Goal: Task Accomplishment & Management: Complete application form

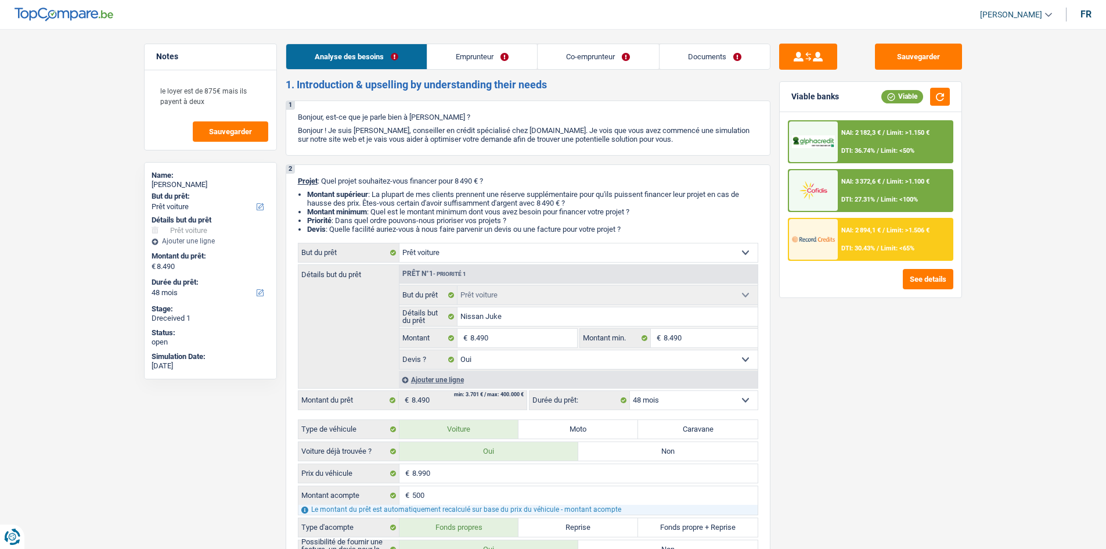
select select "car"
select select "48"
select select "car"
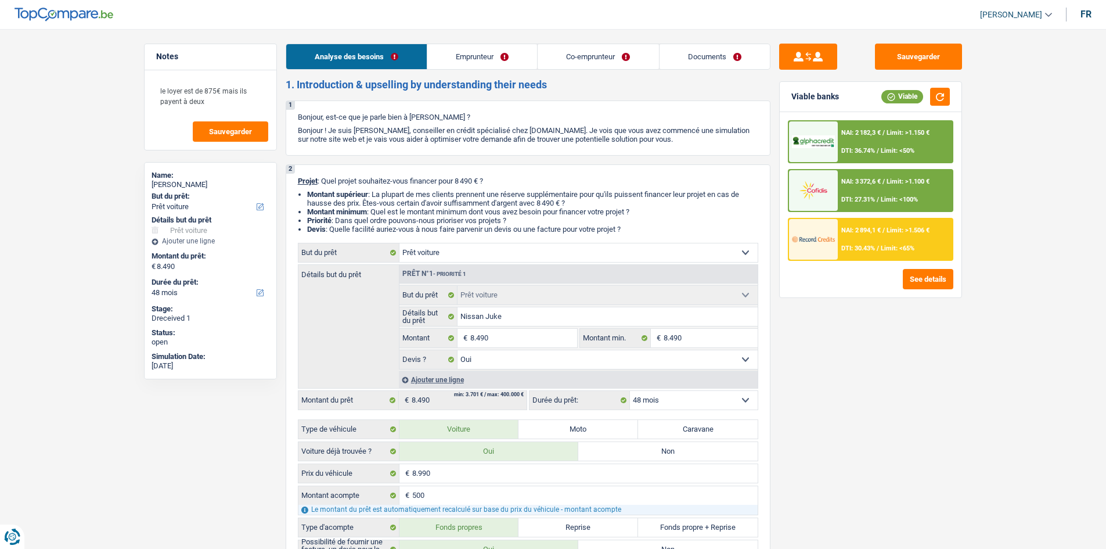
select select "yes"
select select "48"
select select "worker"
select select "netSalary"
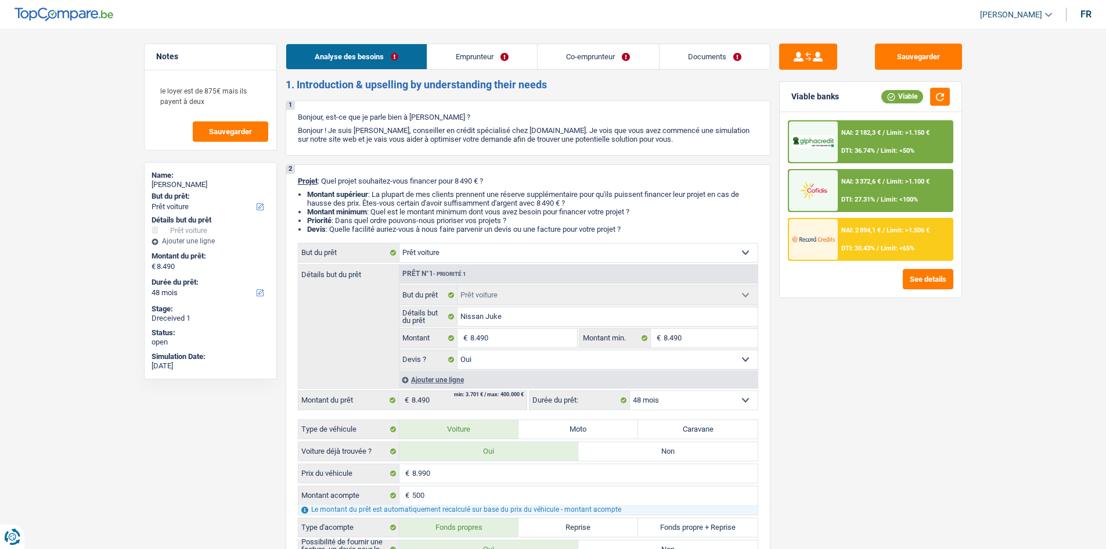
select select "mealVouchers"
select select "netSalary"
select select "rents"
select select "car"
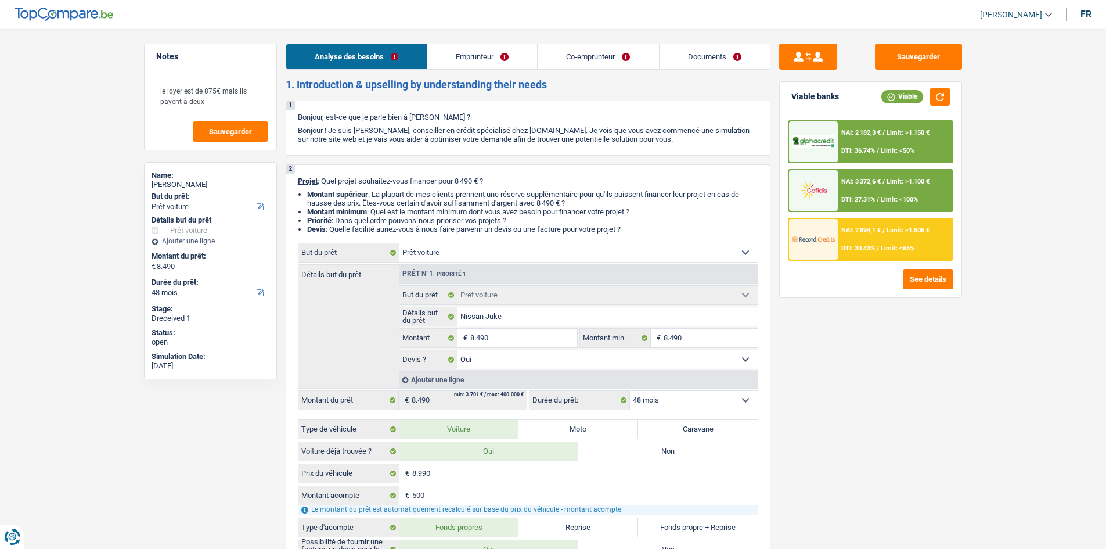
select select "yes"
select select "48"
click at [471, 63] on link "Emprunteur" at bounding box center [482, 56] width 110 height 25
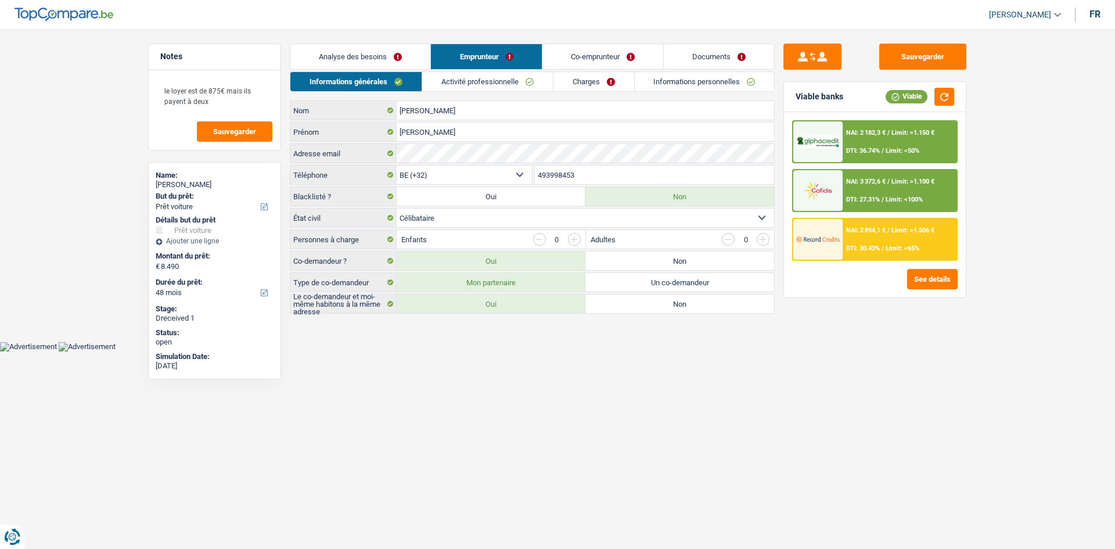
click at [402, 59] on link "Analyse des besoins" at bounding box center [360, 56] width 140 height 25
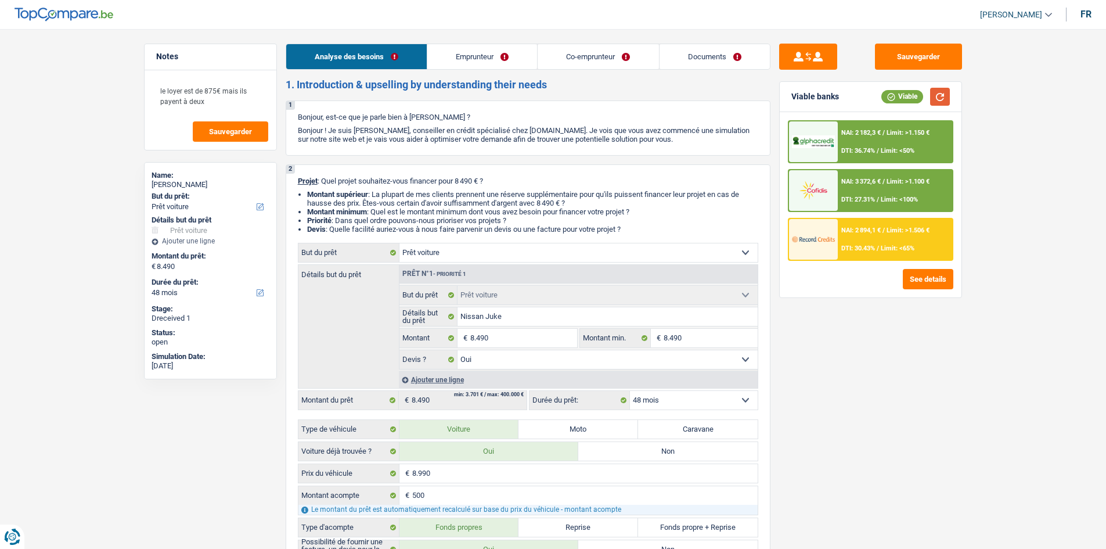
click at [934, 91] on button "button" at bounding box center [940, 97] width 20 height 18
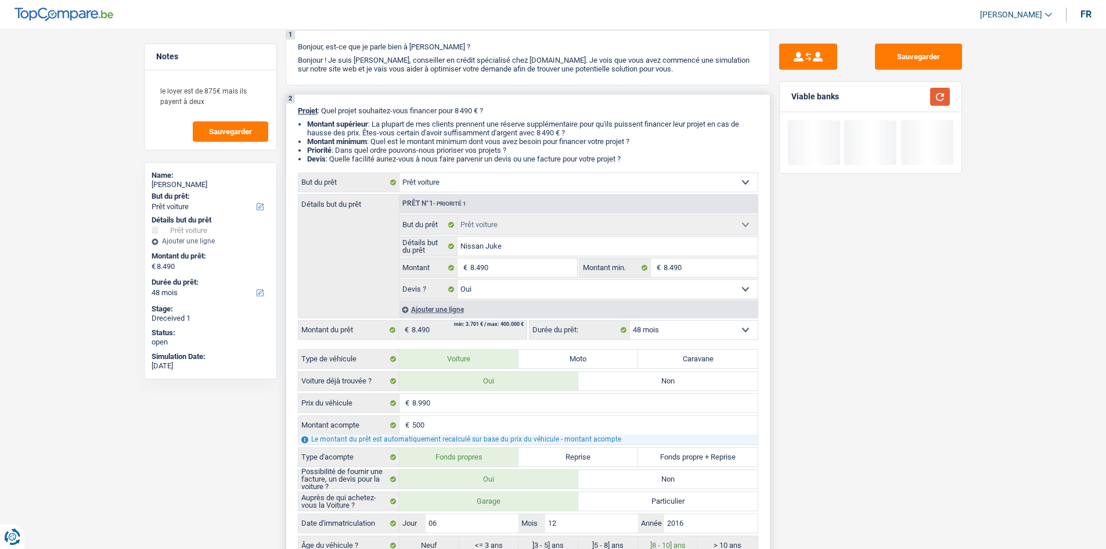
scroll to position [174, 0]
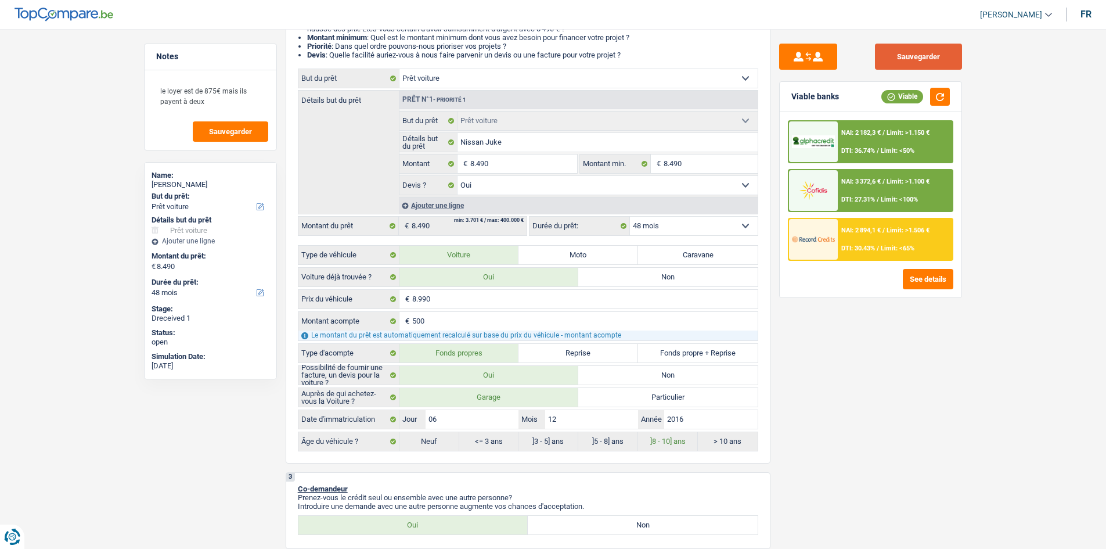
click at [920, 62] on button "Sauvegarder" at bounding box center [918, 57] width 87 height 26
drag, startPoint x: 635, startPoint y: 60, endPoint x: 420, endPoint y: 48, distance: 215.8
click at [420, 48] on div "2 Projet : Quel projet souhaitez-vous financer pour 8 490 € ? Montant supérieur…" at bounding box center [528, 226] width 485 height 473
click at [420, 48] on li "Priorité : Dans quel ordre pouvons-nous prioriser vos projets ?" at bounding box center [532, 46] width 451 height 9
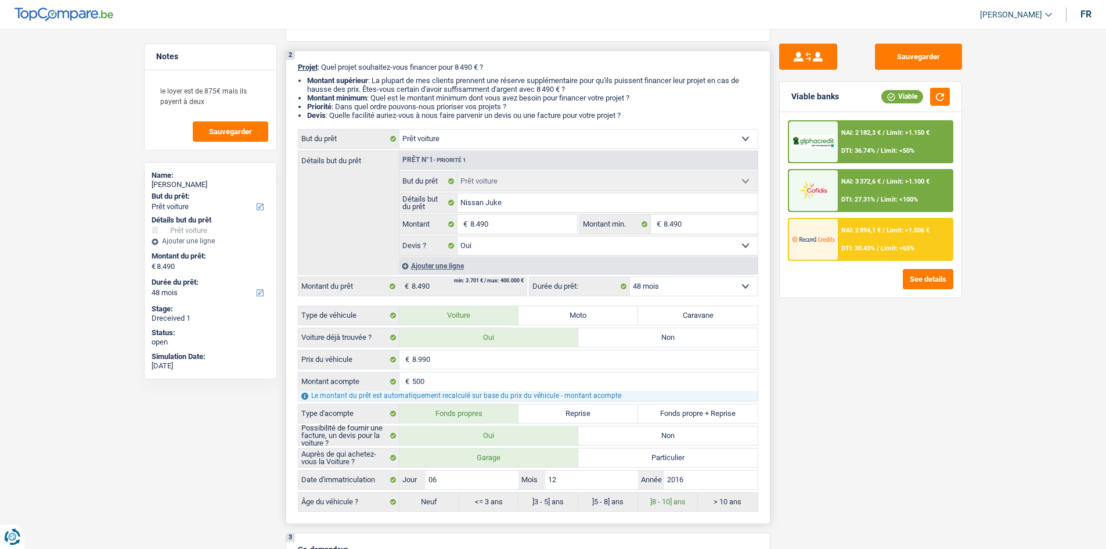
scroll to position [58, 0]
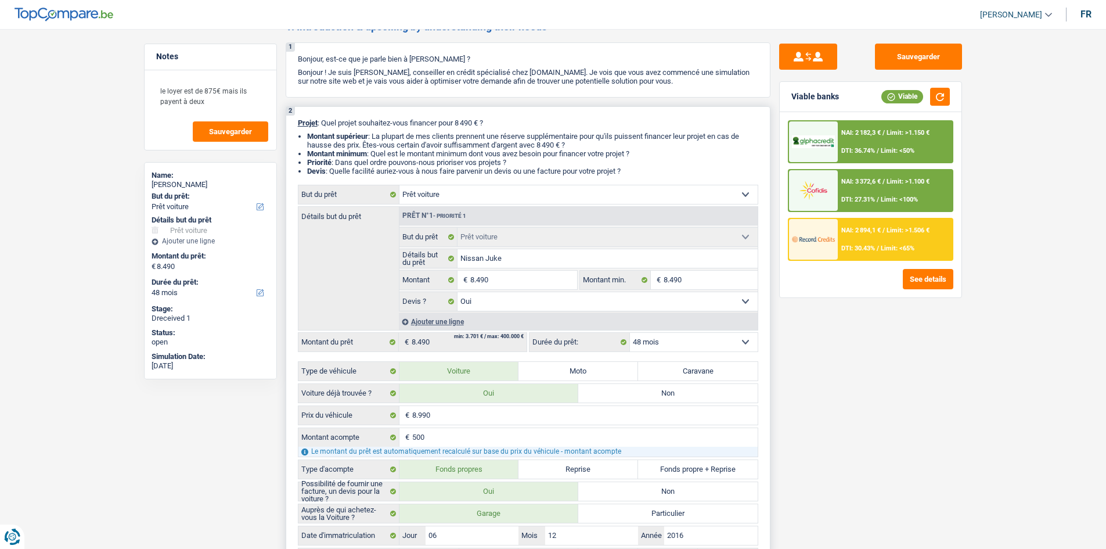
drag, startPoint x: 634, startPoint y: 168, endPoint x: 296, endPoint y: 114, distance: 342.2
click at [296, 114] on div "2 Projet : Quel projet souhaitez-vous financer pour 8 490 € ? Montant supérieur…" at bounding box center [528, 342] width 485 height 473
click at [297, 133] on div "2 Projet : Quel projet souhaitez-vous financer pour 8 490 € ? Montant supérieur…" at bounding box center [528, 342] width 485 height 473
click at [300, 127] on div "2 Projet : Quel projet souhaitez-vous financer pour 8 490 € ? Montant supérieur…" at bounding box center [528, 342] width 485 height 473
drag, startPoint x: 299, startPoint y: 123, endPoint x: 635, endPoint y: 174, distance: 339.6
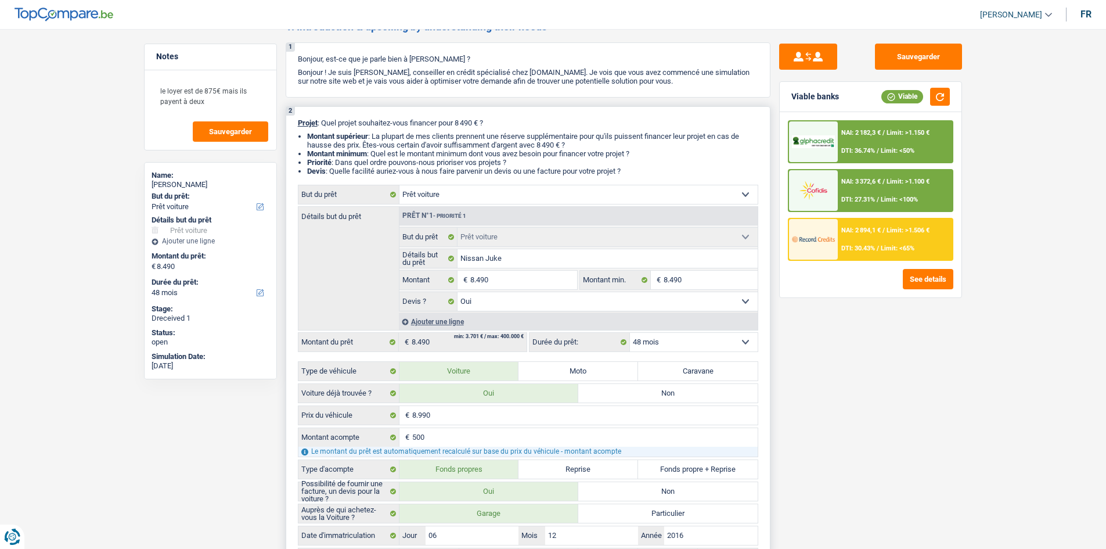
click at [635, 174] on div "2 Projet : Quel projet souhaitez-vous financer pour 8 490 € ? Montant supérieur…" at bounding box center [528, 342] width 485 height 473
click at [637, 174] on li "Devis : Quelle facilité auriez-vous à nous faire parvenir un devis ou une factu…" at bounding box center [532, 171] width 451 height 9
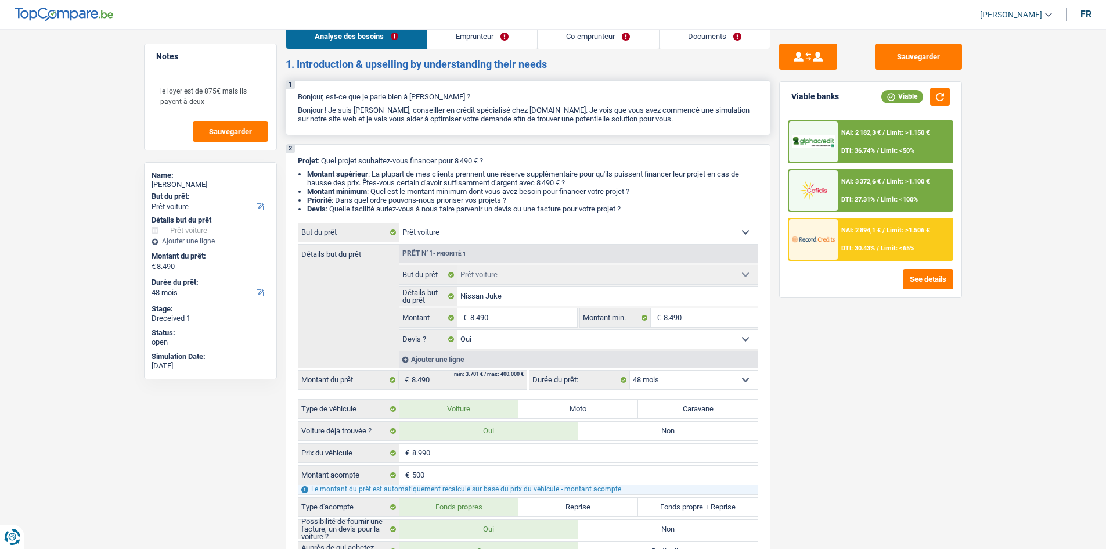
scroll to position [0, 0]
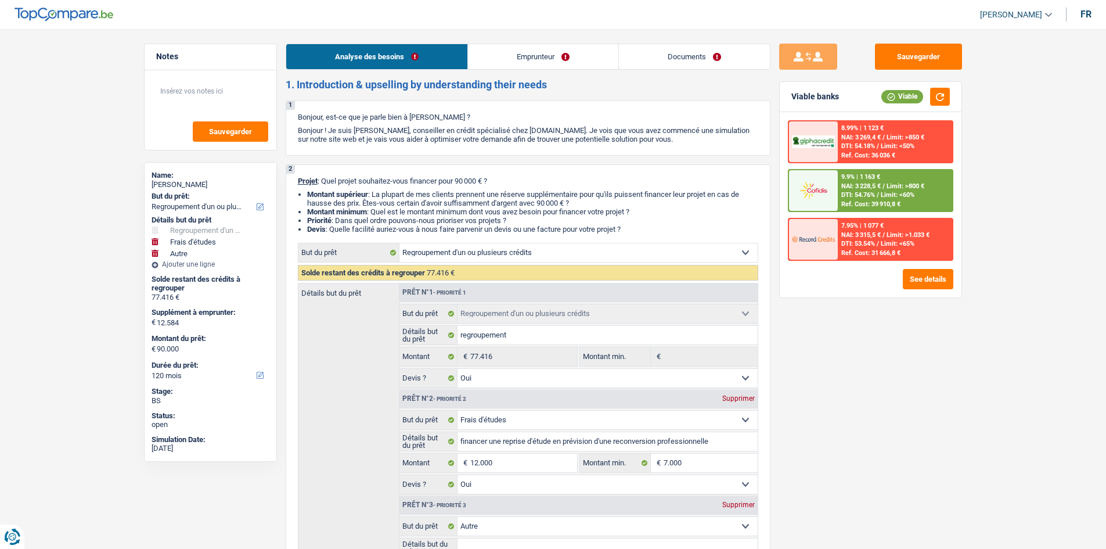
select select "refinancing"
select select "study"
select select "other"
select select "120"
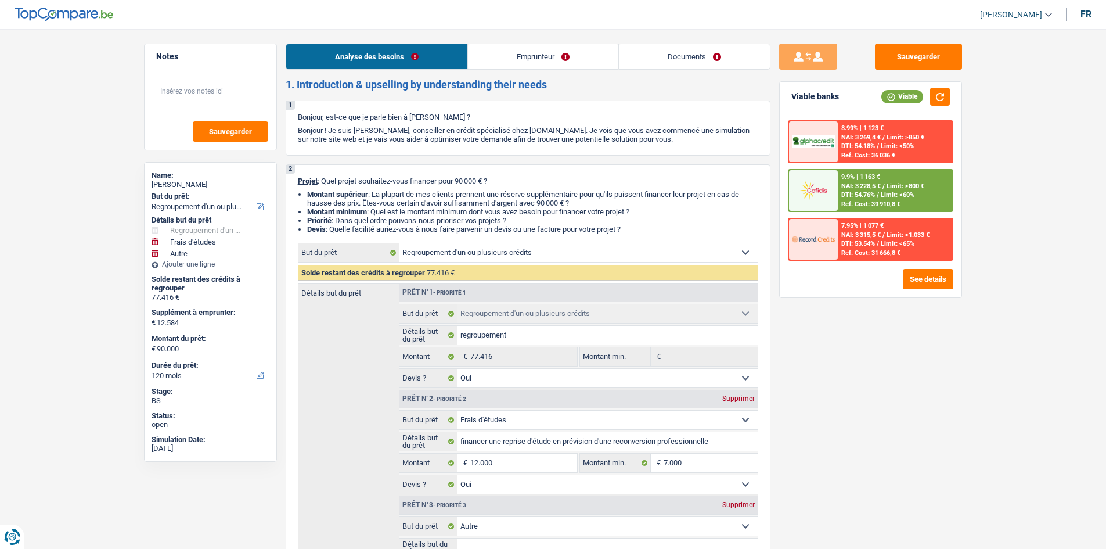
select select "refinancing"
select select "yes"
select select "study"
select select "yes"
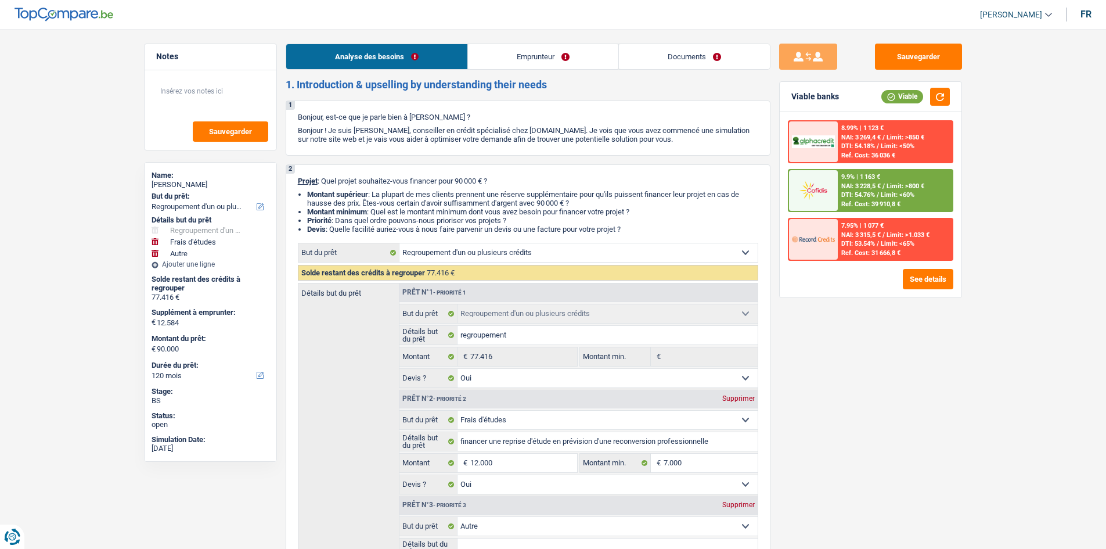
select select "other"
select select "120"
select select "publicEmployee"
select select "netSalary"
select select "mealVouchers"
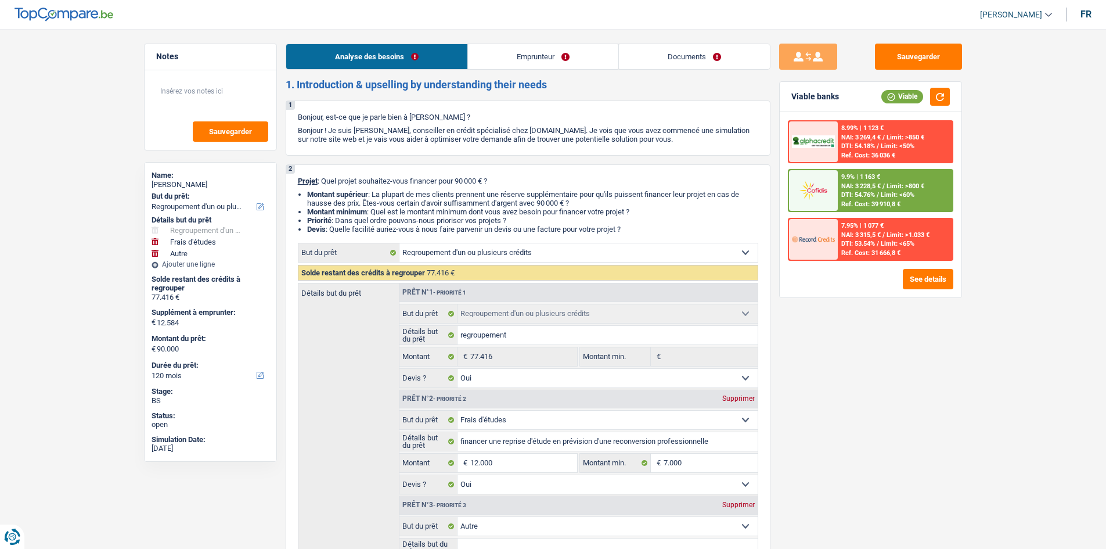
select select "rents"
select select "creditConsolidation"
select select "120"
select select "creditConsolidation"
select select "120"
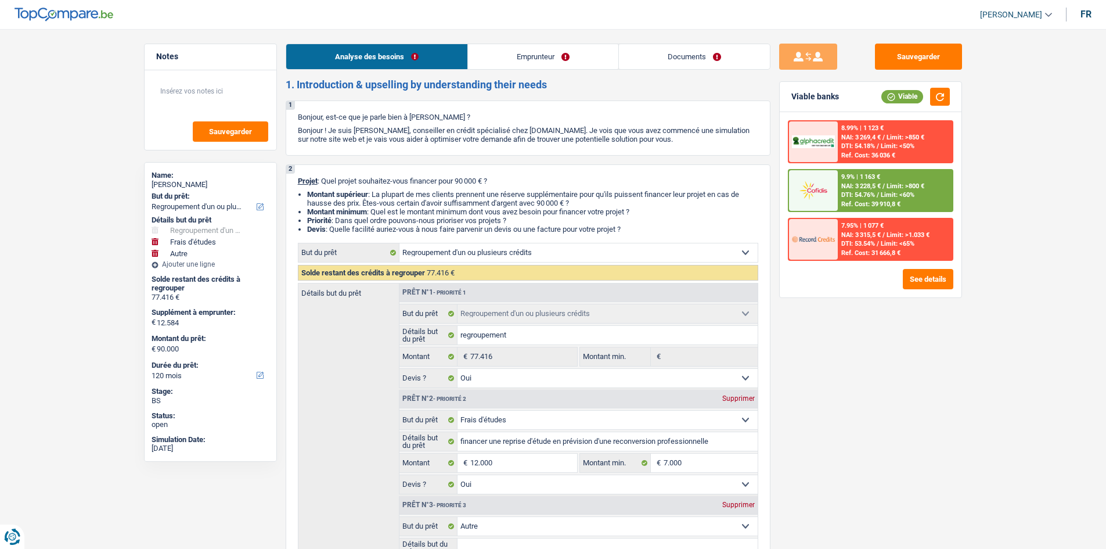
select select "personalLoan"
select select "familyEvent"
select select "60"
select select "cardOrCredit"
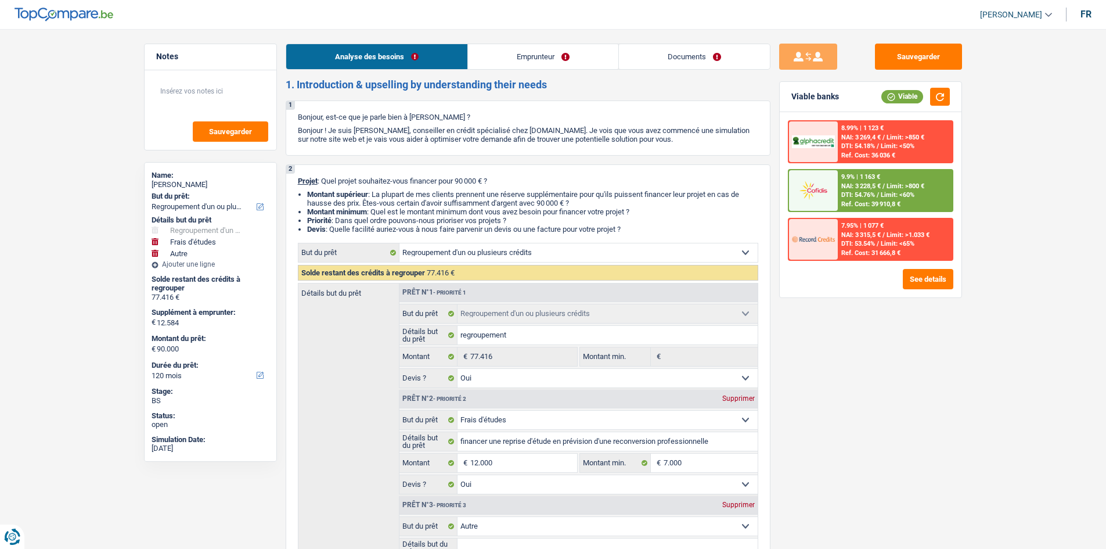
select select "carLoan"
select select "84"
select select "personalLoan"
select select "familyEvent"
select select "60"
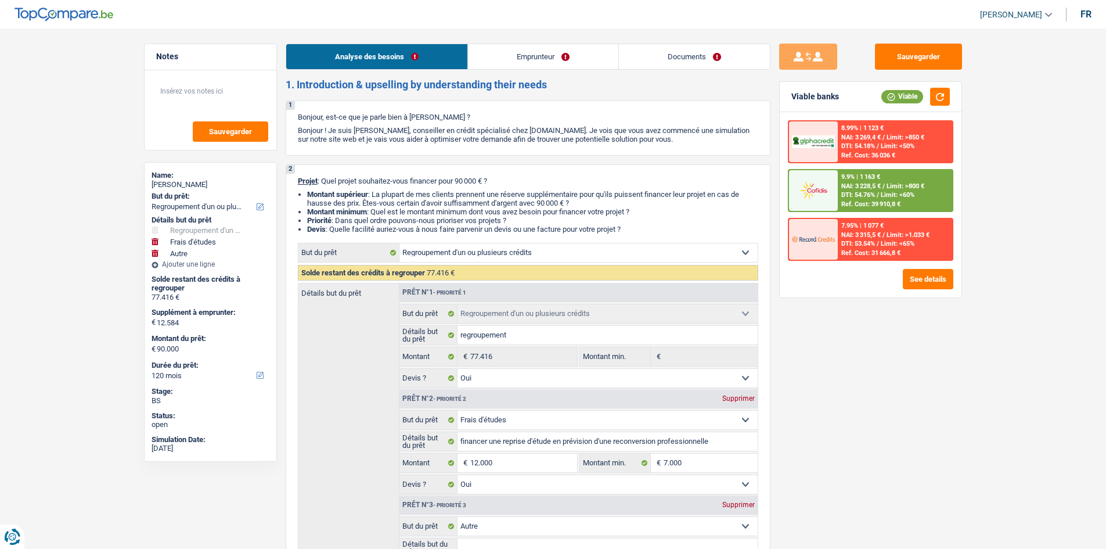
select select "refinancing"
select select "yes"
select select "study"
select select "yes"
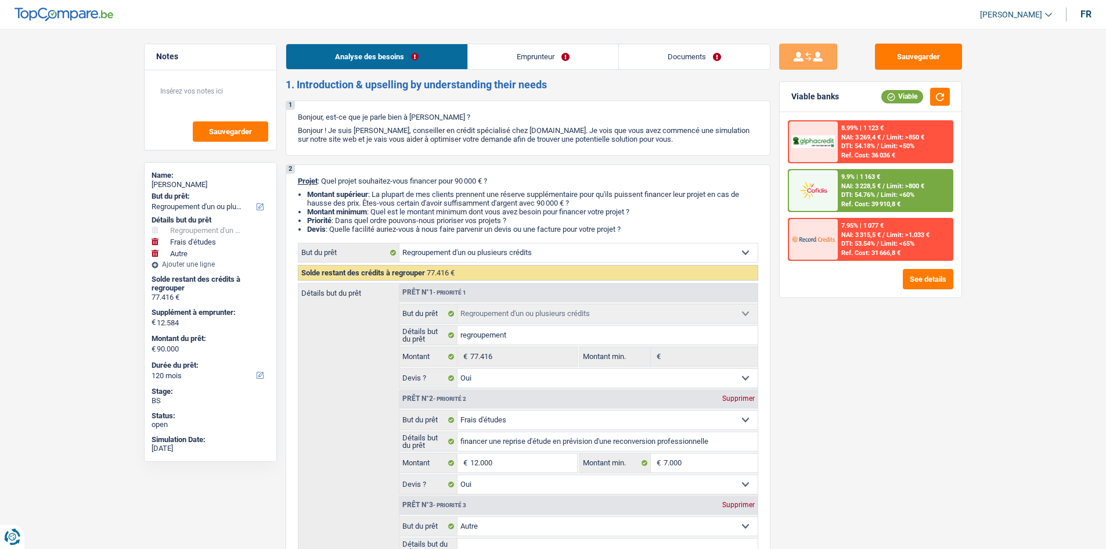
select select "other"
select select "120"
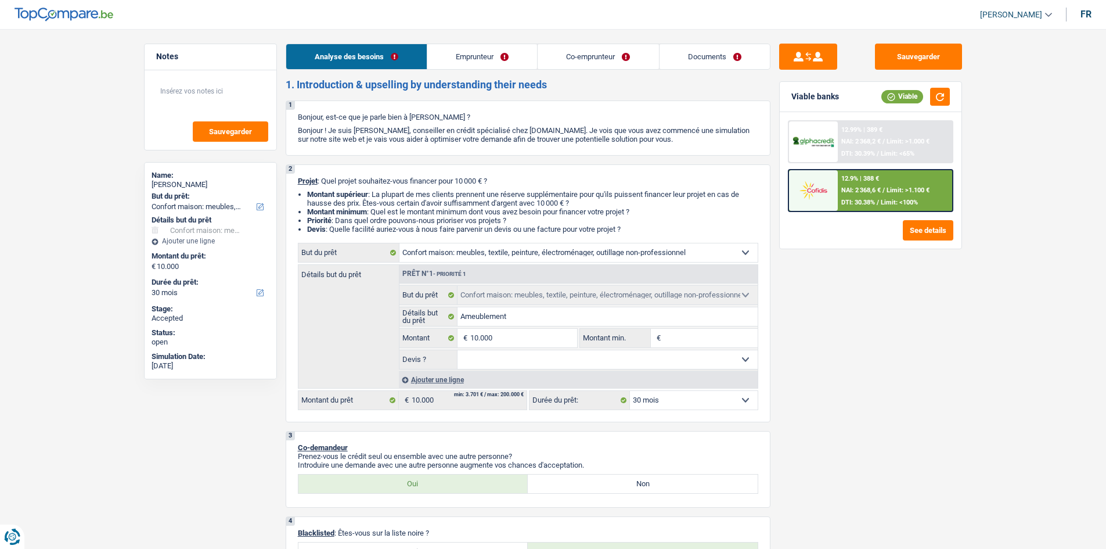
select select "household"
select select "30"
select select "household"
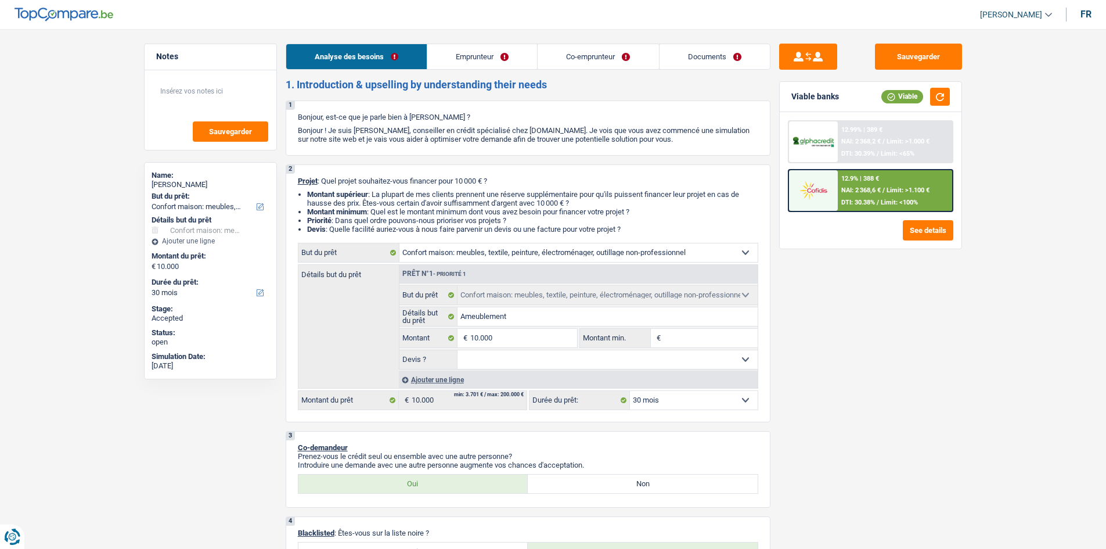
select select "30"
select select "invalid"
select select "disabilityPension"
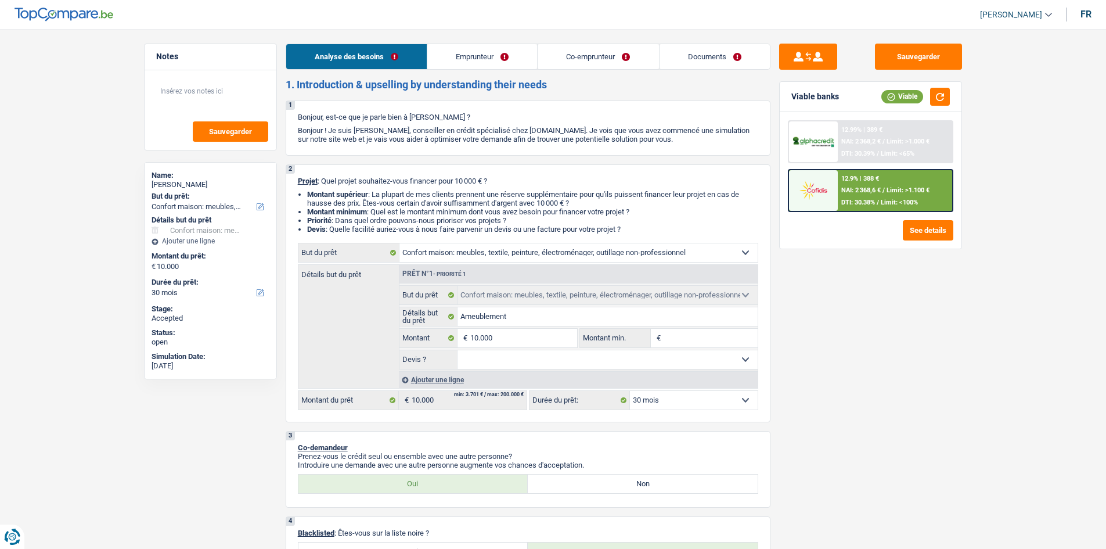
select select "ownerWithoutMortgage"
select select "carLoan"
select select "84"
select select "personalSale"
select select "60"
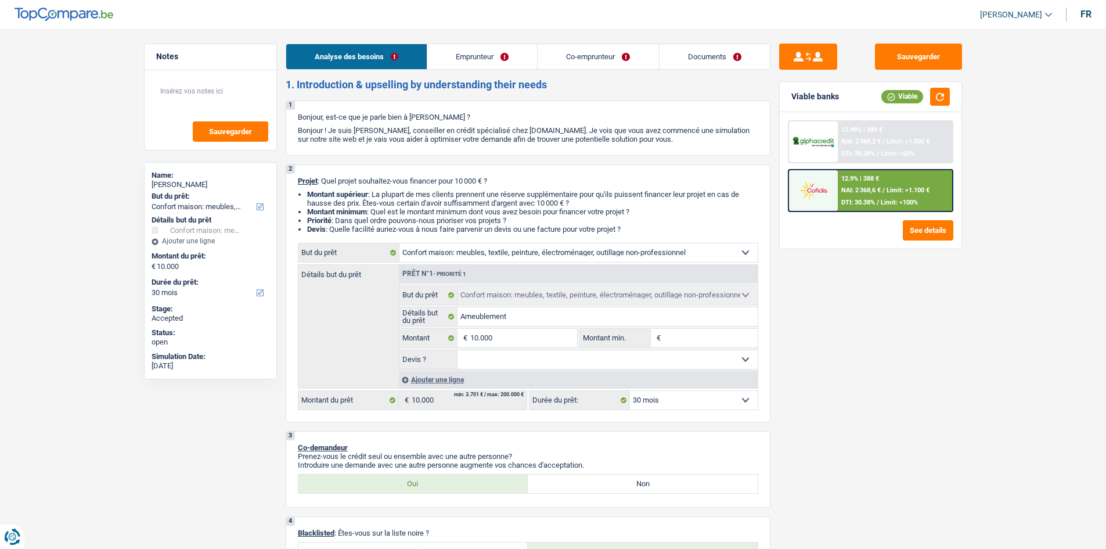
select select "household"
select select "30"
click at [512, 62] on link "Emprunteur" at bounding box center [482, 56] width 110 height 25
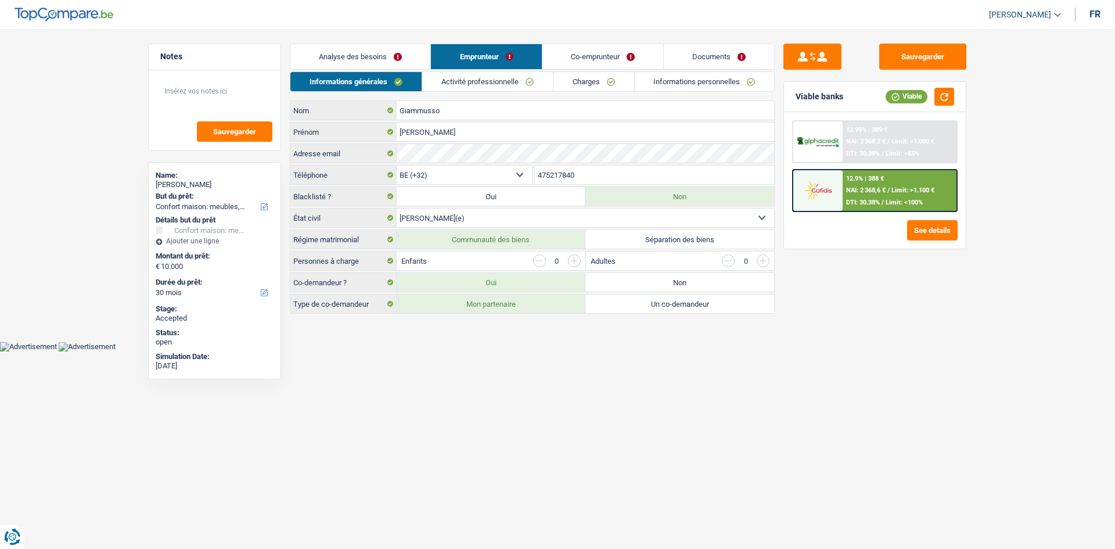
click at [462, 87] on link "Activité professionnelle" at bounding box center [487, 81] width 131 height 19
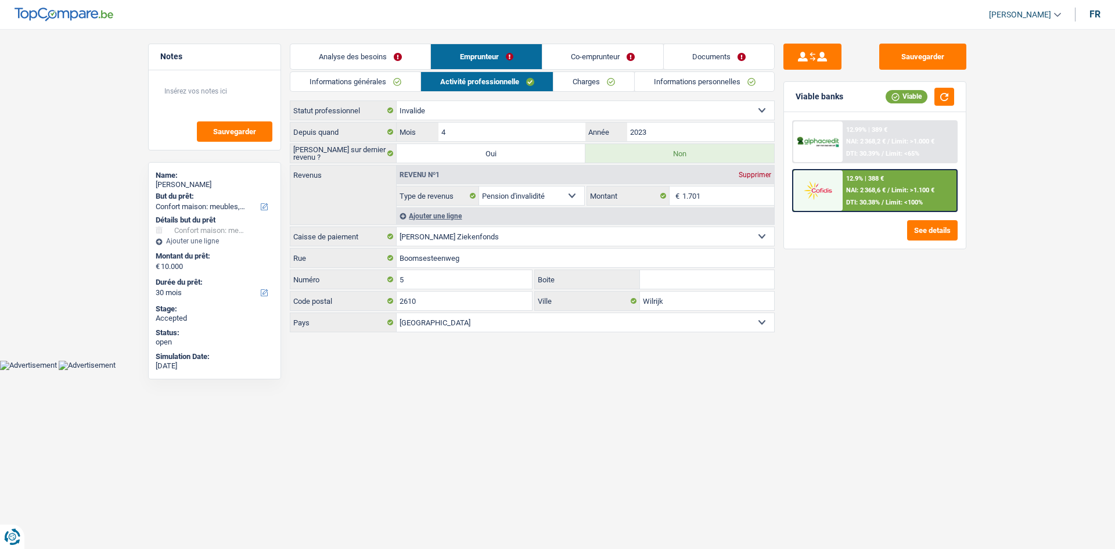
click at [583, 53] on link "Co-emprunteur" at bounding box center [602, 56] width 121 height 25
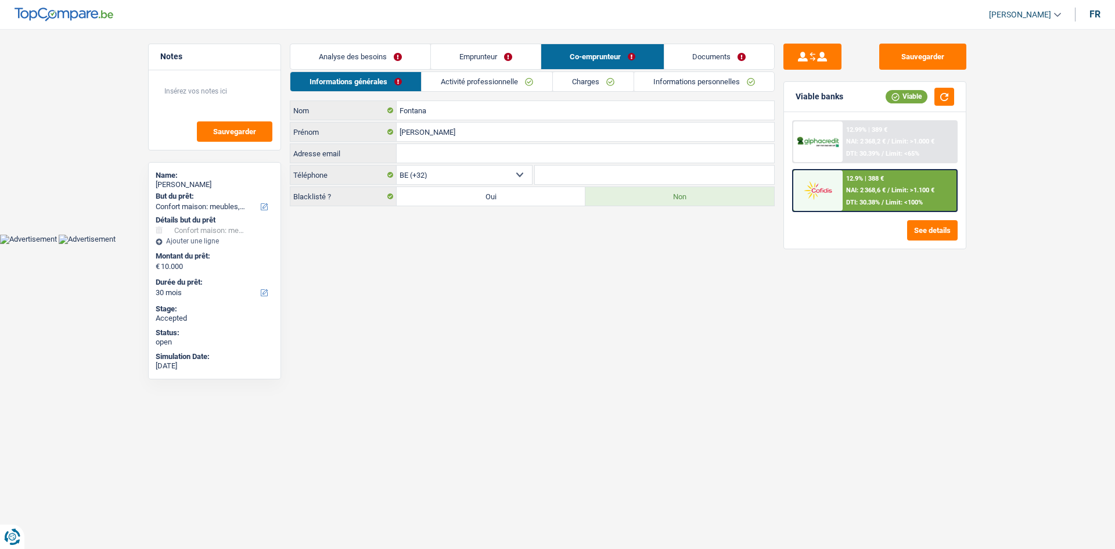
click at [495, 76] on link "Activité professionnelle" at bounding box center [487, 81] width 131 height 19
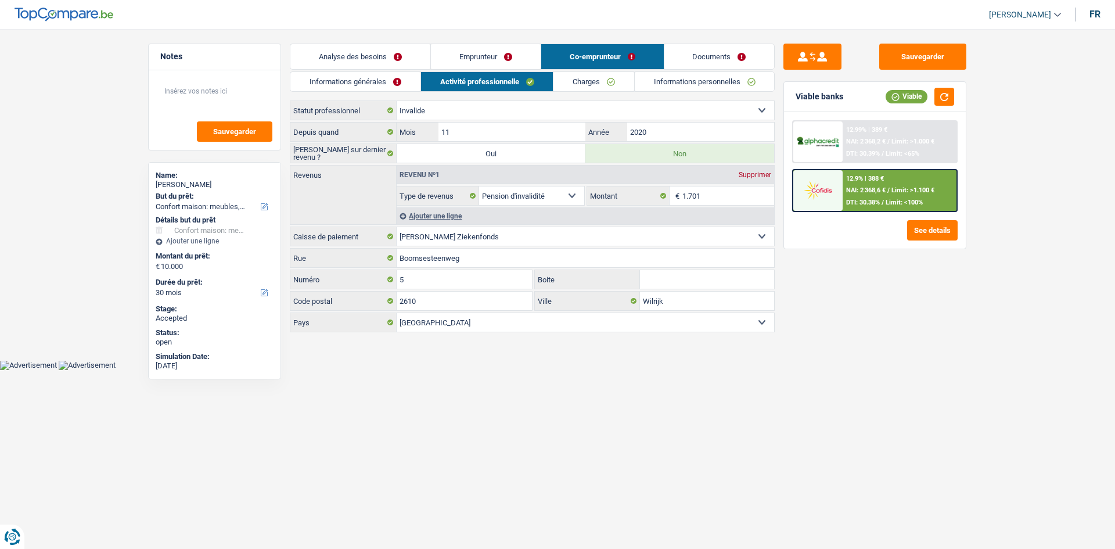
click at [583, 82] on link "Charges" at bounding box center [594, 81] width 81 height 19
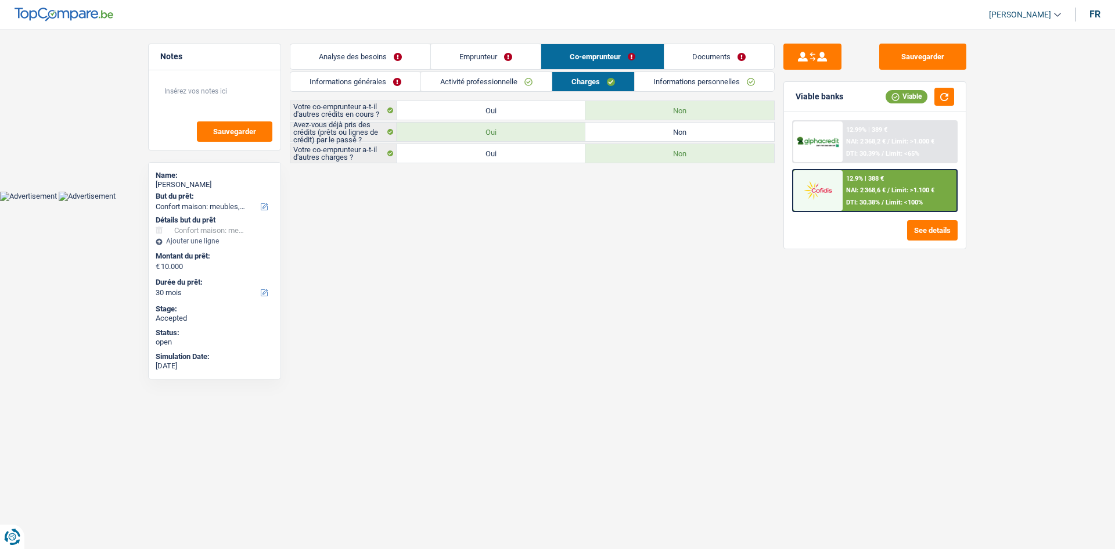
click at [673, 83] on link "Informations personnelles" at bounding box center [705, 81] width 140 height 19
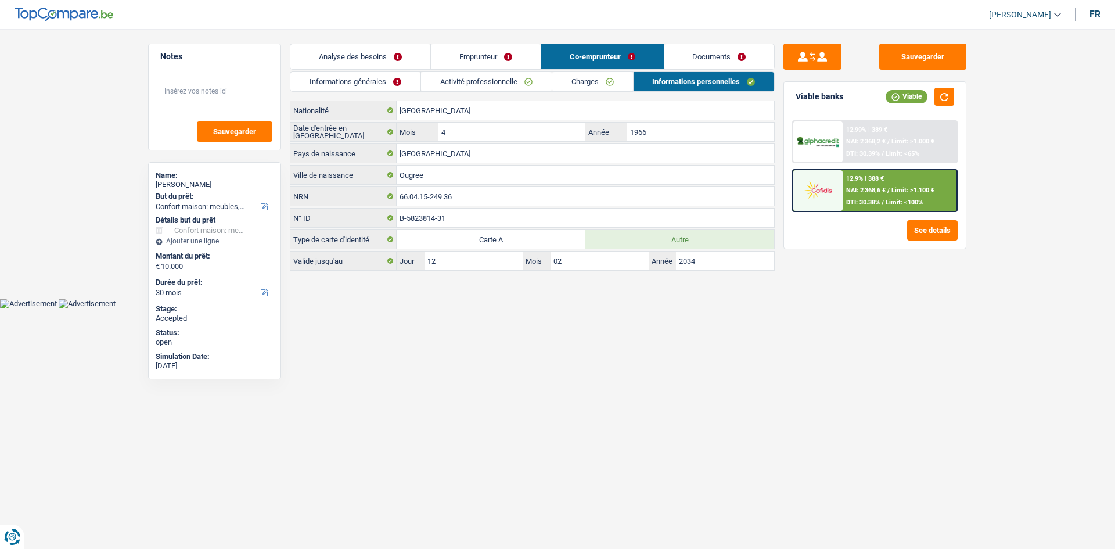
click at [682, 56] on link "Documents" at bounding box center [719, 56] width 110 height 25
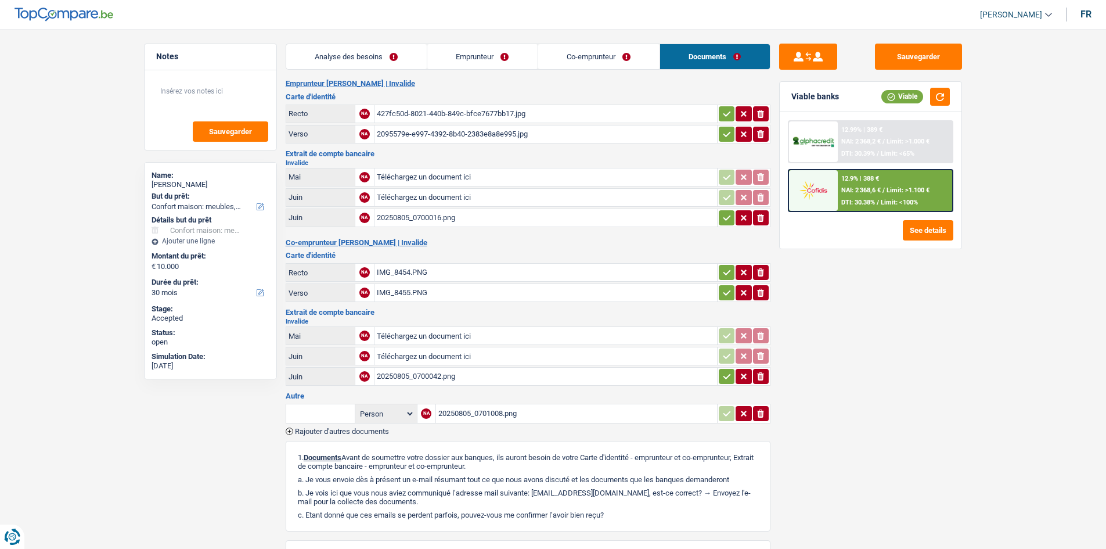
click at [448, 112] on div "427fc50d-8021-440b-849c-bfce7677bb17.jpg" at bounding box center [546, 113] width 338 height 17
click at [941, 62] on button "Sauvegarder" at bounding box center [918, 57] width 87 height 26
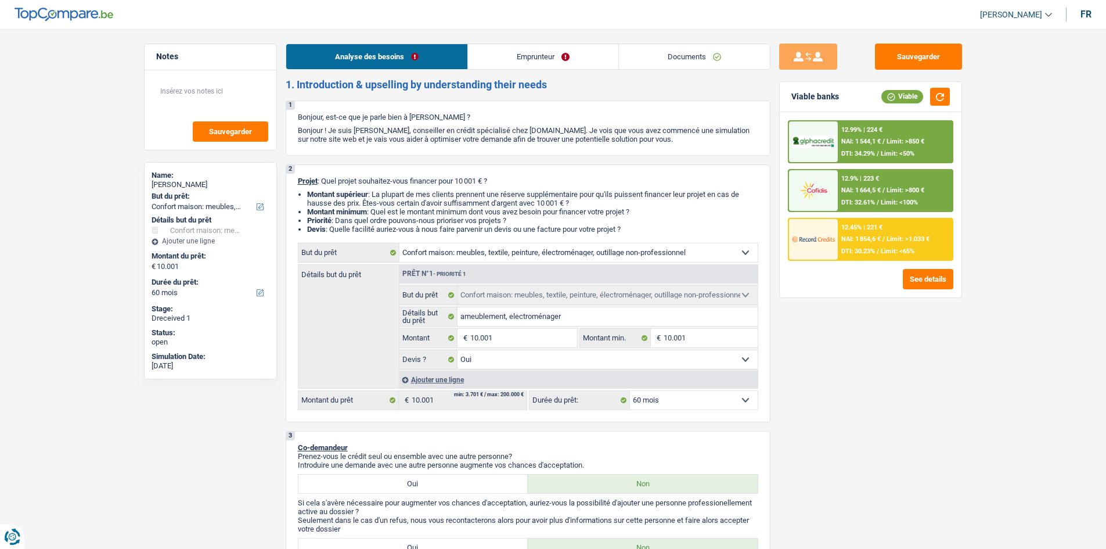
select select "household"
select select "60"
select select "household"
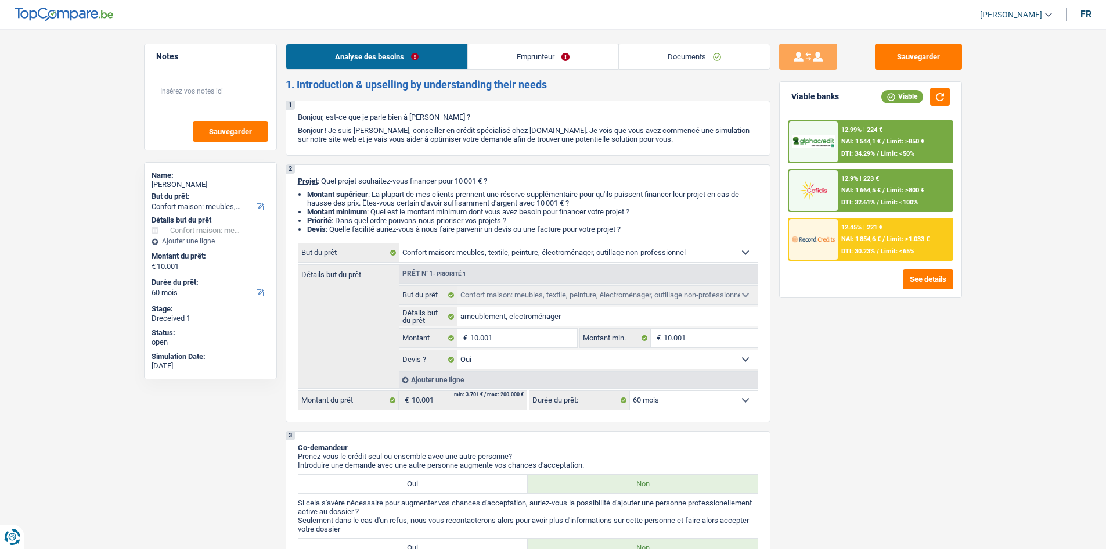
select select "yes"
select select "60"
select select "privateEmployee"
select select "netSalary"
select select "mealVouchers"
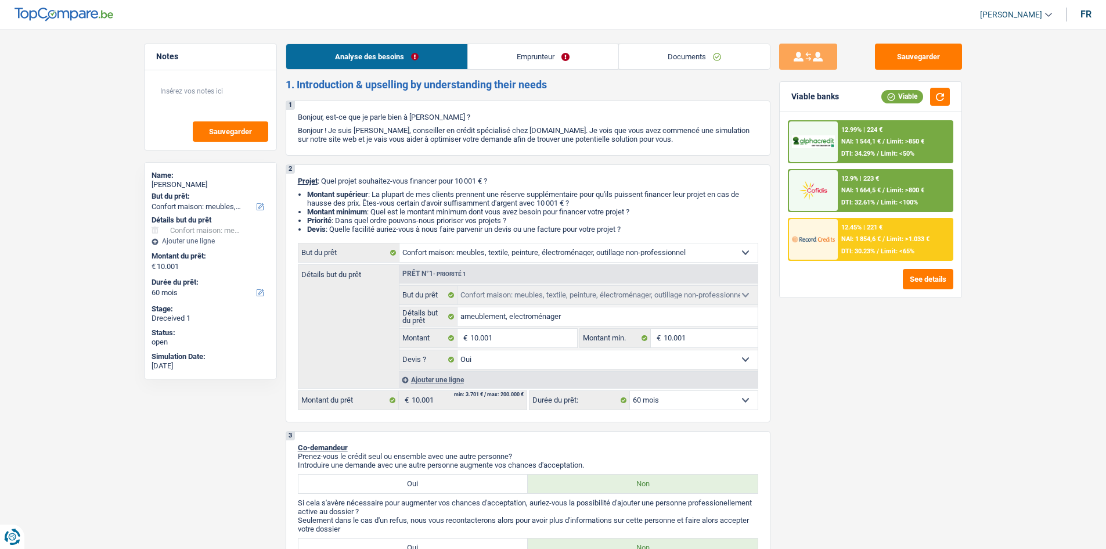
select select "rents"
select select "household"
select select "yes"
select select "60"
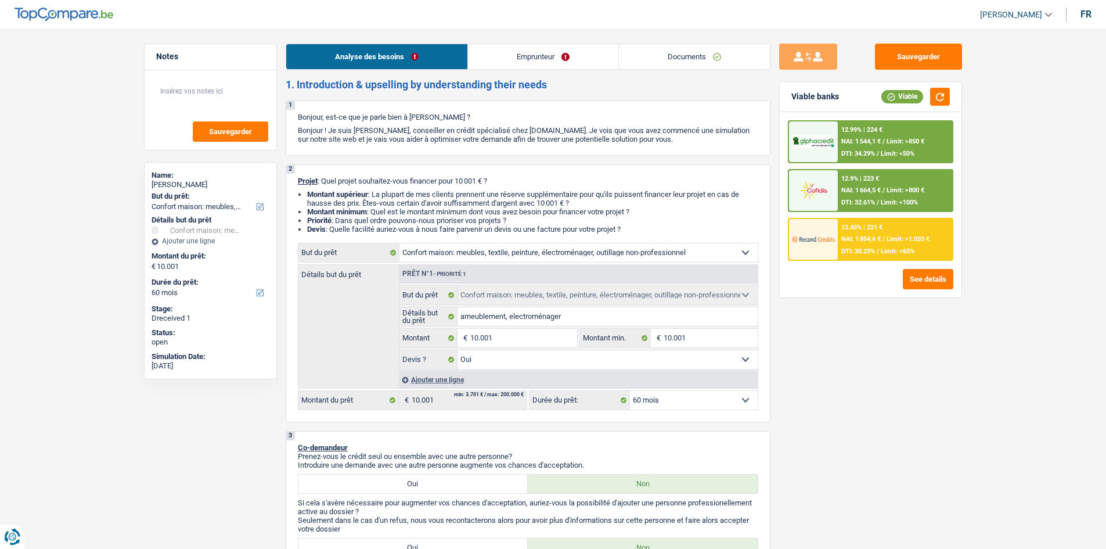
select select "rents"
select select "BE"
click at [563, 62] on link "Emprunteur" at bounding box center [543, 56] width 150 height 25
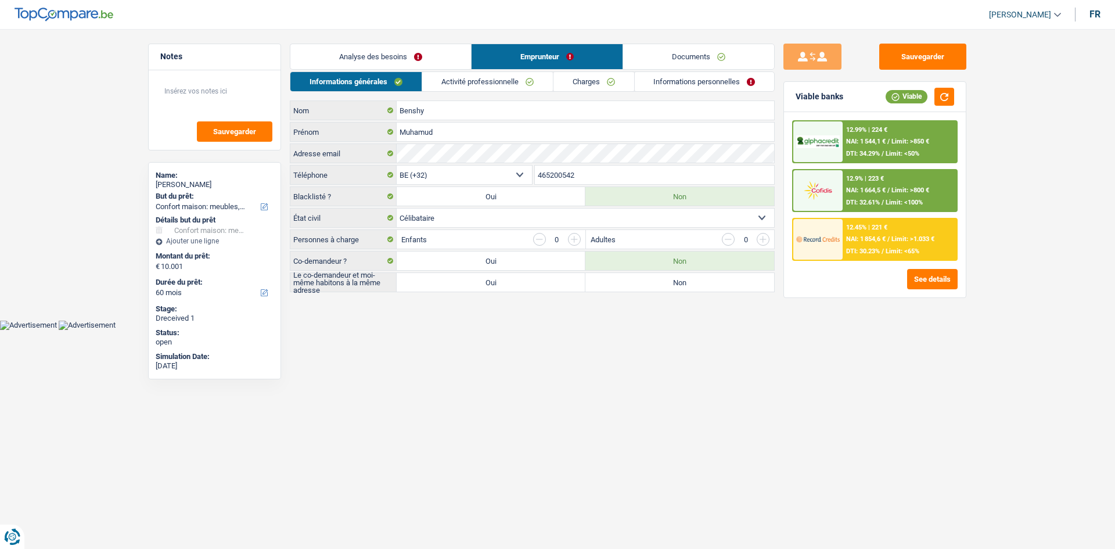
click at [501, 80] on link "Activité professionnelle" at bounding box center [487, 81] width 131 height 19
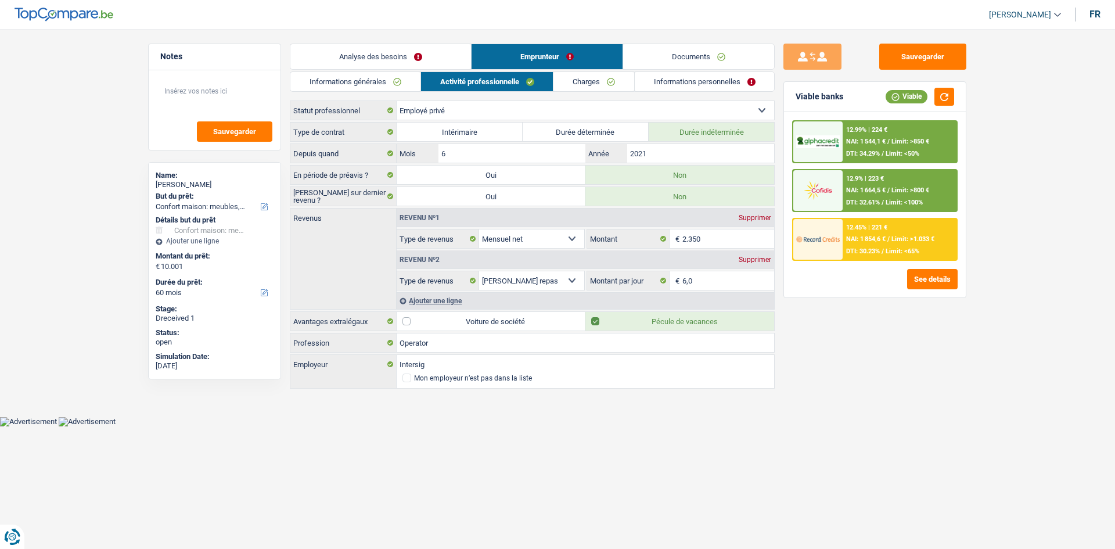
click at [596, 90] on link "Charges" at bounding box center [594, 81] width 81 height 19
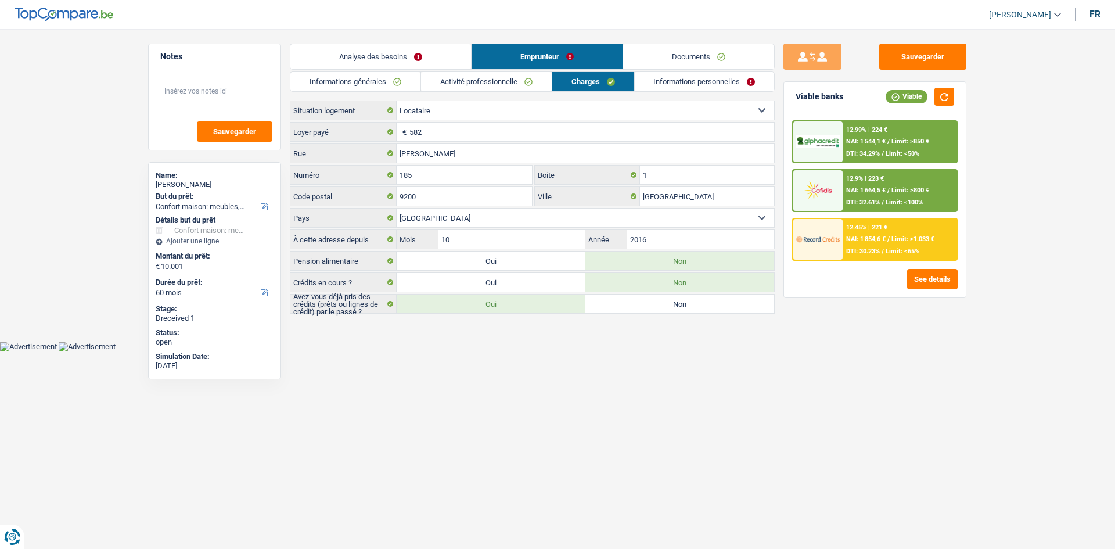
click at [681, 89] on link "Informations personnelles" at bounding box center [705, 81] width 140 height 19
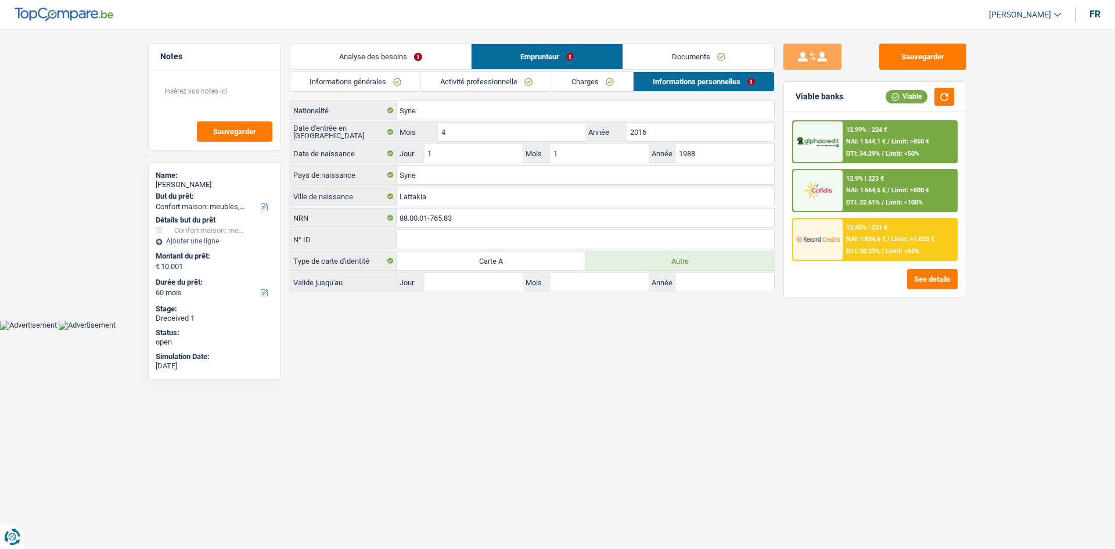
click at [672, 65] on link "Documents" at bounding box center [698, 56] width 151 height 25
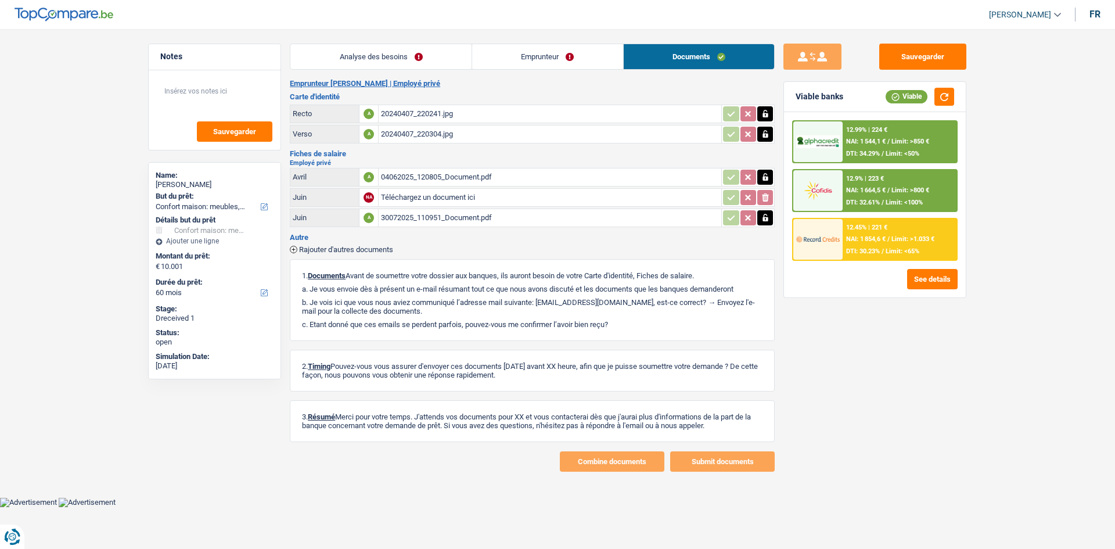
click at [408, 174] on div "04062025_120805_Document.pdf" at bounding box center [550, 176] width 338 height 17
click at [451, 219] on div "30072025_110951_Document.pdf" at bounding box center [550, 217] width 338 height 17
click at [451, 155] on h3 "Fiches de salaire" at bounding box center [532, 154] width 485 height 8
click at [516, 255] on div "Emprunteur Muhamud Benshy | Employé privé Carte d'identité Recto A 20240407_220…" at bounding box center [532, 275] width 485 height 393
click at [948, 66] on button "Sauvegarder" at bounding box center [922, 57] width 87 height 26
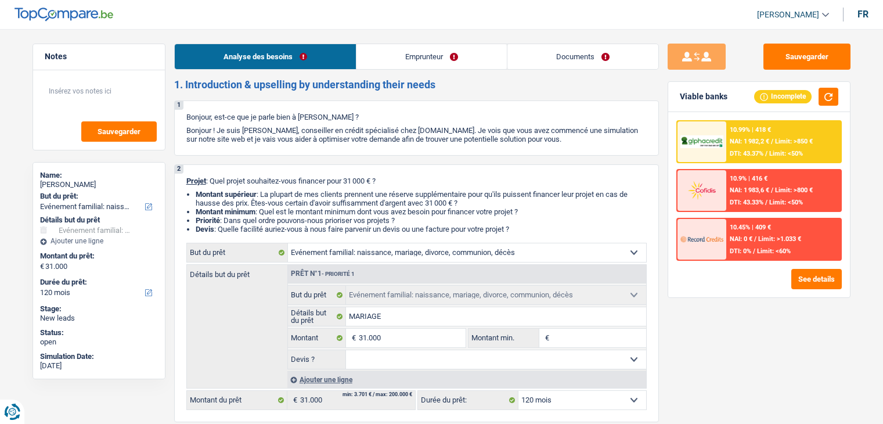
select select "familyEvent"
select select "120"
select select "familyEvent"
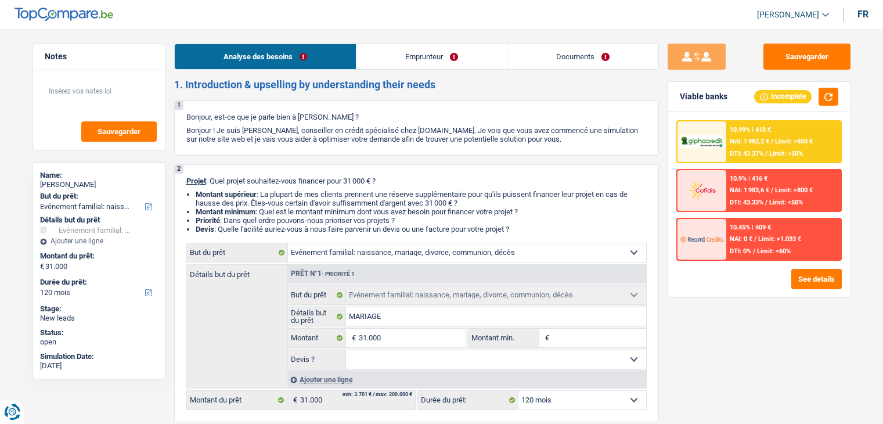
select select "120"
select select "independent"
select select "netSalary"
select select "rents"
select select "familyEvent"
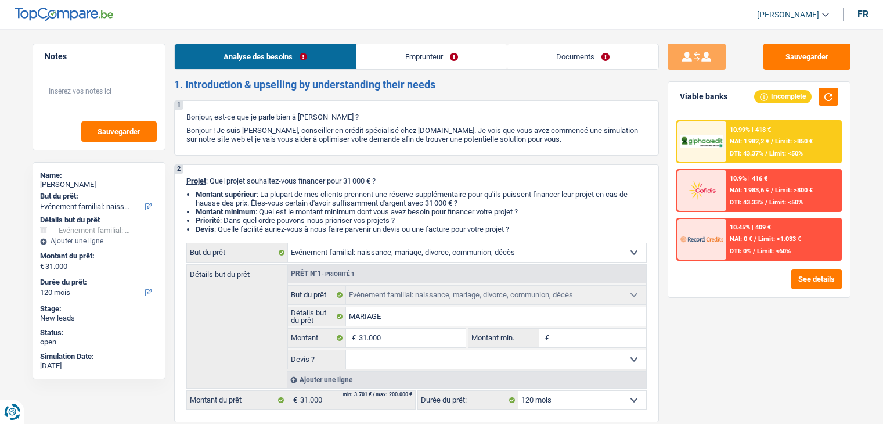
select select "familyEvent"
select select "120"
drag, startPoint x: 526, startPoint y: 232, endPoint x: 179, endPoint y: 178, distance: 350.8
click at [179, 178] on div "2 Projet : Quel projet souhaitez-vous financer pour 31 000 € ? Montant supérieu…" at bounding box center [416, 293] width 485 height 258
click at [184, 179] on div "2 Projet : Quel projet souhaitez-vous financer pour 31 000 € ? Montant supérieu…" at bounding box center [416, 293] width 485 height 258
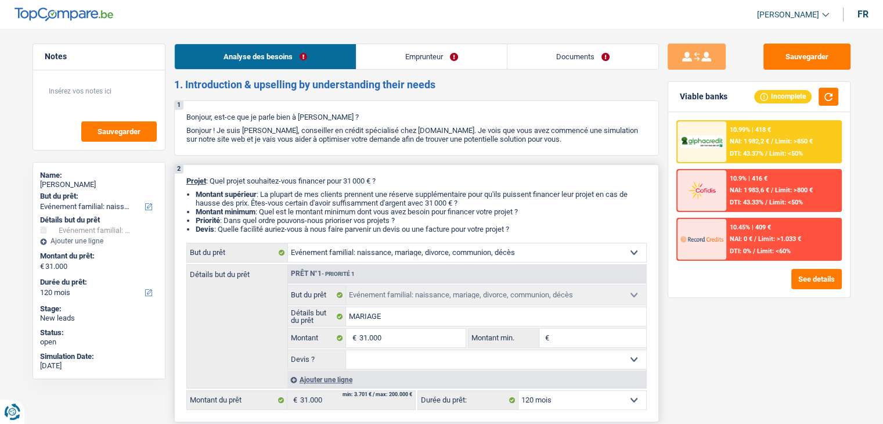
click at [186, 183] on span "Projet" at bounding box center [196, 181] width 20 height 9
click at [383, 318] on input "MARIAGE" at bounding box center [496, 316] width 300 height 19
drag, startPoint x: 520, startPoint y: 227, endPoint x: 181, endPoint y: 179, distance: 342.0
click at [181, 179] on div "2 Projet : Quel projet souhaitez-vous financer pour 31 000 € ? Montant supérieu…" at bounding box center [416, 293] width 485 height 258
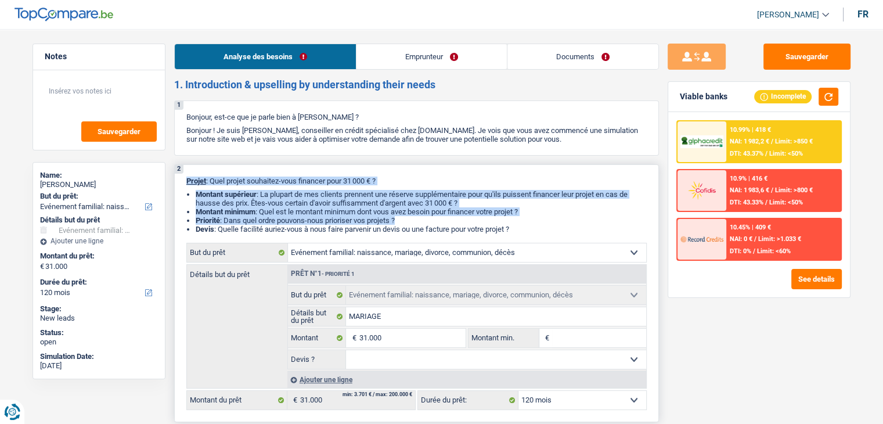
drag, startPoint x: 198, startPoint y: 182, endPoint x: 527, endPoint y: 221, distance: 331.7
click at [527, 221] on div "2 Projet : Quel projet souhaitez-vous financer pour 31 000 € ? Montant supérieu…" at bounding box center [416, 293] width 485 height 258
click at [524, 224] on li "Priorité : Dans quel ordre pouvons-nous prioriser vos projets ?" at bounding box center [421, 220] width 451 height 9
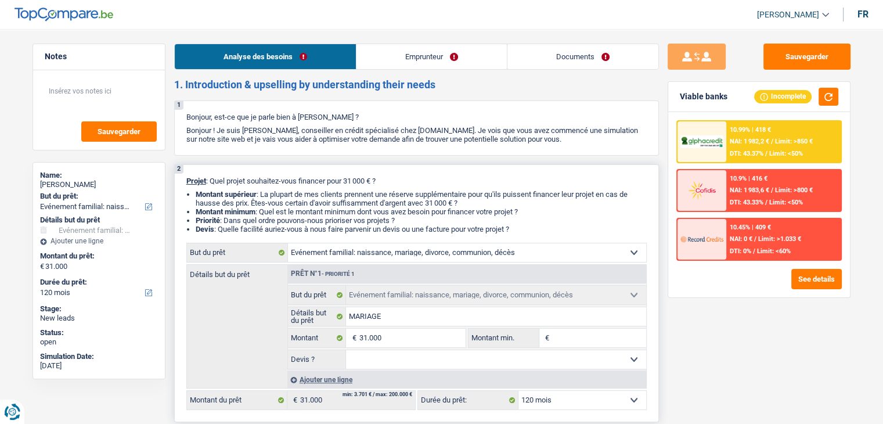
drag, startPoint x: 519, startPoint y: 228, endPoint x: 182, endPoint y: 181, distance: 340.1
click at [182, 181] on div "2 Projet : Quel projet souhaitez-vous financer pour 31 000 € ? Montant supérieu…" at bounding box center [416, 293] width 485 height 258
click at [405, 321] on input "MARIAGE" at bounding box center [496, 316] width 300 height 19
type input "MARIAGEd"
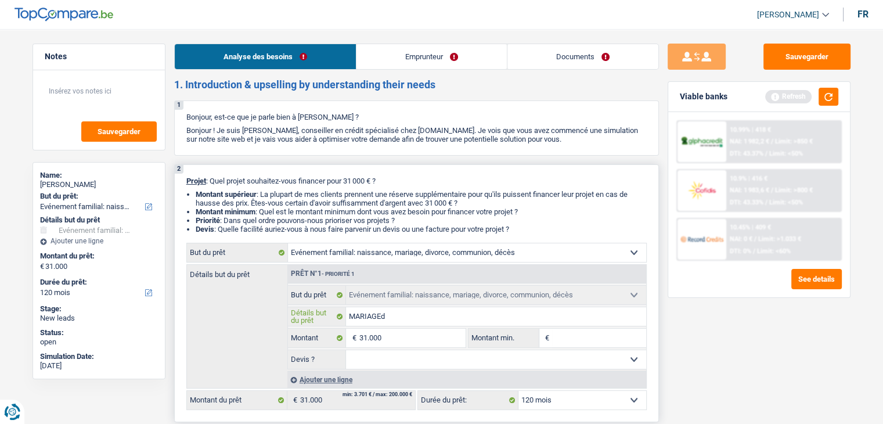
type input "MARIAGEde"
type input "MARIAGEd"
type input "MARIAGE"
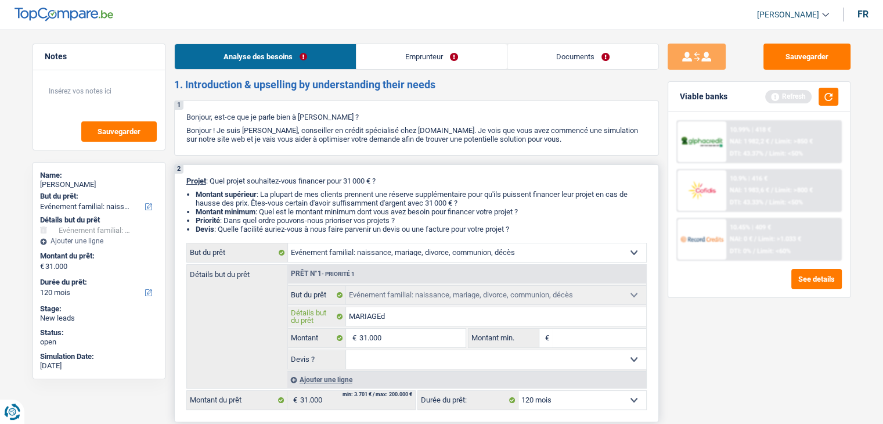
type input "MARIAGE"
type input "MARIAG"
type input "MARIA"
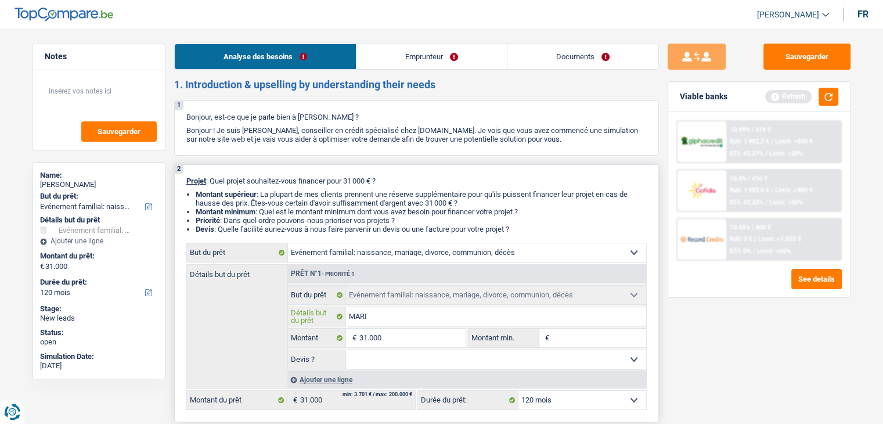
type input "MAR"
type input "MA"
type input "M"
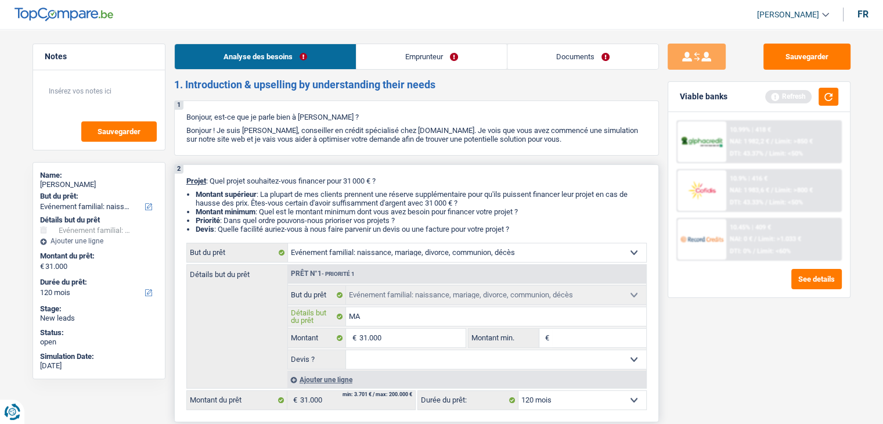
type input "M"
type input "m"
type input "ma"
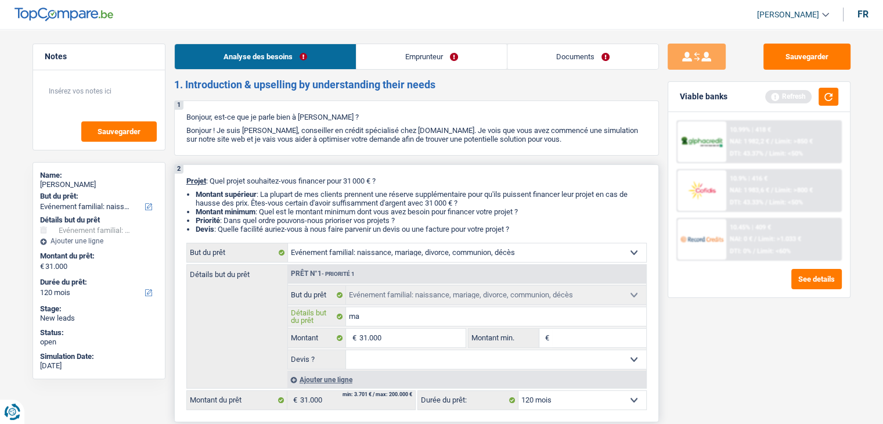
type input "mar"
type input "mari"
type input "maria"
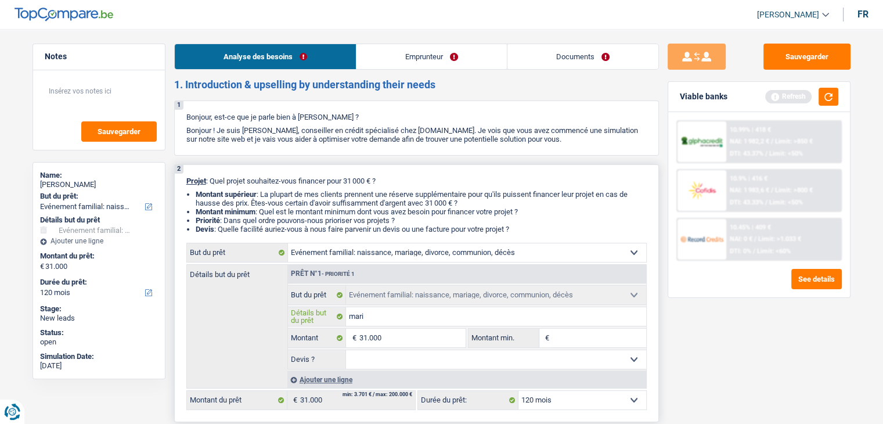
type input "maria"
type input "mari"
type input "maria"
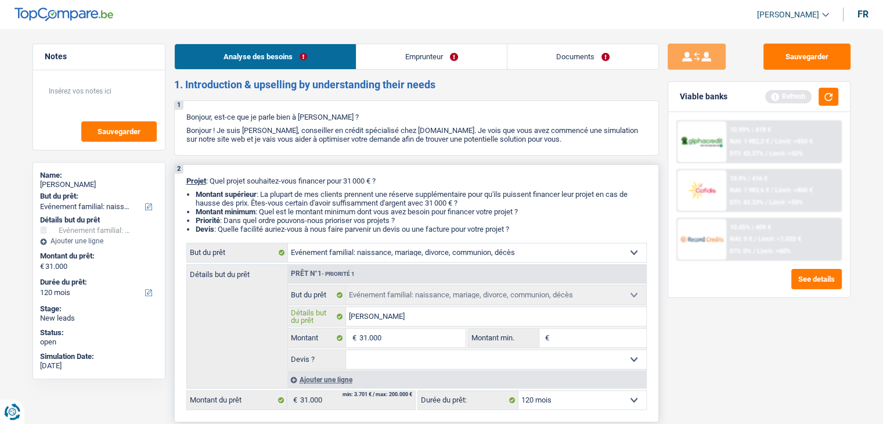
type input "mariag"
type input "mariage"
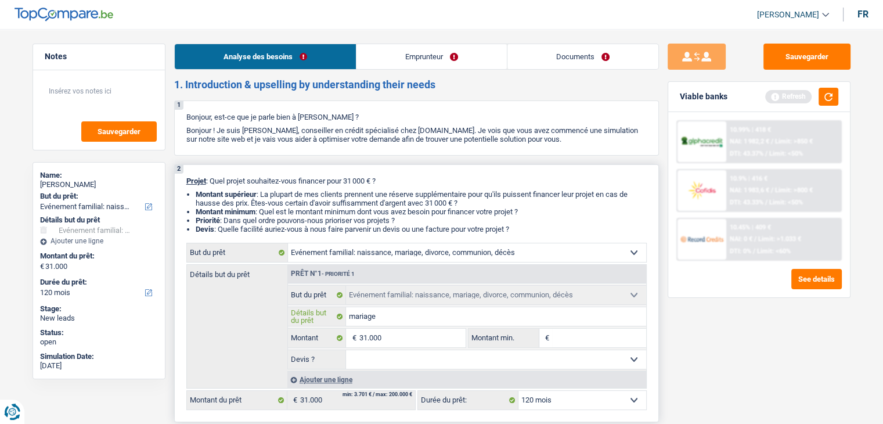
type input "mariage"
type input "mariage d"
type input "mariage de"
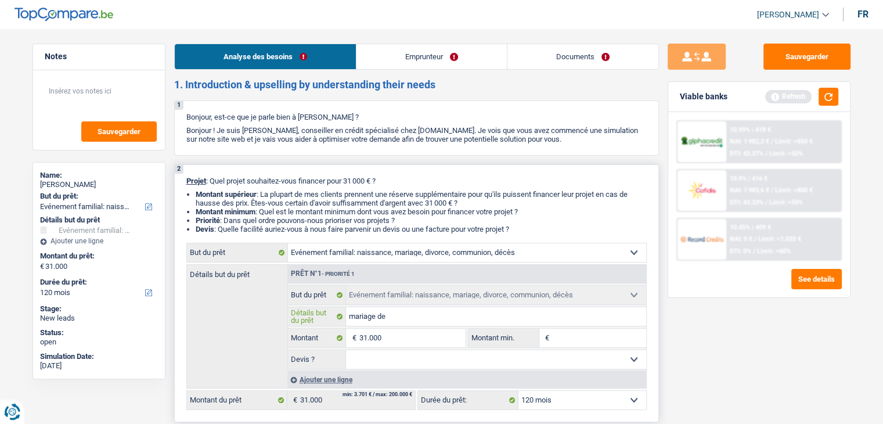
type input "mariage de"
type input "mariage de v"
type input "mariage de vo"
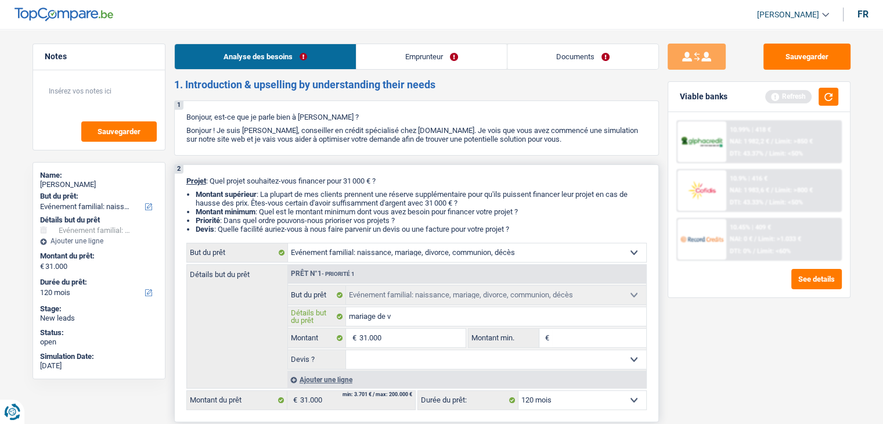
type input "mariage de vo"
type input "mariage de vot"
type input "mariage de votr"
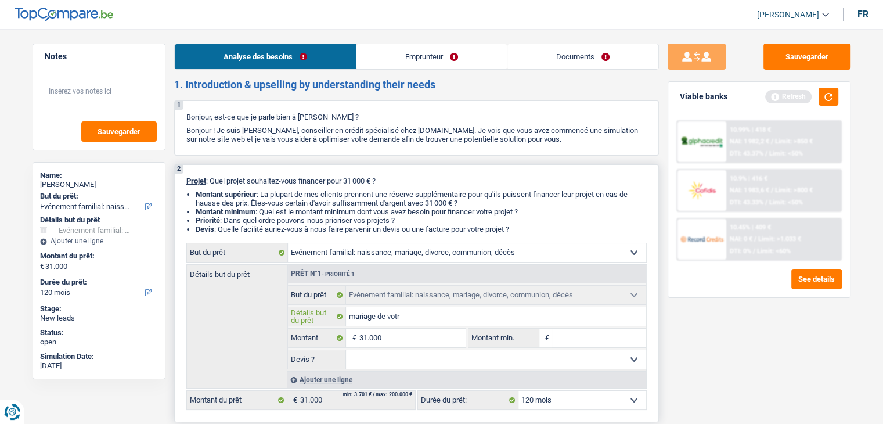
type input "mariage de votre"
type input "mariage de votre f"
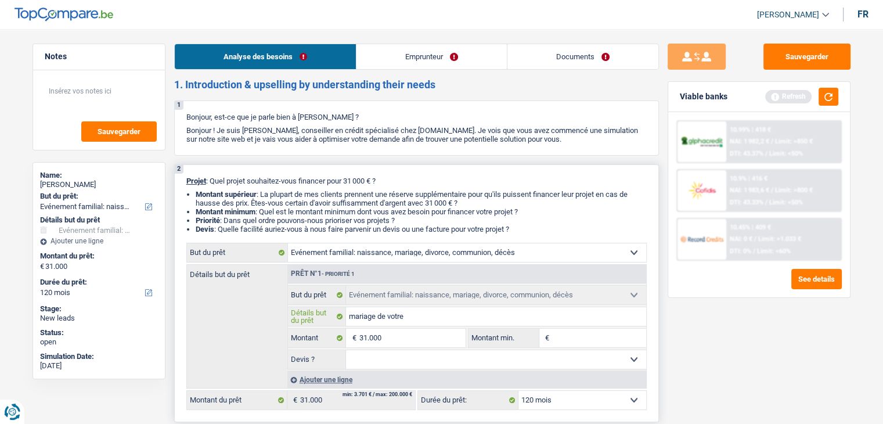
type input "mariage de votre f"
type input "mariage de votre fi"
type input "mariage de votre fil"
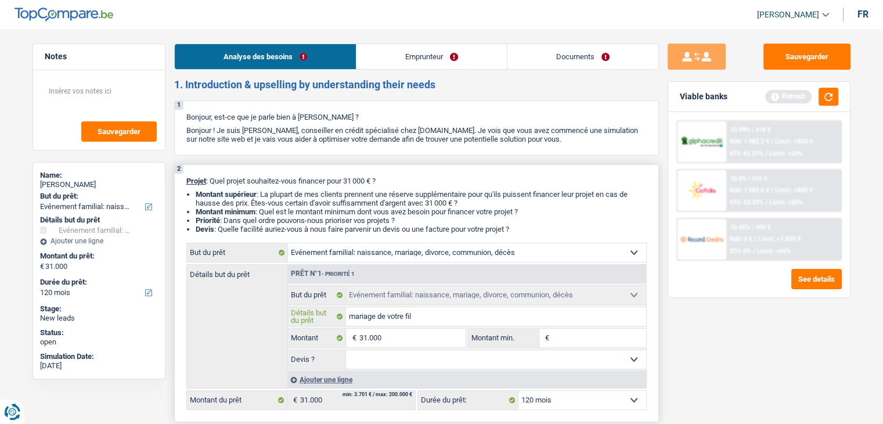
type input "mariage de votre fils"
click at [826, 89] on button "button" at bounding box center [829, 97] width 20 height 18
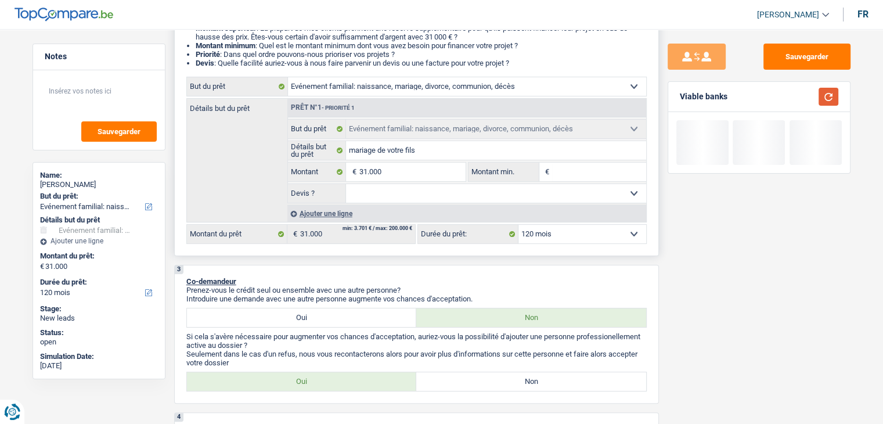
scroll to position [232, 0]
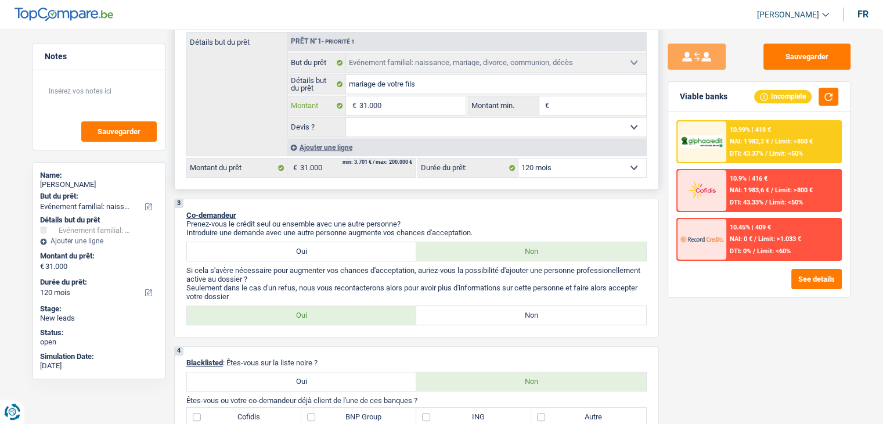
click at [425, 110] on input "31.000" at bounding box center [412, 105] width 106 height 19
type input "3.100"
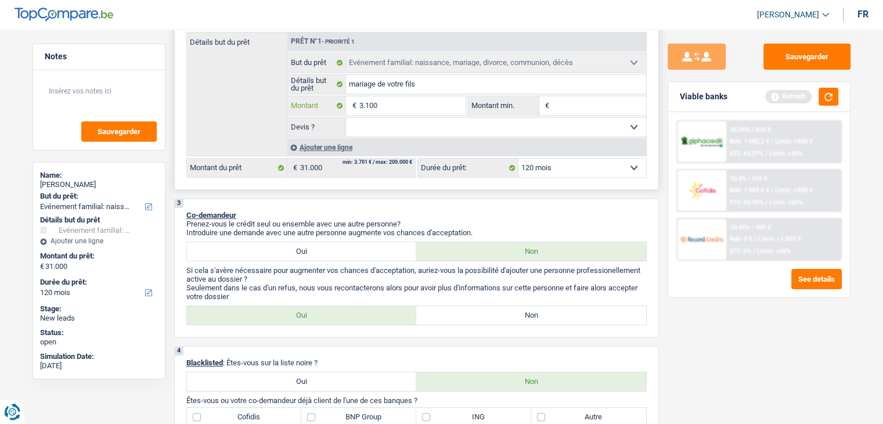
type input "310"
type input "31"
type input "3"
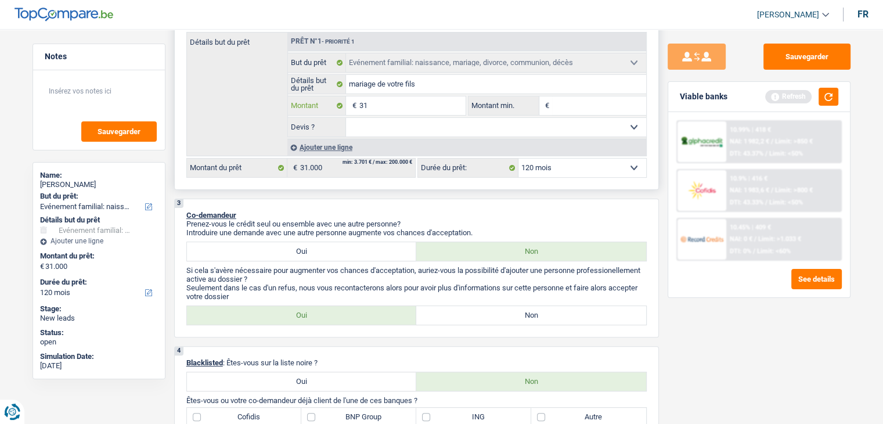
type input "3"
type input "1"
type input "10"
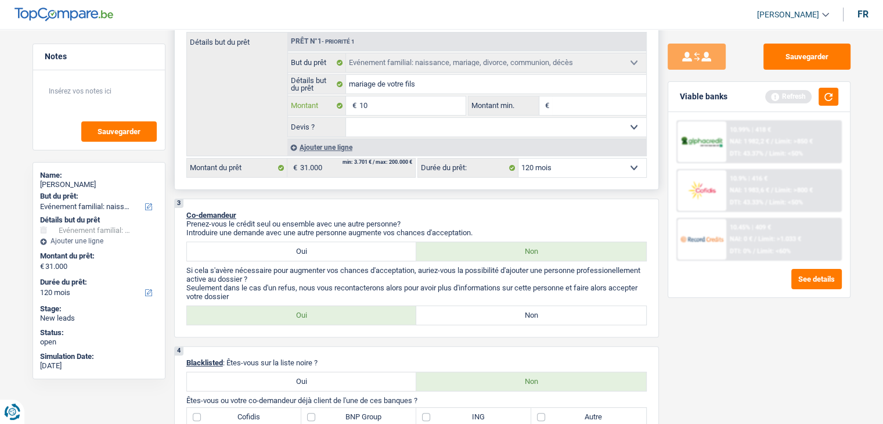
type input "100"
type input "1.000"
type input "10.001"
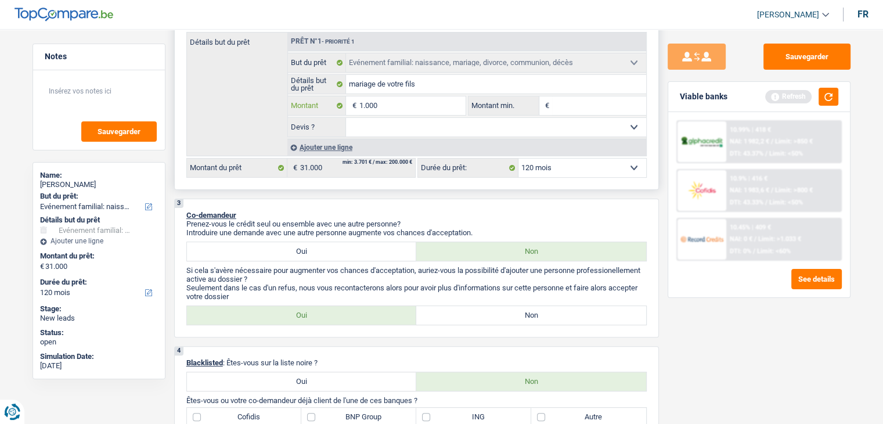
type input "10.001"
select select "60"
type input "10.001"
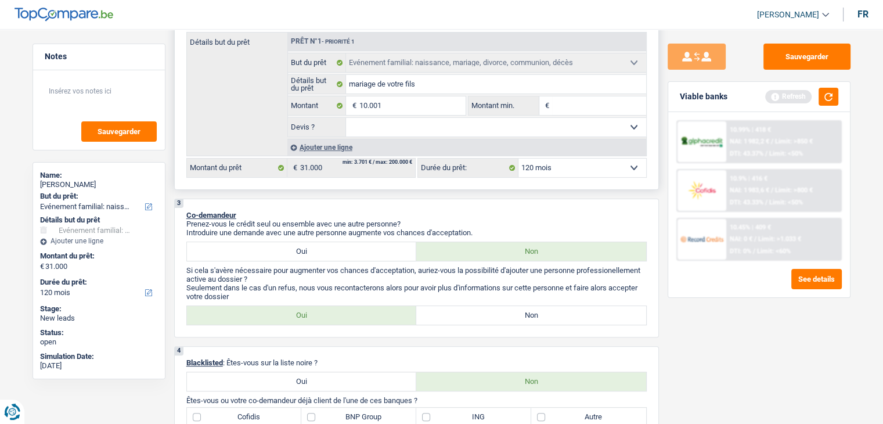
select select "60"
type input "10.001"
select select "60"
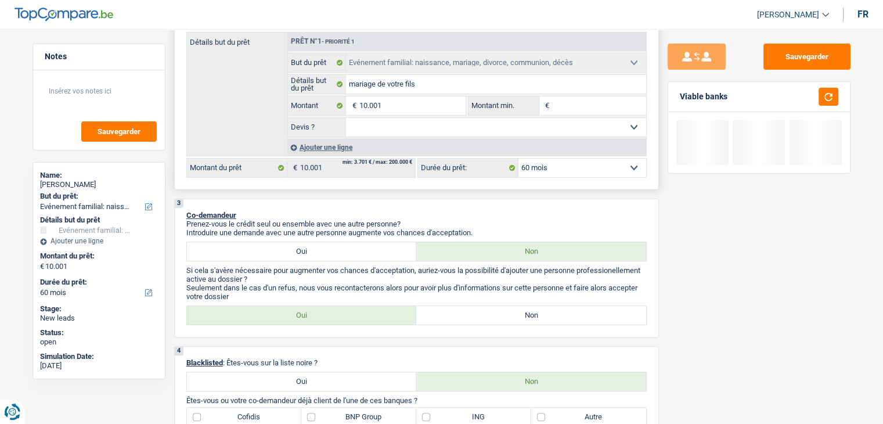
click at [572, 103] on input "Montant min." at bounding box center [599, 105] width 94 height 19
type input "1"
type input "10"
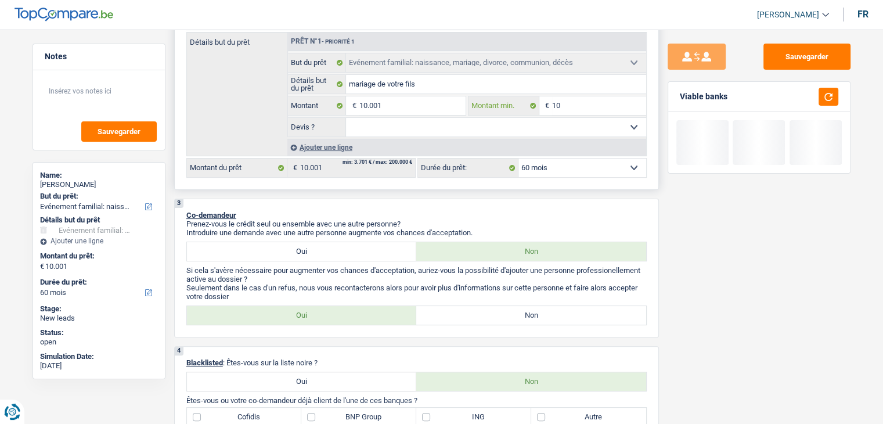
type input "100"
type input "1.000"
type input "10.001"
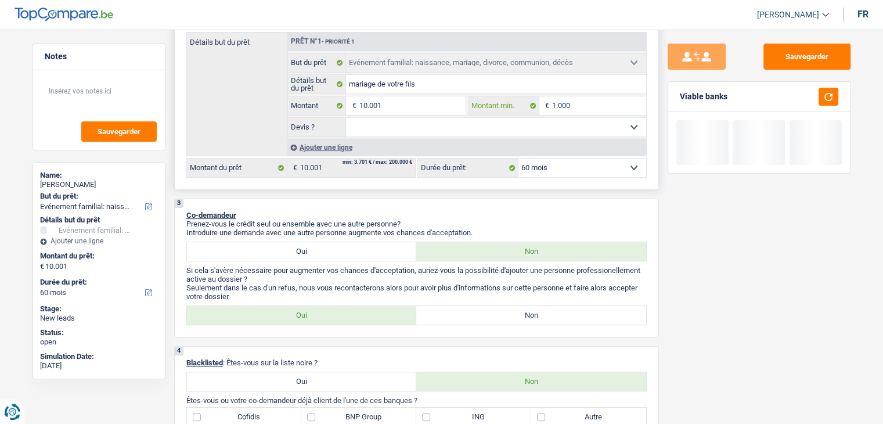
type input "10.001"
click at [823, 93] on button "button" at bounding box center [829, 97] width 20 height 18
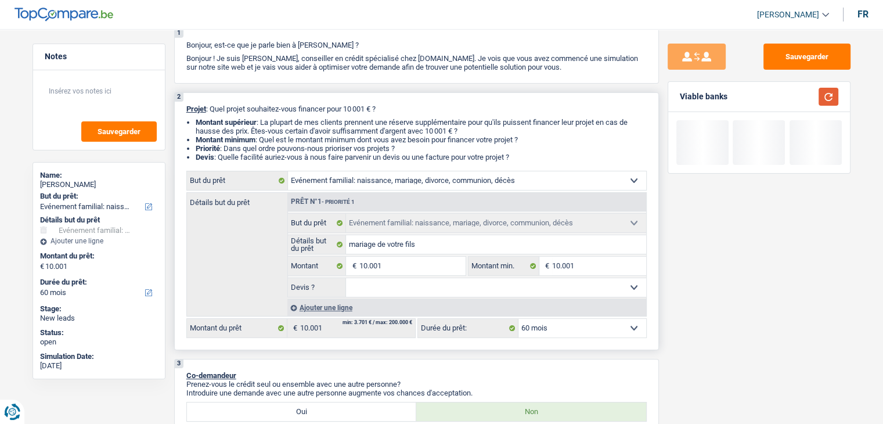
scroll to position [0, 0]
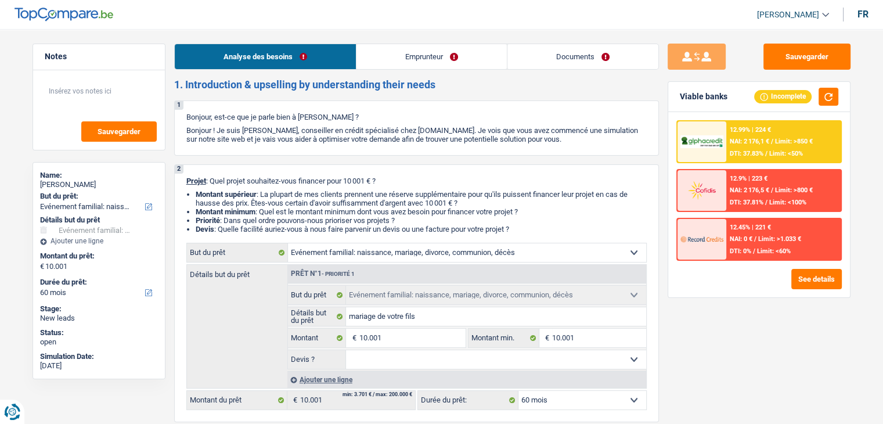
click at [426, 56] on link "Emprunteur" at bounding box center [432, 56] width 150 height 25
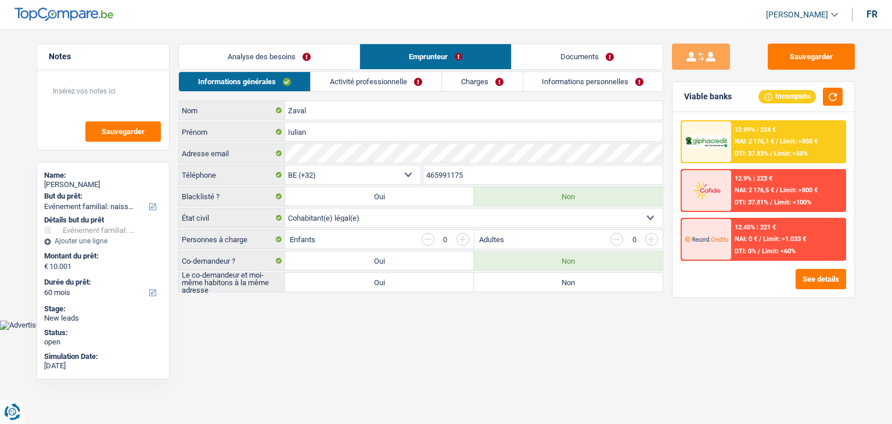
click at [296, 59] on link "Analyse des besoins" at bounding box center [269, 56] width 181 height 25
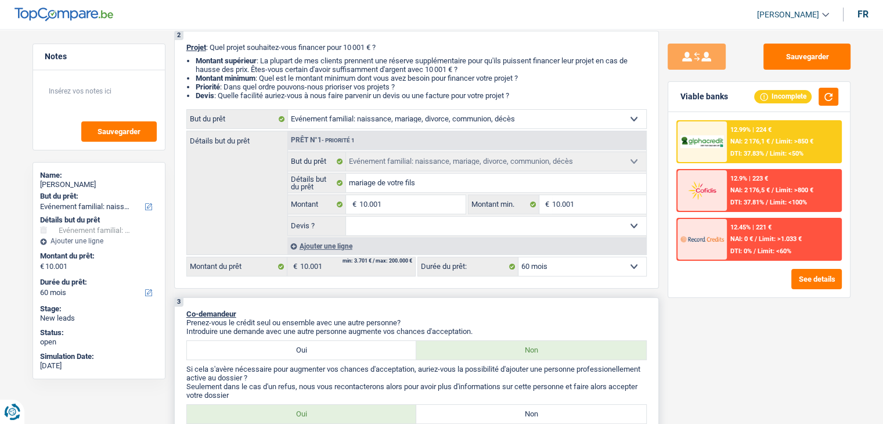
scroll to position [290, 0]
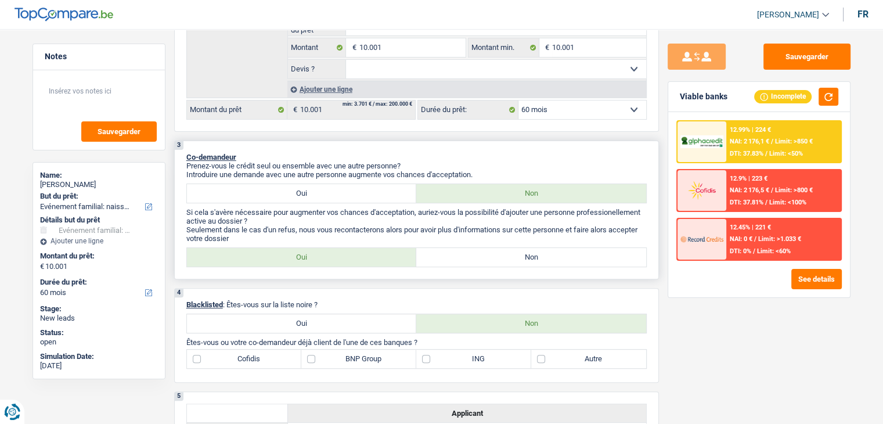
click at [519, 261] on label "Non" at bounding box center [531, 257] width 230 height 19
click at [519, 261] on input "Non" at bounding box center [531, 257] width 230 height 19
radio input "true"
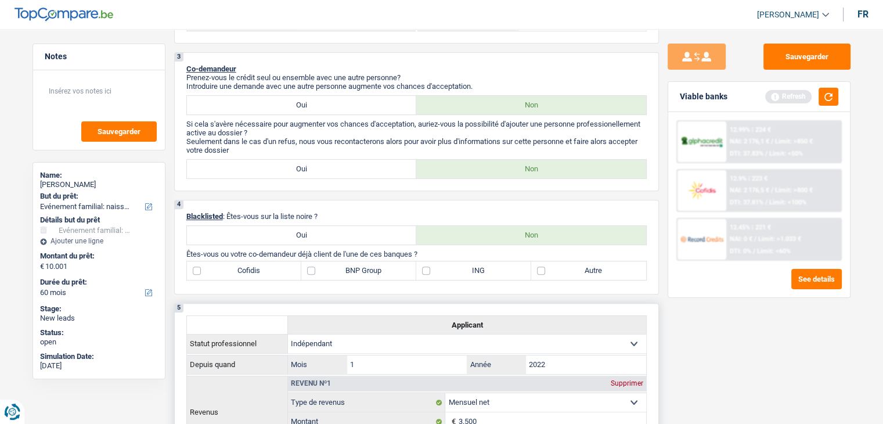
scroll to position [523, 0]
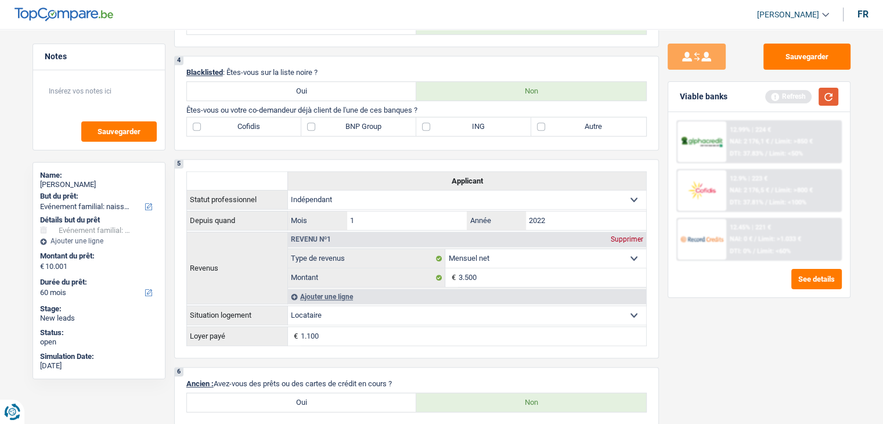
click at [827, 99] on button "button" at bounding box center [829, 97] width 20 height 18
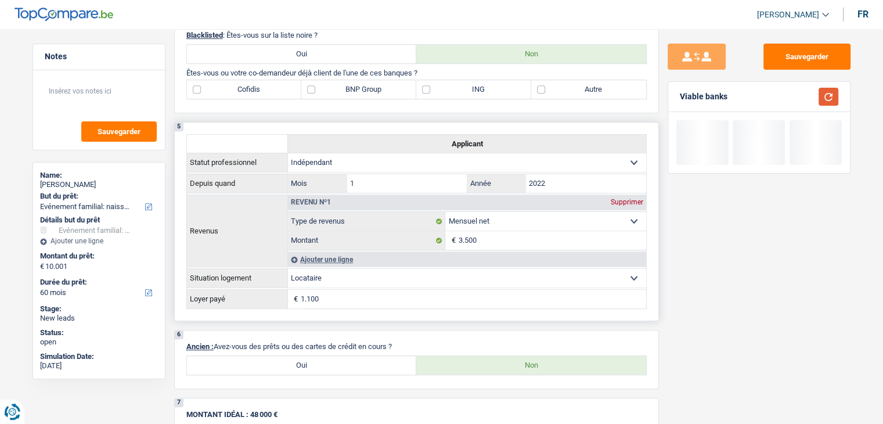
scroll to position [581, 0]
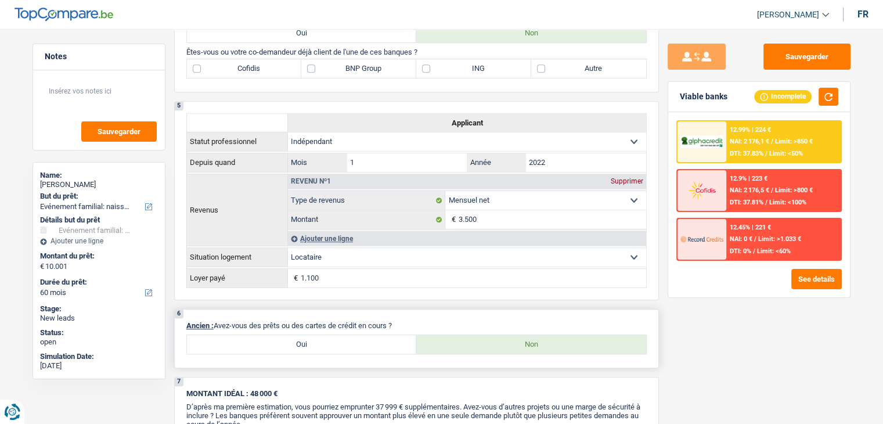
drag, startPoint x: 397, startPoint y: 321, endPoint x: 266, endPoint y: 317, distance: 130.8
click at [266, 317] on div "6 Ancien : Avez-vous des prêts ou des cartes de crédit en cours ? Oui Non" at bounding box center [416, 338] width 485 height 59
drag, startPoint x: 402, startPoint y: 322, endPoint x: 283, endPoint y: 325, distance: 118.5
click at [283, 325] on p "Ancien : Avez-vous des prêts ou des cartes de crédit en cours ?" at bounding box center [416, 325] width 461 height 9
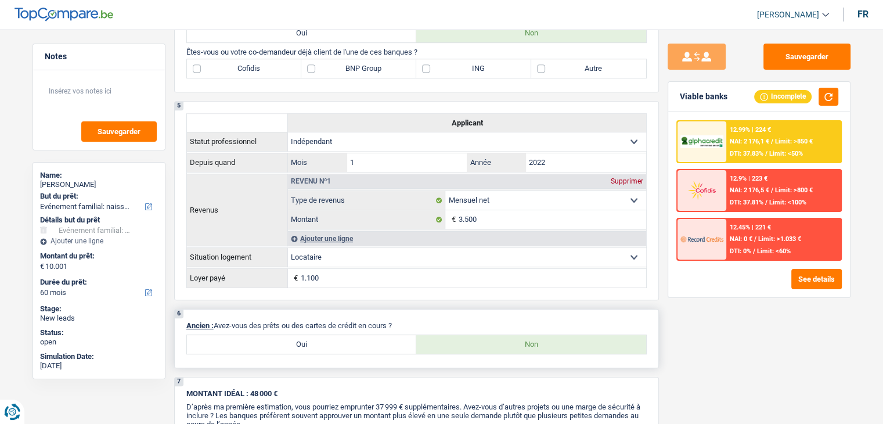
click at [418, 309] on div "6 Ancien : Avez-vous des prêts ou des cartes de crédit en cours ? Oui Non" at bounding box center [416, 338] width 485 height 59
drag, startPoint x: 403, startPoint y: 321, endPoint x: 308, endPoint y: 310, distance: 95.4
click at [308, 310] on div "6 Ancien : Avez-vous des prêts ou des cartes de crédit en cours ? Oui Non" at bounding box center [416, 338] width 485 height 59
click at [314, 304] on div "1. Introduction & upselling by understanding their needs 1 Bonjour, est-ce que …" at bounding box center [416, 109] width 485 height 1222
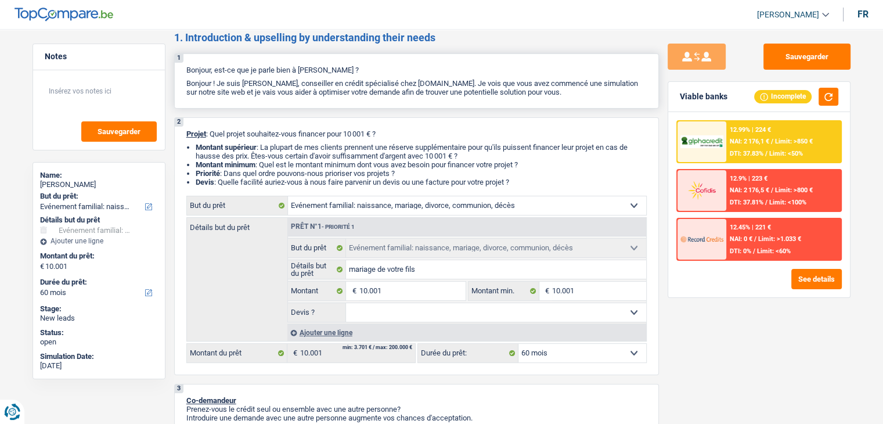
scroll to position [0, 0]
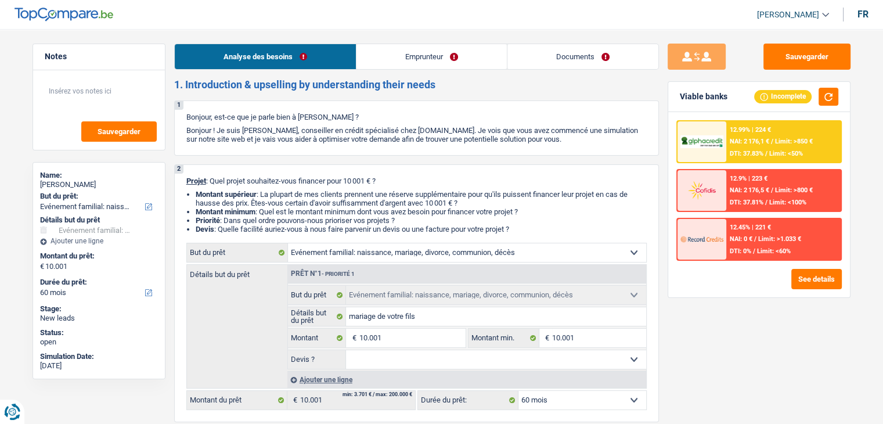
click at [430, 62] on link "Emprunteur" at bounding box center [432, 56] width 150 height 25
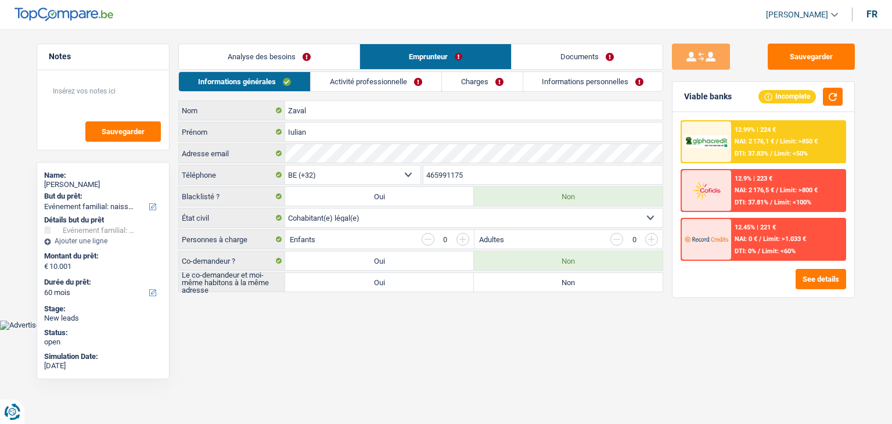
click at [520, 59] on link "Documents" at bounding box center [587, 56] width 151 height 25
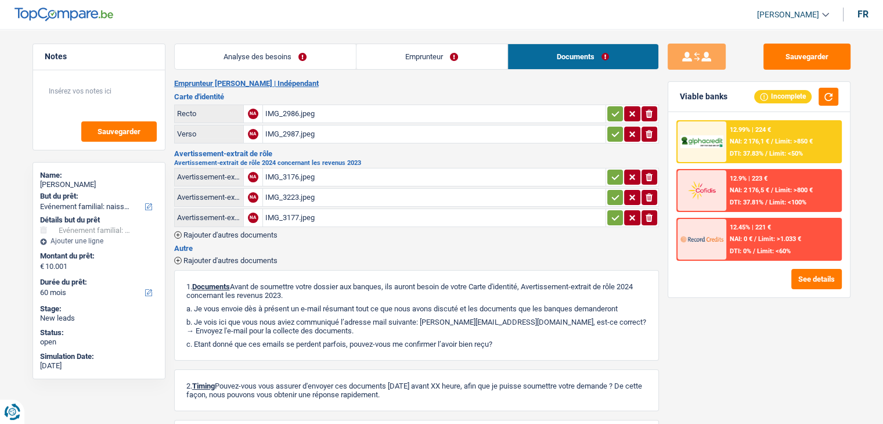
click at [288, 112] on div "IMG_2986.jpeg" at bounding box center [434, 113] width 338 height 17
click at [283, 131] on div "IMG_2987.jpeg" at bounding box center [434, 133] width 338 height 17
click at [304, 173] on div "IMG_3176.jpeg" at bounding box center [434, 176] width 338 height 17
click at [836, 59] on button "Sauvegarder" at bounding box center [807, 57] width 87 height 26
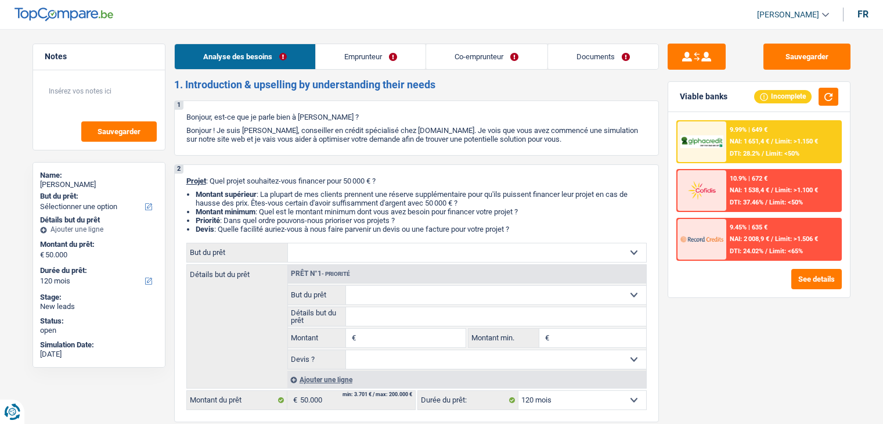
select select "120"
select select "publicEmployee"
select select "netSalary"
select select "mealVouchers"
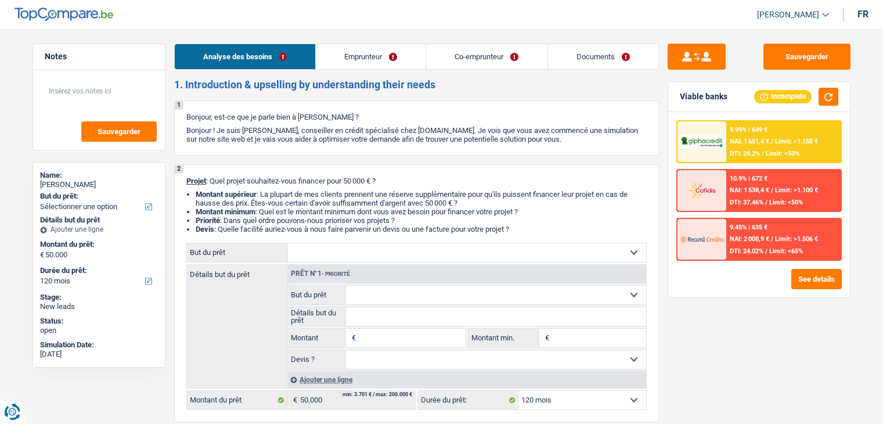
select select "familyAllowances"
select select "liveWithParents"
select select "120"
drag, startPoint x: 523, startPoint y: 232, endPoint x: 477, endPoint y: 217, distance: 48.9
click at [477, 217] on ul "Montant supérieur : La plupart de mes clients prennent une réserve supplémentai…" at bounding box center [416, 212] width 461 height 44
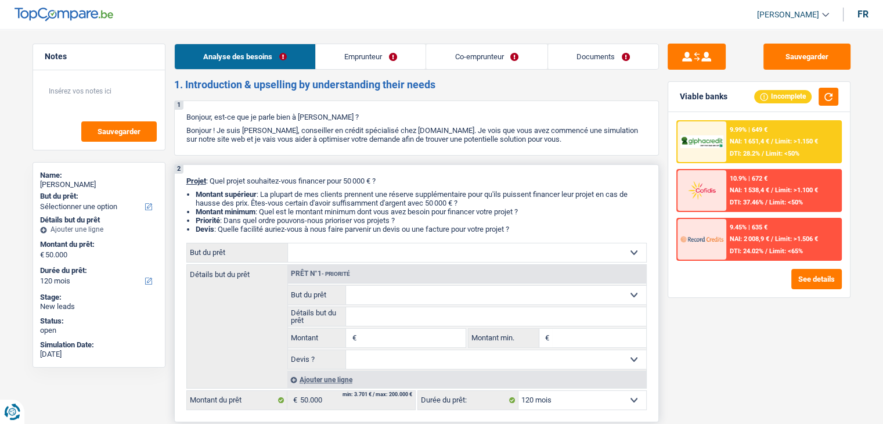
click at [423, 211] on li "Montant minimum : Quel est le montant minimum dont vous avez besoin pour financ…" at bounding box center [421, 211] width 451 height 9
drag, startPoint x: 525, startPoint y: 229, endPoint x: 265, endPoint y: 189, distance: 263.3
click at [265, 189] on div "2 Projet : Quel projet souhaitez-vous financer pour 50 000 € ? Montant supérieu…" at bounding box center [416, 293] width 485 height 258
click at [418, 221] on li "Priorité : Dans quel ordre pouvons-nous prioriser vos projets ?" at bounding box center [421, 220] width 451 height 9
drag, startPoint x: 518, startPoint y: 229, endPoint x: 181, endPoint y: 182, distance: 340.1
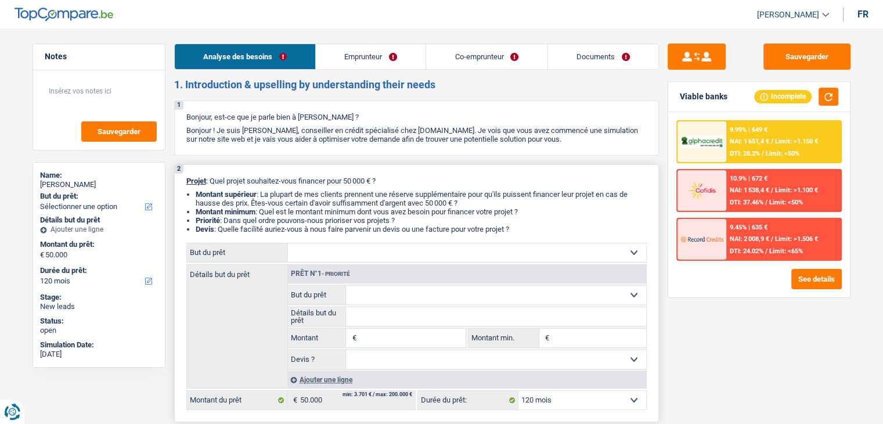
click at [181, 182] on div "2 Projet : Quel projet souhaitez-vous financer pour 50 000 € ? Montant supérieu…" at bounding box center [416, 293] width 485 height 258
drag, startPoint x: 186, startPoint y: 181, endPoint x: 530, endPoint y: 233, distance: 348.3
click at [530, 233] on div "2 Projet : Quel projet souhaitez-vous financer pour 50 000 € ? Montant supérieu…" at bounding box center [416, 293] width 485 height 258
click at [527, 228] on li "Devis : Quelle facilité auriez-vous à nous faire parvenir un devis ou une factu…" at bounding box center [421, 229] width 451 height 9
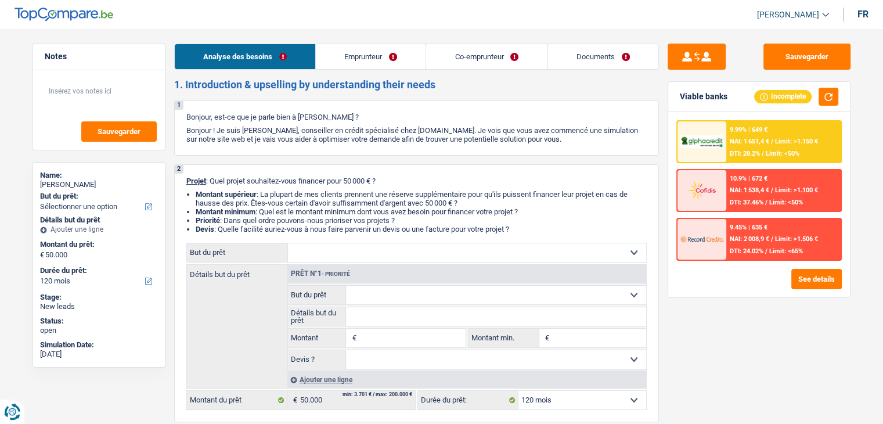
click at [360, 59] on link "Emprunteur" at bounding box center [371, 56] width 110 height 25
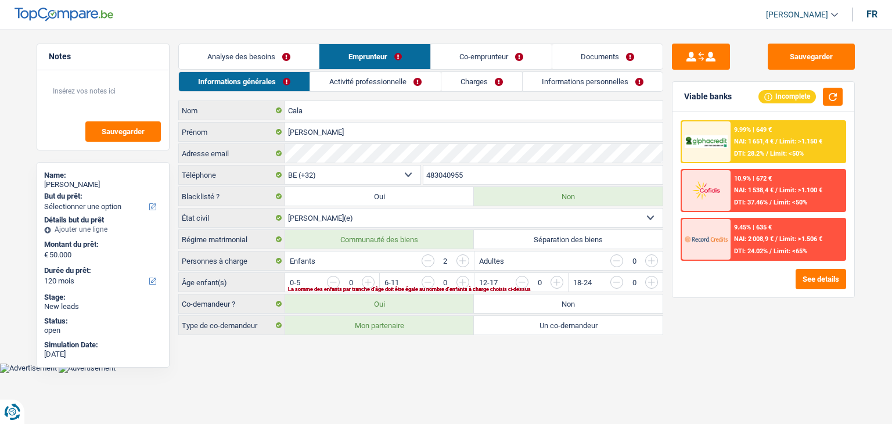
click at [469, 58] on link "Co-emprunteur" at bounding box center [491, 56] width 121 height 25
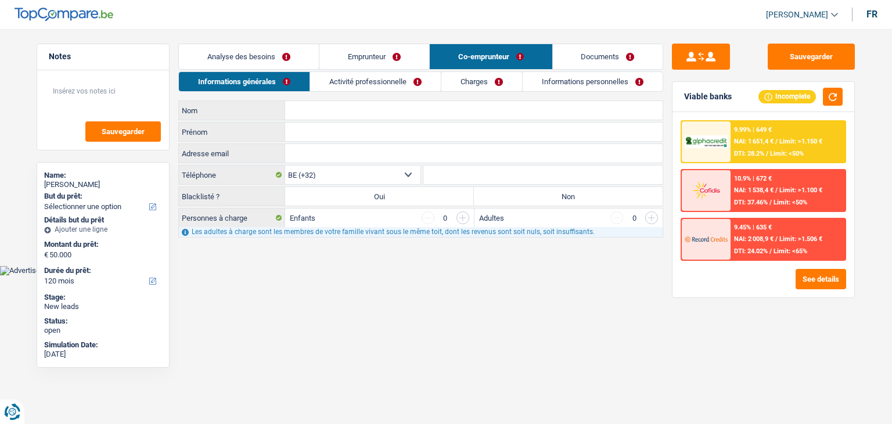
click at [259, 55] on link "Analyse des besoins" at bounding box center [249, 56] width 140 height 25
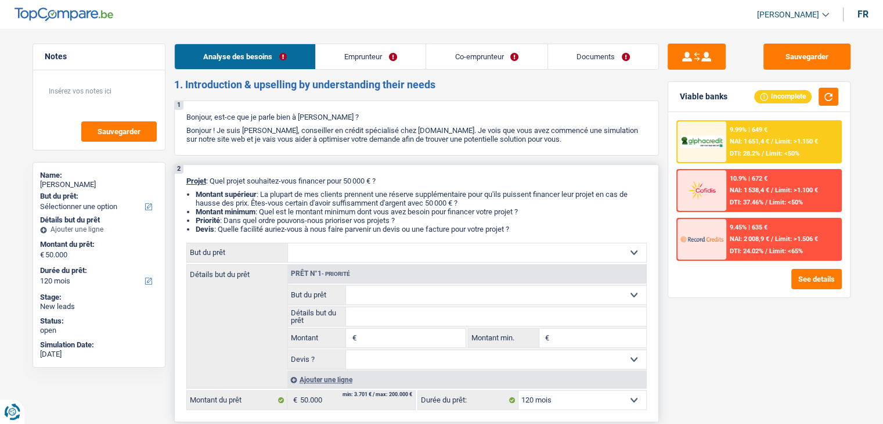
drag, startPoint x: 516, startPoint y: 228, endPoint x: 191, endPoint y: 168, distance: 330.8
click at [191, 168] on div "2 Projet : Quel projet souhaitez-vous financer pour 50 000 € ? Montant supérieu…" at bounding box center [416, 293] width 485 height 258
click at [372, 155] on div "1 Bonjour, est-ce que je parle bien à Massimo Cala ? Bonjour ! Je suis Yanis Du…" at bounding box center [416, 127] width 485 height 55
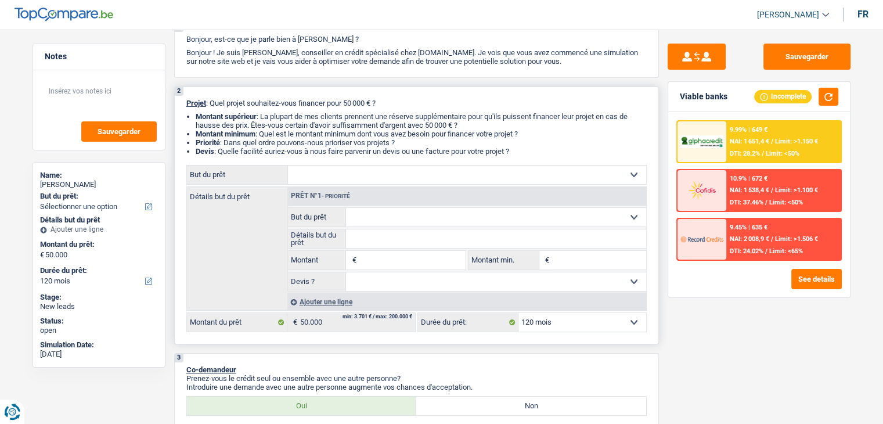
scroll to position [174, 0]
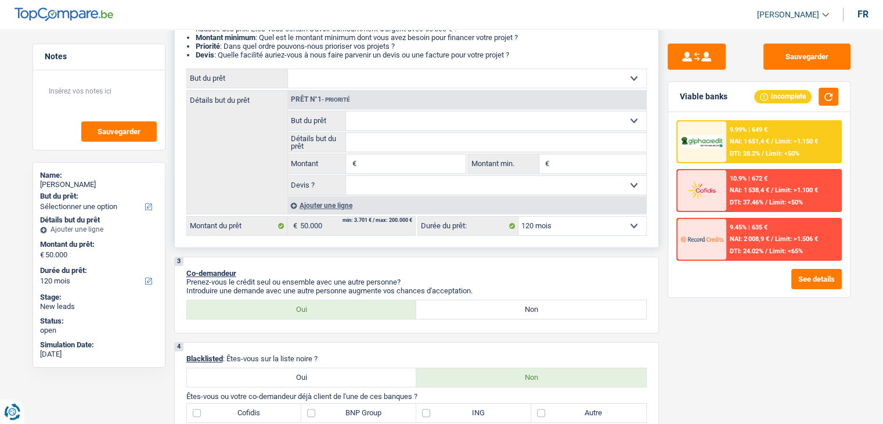
click at [383, 85] on select "Confort maison: meubles, textile, peinture, électroménager, outillage non-profe…" at bounding box center [467, 78] width 358 height 19
select select "houseOrGarden"
click at [288, 69] on select "Confort maison: meubles, textile, peinture, électroménager, outillage non-profe…" at bounding box center [467, 78] width 358 height 19
select select "houseOrGarden"
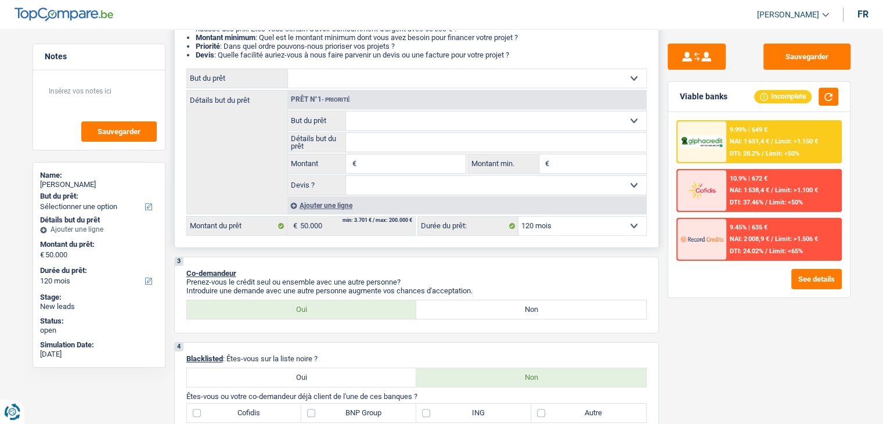
type input "50.000"
select select "houseOrGarden"
type input "50.000"
select select "houseOrGarden"
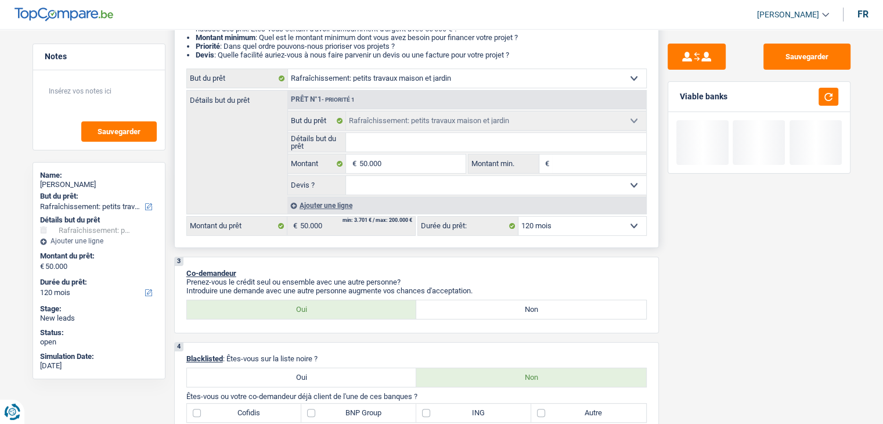
click at [386, 140] on input "Détails but du prêt" at bounding box center [496, 142] width 300 height 19
type input "p"
type input "pe"
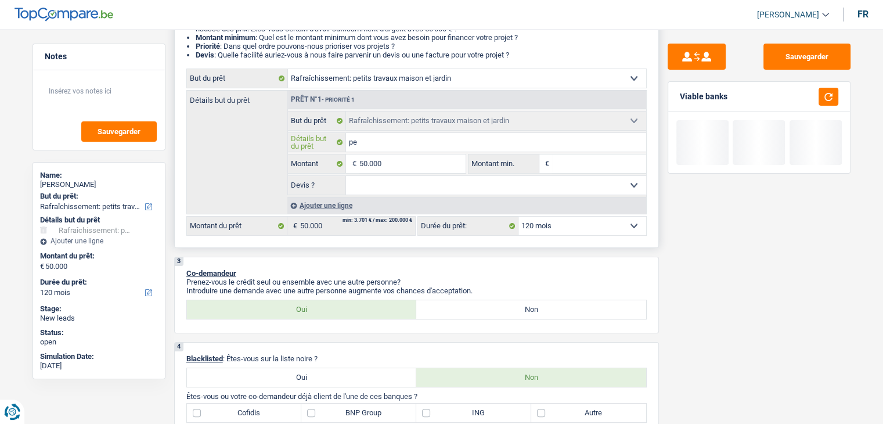
type input "pet"
type input "peti"
type input "petit"
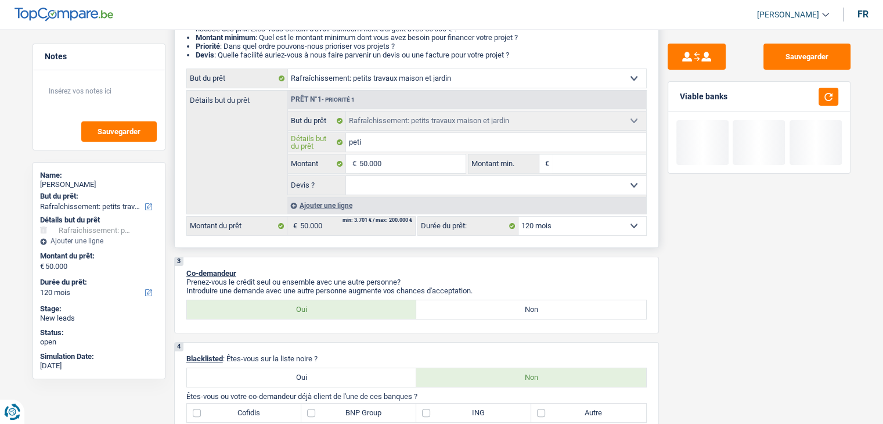
type input "petit"
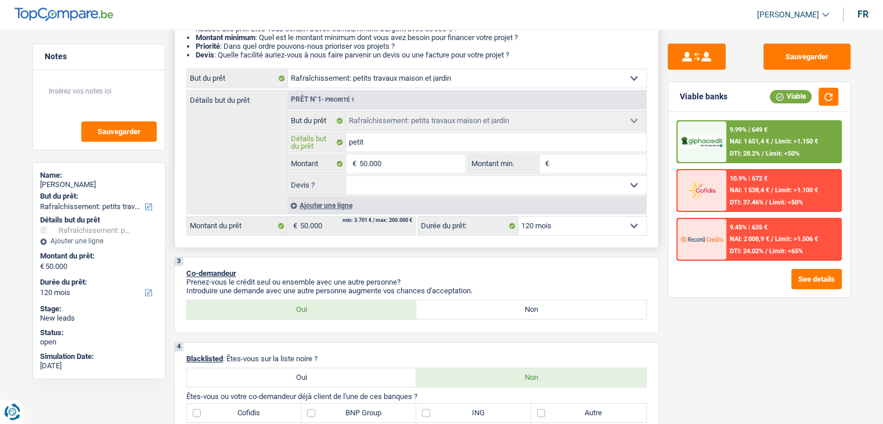
type input "petit"
type input "petit t"
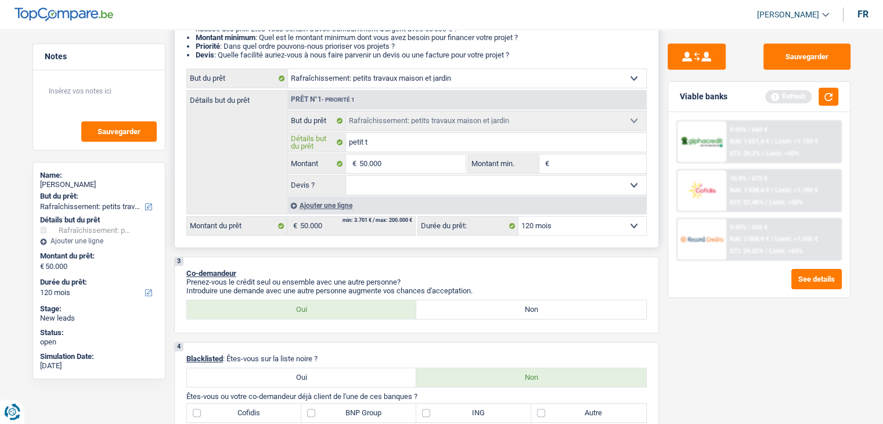
type input "petit tr"
type input "petit tra"
type input "petit traa"
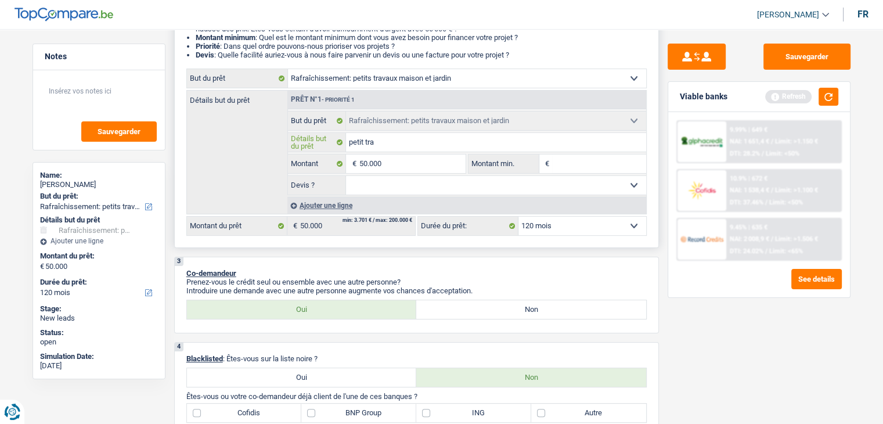
type input "petit traa"
type input "petit tra"
type input "petit trav"
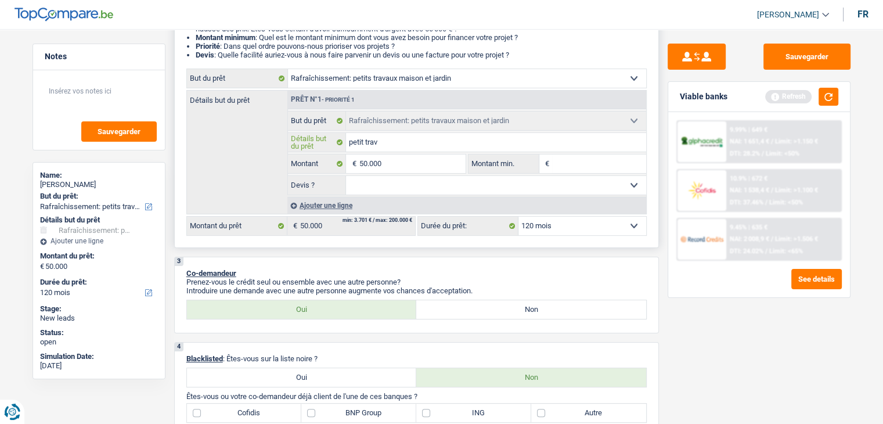
type input "petit trava"
type input "petit travau"
type input "petit travaux"
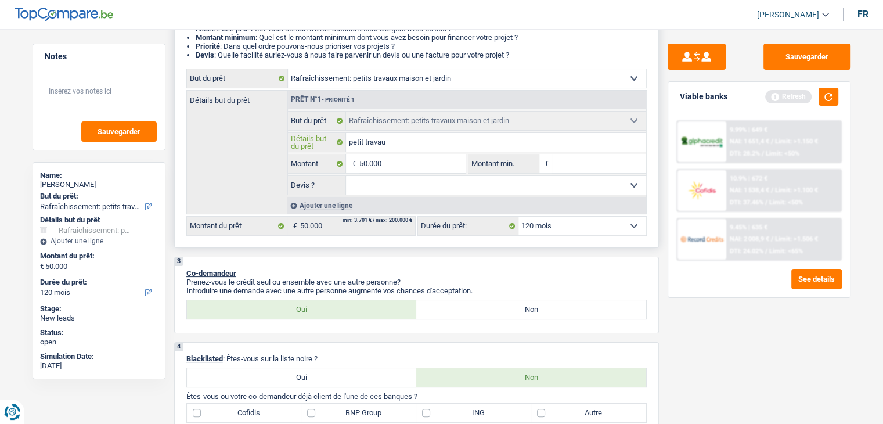
type input "petit travaux"
type input "petit travaux d"
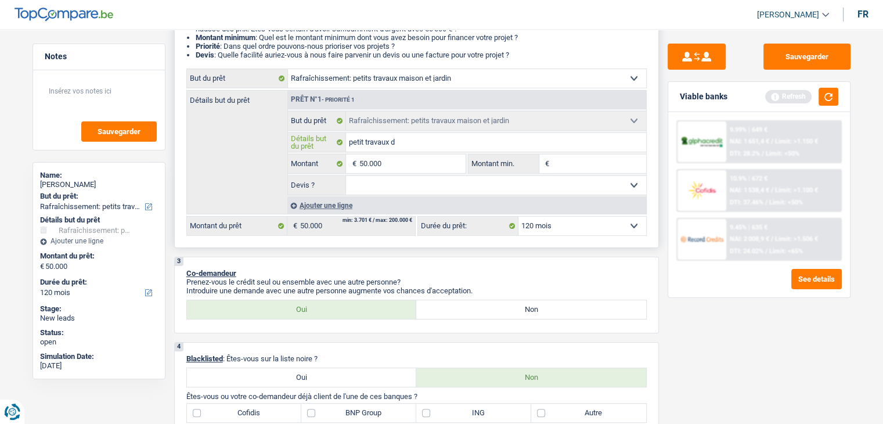
type input "petit travaux de"
type input "petit travaux de f"
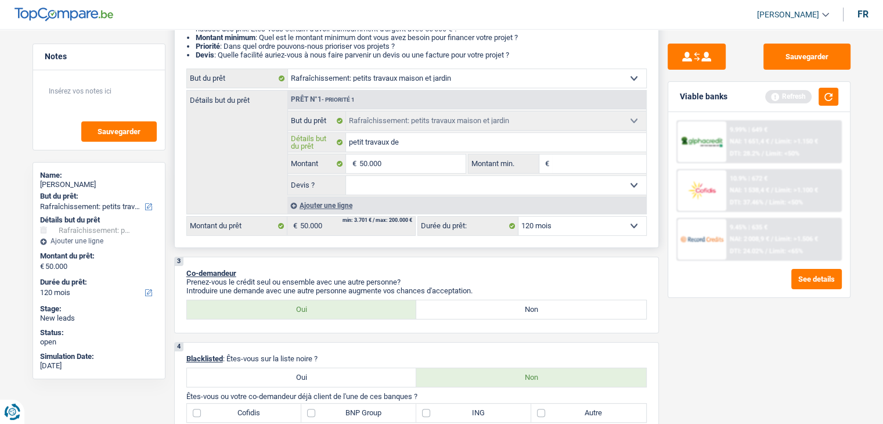
type input "petit travaux de f"
type input "petit travaux de"
type input "petit travaux de r"
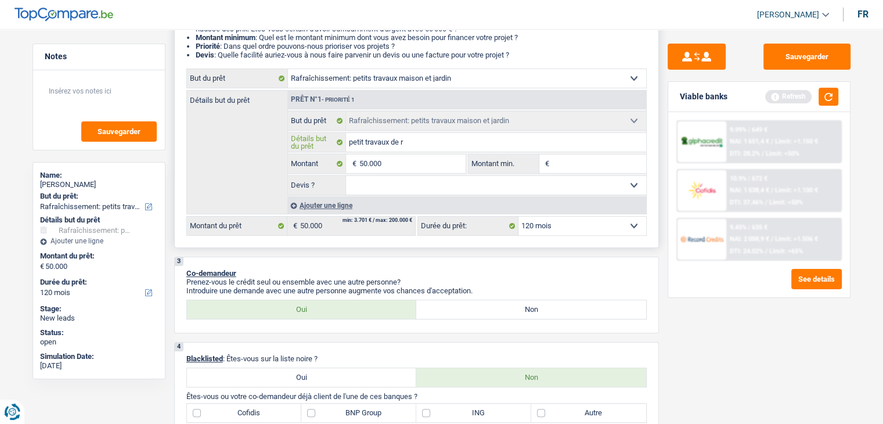
type input "petit travaux de ra"
type input "petit travaux de raf"
type input "petit travaux de rafra"
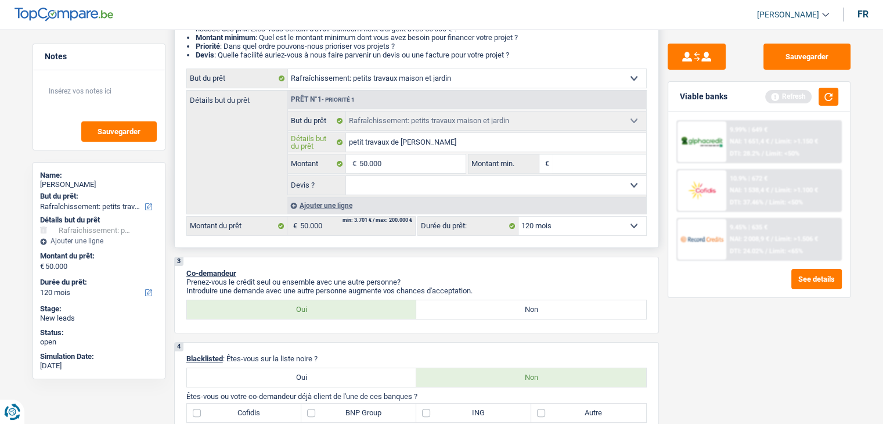
type input "petit travaux de rafra"
type input "petit travaux de rafrai"
type input "petit travaux de rafraic"
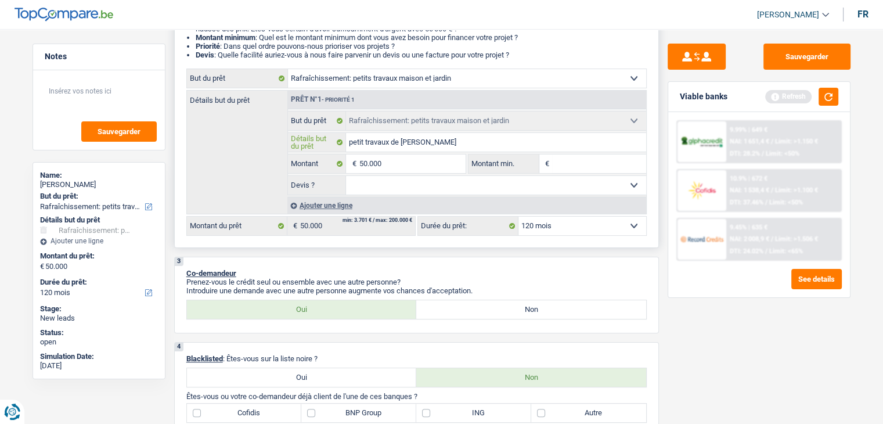
type input "petit travaux de rafraich"
type input "petit travaux de rafraichi"
type input "petit travaux de rafraichis"
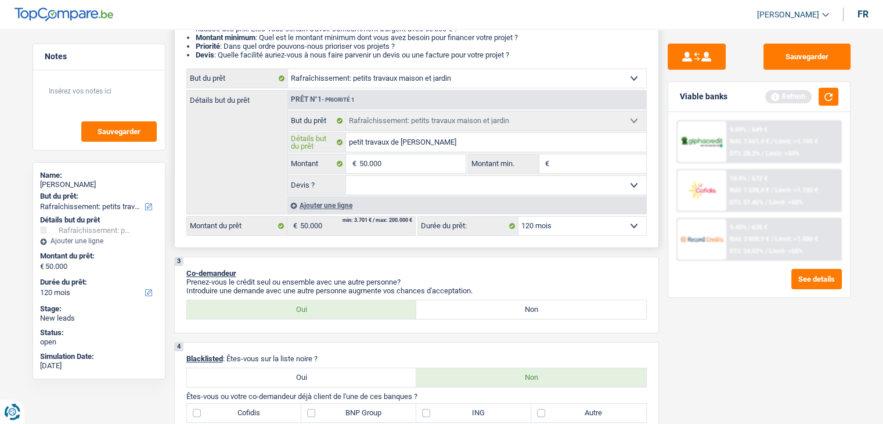
type input "petit travaux de rafraichis"
type input "petit travaux de rafraichiss"
type input "petit travaux de rafraichisse"
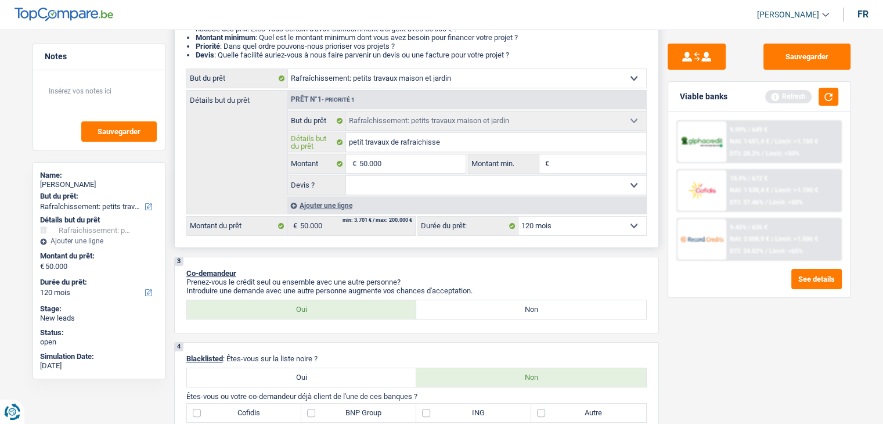
type input "petit travaux de rafraichissem"
type input "petit travaux de rafraichisseme"
type input "petit travaux de rafraichissemen"
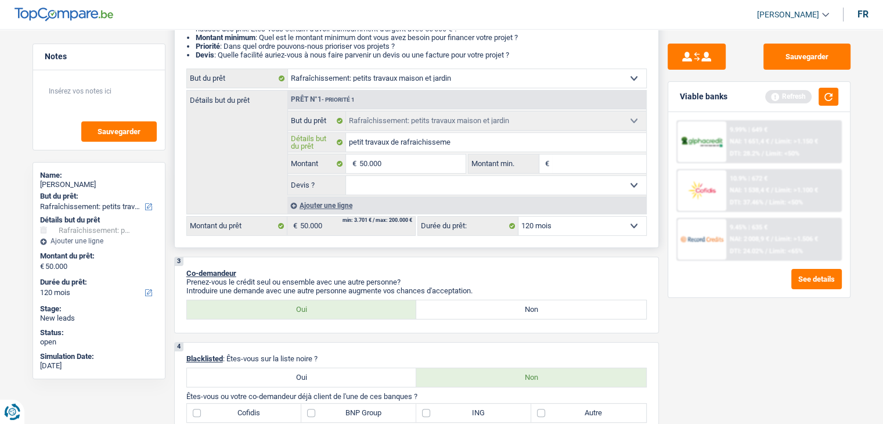
type input "petit travaux de rafraichissemen"
type input "petit travaux de rafraichissement"
click at [65, 87] on textarea at bounding box center [99, 95] width 116 height 35
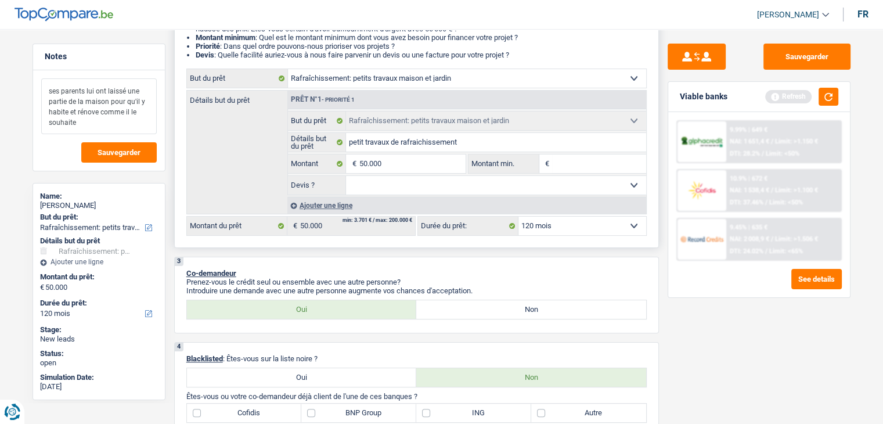
type textarea "ses parents lui ont laissé une partie de la maison pour qu'il y habite et rénov…"
click at [472, 146] on input "petit travaux de rafraichissement" at bounding box center [496, 142] width 300 height 19
click at [827, 94] on button "button" at bounding box center [829, 97] width 20 height 18
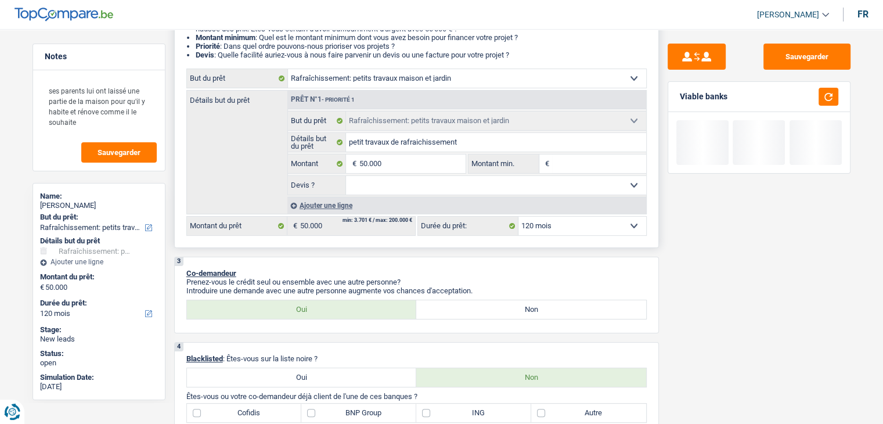
click at [606, 160] on input "Montant min." at bounding box center [599, 163] width 94 height 19
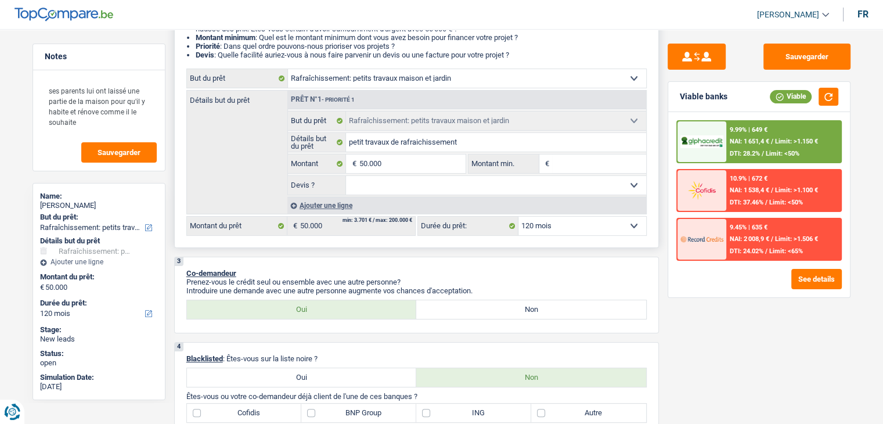
type input "5"
type input "50"
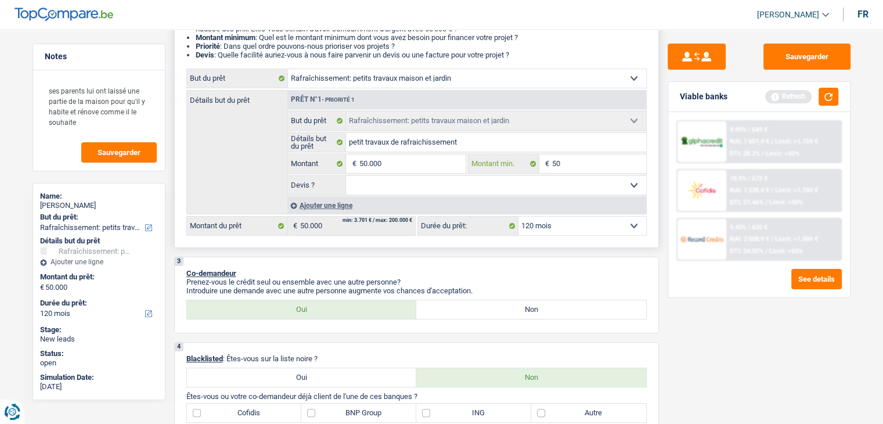
type input "500"
type input "5.000"
type input "50.000"
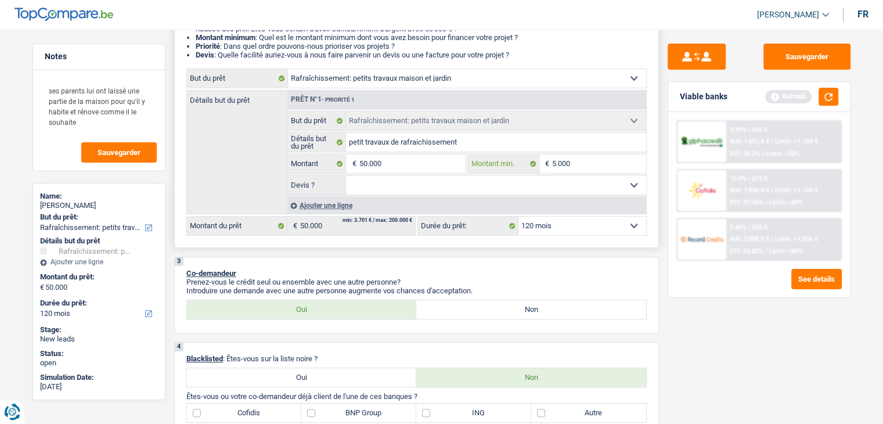
type input "50.000"
click at [827, 98] on button "button" at bounding box center [829, 97] width 20 height 18
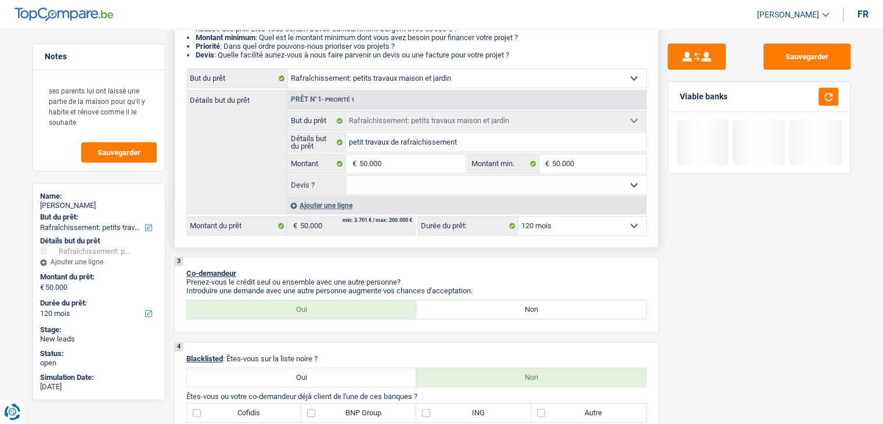
click at [517, 188] on select "Oui Non Non répondu Sélectionner une option" at bounding box center [496, 185] width 300 height 19
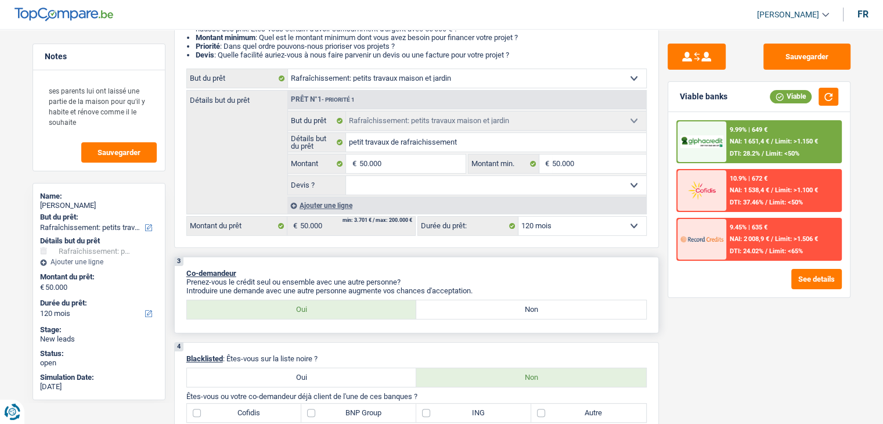
click at [580, 270] on p "Co-demandeur" at bounding box center [416, 273] width 461 height 9
click at [370, 188] on select "Oui Non Non répondu Sélectionner une option" at bounding box center [496, 185] width 300 height 19
click at [281, 283] on p "Prenez-vous le crédit seul ou ensemble avec une autre personne?" at bounding box center [416, 282] width 461 height 9
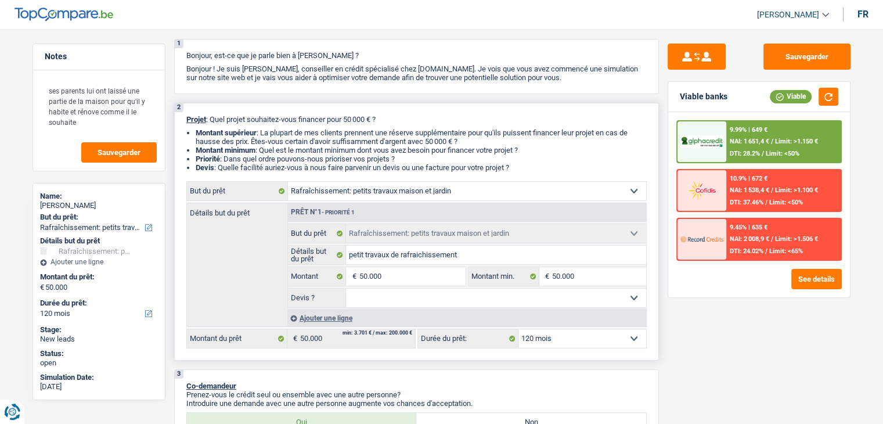
scroll to position [0, 0]
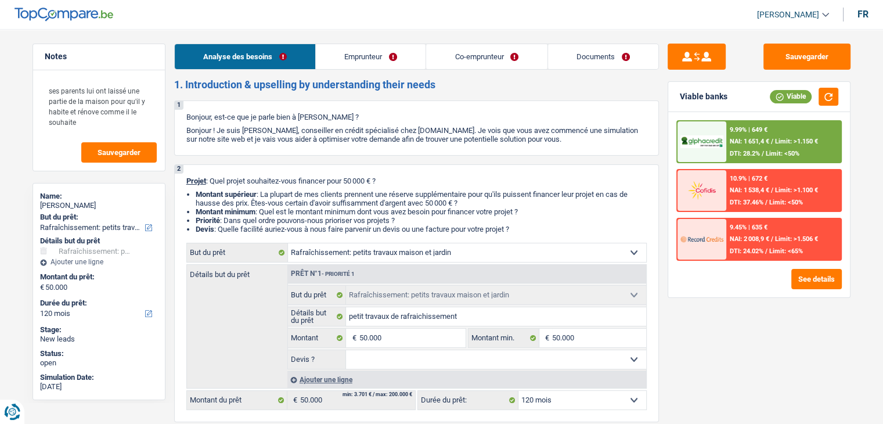
click at [376, 60] on link "Emprunteur" at bounding box center [371, 56] width 110 height 25
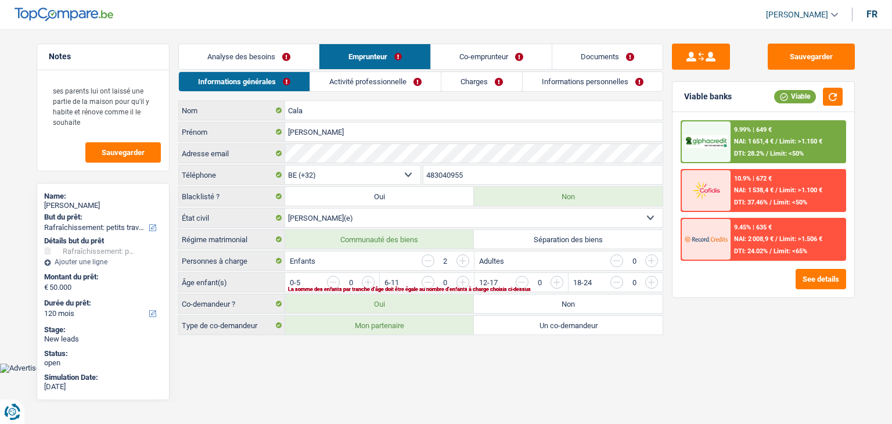
click at [466, 54] on link "Co-emprunteur" at bounding box center [491, 56] width 121 height 25
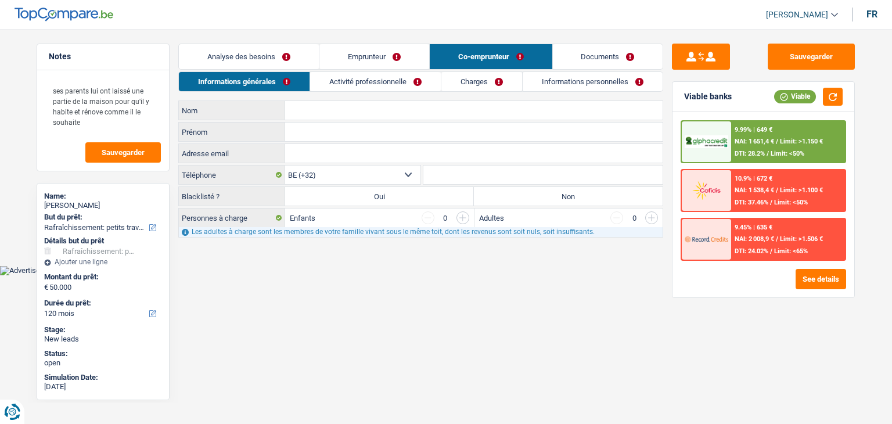
click at [388, 63] on link "Emprunteur" at bounding box center [374, 56] width 110 height 25
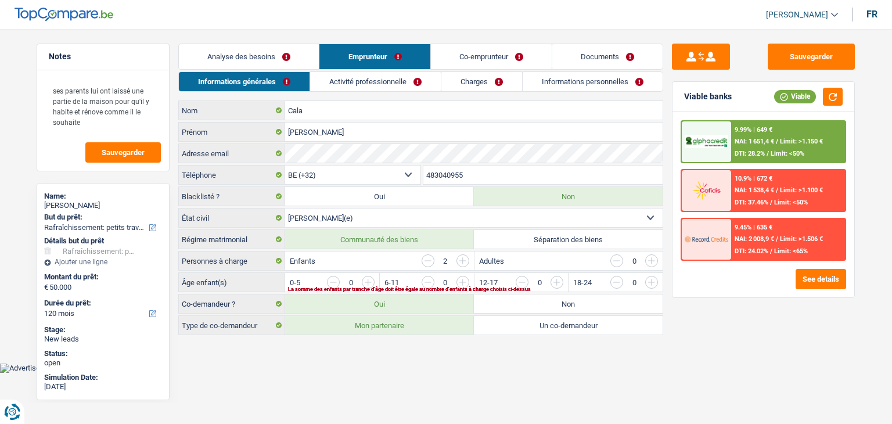
click at [238, 66] on link "Analyse des besoins" at bounding box center [249, 56] width 140 height 25
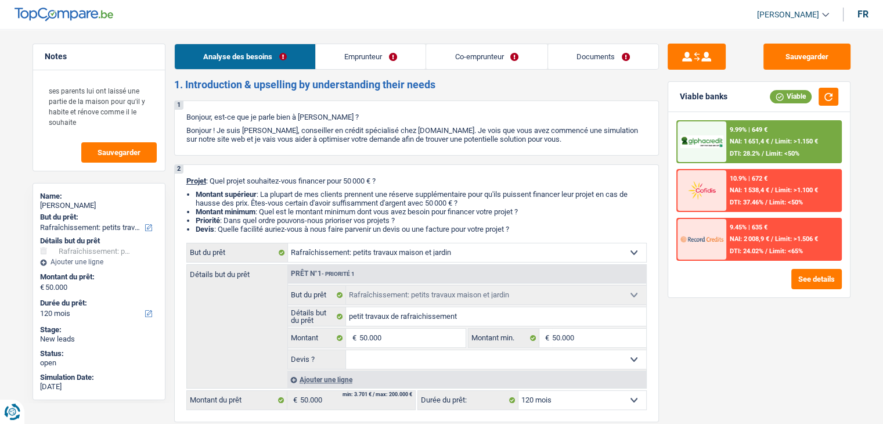
click at [372, 51] on link "Emprunteur" at bounding box center [371, 56] width 110 height 25
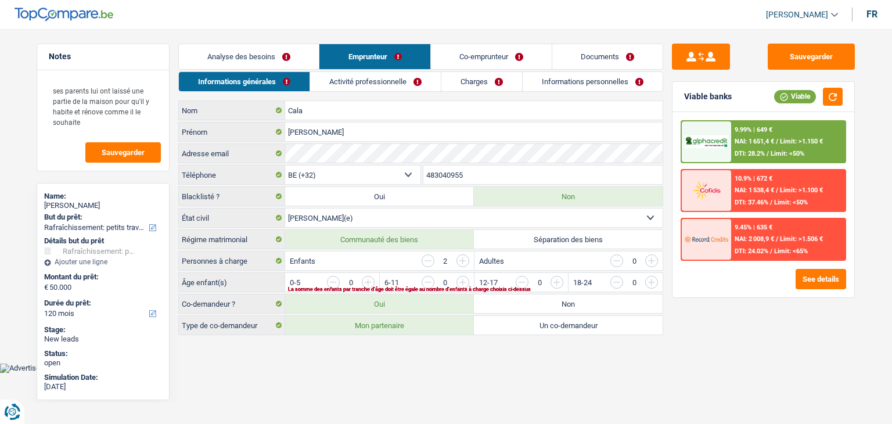
click at [681, 299] on div "Sauvegarder Viable banks Viable 9.99% | 649 € NAI: 1 651,4 € / Limit: >1.150 € …" at bounding box center [763, 223] width 200 height 359
click at [252, 59] on link "Analyse des besoins" at bounding box center [249, 56] width 140 height 25
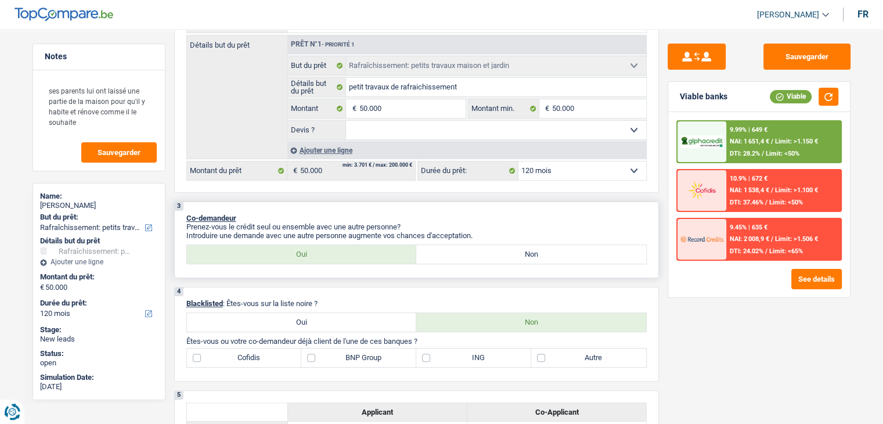
scroll to position [232, 0]
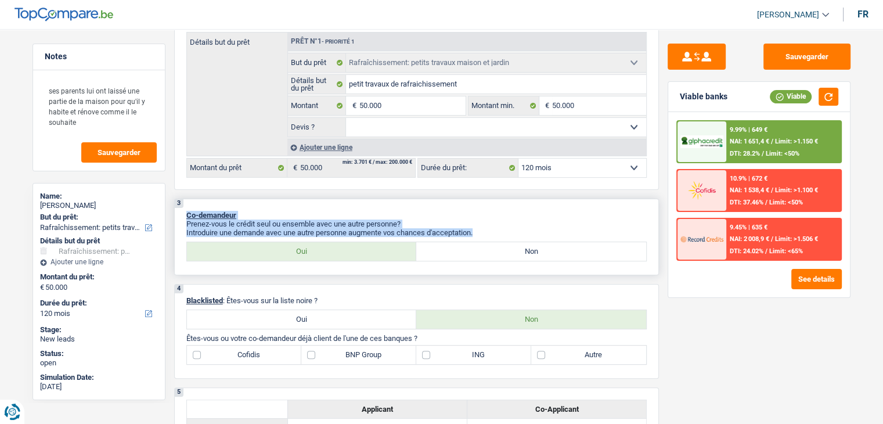
drag, startPoint x: 480, startPoint y: 231, endPoint x: 186, endPoint y: 213, distance: 295.0
click at [186, 213] on div "3 Co-demandeur Prenez-vous le crédit seul ou ensemble avec une autre personne? …" at bounding box center [416, 237] width 485 height 77
click at [276, 200] on div "3 Co-demandeur Prenez-vous le crédit seul ou ensemble avec une autre personne? …" at bounding box center [416, 237] width 485 height 77
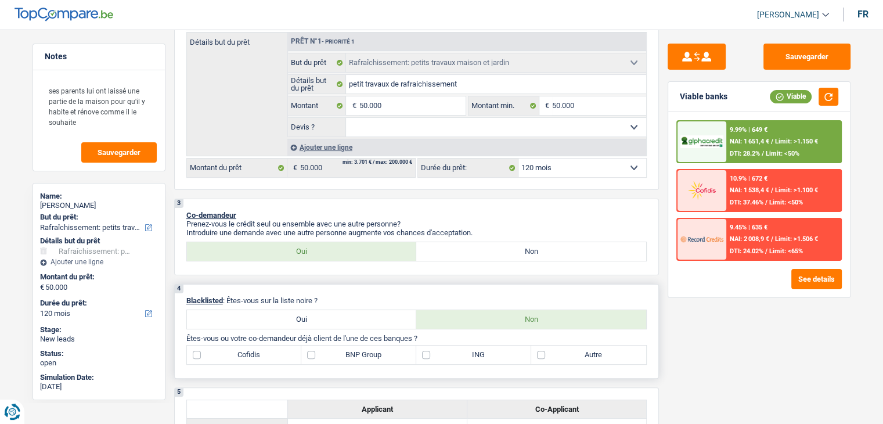
drag, startPoint x: 330, startPoint y: 300, endPoint x: 230, endPoint y: 287, distance: 100.8
click at [230, 287] on div "4 Blacklisted : Êtes-vous sur la liste noire ? Oui Non Êtes-vous ou votre co-de…" at bounding box center [416, 331] width 485 height 95
click at [328, 289] on div "4 Blacklisted : Êtes-vous sur la liste noire ? Oui Non Êtes-vous ou votre co-de…" at bounding box center [416, 331] width 485 height 95
drag, startPoint x: 329, startPoint y: 297, endPoint x: 229, endPoint y: 292, distance: 100.0
click at [229, 292] on div "4 Blacklisted : Êtes-vous sur la liste noire ? Oui Non Êtes-vous ou votre co-de…" at bounding box center [416, 331] width 485 height 95
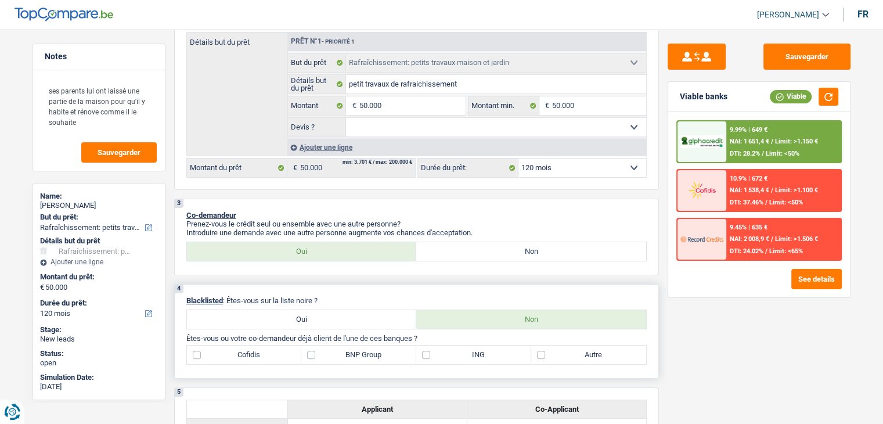
click at [318, 296] on p "Blacklisted : Êtes-vous sur la liste noire ?" at bounding box center [416, 300] width 461 height 9
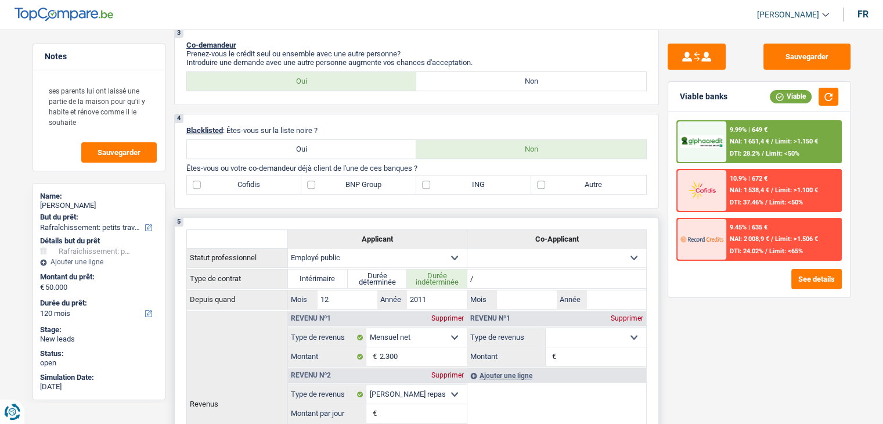
scroll to position [407, 0]
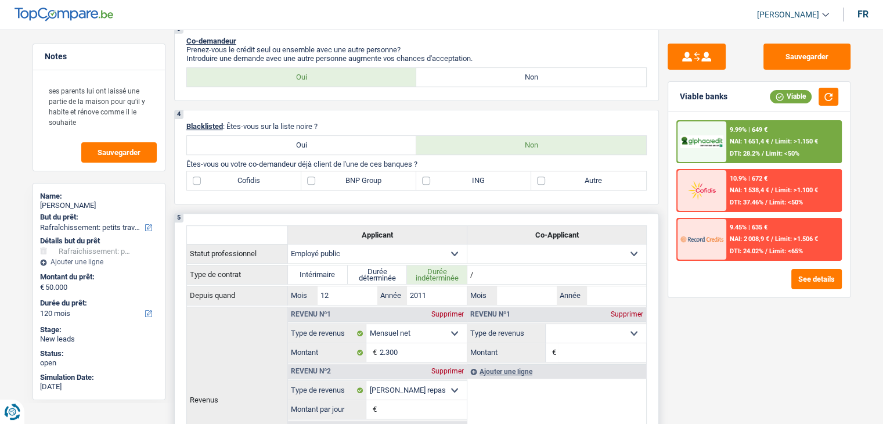
click at [422, 215] on div "5 Applicant Co-Applicant Statut professionnel Ouvrier Employé privé Employé pub…" at bounding box center [416, 382] width 485 height 338
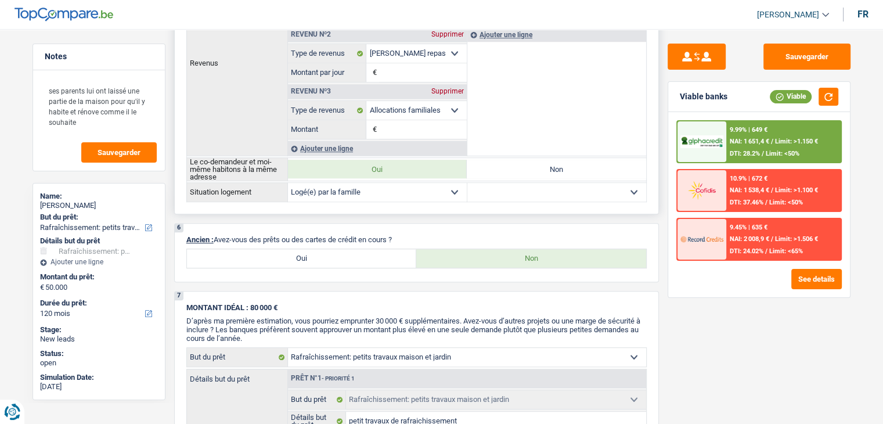
scroll to position [813, 0]
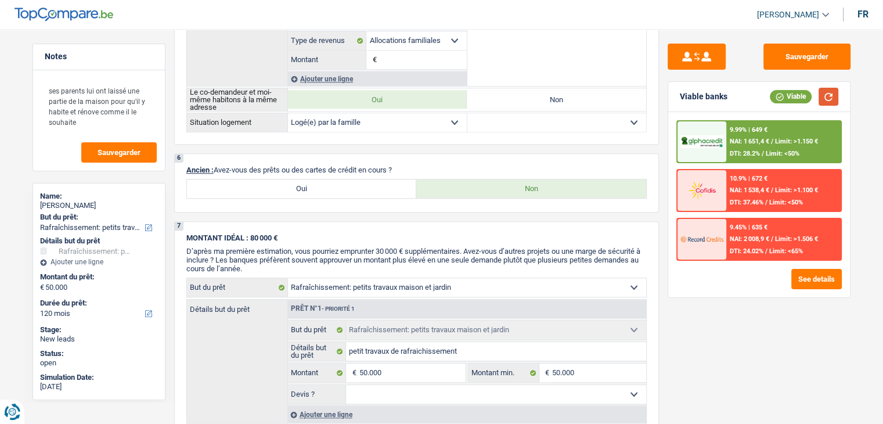
click at [829, 95] on button "button" at bounding box center [829, 97] width 20 height 18
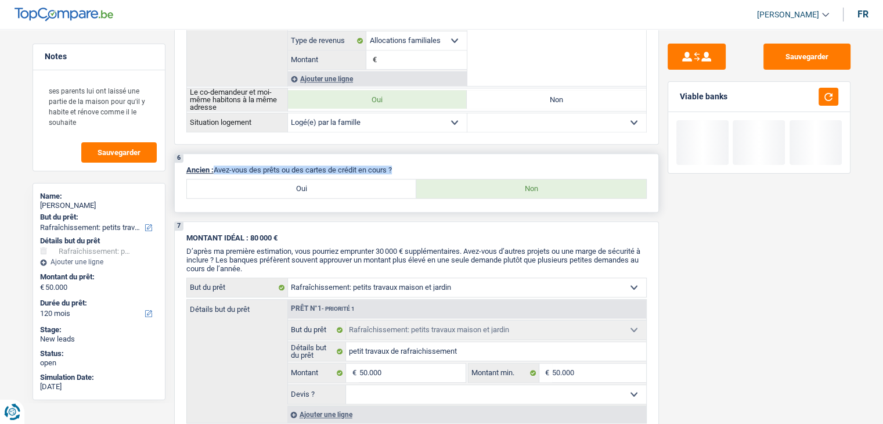
drag, startPoint x: 394, startPoint y: 163, endPoint x: 214, endPoint y: 163, distance: 180.1
click at [214, 166] on p "Ancien : Avez-vous des prêts ou des cartes de crédit en cours ?" at bounding box center [416, 170] width 461 height 9
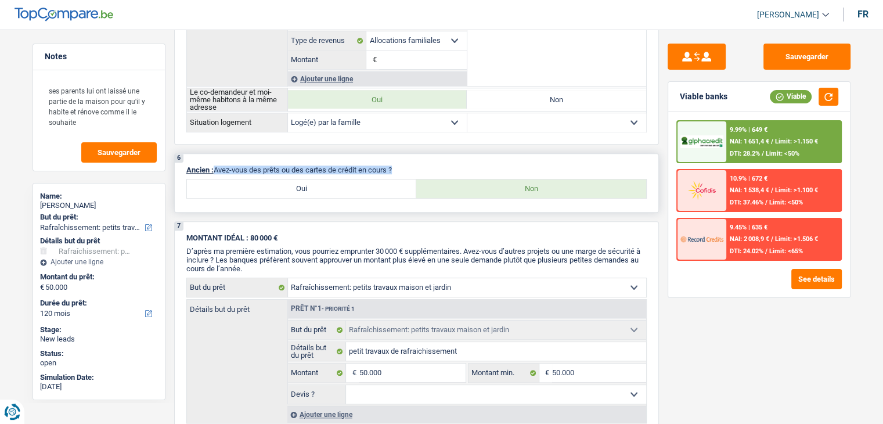
click at [215, 166] on p "Ancien : Avez-vous des prêts ou des cartes de crédit en cours ?" at bounding box center [416, 170] width 461 height 9
click at [361, 167] on p "Ancien : Avez-vous des prêts ou des cartes de crédit en cours ?" at bounding box center [416, 170] width 461 height 9
click at [306, 184] on label "Oui" at bounding box center [302, 188] width 230 height 19
click at [306, 184] on input "Oui" at bounding box center [302, 188] width 230 height 19
radio input "true"
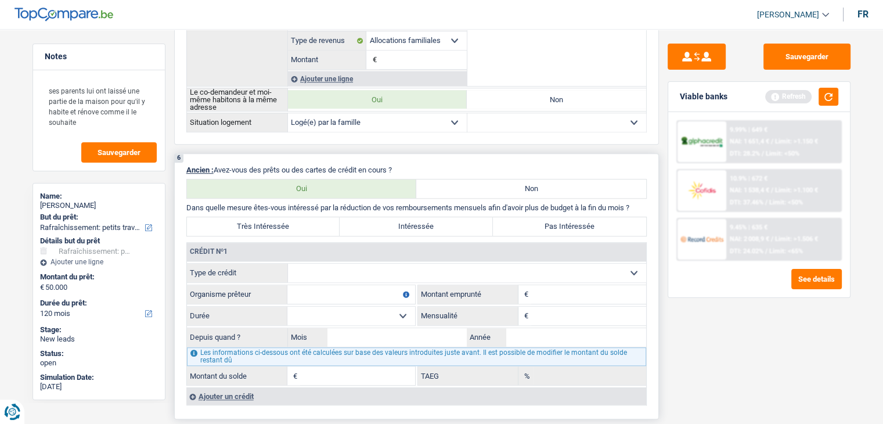
click at [513, 189] on label "Non" at bounding box center [531, 188] width 230 height 19
click at [513, 189] on input "Non" at bounding box center [531, 188] width 230 height 19
radio input "true"
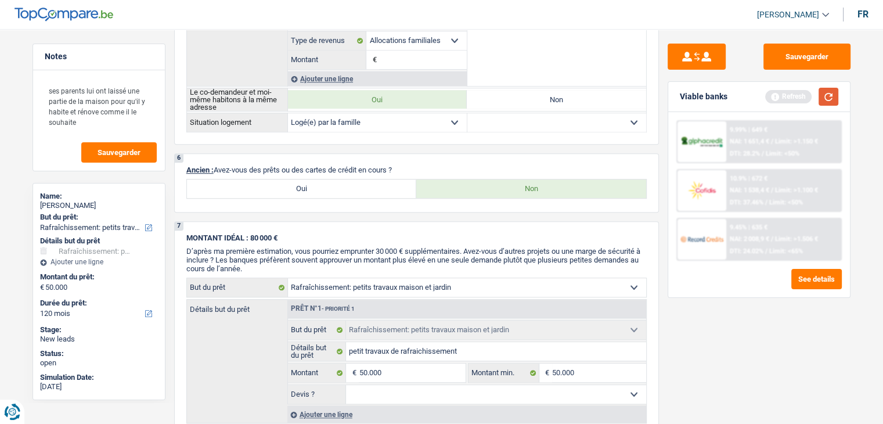
click at [829, 94] on button "button" at bounding box center [829, 97] width 20 height 18
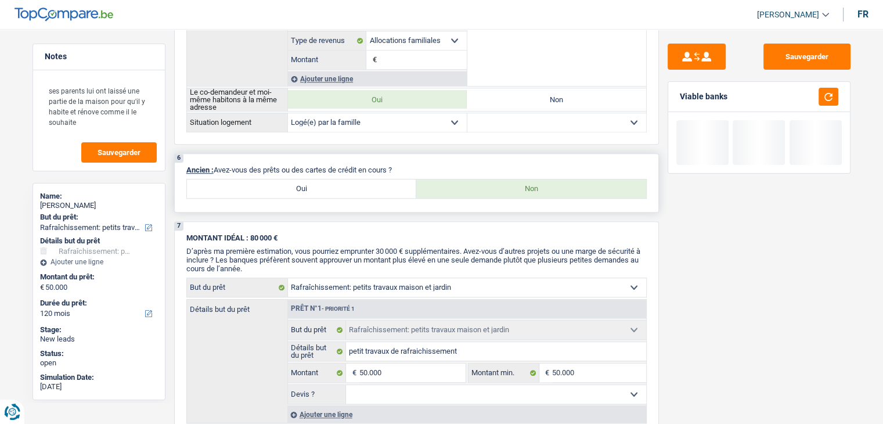
drag, startPoint x: 403, startPoint y: 162, endPoint x: 214, endPoint y: 163, distance: 189.3
click at [214, 166] on p "Ancien : Avez-vous des prêts ou des cartes de crédit en cours ?" at bounding box center [416, 170] width 461 height 9
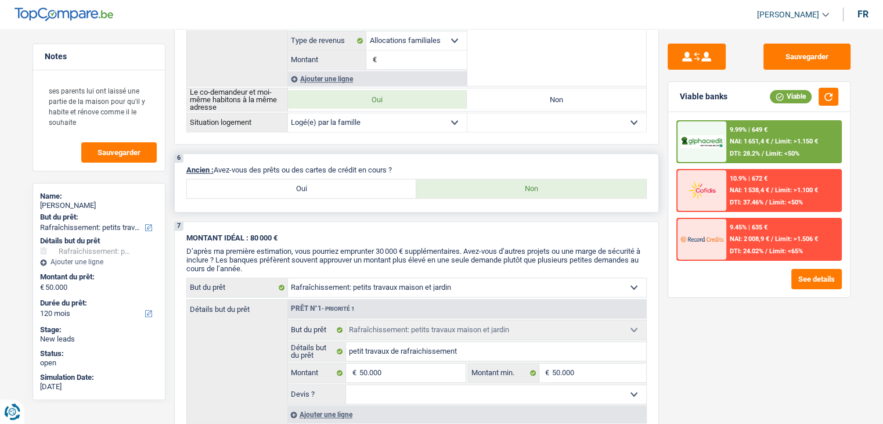
click at [215, 166] on p "Ancien : Avez-vous des prêts ou des cartes de crédit en cours ?" at bounding box center [416, 170] width 461 height 9
drag, startPoint x: 215, startPoint y: 163, endPoint x: 409, endPoint y: 161, distance: 193.4
click at [409, 166] on p "Ancien : Avez-vous des prêts ou des cartes de crédit en cours ?" at bounding box center [416, 170] width 461 height 9
click at [451, 250] on span "D’après ma première estimation, vous pourriez emprunter 30 000 € supplémentaire…" at bounding box center [413, 260] width 454 height 26
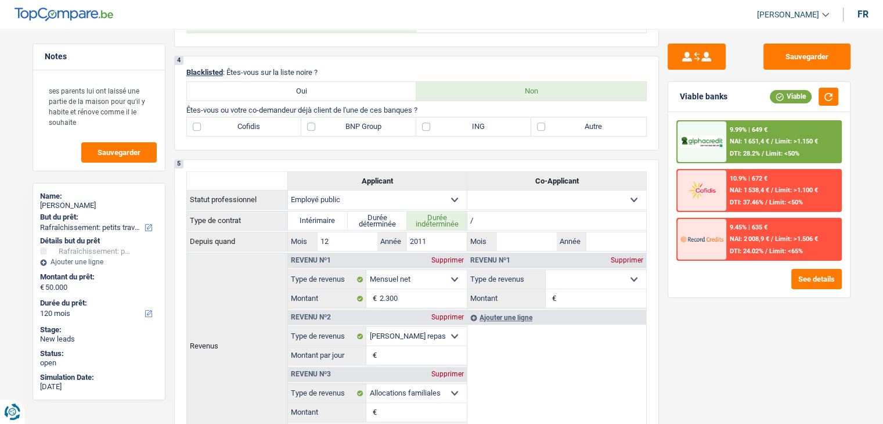
scroll to position [348, 0]
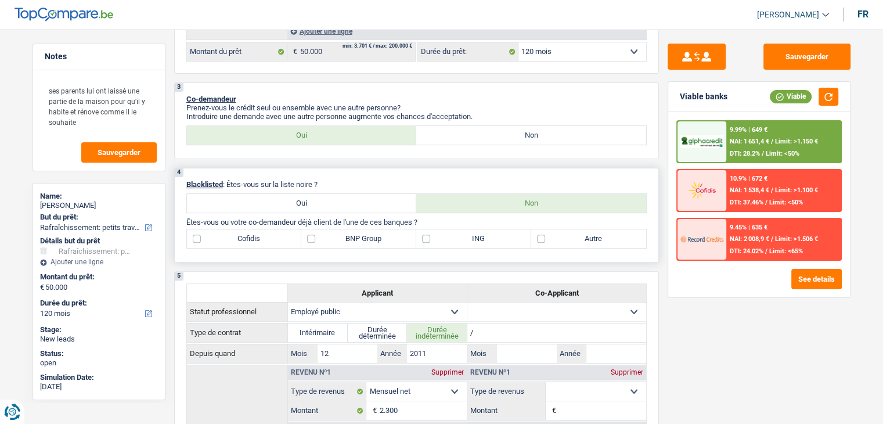
click at [621, 238] on label "Autre" at bounding box center [588, 238] width 115 height 19
click at [621, 238] on input "Autre" at bounding box center [588, 238] width 115 height 19
checkbox input "true"
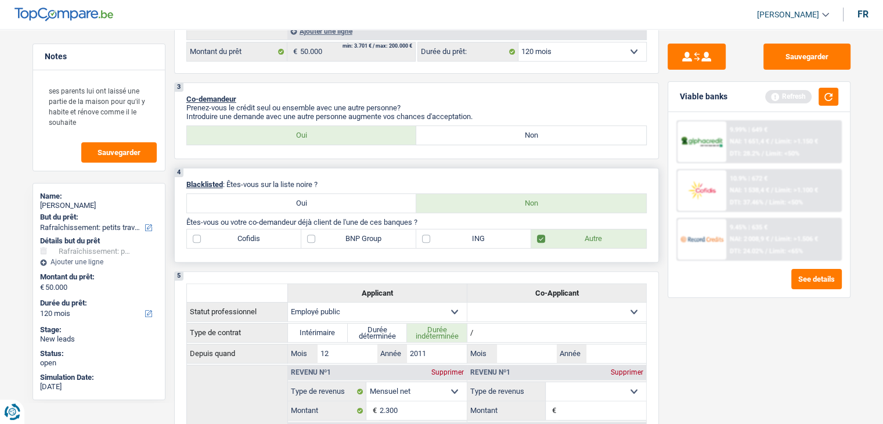
drag, startPoint x: 423, startPoint y: 221, endPoint x: 185, endPoint y: 224, distance: 237.6
click at [185, 224] on div "4 Blacklisted : Êtes-vous sur la liste noire ? Oui Non Êtes-vous ou votre co-de…" at bounding box center [416, 215] width 485 height 95
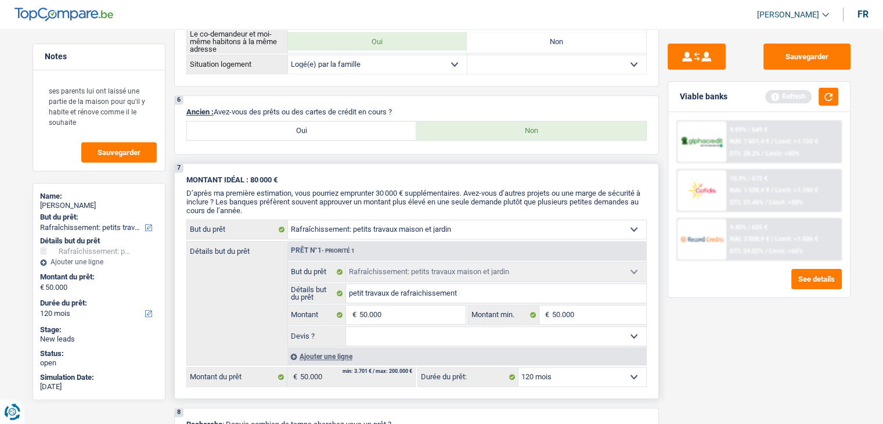
click at [332, 189] on span "D’après ma première estimation, vous pourriez emprunter 30 000 € supplémentaire…" at bounding box center [413, 202] width 454 height 26
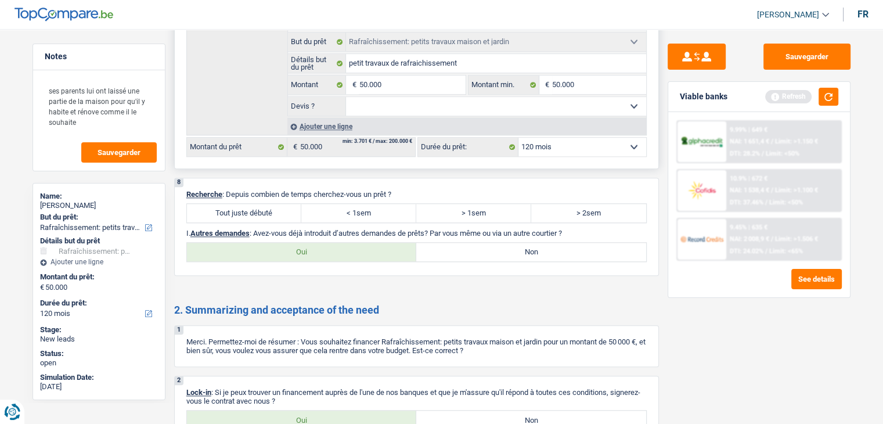
scroll to position [1104, 0]
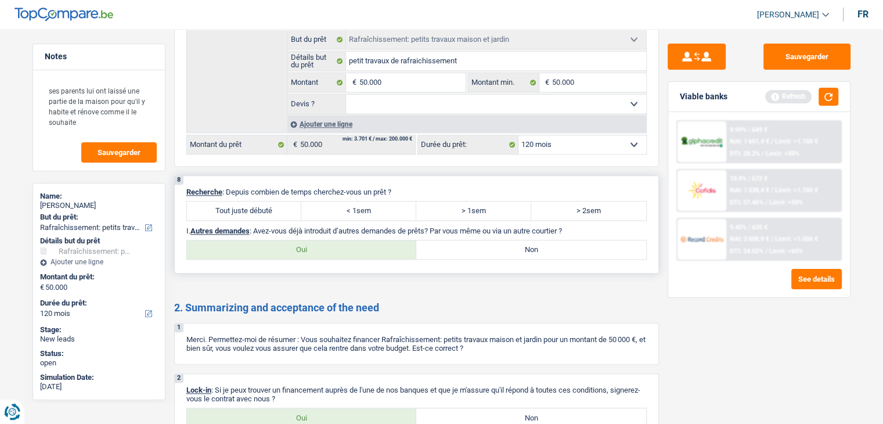
click at [258, 202] on label "Tout juste débuté" at bounding box center [244, 211] width 115 height 19
click at [258, 202] on input "Tout juste débuté" at bounding box center [244, 211] width 115 height 19
radio input "true"
click at [449, 243] on label "Non" at bounding box center [531, 249] width 230 height 19
click at [449, 243] on input "Non" at bounding box center [531, 249] width 230 height 19
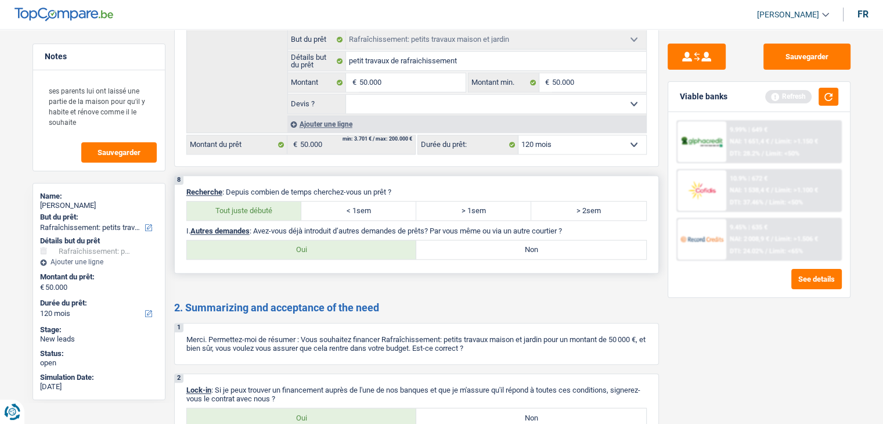
radio input "true"
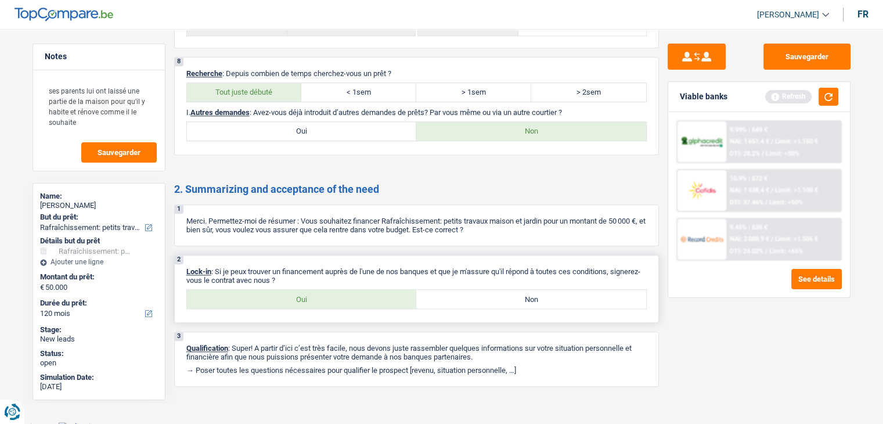
click at [296, 293] on label "Oui" at bounding box center [302, 299] width 230 height 19
click at [296, 293] on input "Oui" at bounding box center [302, 299] width 230 height 19
radio input "true"
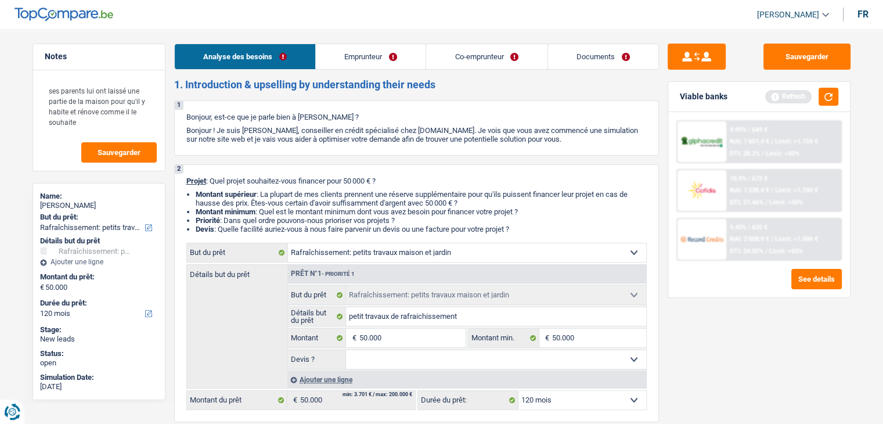
scroll to position [0, 0]
click at [342, 55] on link "Emprunteur" at bounding box center [371, 56] width 110 height 25
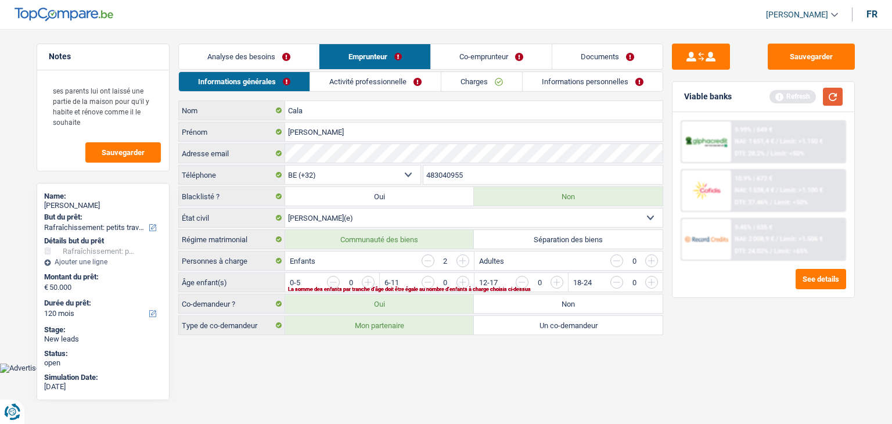
click at [829, 97] on button "button" at bounding box center [833, 97] width 20 height 18
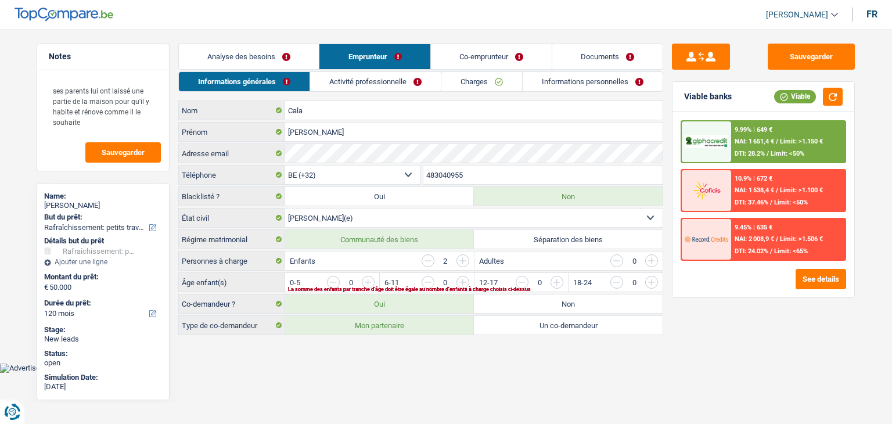
click at [340, 373] on html "Vous avez le contrôle de vos données Nous utilisons des cookies, tout comme nos…" at bounding box center [446, 186] width 892 height 373
click at [353, 259] on div "Enfants 2" at bounding box center [379, 260] width 188 height 19
click at [468, 51] on link "Co-emprunteur" at bounding box center [491, 56] width 121 height 25
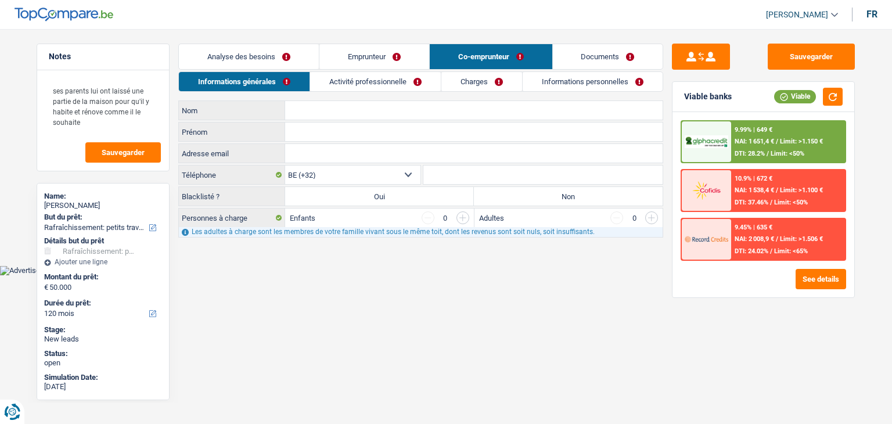
click at [369, 60] on link "Emprunteur" at bounding box center [374, 56] width 110 height 25
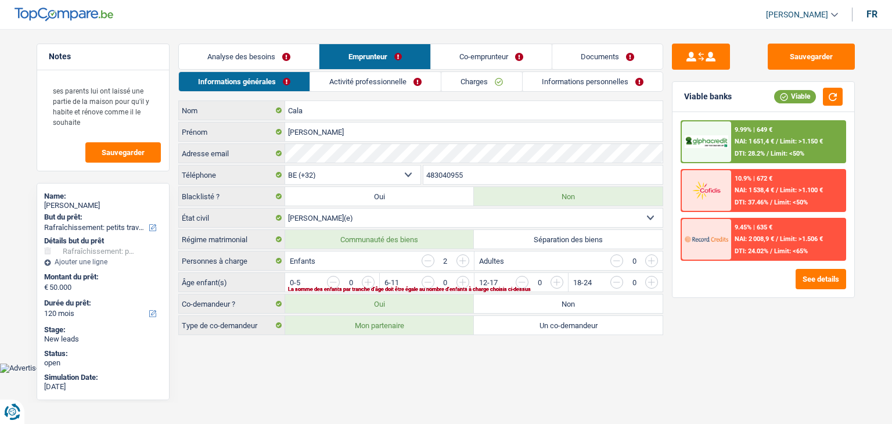
click at [332, 84] on link "Activité professionnelle" at bounding box center [375, 81] width 131 height 19
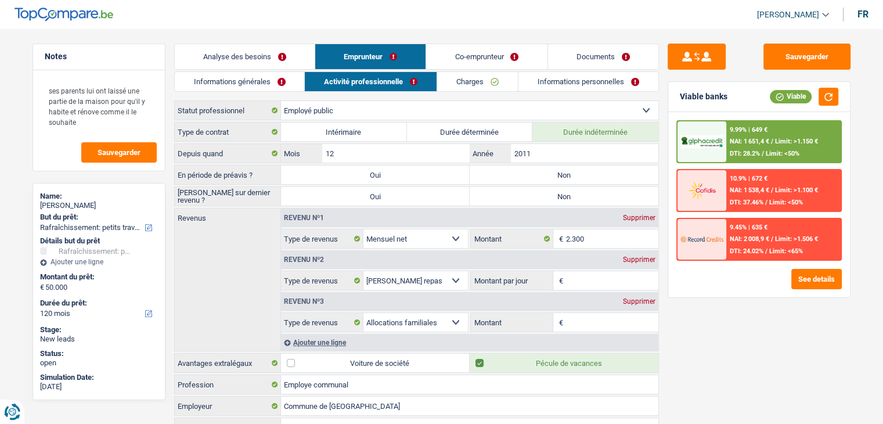
click at [255, 73] on link "Informations générales" at bounding box center [240, 81] width 130 height 19
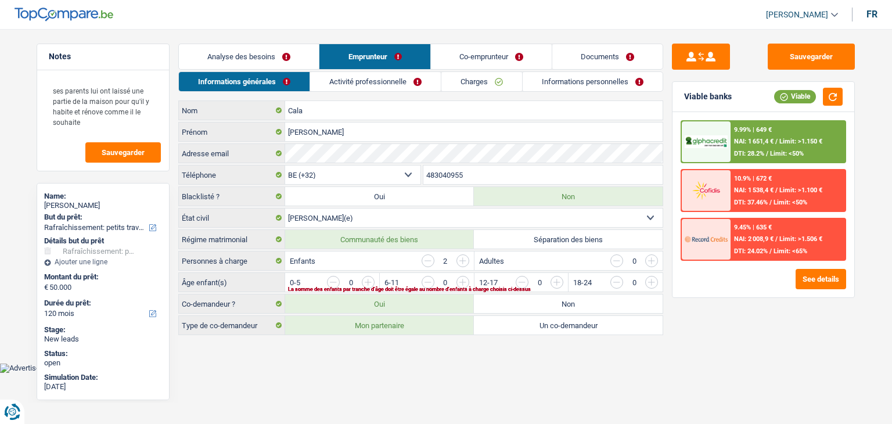
click at [256, 59] on link "Analyse des besoins" at bounding box center [249, 56] width 140 height 25
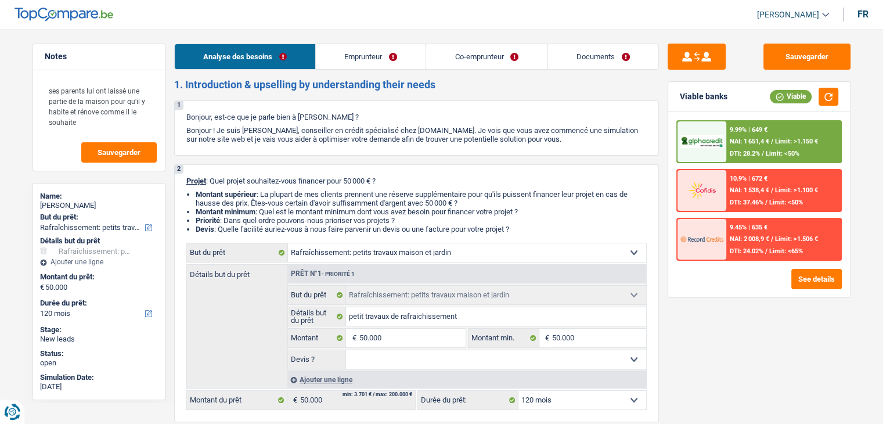
click at [377, 49] on link "Emprunteur" at bounding box center [371, 56] width 110 height 25
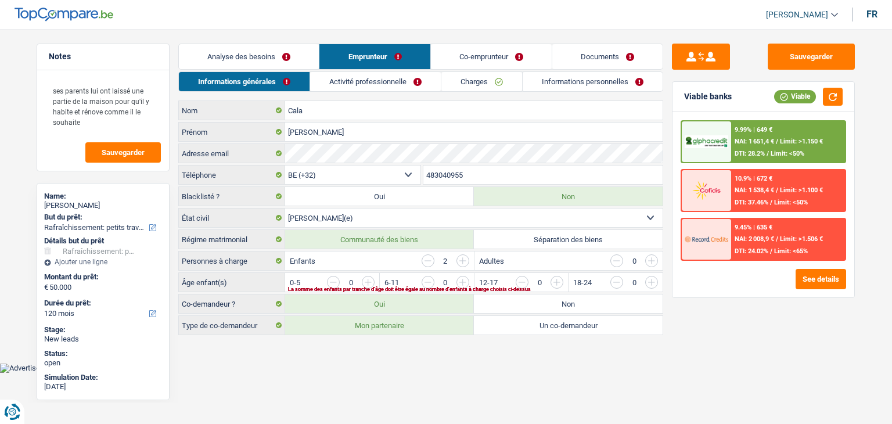
click at [465, 281] on input "button" at bounding box center [699, 285] width 484 height 19
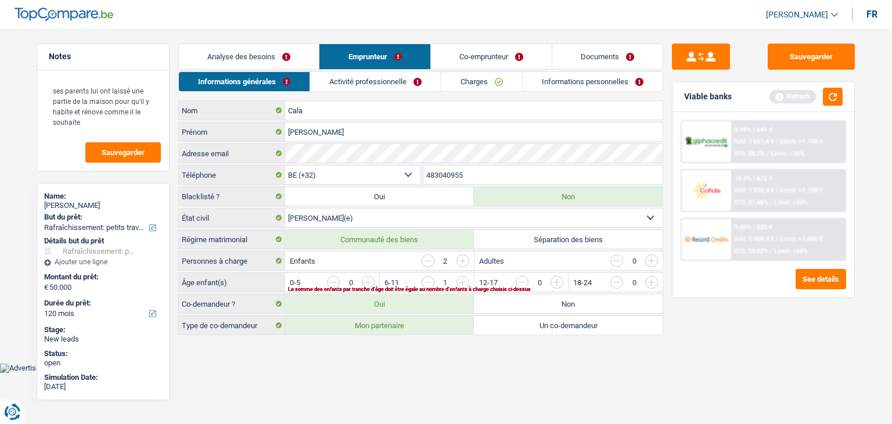
click at [558, 280] on input "button" at bounding box center [793, 285] width 484 height 19
click at [367, 78] on link "Activité professionnelle" at bounding box center [375, 81] width 131 height 19
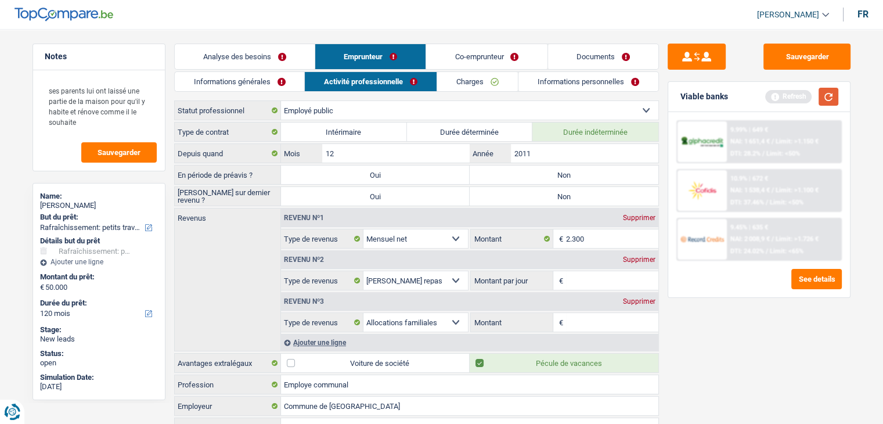
click at [828, 90] on button "button" at bounding box center [829, 97] width 20 height 18
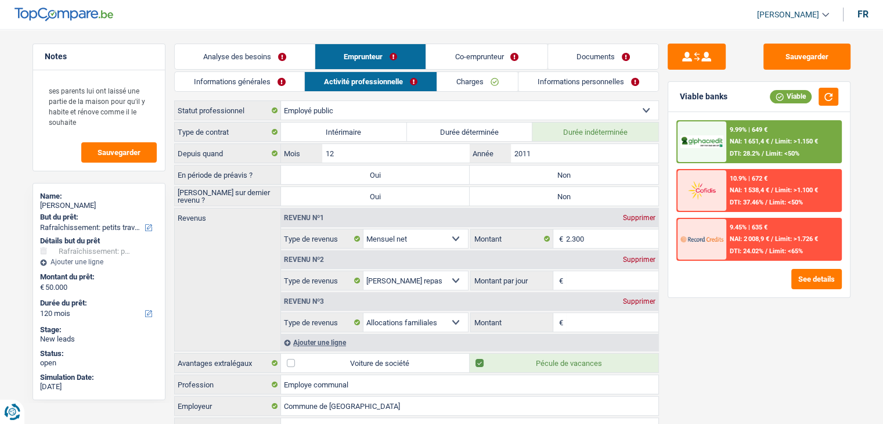
click at [698, 348] on div "Sauvegarder Viable banks Viable 9.99% | 649 € NAI: 1 651,4 € / Limit: >1.150 € …" at bounding box center [759, 223] width 200 height 359
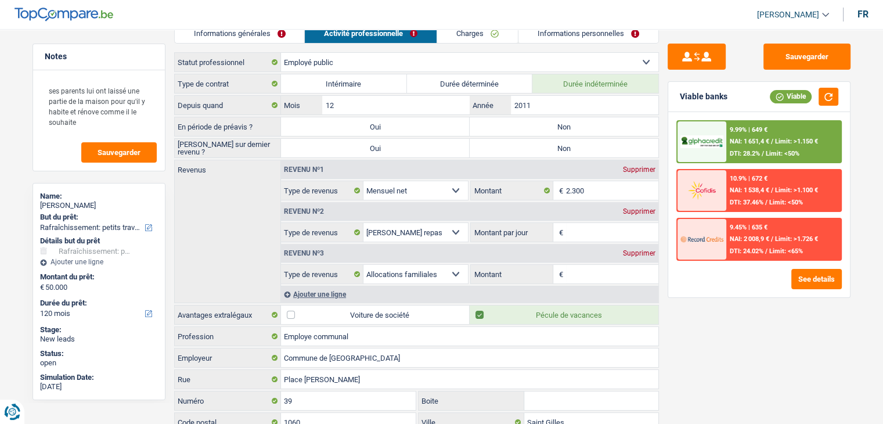
scroll to position [116, 0]
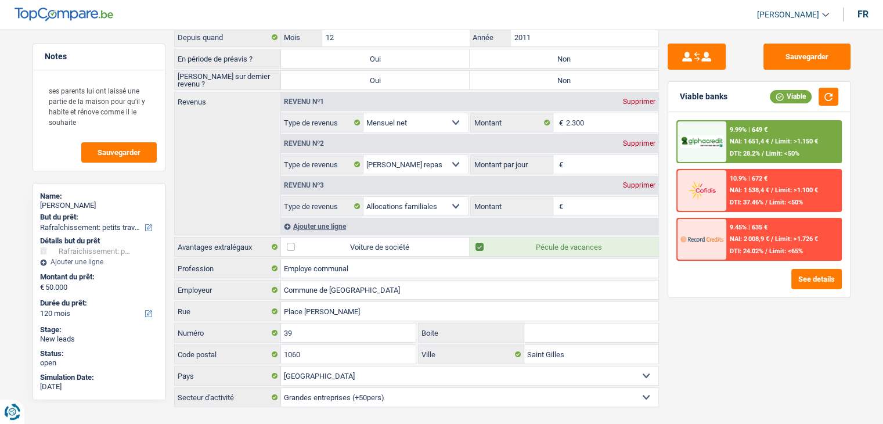
click at [662, 102] on div "Sauvegarder Viable banks Viable 9.99% | 649 € NAI: 1 651,4 € / Limit: >1.150 € …" at bounding box center [759, 223] width 200 height 359
click at [663, 113] on div "Sauvegarder Viable banks Viable 9.99% | 649 € NAI: 1 651,4 € / Limit: >1.150 € …" at bounding box center [759, 223] width 200 height 359
click at [584, 158] on input "Montant par jour" at bounding box center [612, 164] width 92 height 19
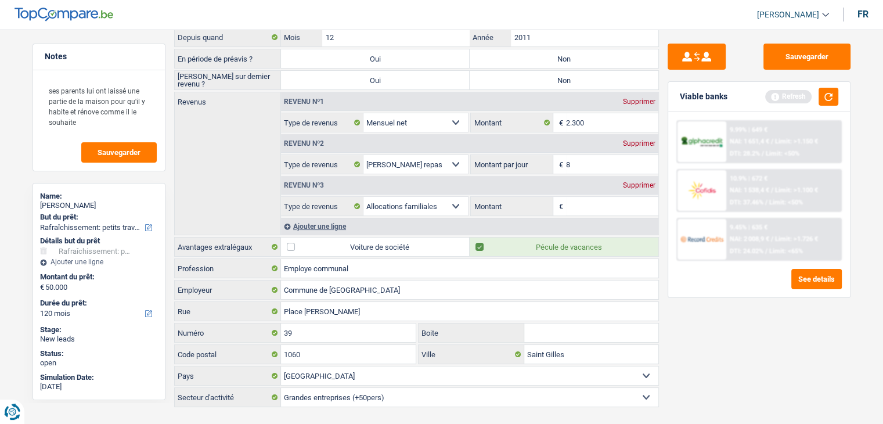
type input "8,0"
click at [588, 203] on input "Montant" at bounding box center [612, 206] width 92 height 19
click at [834, 96] on button "button" at bounding box center [829, 97] width 20 height 18
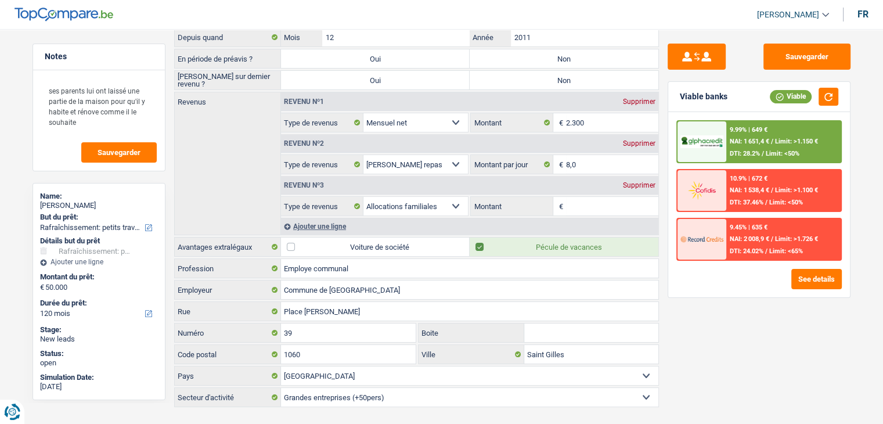
click at [669, 199] on div "9.99% | 649 € NAI: 1 651,4 € / Limit: >1.150 € DTI: 28.2% / Limit: <50% 10.9% |…" at bounding box center [760, 204] width 182 height 185
click at [671, 198] on div "9.99% | 649 € NAI: 1 651,4 € / Limit: >1.150 € DTI: 28.2% / Limit: <50% 10.9% |…" at bounding box center [760, 204] width 182 height 185
click at [649, 186] on div "Supprimer" at bounding box center [639, 185] width 38 height 7
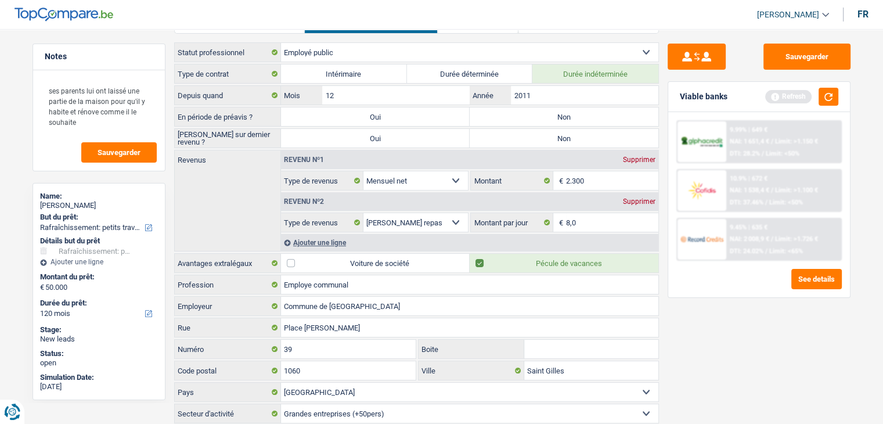
scroll to position [33, 0]
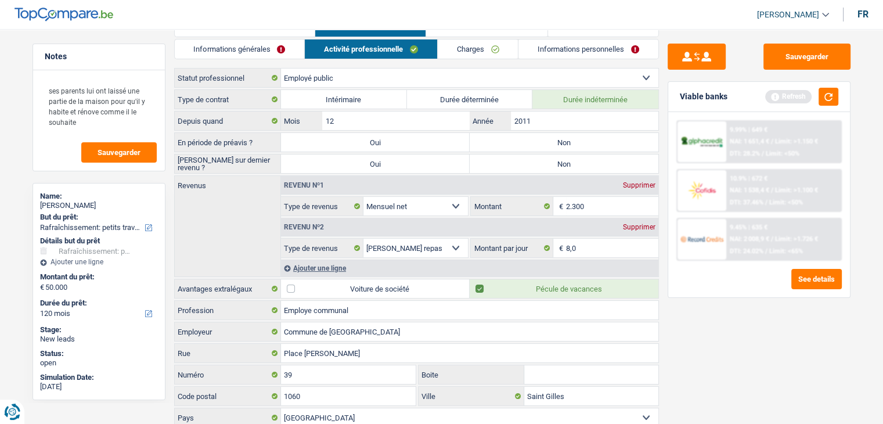
click at [529, 140] on label "Non" at bounding box center [564, 142] width 189 height 19
click at [529, 140] on input "Non" at bounding box center [564, 142] width 189 height 19
radio input "true"
click at [512, 166] on label "Non" at bounding box center [564, 163] width 189 height 19
click at [512, 166] on input "Non" at bounding box center [564, 163] width 189 height 19
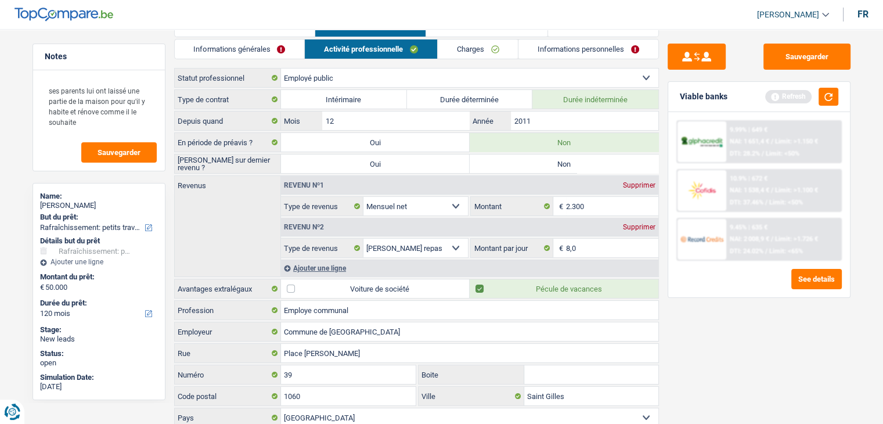
radio input "true"
click at [825, 99] on button "button" at bounding box center [829, 97] width 20 height 18
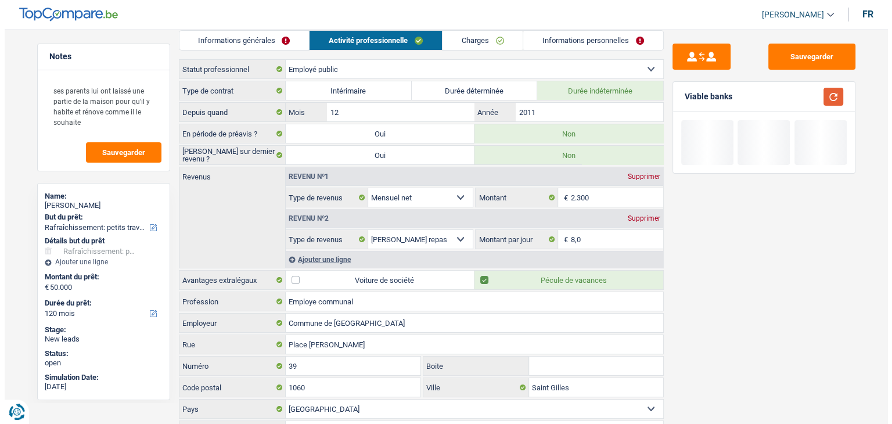
scroll to position [0, 0]
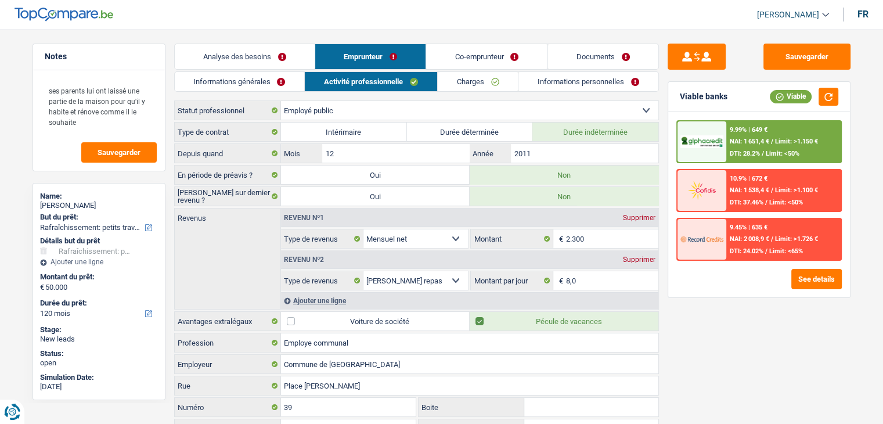
click at [478, 71] on li "Charges" at bounding box center [477, 81] width 81 height 20
click at [479, 75] on link "Charges" at bounding box center [478, 81] width 81 height 19
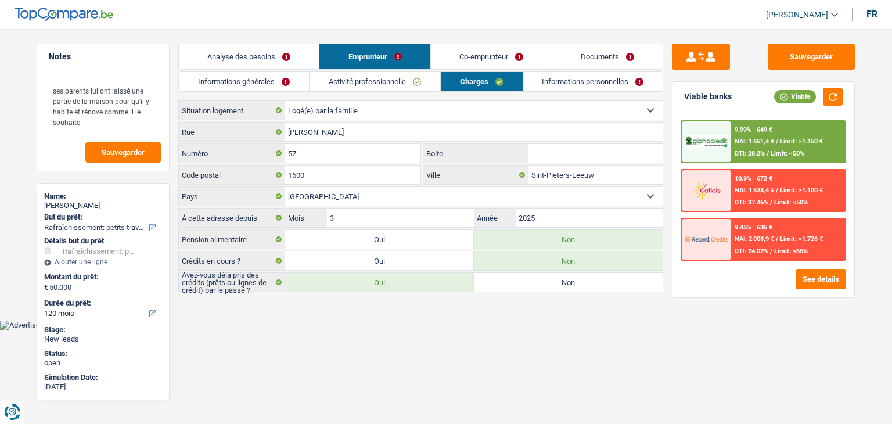
click at [325, 326] on html "Vous avez le contrôle de vos données Nous utilisons des cookies, tout comme nos…" at bounding box center [446, 165] width 892 height 330
drag, startPoint x: 84, startPoint y: 124, endPoint x: 52, endPoint y: 89, distance: 47.3
click at [52, 89] on textarea "ses parents lui ont laissé une partie de la maison pour qu'il y habite et rénov…" at bounding box center [103, 106] width 116 height 56
click at [50, 84] on textarea "ses parents lui ont laissé une partie de la maison pour qu'il y habite et rénov…" at bounding box center [103, 106] width 116 height 56
drag, startPoint x: 50, startPoint y: 90, endPoint x: 102, endPoint y: 123, distance: 61.6
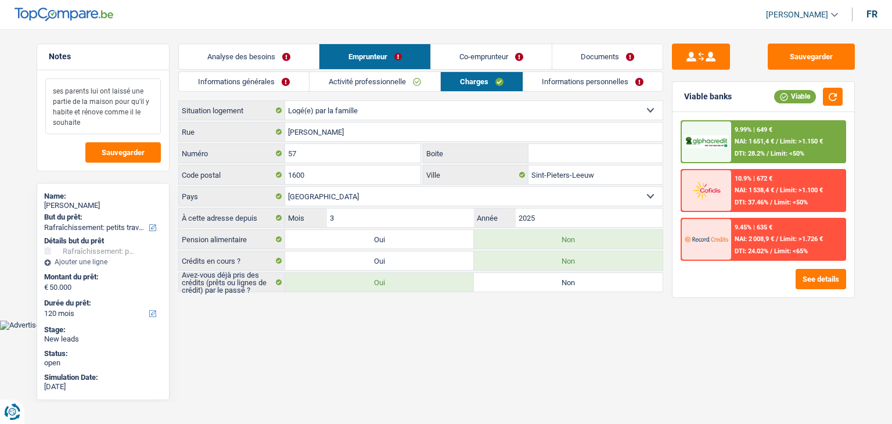
click at [102, 123] on textarea "ses parents lui ont laissé une partie de la maison pour qu'il y habite et rénov…" at bounding box center [103, 106] width 116 height 56
drag, startPoint x: 81, startPoint y: 124, endPoint x: 47, endPoint y: 95, distance: 44.5
click at [47, 95] on textarea "ses parents lui ont laissé une partie de la maison pour qu'il y habite et rénov…" at bounding box center [103, 106] width 116 height 56
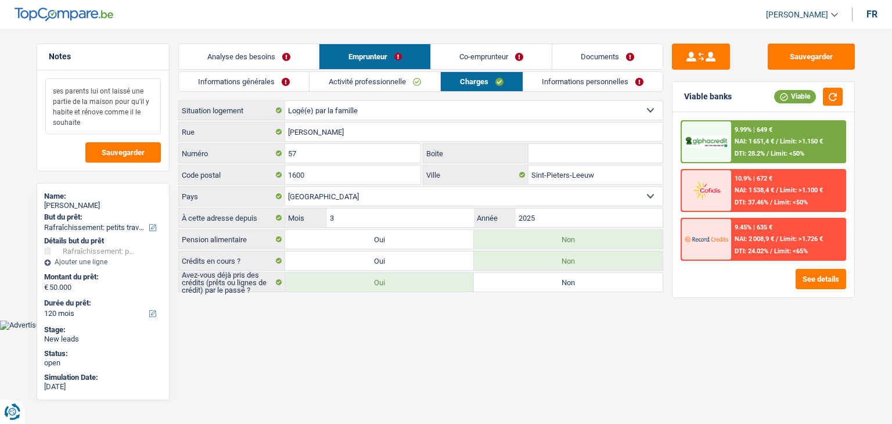
drag, startPoint x: 51, startPoint y: 92, endPoint x: 93, endPoint y: 123, distance: 51.9
click at [93, 123] on textarea "ses parents lui ont laissé une partie de la maison pour qu'il y habite et rénov…" at bounding box center [103, 106] width 116 height 56
drag, startPoint x: 80, startPoint y: 122, endPoint x: 51, endPoint y: 91, distance: 42.3
click at [51, 91] on textarea "ses parents lui ont laissé une partie de la maison pour qu'il y habite et rénov…" at bounding box center [103, 106] width 116 height 56
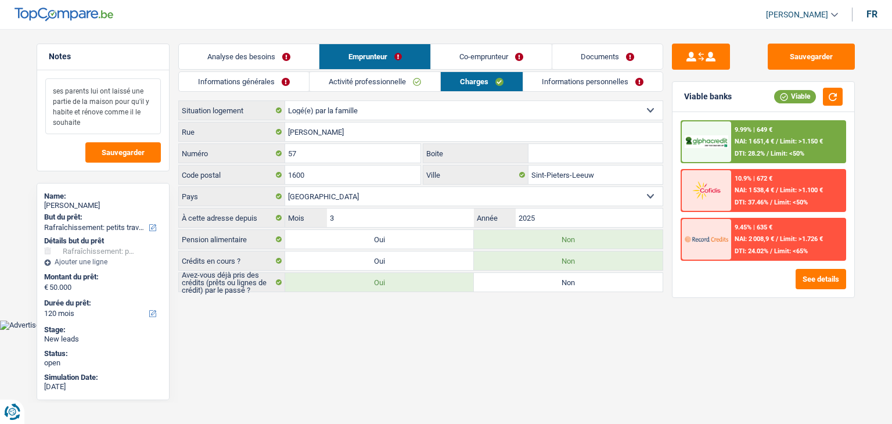
click at [103, 125] on textarea "ses parents lui ont laissé une partie de la maison pour qu'il y habite et rénov…" at bounding box center [103, 106] width 116 height 56
click at [330, 330] on html "Vous avez le contrôle de vos données Nous utilisons des cookies, tout comme nos…" at bounding box center [446, 165] width 892 height 330
click at [377, 310] on main "Notes ses parents lui ont laissé une partie de la maison pour qu'il y habite et…" at bounding box center [446, 168] width 892 height 303
drag, startPoint x: 189, startPoint y: 237, endPoint x: 246, endPoint y: 237, distance: 56.9
click at [246, 237] on label "Pension alimentaire" at bounding box center [232, 239] width 106 height 19
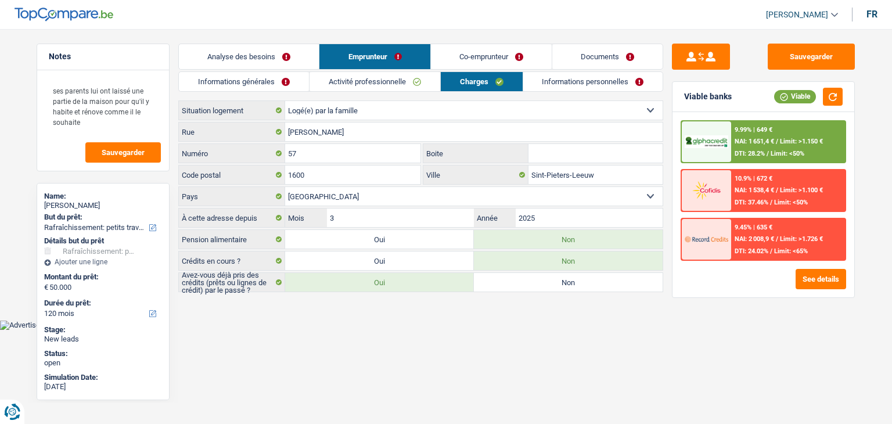
click at [286, 322] on body "Vous avez le contrôle de vos données Nous utilisons des cookies, tout comme nos…" at bounding box center [446, 173] width 892 height 312
click at [566, 79] on link "Informations personnelles" at bounding box center [593, 81] width 140 height 19
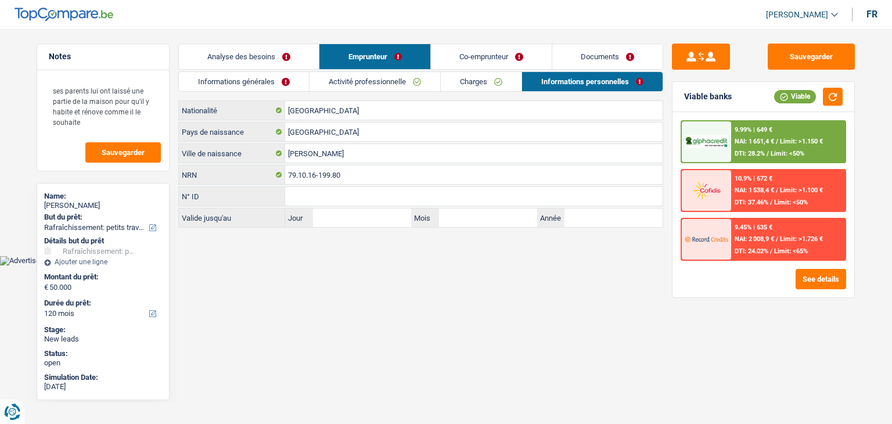
click at [299, 264] on html "Vous avez le contrôle de vos données Nous utilisons des cookies, tout comme nos…" at bounding box center [446, 132] width 892 height 265
click at [338, 107] on input "[GEOGRAPHIC_DATA]" at bounding box center [474, 110] width 378 height 19
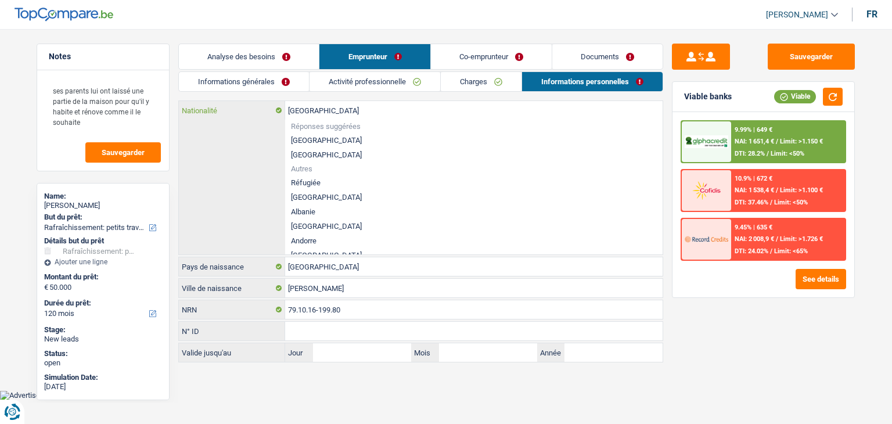
type input "Belgiqu"
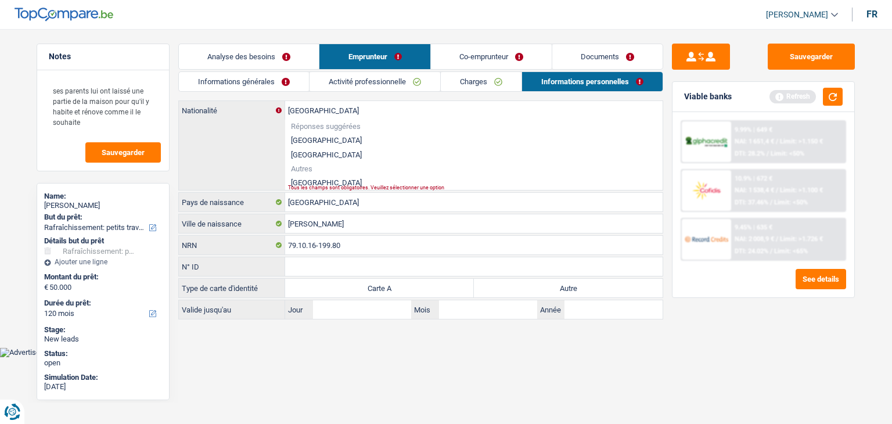
click at [300, 181] on li "[GEOGRAPHIC_DATA]" at bounding box center [474, 182] width 378 height 15
type input "[GEOGRAPHIC_DATA]"
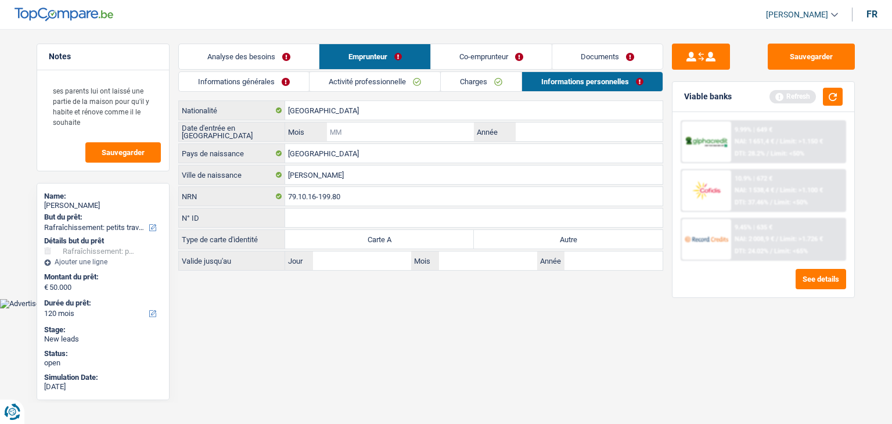
click at [402, 132] on input "Mois" at bounding box center [400, 132] width 147 height 19
click at [425, 128] on input "Mois" at bounding box center [400, 132] width 147 height 19
type input "10"
type input "1979"
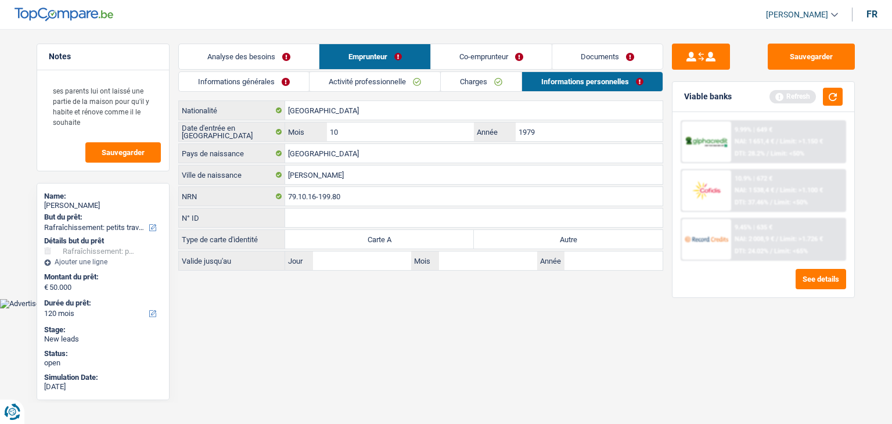
click at [537, 242] on label "Autre" at bounding box center [568, 239] width 189 height 19
click at [537, 242] on input "Autre" at bounding box center [568, 239] width 189 height 19
radio input "true"
click at [836, 92] on button "button" at bounding box center [833, 97] width 20 height 18
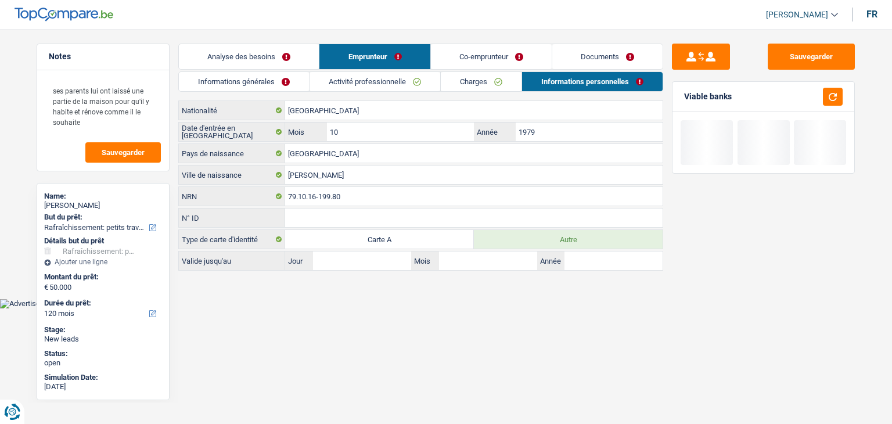
click at [461, 59] on link "Co-emprunteur" at bounding box center [491, 56] width 121 height 25
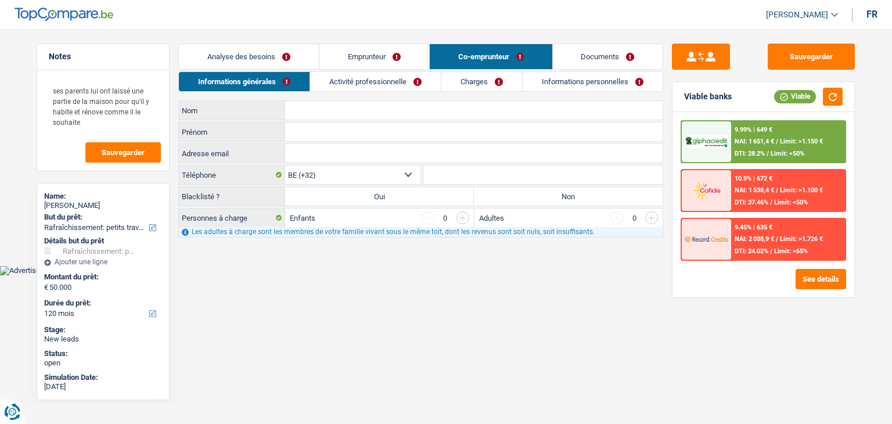
click at [320, 105] on input "Nom" at bounding box center [474, 110] width 378 height 19
click at [323, 113] on input "Nom" at bounding box center [474, 110] width 378 height 19
click at [390, 96] on div "Informations générales Activité professionnelle Charges Informations personnell…" at bounding box center [420, 154] width 485 height 166
click at [355, 270] on body "Vous avez le contrôle de vos données Nous utilisons des cookies, tout comme nos…" at bounding box center [446, 146] width 892 height 258
click at [364, 77] on link "Activité professionnelle" at bounding box center [375, 81] width 131 height 19
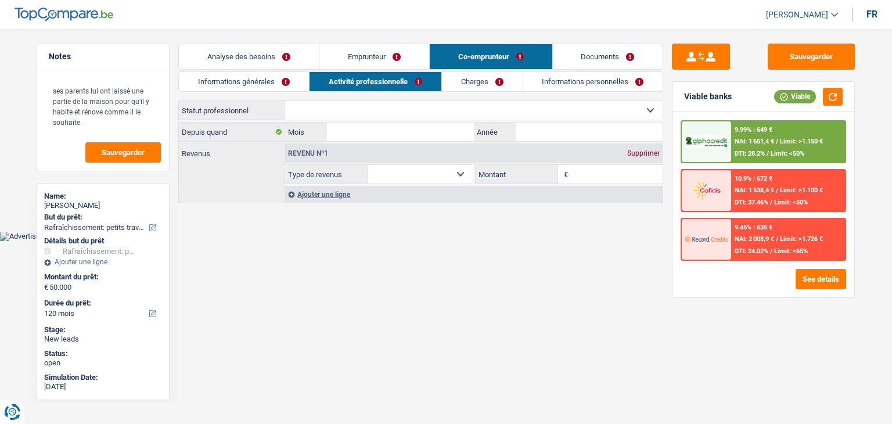
click at [299, 87] on link "Informations générales" at bounding box center [244, 81] width 130 height 19
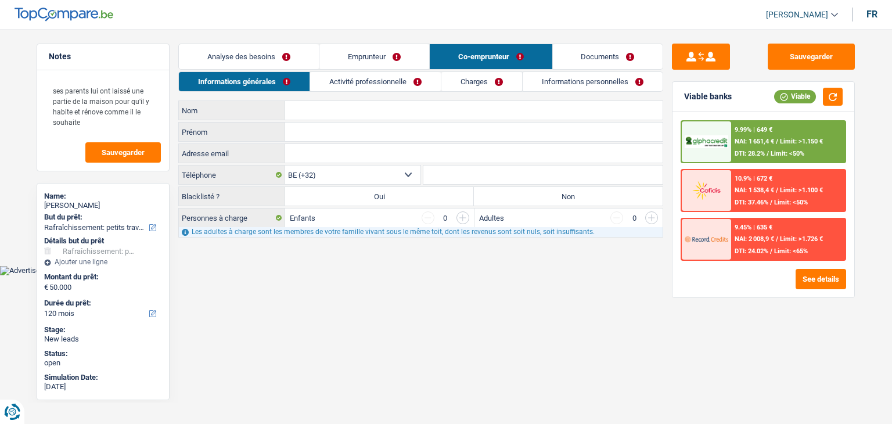
click at [762, 144] on span "NAI: 1 651,4 €" at bounding box center [754, 142] width 39 height 8
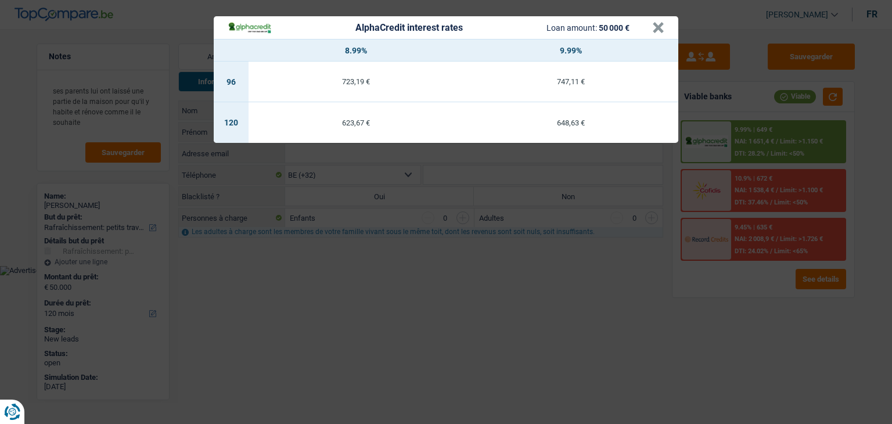
click at [551, 292] on div "AlphaCredit interest rates Loan amount: 50 000 € × 8.99% 9.99% 96 723,19 € 747,…" at bounding box center [446, 212] width 892 height 424
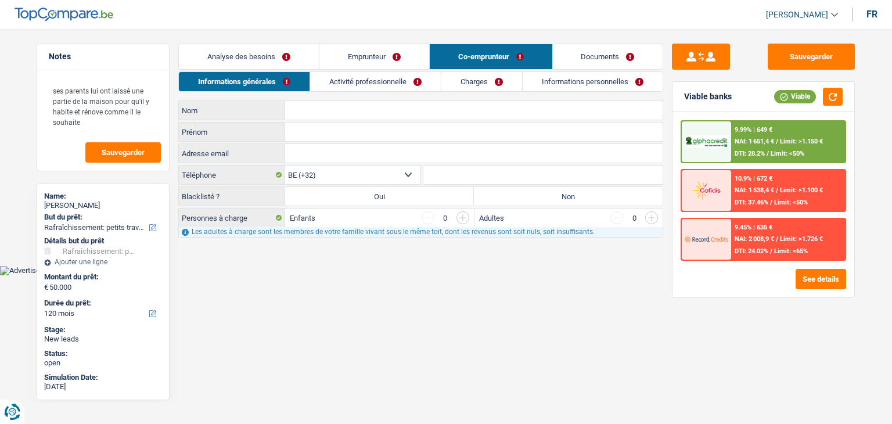
click at [366, 84] on link "Activité professionnelle" at bounding box center [375, 81] width 131 height 19
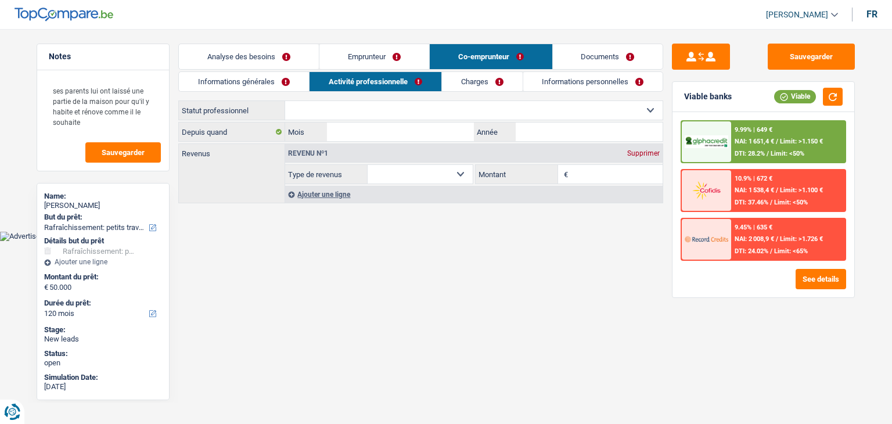
click at [293, 88] on link "Informations générales" at bounding box center [244, 81] width 130 height 19
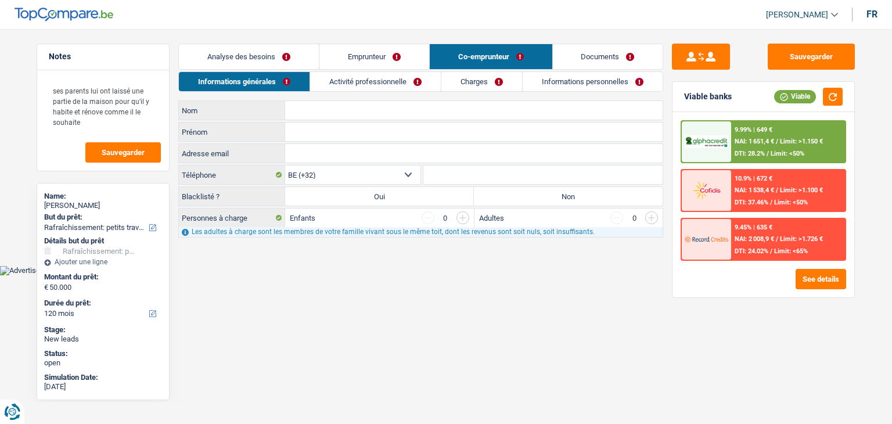
click at [745, 131] on div "9.99% | 649 €" at bounding box center [754, 130] width 38 height 8
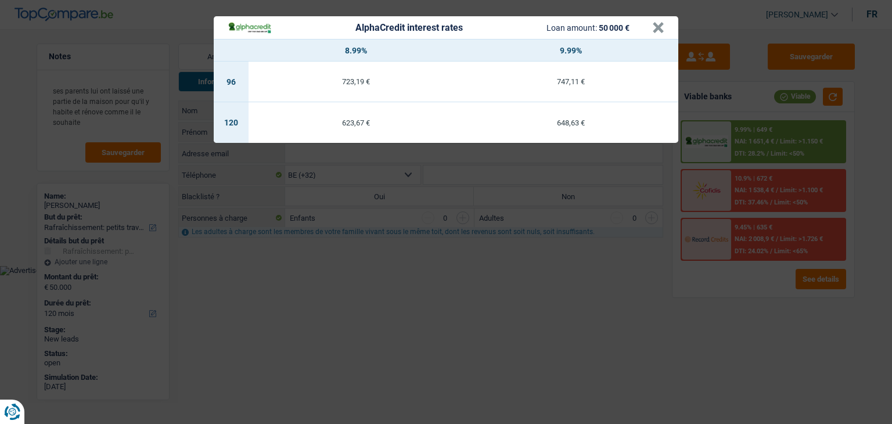
click at [588, 314] on div "AlphaCredit interest rates Loan amount: 50 000 € × 8.99% 9.99% 96 723,19 € 747,…" at bounding box center [446, 212] width 892 height 424
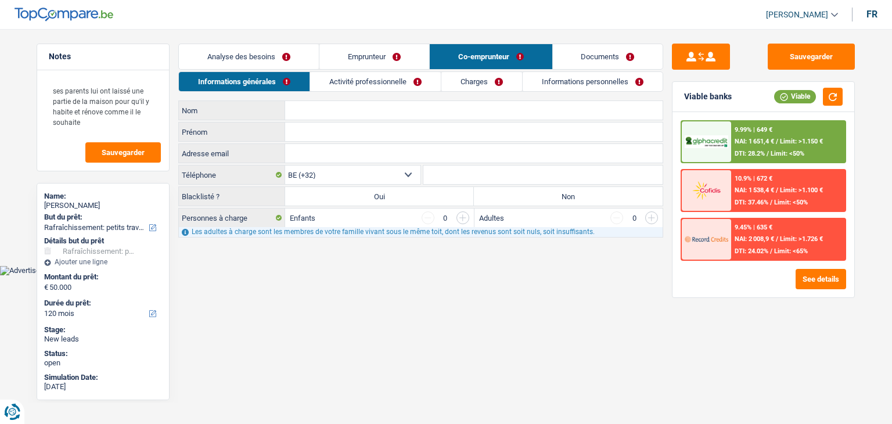
click at [409, 77] on link "Activité professionnelle" at bounding box center [375, 81] width 131 height 19
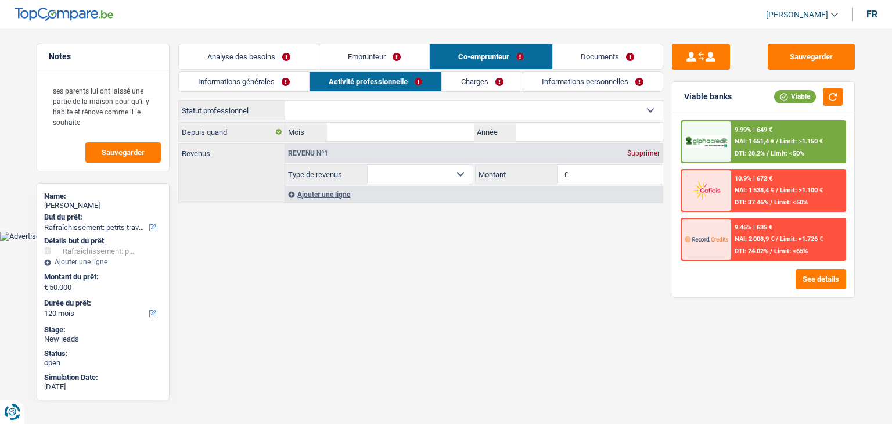
click at [363, 59] on link "Emprunteur" at bounding box center [374, 56] width 110 height 25
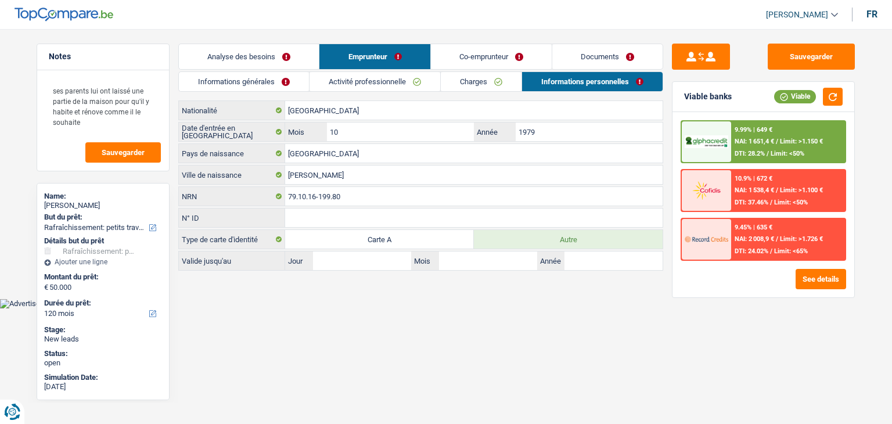
click at [457, 55] on link "Co-emprunteur" at bounding box center [491, 56] width 121 height 25
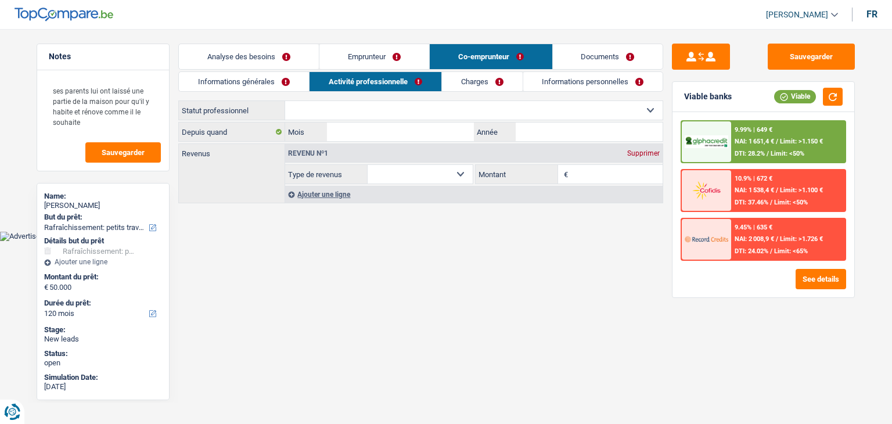
click at [483, 231] on body "Vous avez le contrôle de vos données Nous utilisons des cookies, tout comme nos…" at bounding box center [446, 129] width 892 height 224
click at [256, 80] on link "Informations générales" at bounding box center [244, 81] width 130 height 19
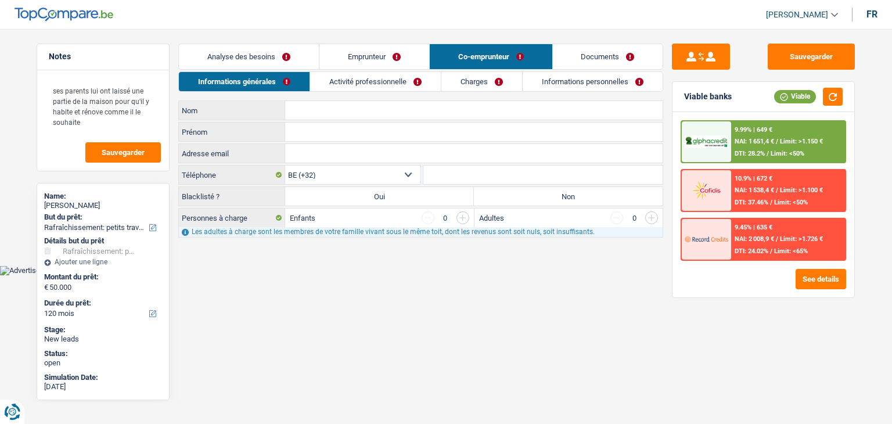
click at [340, 103] on input "Nom" at bounding box center [474, 110] width 378 height 19
click at [340, 97] on div "Informations générales Activité professionnelle Charges Informations personnell…" at bounding box center [420, 154] width 485 height 166
drag, startPoint x: 741, startPoint y: 94, endPoint x: 685, endPoint y: 95, distance: 55.8
click at [685, 95] on div "Viable banks Viable" at bounding box center [764, 97] width 182 height 30
click at [685, 95] on div "Viable banks" at bounding box center [708, 97] width 48 height 10
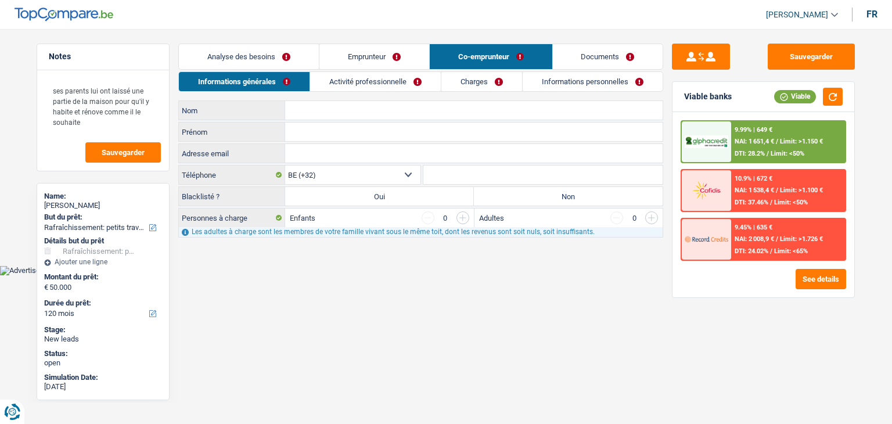
drag, startPoint x: 685, startPoint y: 96, endPoint x: 730, endPoint y: 102, distance: 44.5
click at [730, 102] on div "Viable banks Viable" at bounding box center [764, 97] width 182 height 30
drag, startPoint x: 507, startPoint y: 19, endPoint x: 495, endPoint y: 16, distance: 12.5
click at [506, 18] on header "Yanis Duboc Se déconnecter fr" at bounding box center [446, 15] width 892 height 30
click at [791, 65] on button "Sauvegarder" at bounding box center [811, 57] width 87 height 26
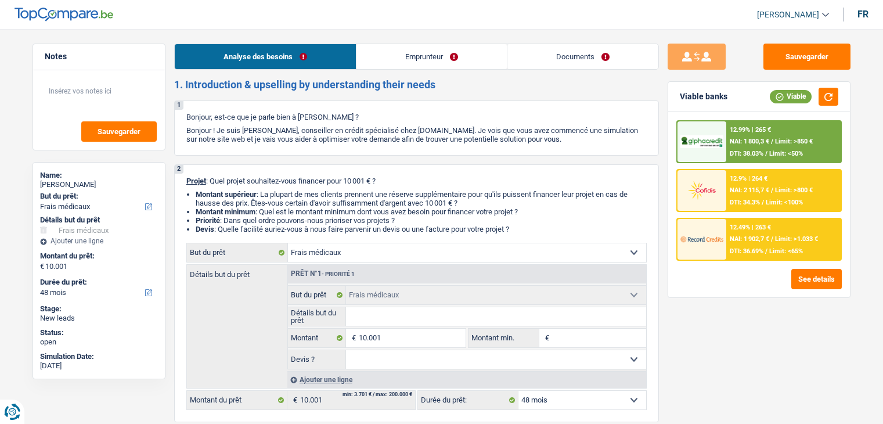
select select "medical"
select select "48"
select select "medical"
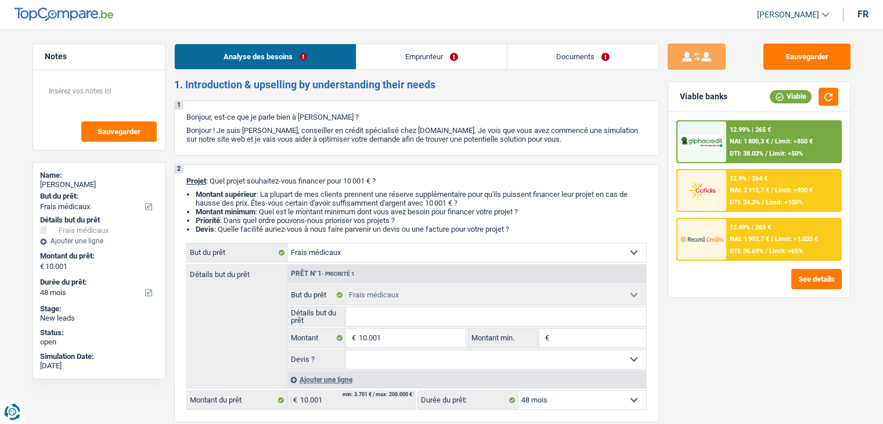
select select "48"
select select "publicEmployee"
select select "familyAllowances"
select select "netSalary"
select select "mealVouchers"
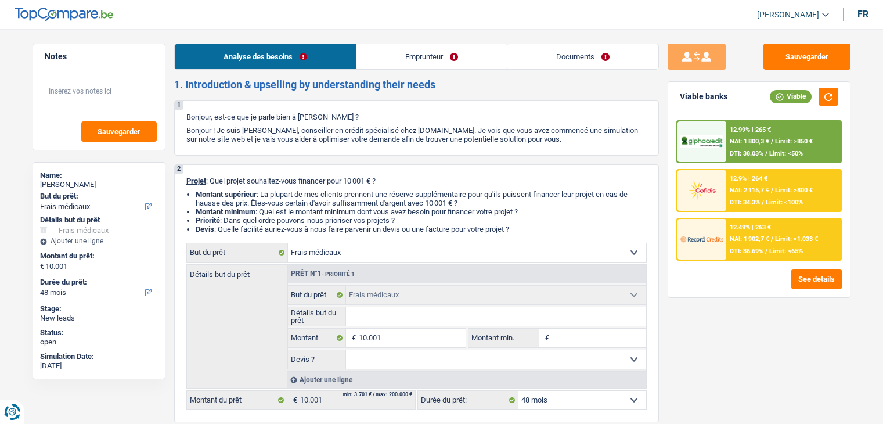
select select "rents"
select select "medical"
select select "48"
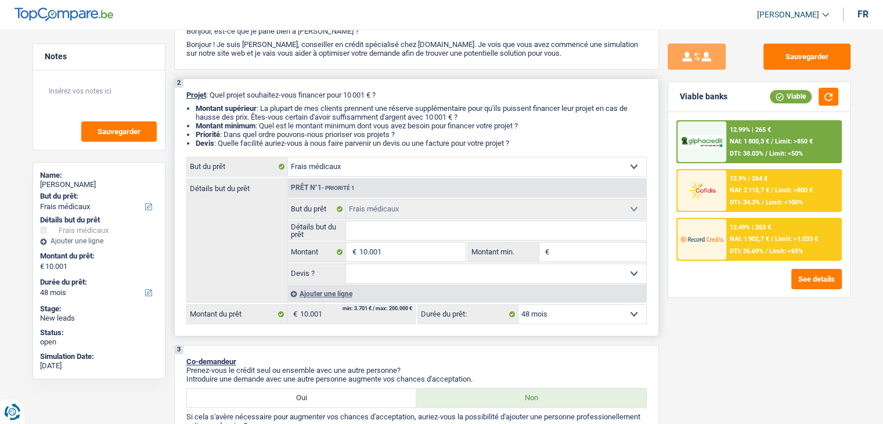
scroll to position [232, 0]
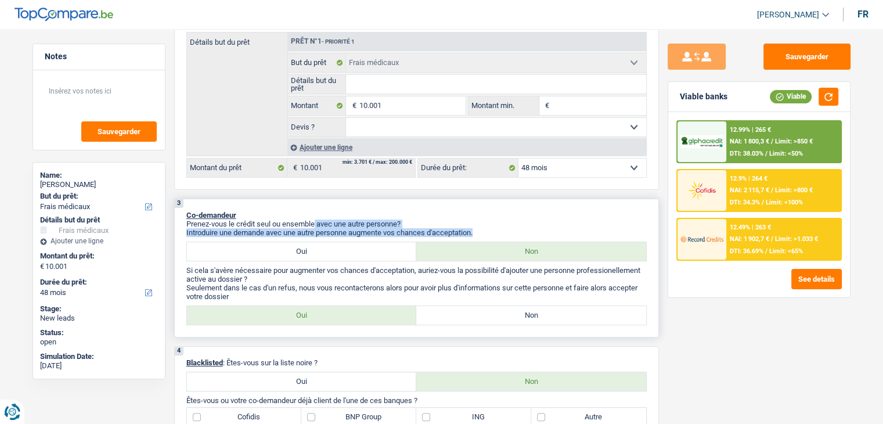
drag, startPoint x: 479, startPoint y: 232, endPoint x: 335, endPoint y: 219, distance: 145.2
click at [317, 225] on div "Prenez-vous le crédit seul ou ensemble avec une autre personne? Introduire une …" at bounding box center [416, 228] width 461 height 17
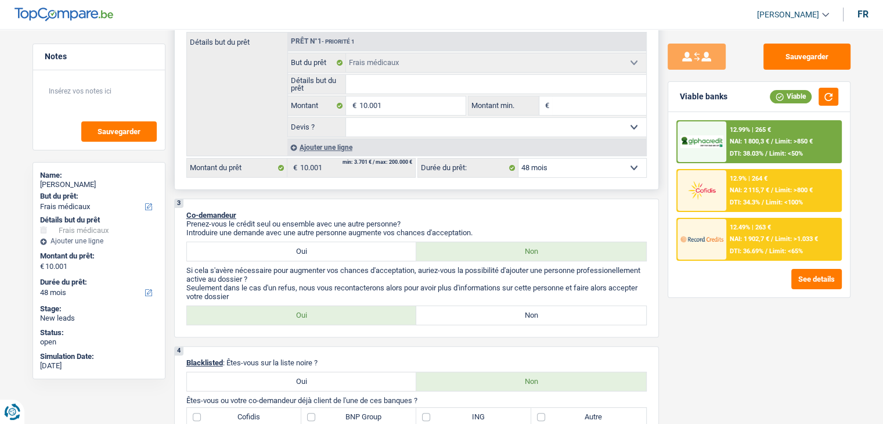
click at [381, 85] on input "Détails but du prêt" at bounding box center [496, 84] width 300 height 19
click at [648, 88] on div "2 Projet : Quel projet souhaitez-vous financer pour 10 001 € ? Montant supérieu…" at bounding box center [416, 61] width 485 height 258
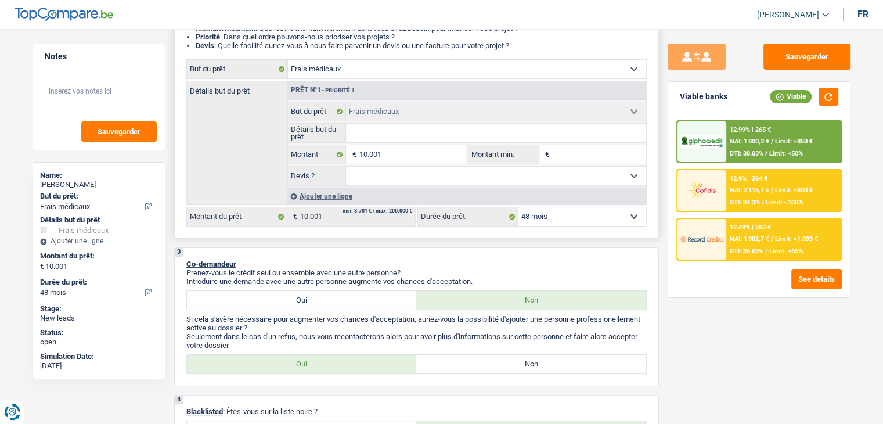
scroll to position [116, 0]
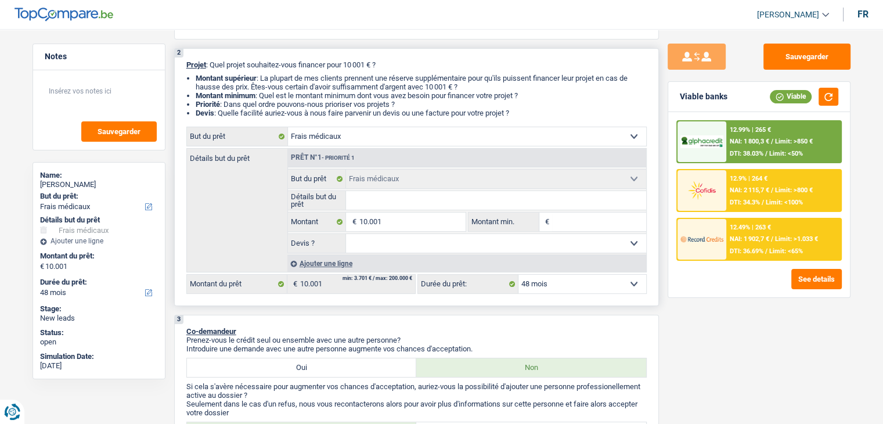
click at [397, 203] on input "Détails but du prêt" at bounding box center [496, 200] width 300 height 19
type input "r"
type input "re"
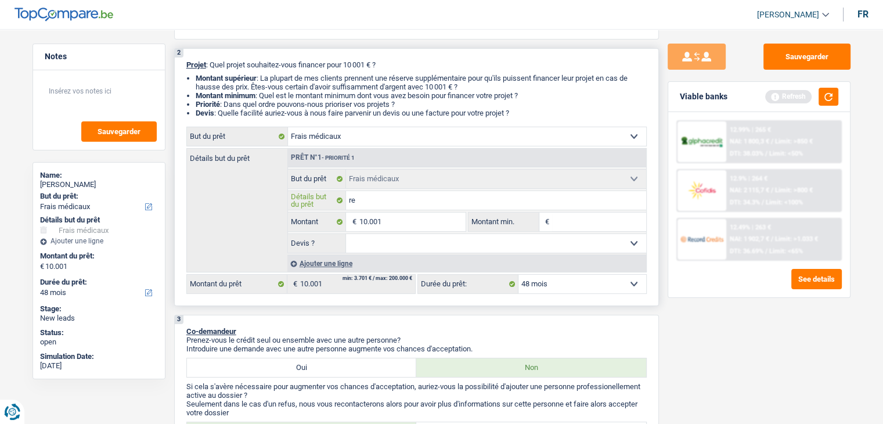
type input "ref"
type input "refa"
type input "refai"
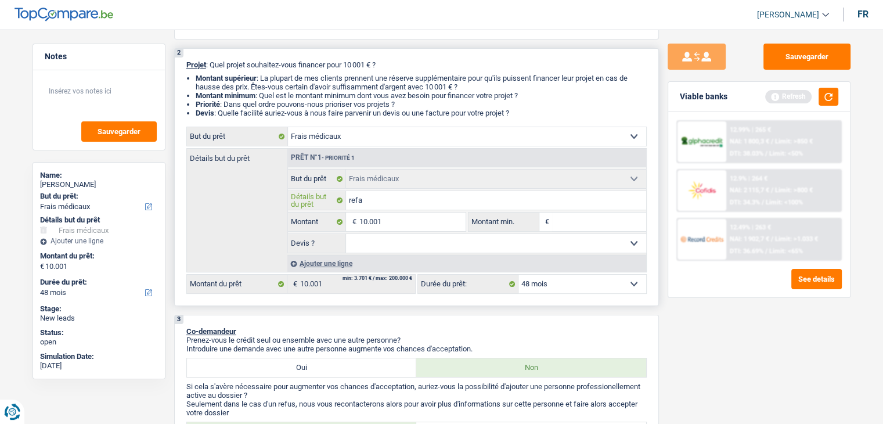
type input "refai"
type input "refair"
type input "refaire"
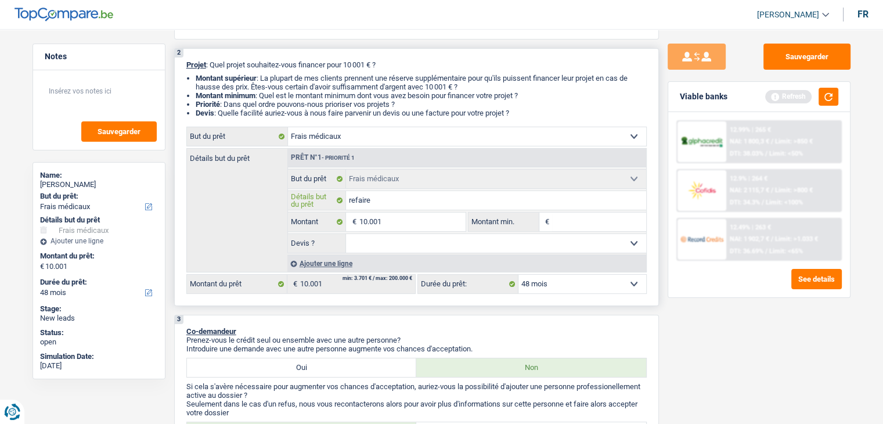
type input "refaire"
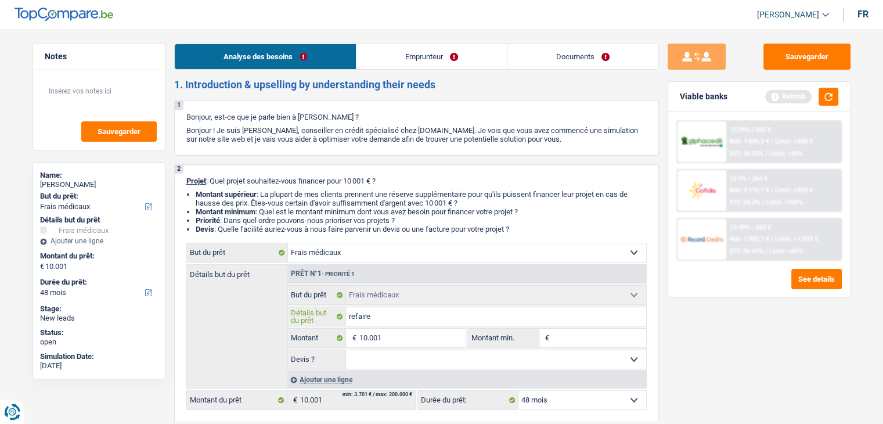
scroll to position [0, 0]
type input "refaire"
click at [462, 56] on link "Emprunteur" at bounding box center [432, 56] width 150 height 25
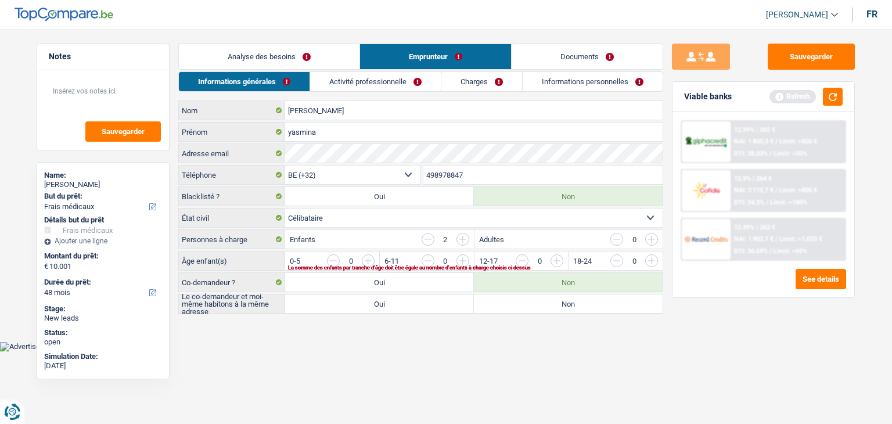
click at [490, 81] on link "Charges" at bounding box center [481, 81] width 81 height 19
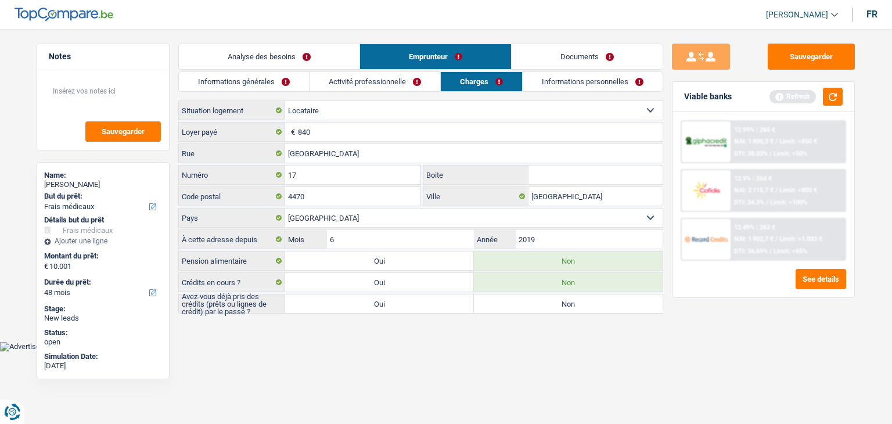
click at [376, 91] on link "Activité professionnelle" at bounding box center [375, 81] width 131 height 19
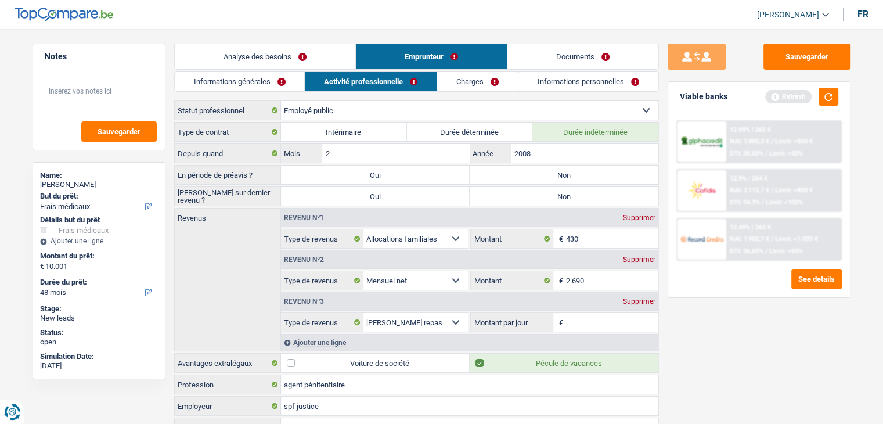
click at [293, 61] on link "Analyse des besoins" at bounding box center [265, 56] width 181 height 25
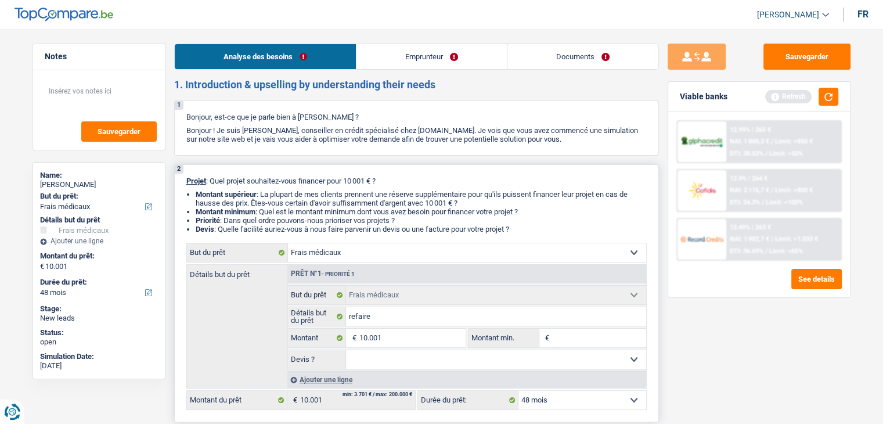
drag, startPoint x: 519, startPoint y: 231, endPoint x: 182, endPoint y: 179, distance: 341.3
click at [182, 179] on div "2 Projet : Quel projet souhaitez-vous financer pour 10 001 € ? Montant supérieu…" at bounding box center [416, 293] width 485 height 258
click at [364, 253] on select "Confort maison: meubles, textile, peinture, électroménager, outillage non-profe…" at bounding box center [467, 252] width 358 height 19
select select "household"
click at [288, 243] on select "Confort maison: meubles, textile, peinture, électroménager, outillage non-profe…" at bounding box center [467, 252] width 358 height 19
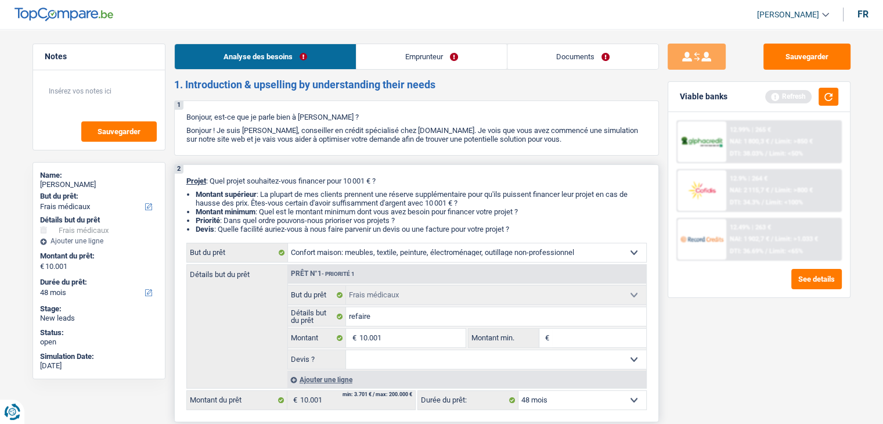
select select "household"
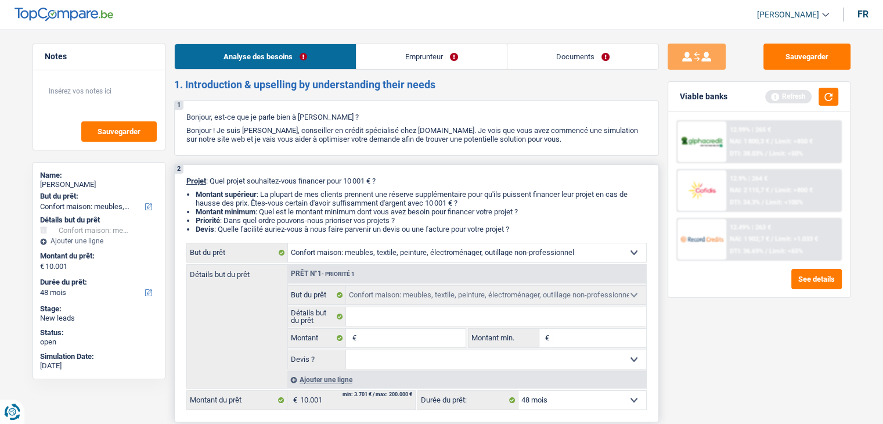
select select "medical"
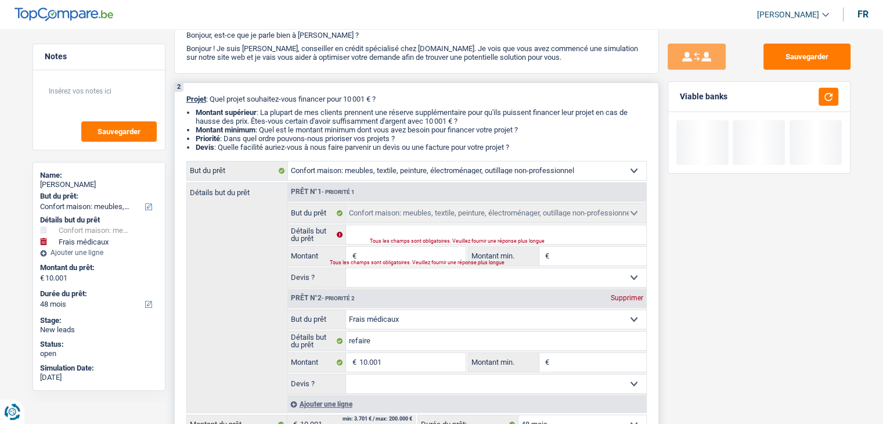
scroll to position [174, 0]
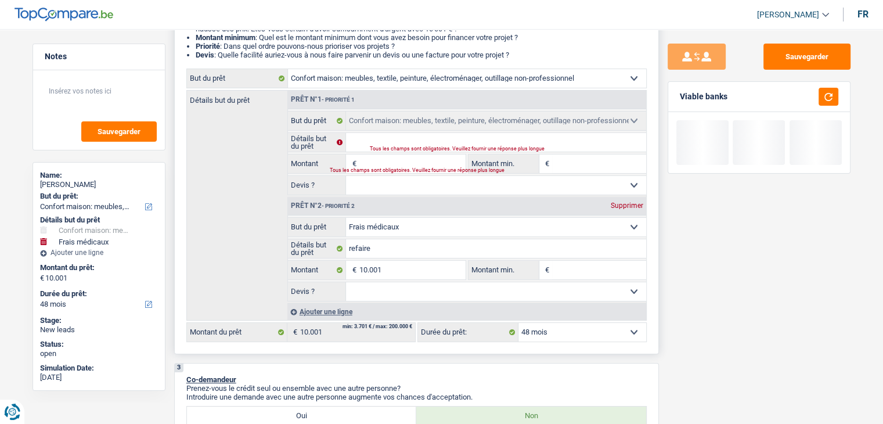
click at [630, 206] on div "Supprimer" at bounding box center [627, 205] width 38 height 7
type input "0"
select select
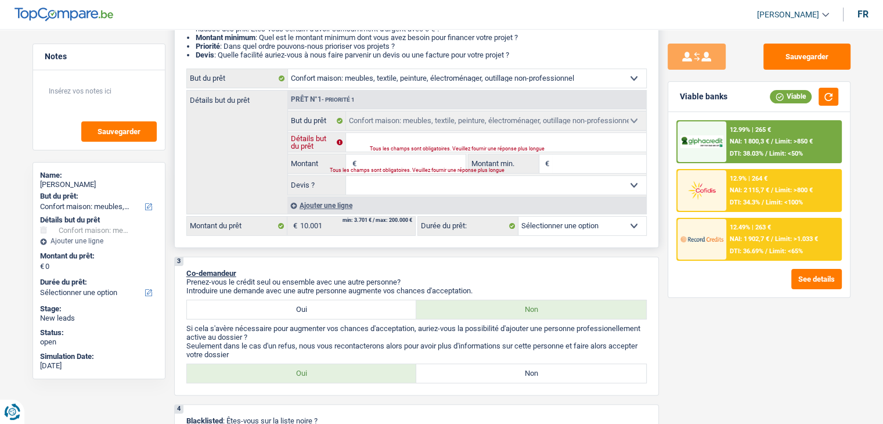
click at [407, 140] on input "Détails but du prêt" at bounding box center [496, 142] width 300 height 19
click at [369, 165] on input "Montant" at bounding box center [412, 163] width 106 height 19
type input "1"
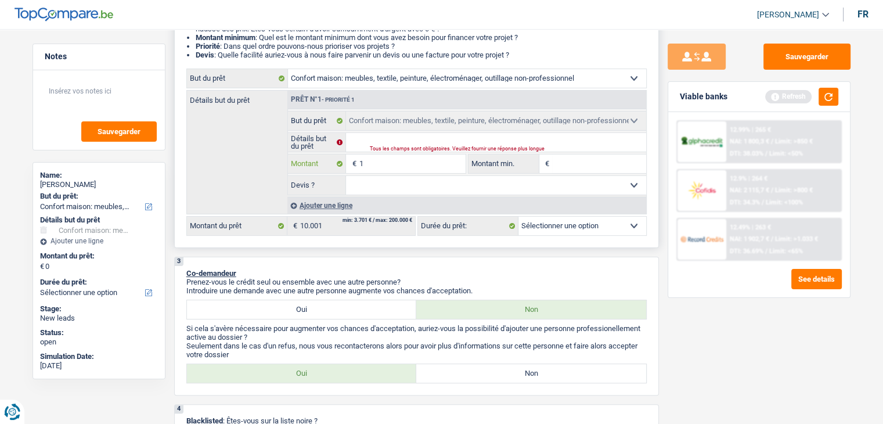
type input "10"
type input "100"
type input "1.000"
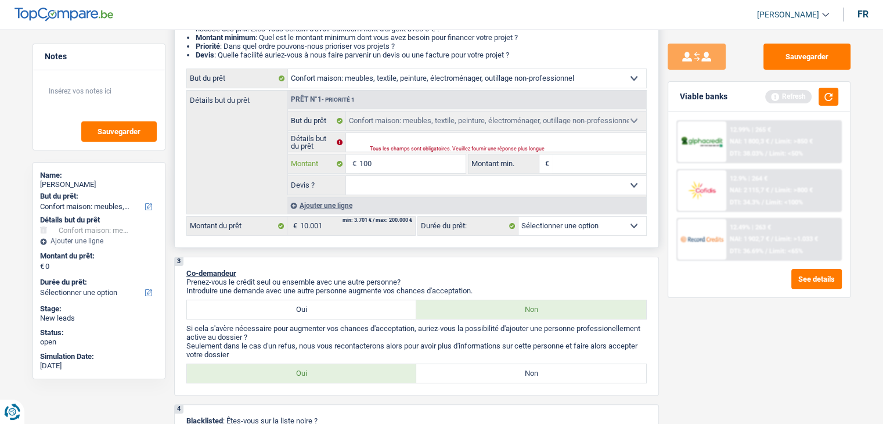
type input "1.000"
type input "10.001"
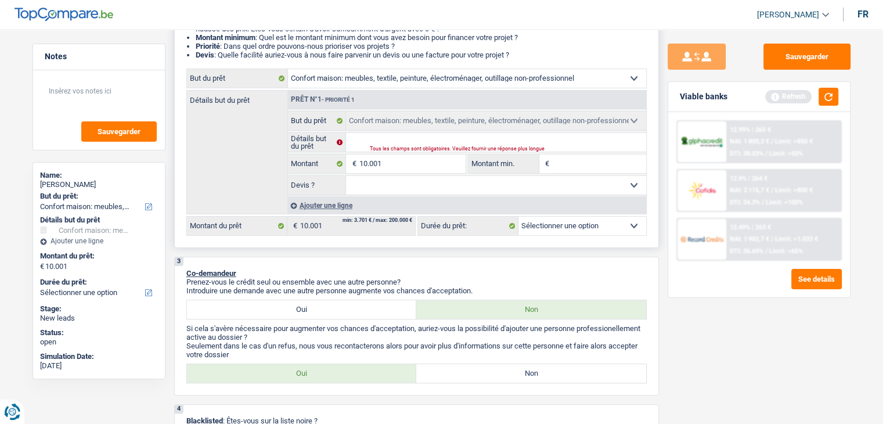
click at [588, 166] on input "Montant min." at bounding box center [599, 163] width 94 height 19
select select "60"
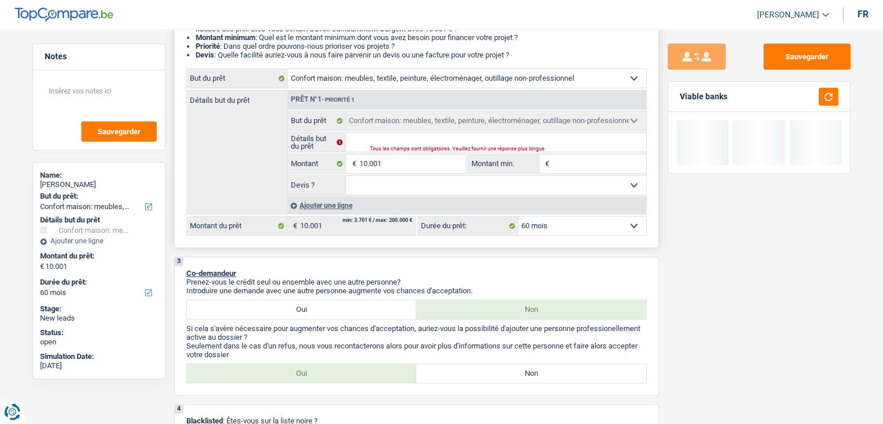
type input "1"
type input "10"
type input "100"
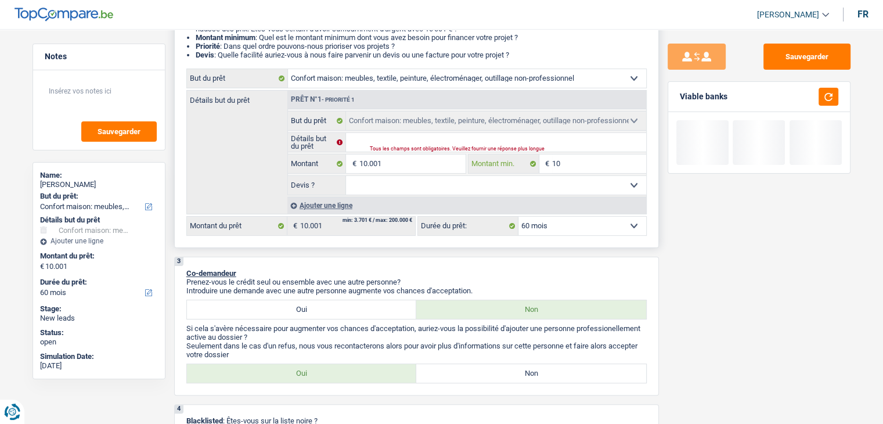
type input "100"
type input "1.000"
type input "10.001"
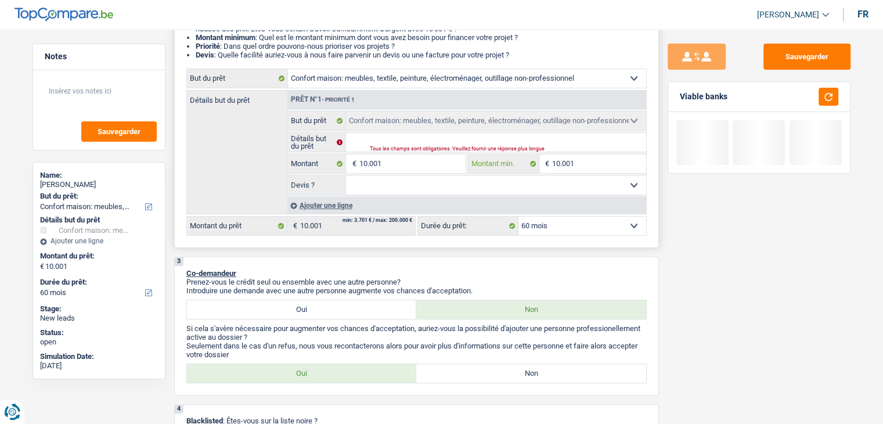
type input "10.001"
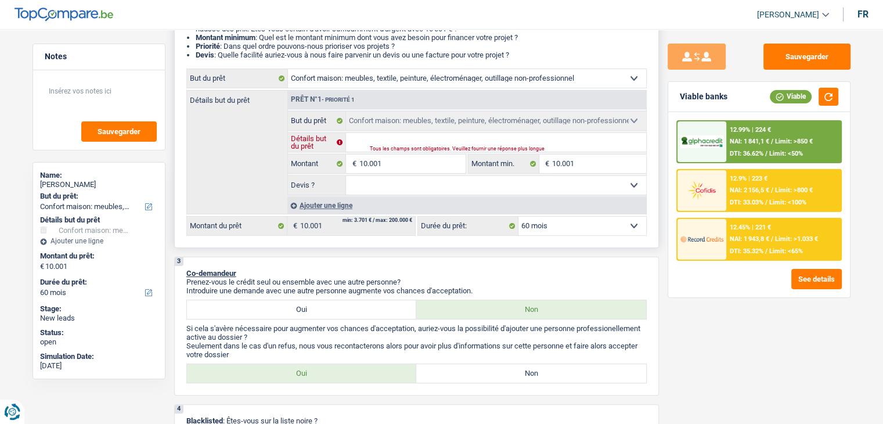
click at [360, 139] on input "Détails but du prêt" at bounding box center [496, 142] width 300 height 19
type input "a"
type input "am"
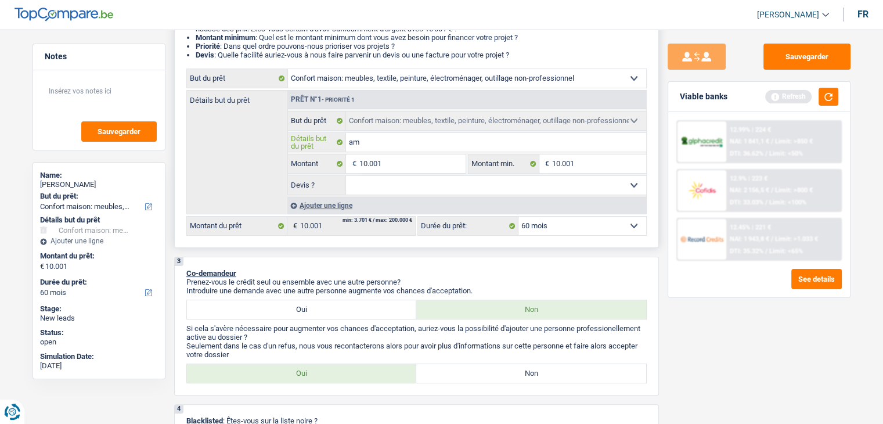
type input "ame"
type input "ameu"
type input "ameub"
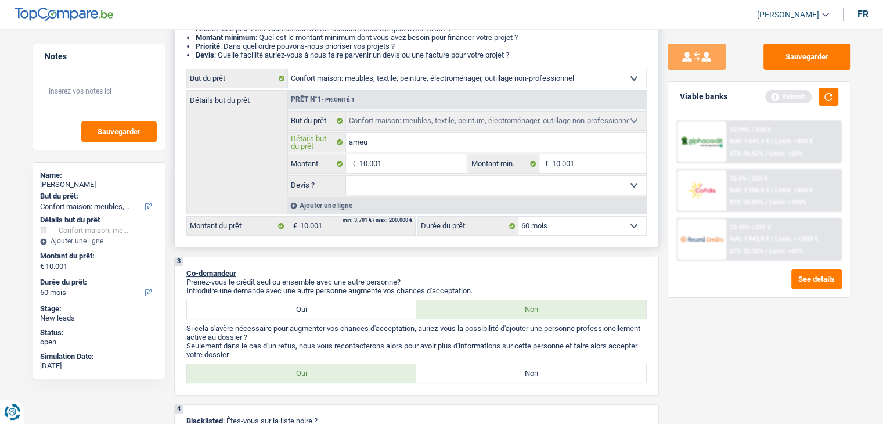
type input "ameub"
type input "ameubl"
type input "ameuble"
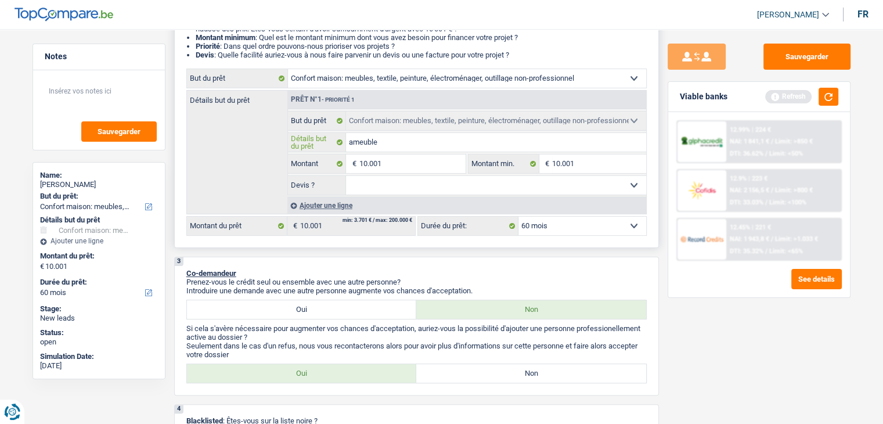
type input "ameublem"
type input "ameubleme"
type input "ameublemen"
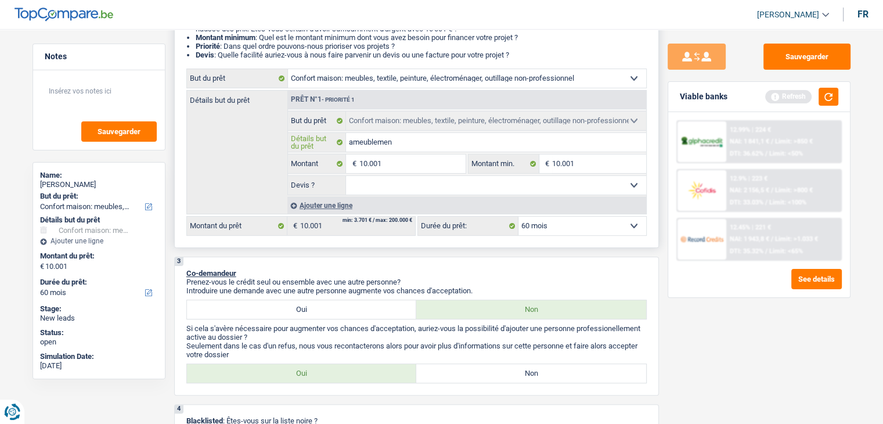
type input "ameublemen"
type input "ameublement"
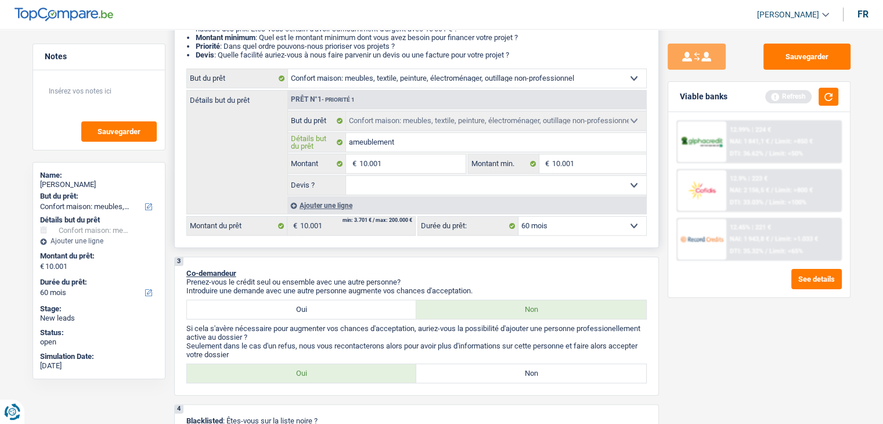
type input "ameublement"
type input "ameublement,"
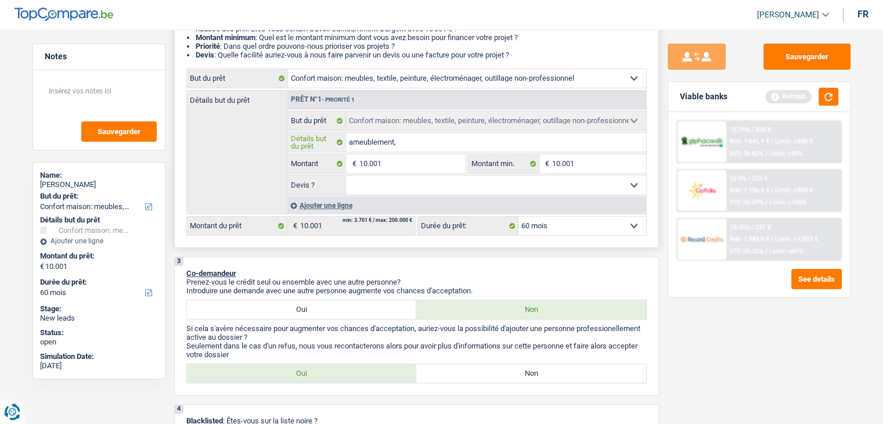
type input "ameublement,"
type input "ameublement, e"
type input "ameublement, el"
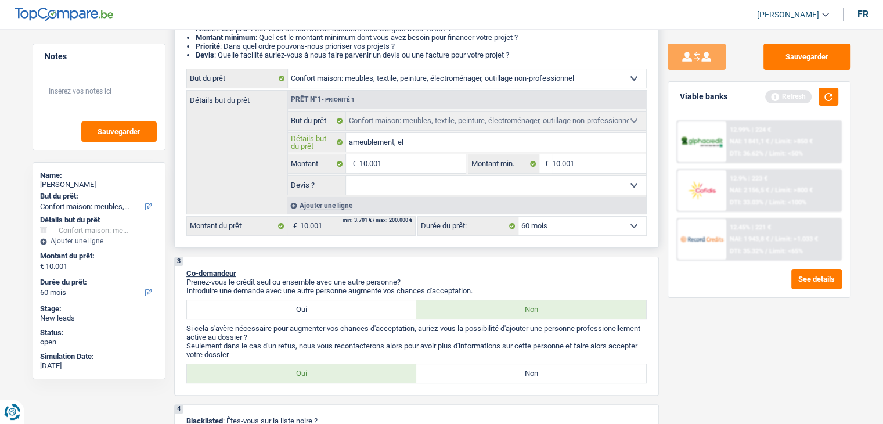
type input "ameublement, ele"
type input "ameublement, elec"
type input "ameublement, elect"
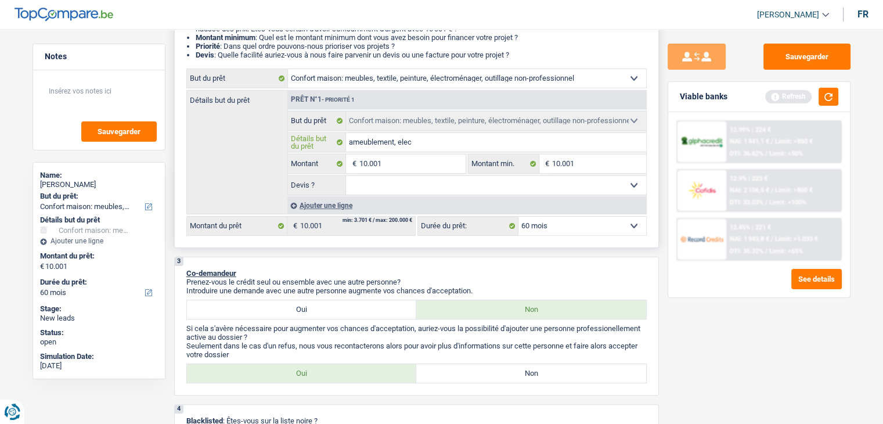
type input "ameublement, elect"
type input "ameublement, electr"
type input "ameublement, electro"
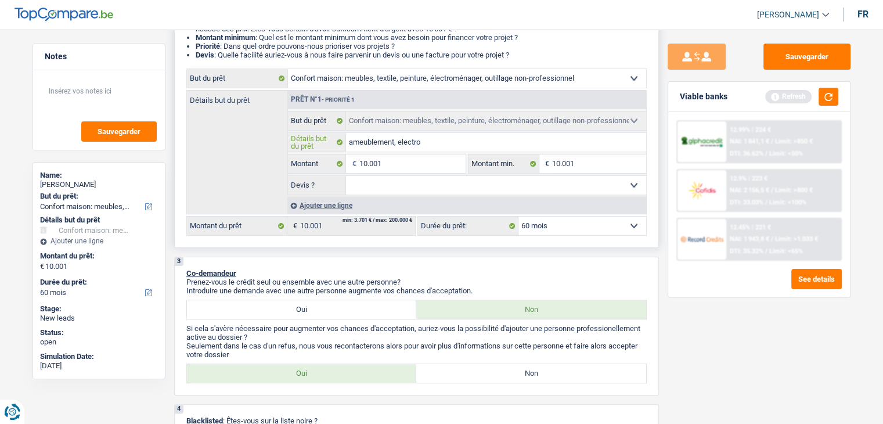
type input "ameublement, electrom"
type input "ameublement, electromé"
type input "ameublement, electromén"
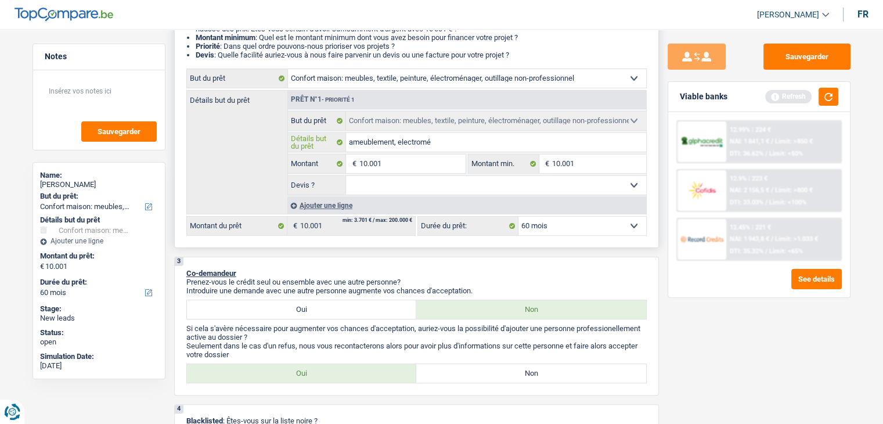
type input "ameublement, electromén"
type input "ameublement, electroména"
type input "ameublement, electroménag"
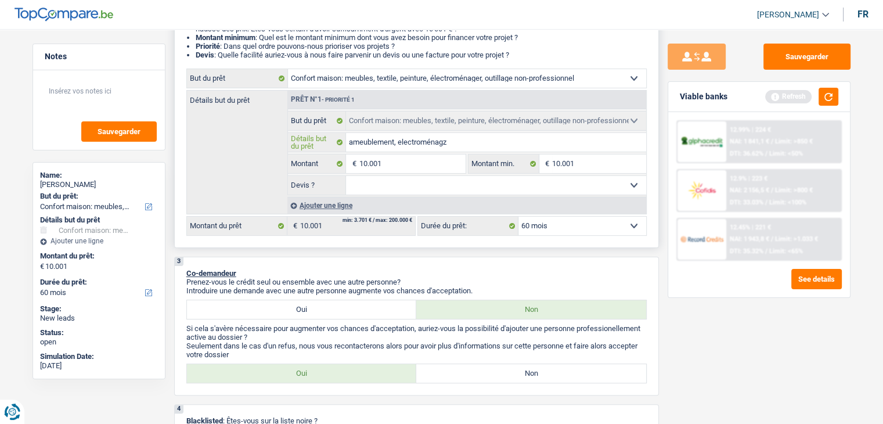
type input "ameublement, electroménagze"
type input "ameublement, electroménagzer"
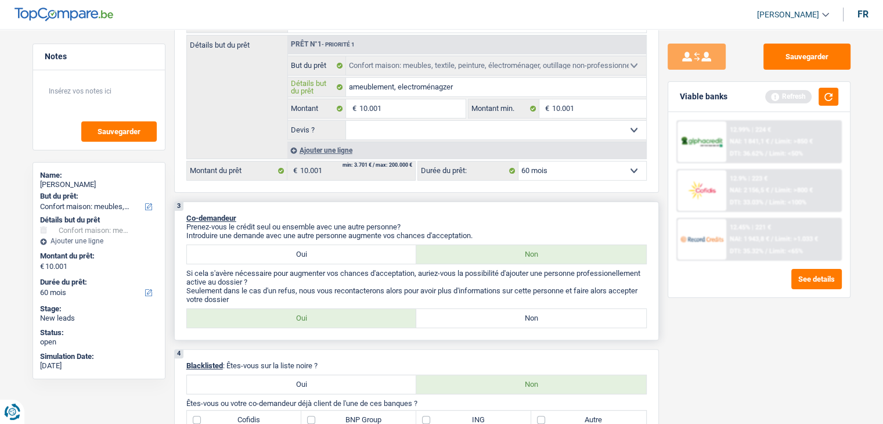
scroll to position [290, 0]
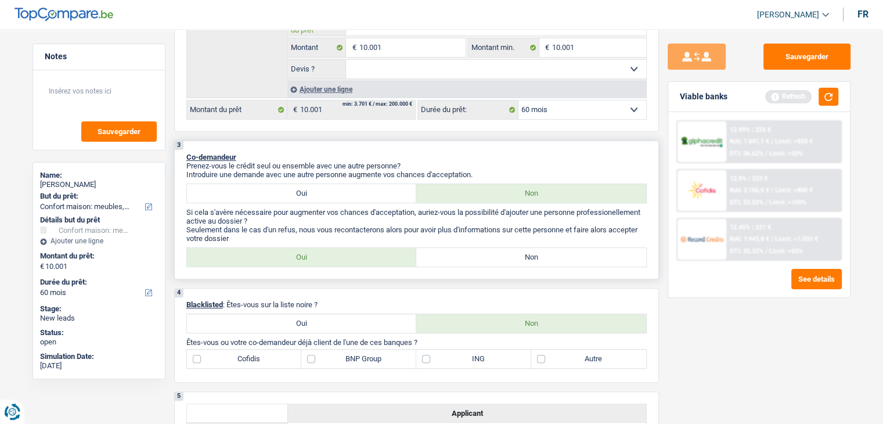
type input "ameublement, electroménagze"
type input "ameublement, electroménagz"
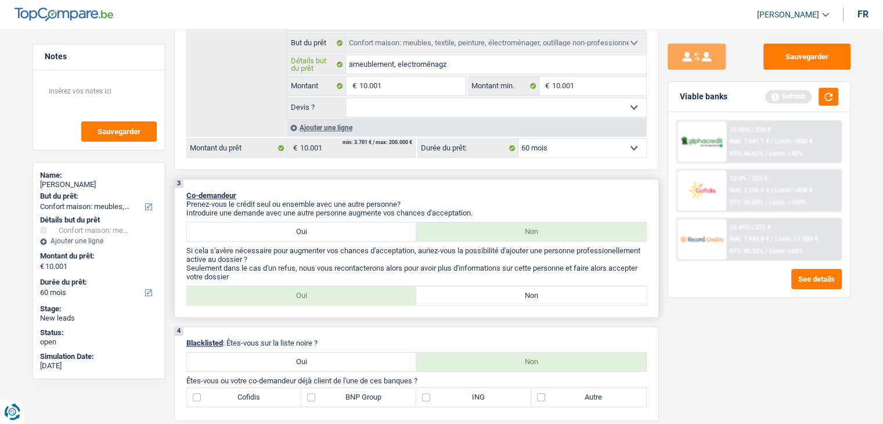
scroll to position [232, 0]
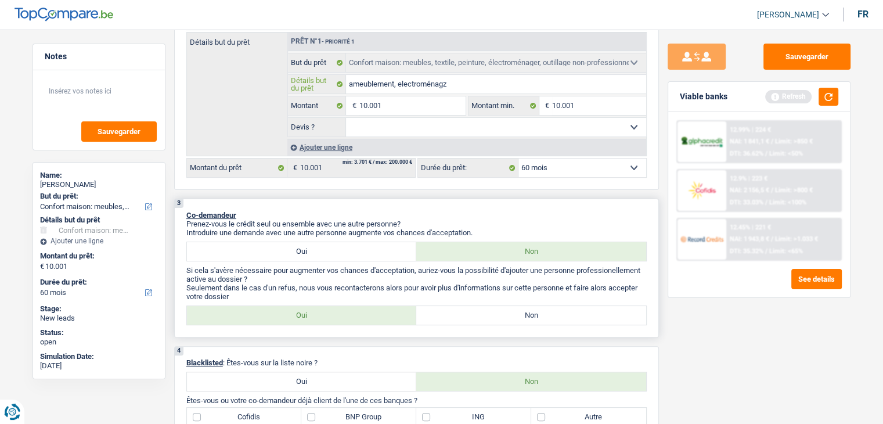
type input "ameublement, electroménag"
type input "ameublement, electroménage"
type input "ameublement, electroménager"
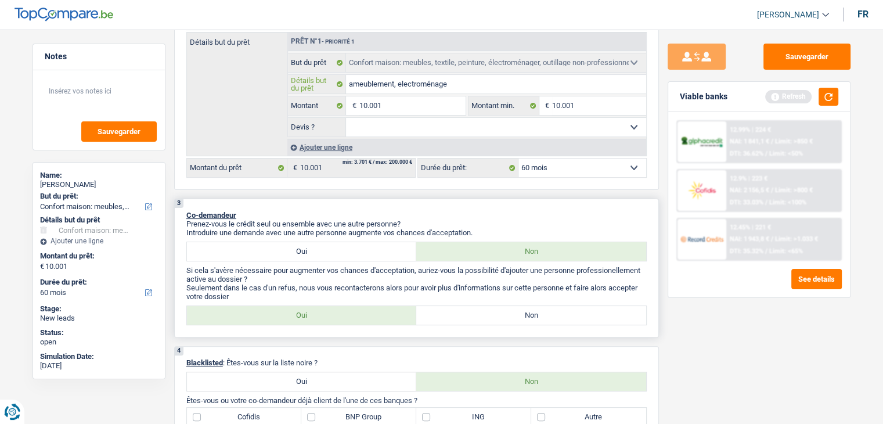
type input "ameublement, electroménager"
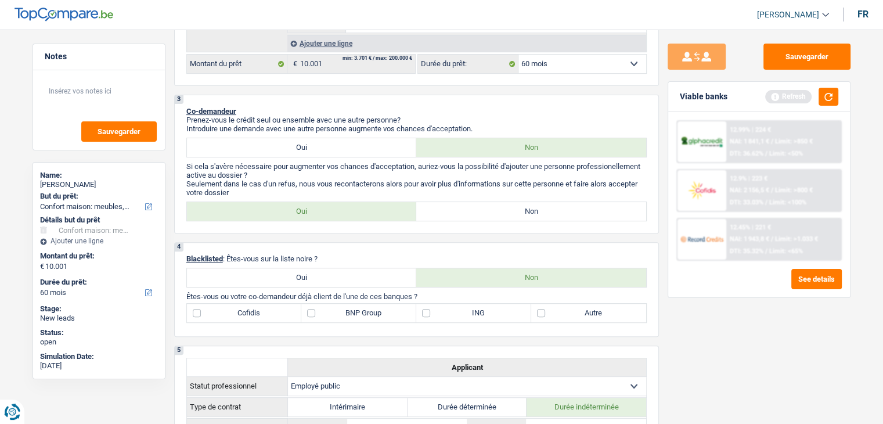
scroll to position [348, 0]
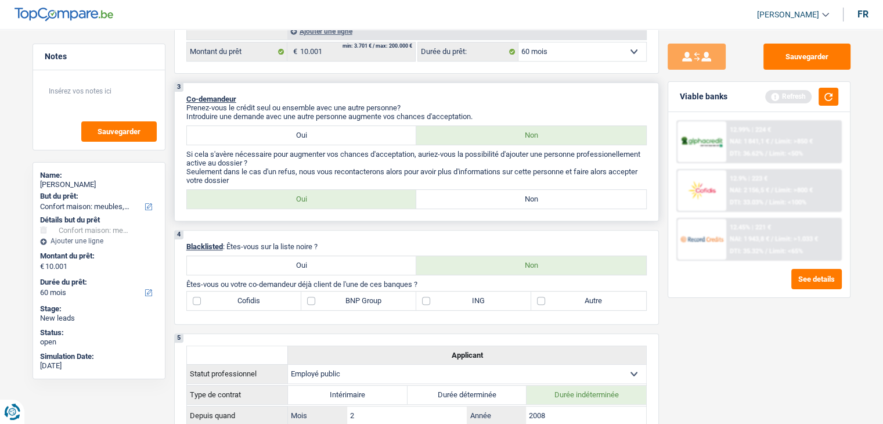
type input "ameublement, electroménager"
click at [451, 203] on label "Non" at bounding box center [531, 199] width 230 height 19
click at [451, 203] on input "Non" at bounding box center [531, 199] width 230 height 19
radio input "true"
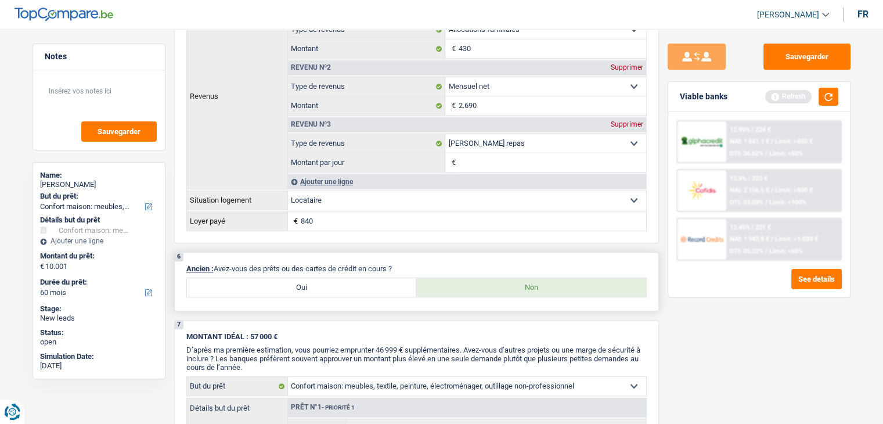
scroll to position [871, 0]
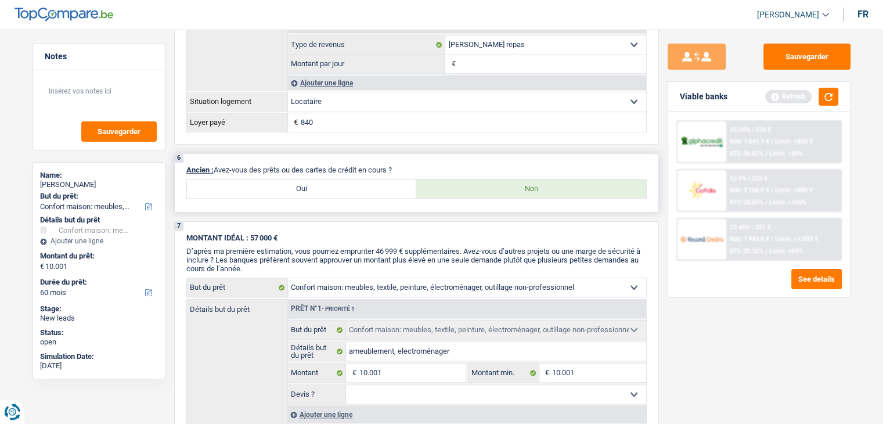
click at [398, 179] on label "Oui" at bounding box center [302, 188] width 230 height 19
click at [398, 179] on input "Oui" at bounding box center [302, 188] width 230 height 19
radio input "true"
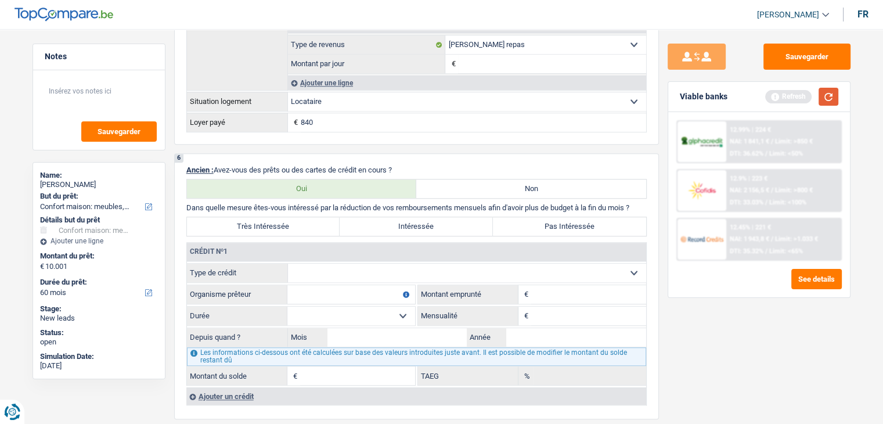
click at [833, 102] on button "button" at bounding box center [829, 97] width 20 height 18
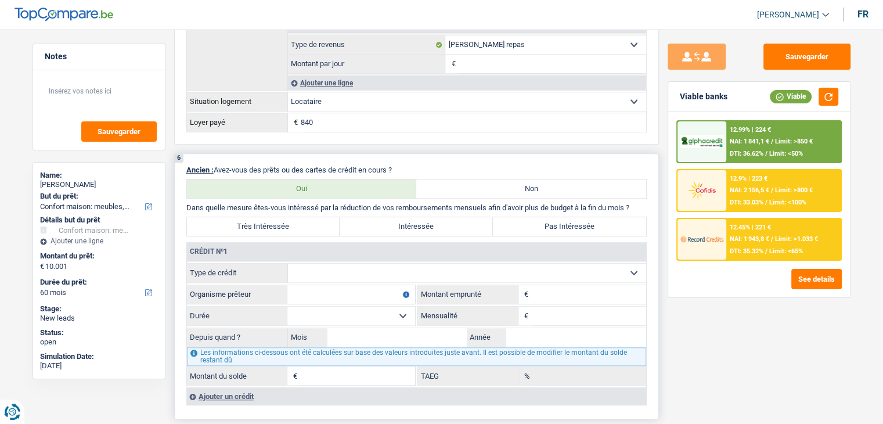
drag, startPoint x: 399, startPoint y: 166, endPoint x: 217, endPoint y: 166, distance: 182.4
click at [217, 166] on p "Ancien : Avez-vous des prêts ou des cartes de crédit en cours ?" at bounding box center [416, 170] width 461 height 9
click at [396, 156] on div "6 Ancien : Avez-vous des prêts ou des cartes de crédit en cours ? Oui Non Dans …" at bounding box center [416, 286] width 485 height 266
drag, startPoint x: 401, startPoint y: 163, endPoint x: 214, endPoint y: 157, distance: 187.1
click at [214, 157] on div "6 Ancien : Avez-vous des prêts ou des cartes de crédit en cours ? Oui Non Dans …" at bounding box center [416, 286] width 485 height 266
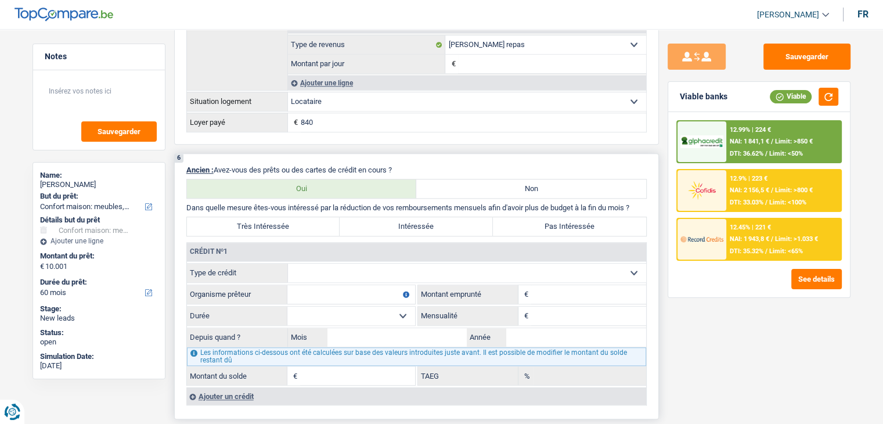
click at [215, 157] on div "6 Ancien : Avez-vous des prêts ou des cartes de crédit en cours ? Oui Non Dans …" at bounding box center [416, 286] width 485 height 266
drag, startPoint x: 215, startPoint y: 164, endPoint x: 397, endPoint y: 166, distance: 182.4
click at [397, 166] on p "Ancien : Avez-vous des prêts ou des cartes de crédit en cours ?" at bounding box center [416, 170] width 461 height 9
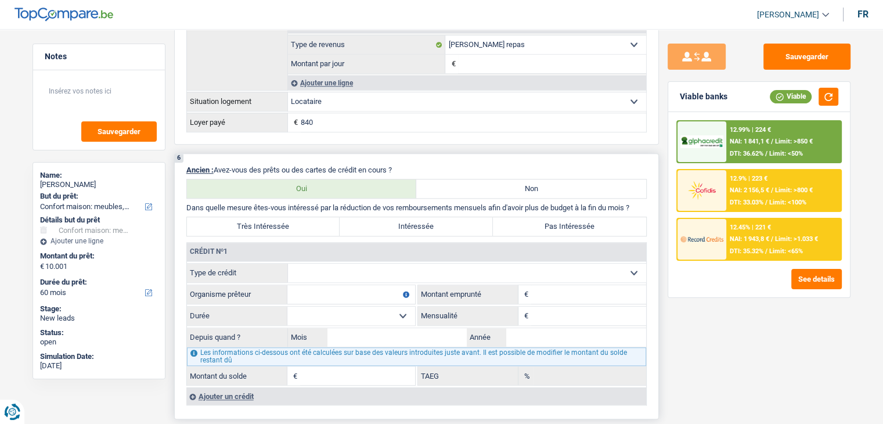
click at [452, 184] on label "Non" at bounding box center [531, 188] width 230 height 19
click at [452, 184] on input "Non" at bounding box center [531, 188] width 230 height 19
radio input "true"
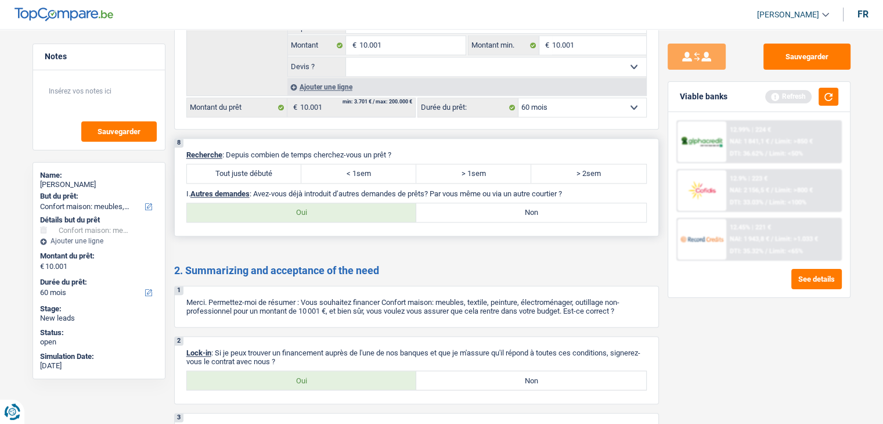
scroll to position [1220, 0]
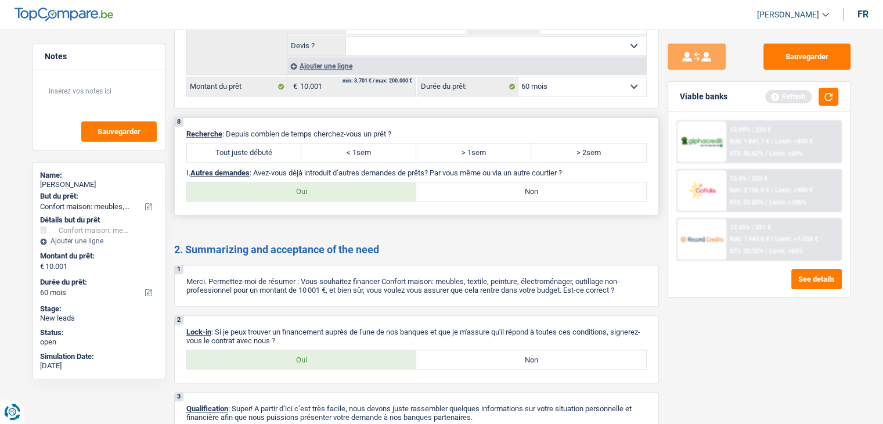
click at [260, 144] on label "Tout juste débuté" at bounding box center [244, 152] width 115 height 19
click at [260, 144] on input "Tout juste débuté" at bounding box center [244, 152] width 115 height 19
radio input "true"
drag, startPoint x: 497, startPoint y: 167, endPoint x: 497, endPoint y: 178, distance: 10.5
click at [497, 168] on p "I. Autres demandes : Avez-vous déjà introduit d’autres demandes de prêts? Par v…" at bounding box center [416, 172] width 461 height 9
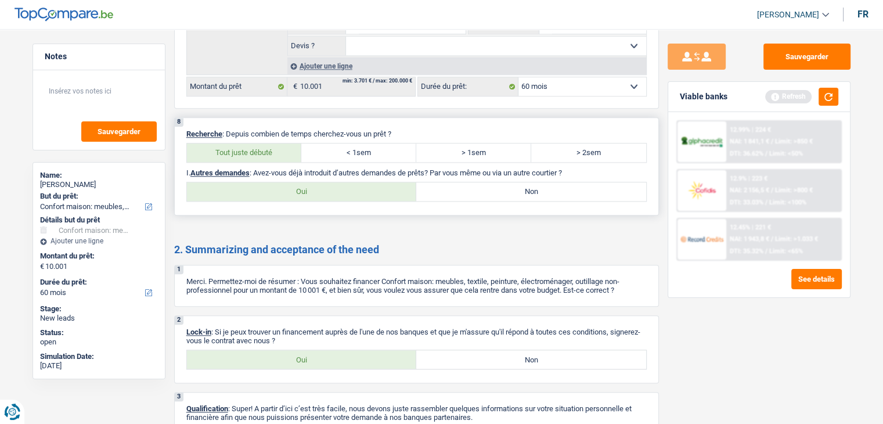
click at [497, 191] on label "Non" at bounding box center [531, 191] width 230 height 19
click at [497, 191] on input "Non" at bounding box center [531, 191] width 230 height 19
radio input "true"
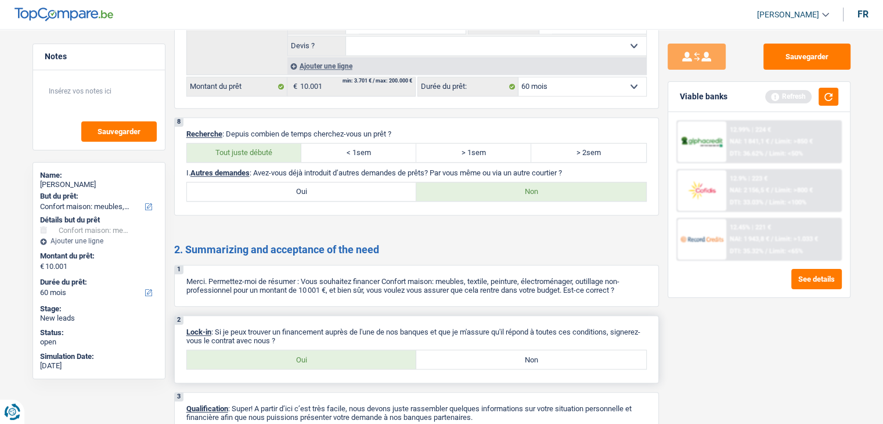
click at [322, 363] on div "Oui Non Tous les champs sont obligatoires. Veuillez sélectionner une option" at bounding box center [416, 360] width 461 height 20
click at [321, 356] on label "Oui" at bounding box center [302, 359] width 230 height 19
click at [321, 356] on input "Oui" at bounding box center [302, 359] width 230 height 19
radio input "true"
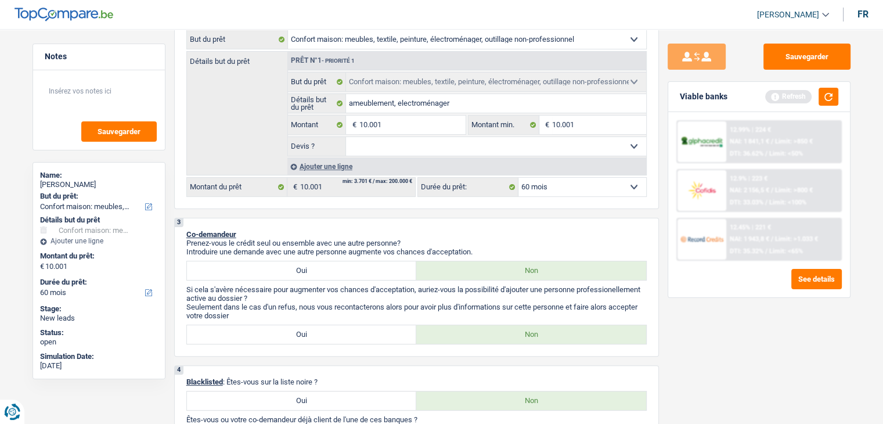
scroll to position [0, 0]
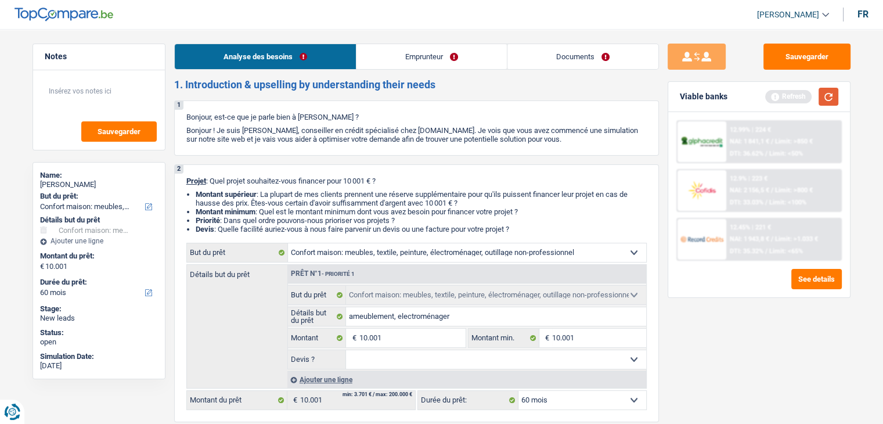
click at [827, 97] on button "button" at bounding box center [829, 97] width 20 height 18
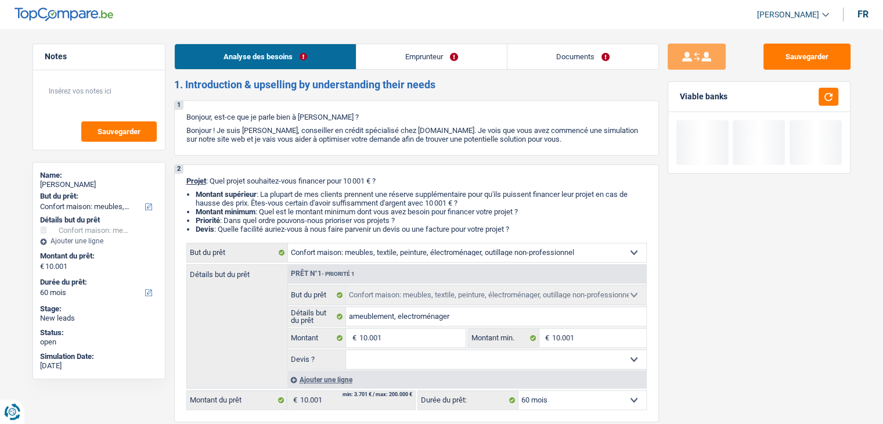
click at [423, 58] on link "Emprunteur" at bounding box center [432, 56] width 150 height 25
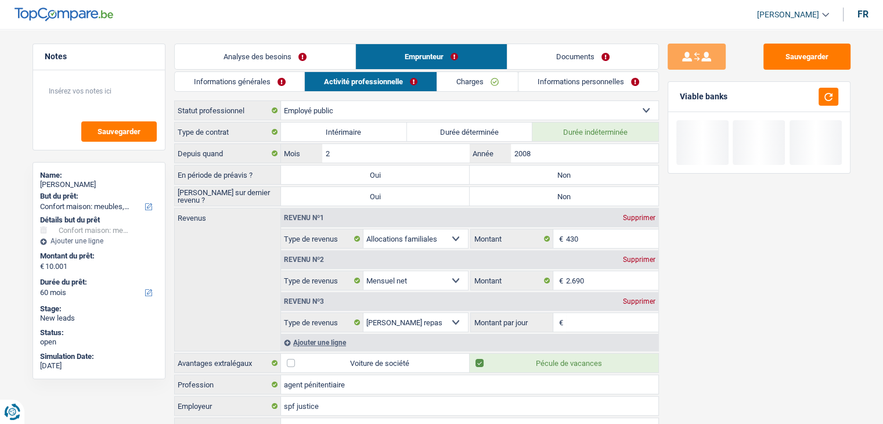
click at [268, 85] on link "Informations générales" at bounding box center [240, 81] width 130 height 19
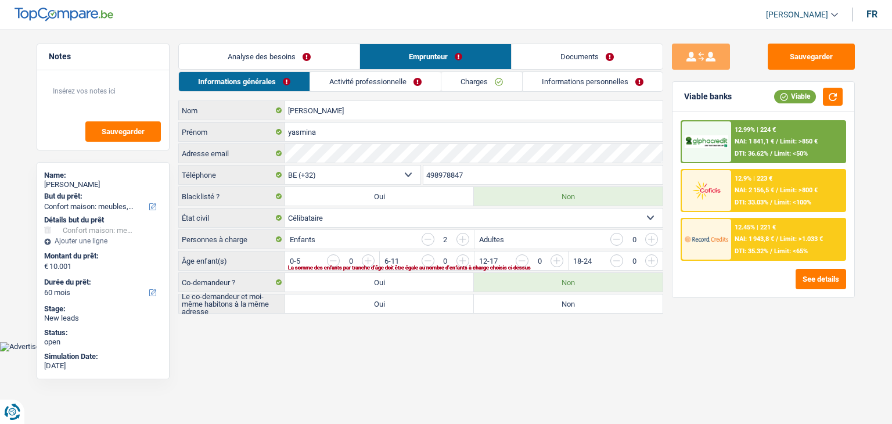
click at [678, 311] on div "Sauvegarder Viable banks Viable 12.99% | 224 € NAI: 1 841,1 € / Limit: >850 € D…" at bounding box center [763, 223] width 200 height 359
click at [288, 351] on html "Vous avez le contrôle de vos données Nous utilisons des cookies, tout comme nos…" at bounding box center [446, 175] width 892 height 351
drag, startPoint x: 217, startPoint y: 213, endPoint x: 181, endPoint y: 215, distance: 35.5
click at [181, 215] on label "État civil" at bounding box center [232, 218] width 106 height 19
click at [323, 348] on html "Vous avez le contrôle de vos données Nous utilisons des cookies, tout comme nos…" at bounding box center [446, 175] width 892 height 351
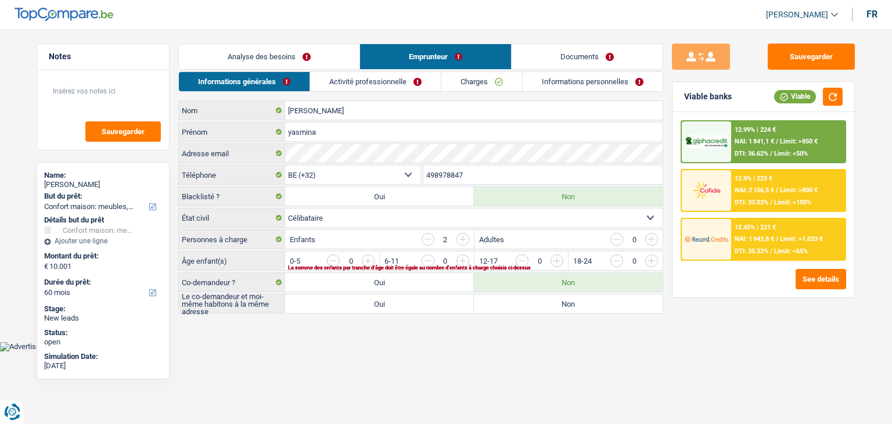
click at [361, 351] on html "Vous avez le contrôle de vos données Nous utilisons des cookies, tout comme nos…" at bounding box center [446, 175] width 892 height 351
drag, startPoint x: 249, startPoint y: 238, endPoint x: 182, endPoint y: 233, distance: 66.4
click at [182, 233] on label "Personnes à charge" at bounding box center [232, 239] width 106 height 19
click at [185, 251] on div "Âge enfant(s) 0-5 0 La somme des enfants par tranche d'âge doit être égale au n…" at bounding box center [420, 261] width 485 height 20
drag, startPoint x: 181, startPoint y: 239, endPoint x: 254, endPoint y: 235, distance: 72.7
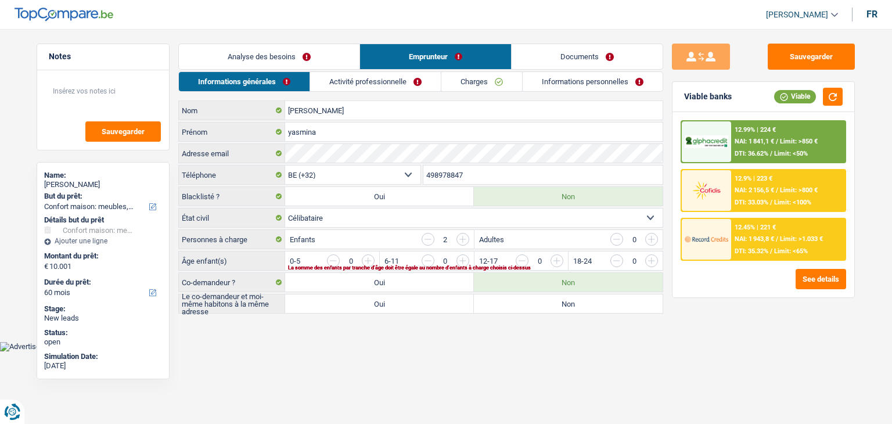
click at [254, 235] on label "Personnes à charge" at bounding box center [232, 239] width 106 height 19
drag, startPoint x: 209, startPoint y: 217, endPoint x: 177, endPoint y: 214, distance: 32.7
click at [177, 214] on div "Notes Sauvegarder Name: [PERSON_NAME] But du prêt: Confort maison: meubles, tex…" at bounding box center [446, 180] width 836 height 272
click at [183, 192] on label "Blacklisté ?" at bounding box center [232, 196] width 106 height 19
click at [173, 199] on div "Notes Sauvegarder Name: [PERSON_NAME] But du prêt: Confort maison: meubles, tex…" at bounding box center [103, 223] width 150 height 359
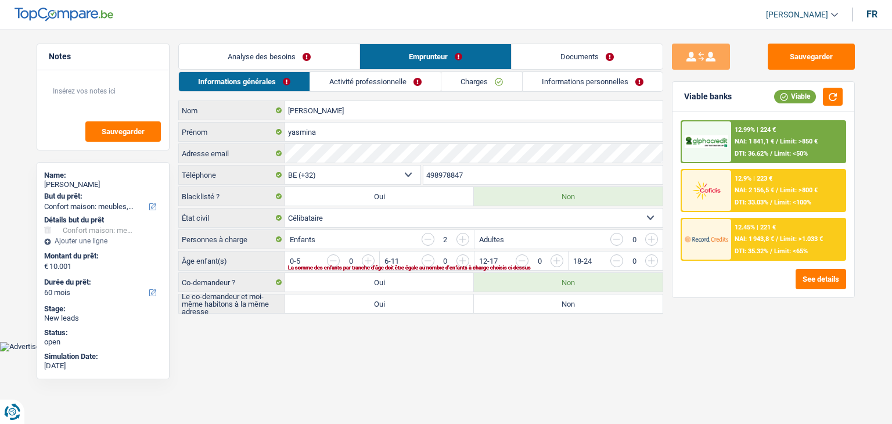
drag, startPoint x: 181, startPoint y: 193, endPoint x: 219, endPoint y: 210, distance: 41.3
click at [219, 210] on div "[PERSON_NAME] [PERSON_NAME] Adresse email BE (+32) LU (+352) Sélectionner une o…" at bounding box center [420, 206] width 485 height 213
click at [219, 210] on label "État civil" at bounding box center [232, 218] width 106 height 19
click at [285, 210] on select "Célibataire Marié(e) Cohabitant(e) légal(e) Divorcé(e) Veuf(ve) Séparé (de fait…" at bounding box center [474, 218] width 378 height 19
drag, startPoint x: 250, startPoint y: 235, endPoint x: 181, endPoint y: 236, distance: 69.1
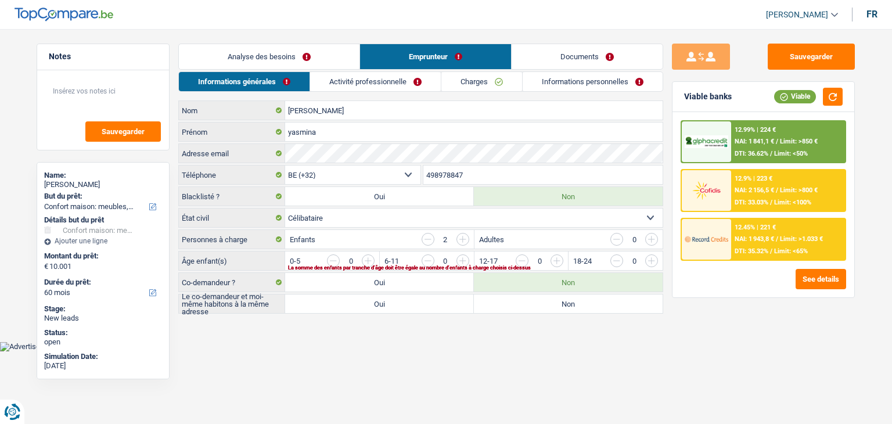
click at [181, 236] on label "Personnes à charge" at bounding box center [232, 239] width 106 height 19
click at [368, 351] on html "Vous avez le contrôle de vos données Nous utilisons des cookies, tout comme nos…" at bounding box center [446, 175] width 892 height 351
click at [555, 258] on input "button" at bounding box center [793, 263] width 484 height 19
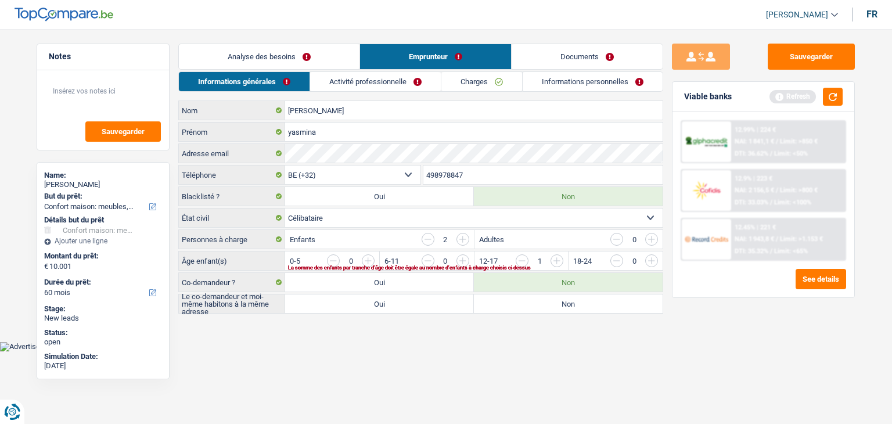
click at [653, 258] on input "button" at bounding box center [887, 263] width 484 height 19
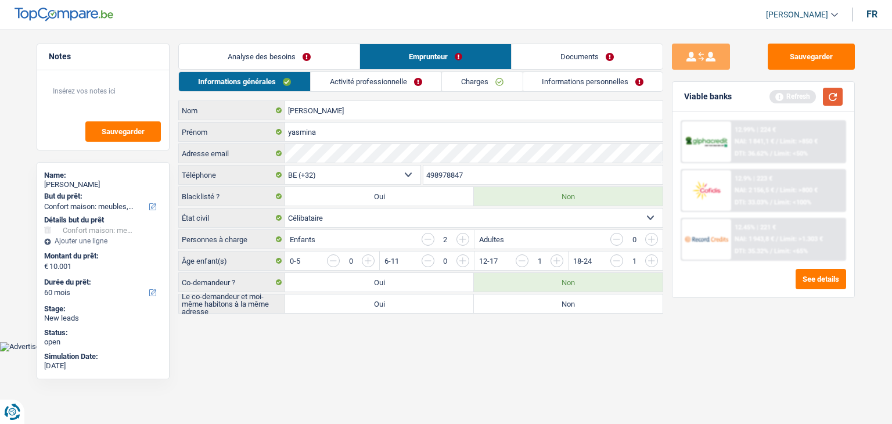
click at [825, 104] on button "button" at bounding box center [833, 97] width 20 height 18
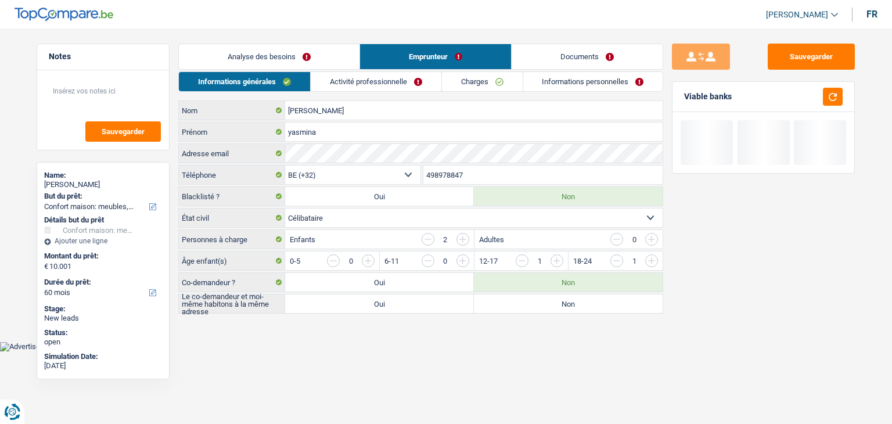
click at [531, 299] on label "Non" at bounding box center [568, 303] width 189 height 19
click at [531, 299] on input "Non" at bounding box center [568, 303] width 189 height 19
radio input "true"
click at [343, 77] on link "Activité professionnelle" at bounding box center [376, 81] width 131 height 19
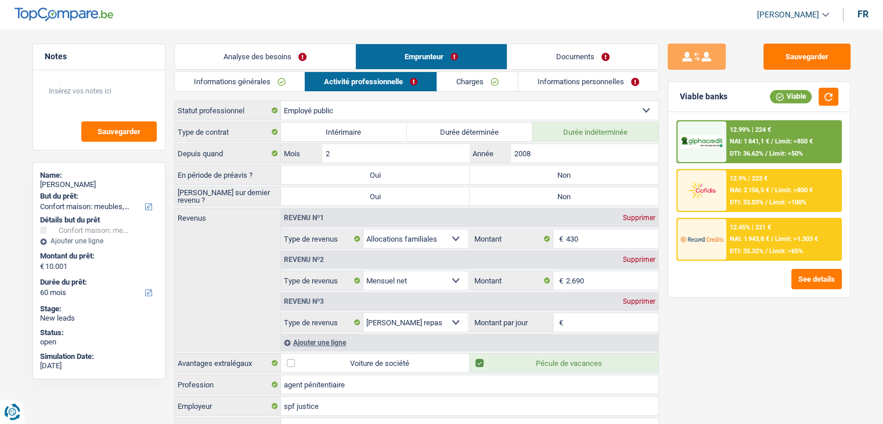
click at [687, 302] on div "Sauvegarder Viable banks Viable 12.99% | 224 € NAI: 1 841,1 € / Limit: >850 € D…" at bounding box center [759, 223] width 200 height 359
click at [548, 179] on label "Non" at bounding box center [564, 175] width 189 height 19
click at [548, 179] on input "Non" at bounding box center [564, 175] width 189 height 19
radio input "true"
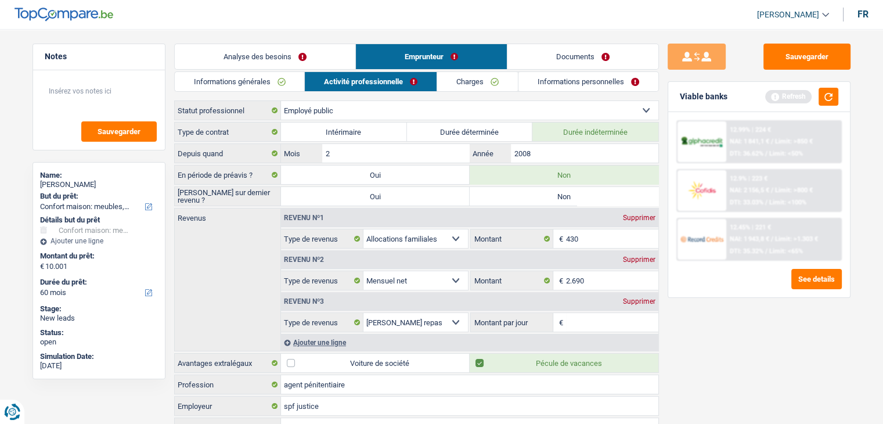
click at [707, 326] on div "Sauvegarder Viable banks Refresh 12.99% | 224 € NAI: 1 841,1 € / Limit: >850 € …" at bounding box center [759, 223] width 200 height 359
click at [610, 326] on input "Montant par jour" at bounding box center [612, 322] width 92 height 19
click at [829, 99] on button "button" at bounding box center [829, 97] width 20 height 18
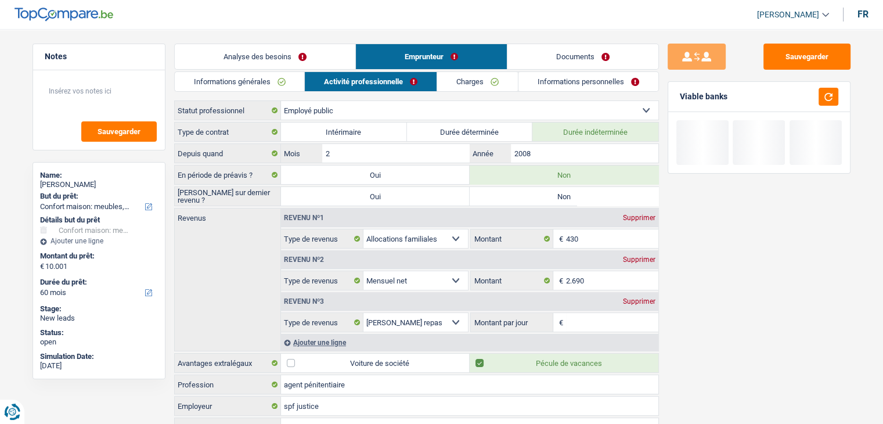
click at [606, 323] on input "Montant par jour" at bounding box center [612, 322] width 92 height 19
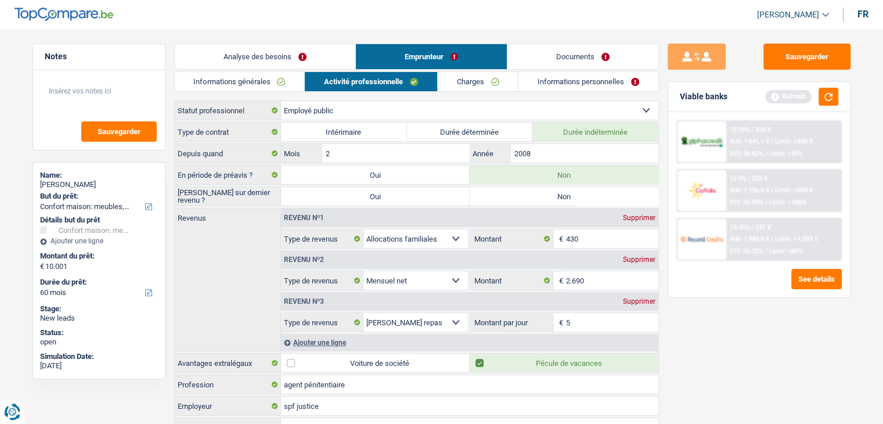
type input "5,0"
click at [711, 328] on div "Sauvegarder Viable banks Refresh 12.99% | 224 € NAI: 1 841,1 € / Limit: >850 € …" at bounding box center [759, 223] width 200 height 359
click at [826, 103] on button "button" at bounding box center [829, 97] width 20 height 18
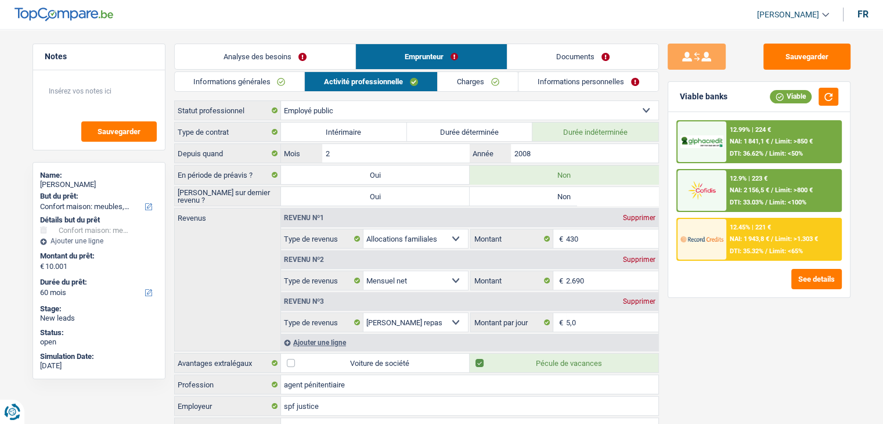
click at [446, 84] on link "Charges" at bounding box center [478, 81] width 81 height 19
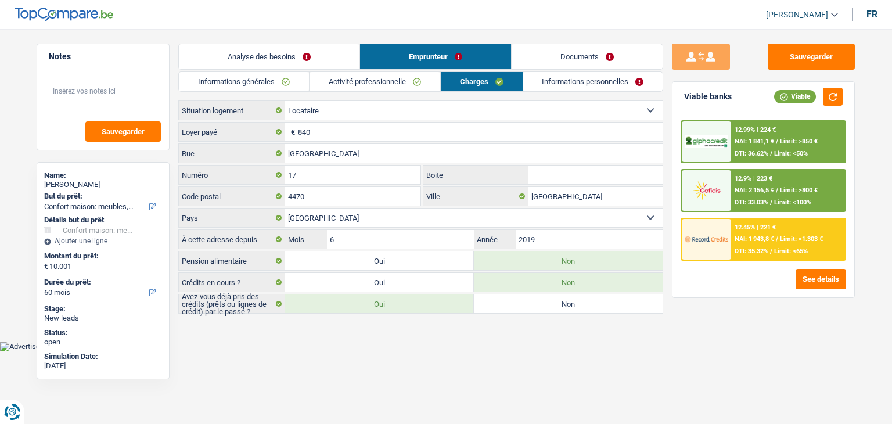
click at [700, 317] on div "Sauvegarder Viable banks Viable 12.99% | 224 € NAI: 1 841,1 € / Limit: >850 € D…" at bounding box center [763, 223] width 200 height 359
click at [590, 87] on link "Informations personnelles" at bounding box center [593, 81] width 140 height 19
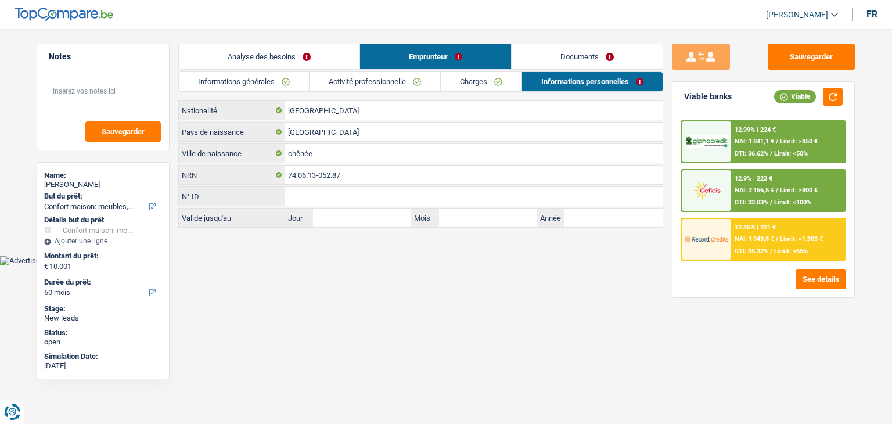
click at [306, 249] on main "Notes Sauvegarder Name: [PERSON_NAME] But du prêt: Confort maison: meubles, tex…" at bounding box center [446, 136] width 892 height 238
click at [832, 98] on button "button" at bounding box center [833, 97] width 20 height 18
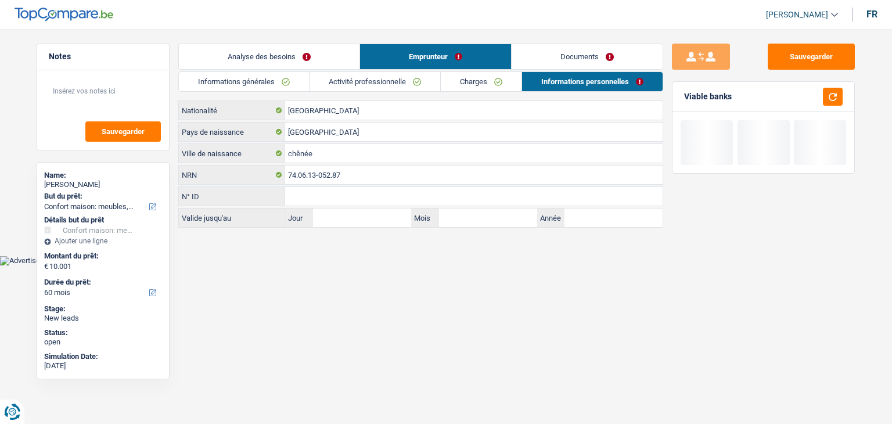
click at [577, 55] on link "Documents" at bounding box center [587, 56] width 151 height 25
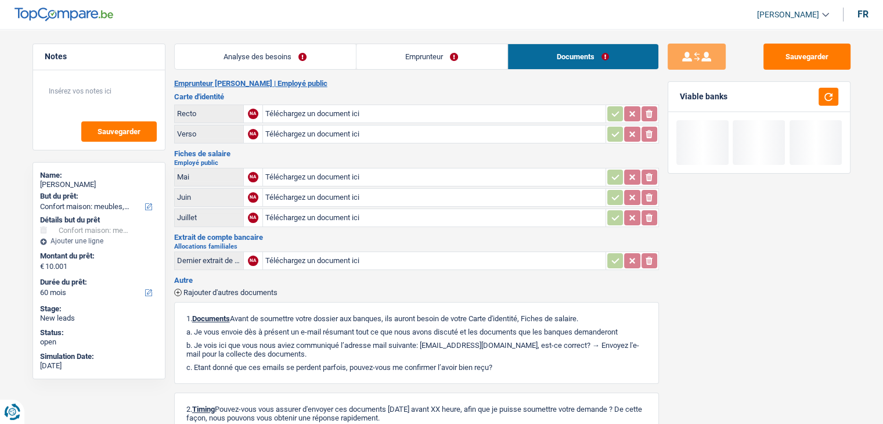
click at [319, 153] on h3 "Fiches de salaire" at bounding box center [416, 154] width 485 height 8
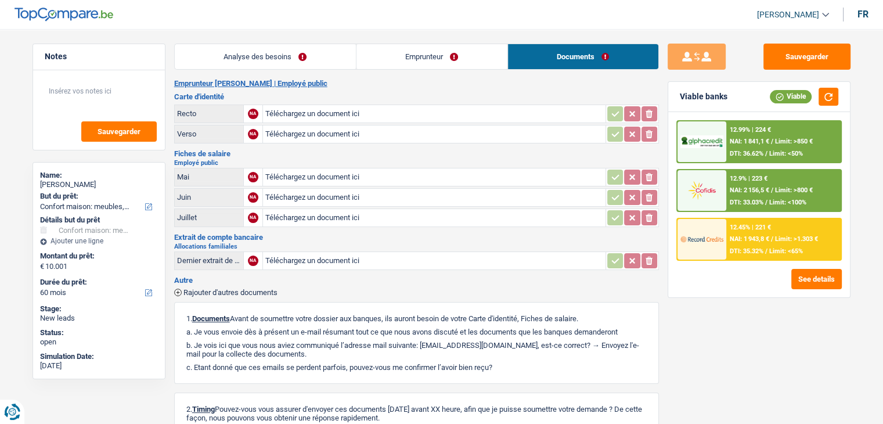
click at [274, 54] on link "Analyse des besoins" at bounding box center [265, 56] width 181 height 25
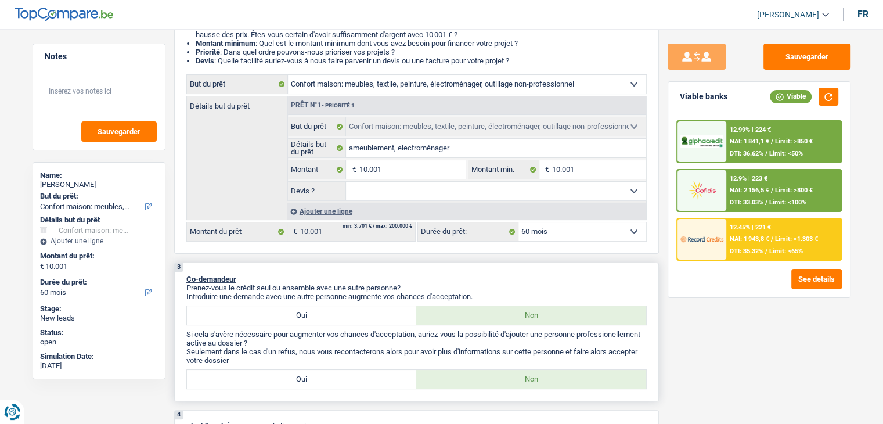
scroll to position [174, 0]
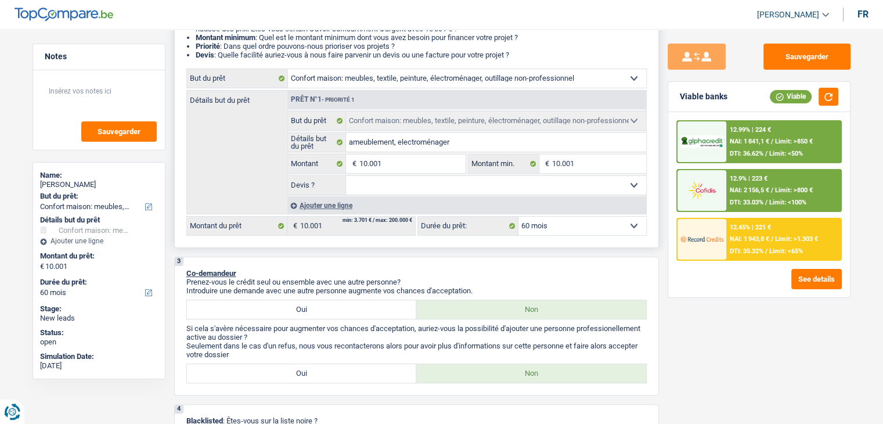
click at [385, 180] on select "Oui Non Non répondu Sélectionner une option" at bounding box center [496, 185] width 300 height 19
drag, startPoint x: 365, startPoint y: 268, endPoint x: 367, endPoint y: 261, distance: 6.6
click at [365, 269] on p "Co-demandeur" at bounding box center [416, 273] width 461 height 9
click at [385, 189] on select "Oui Non Non répondu Sélectionner une option" at bounding box center [496, 185] width 300 height 19
select select "not_answered"
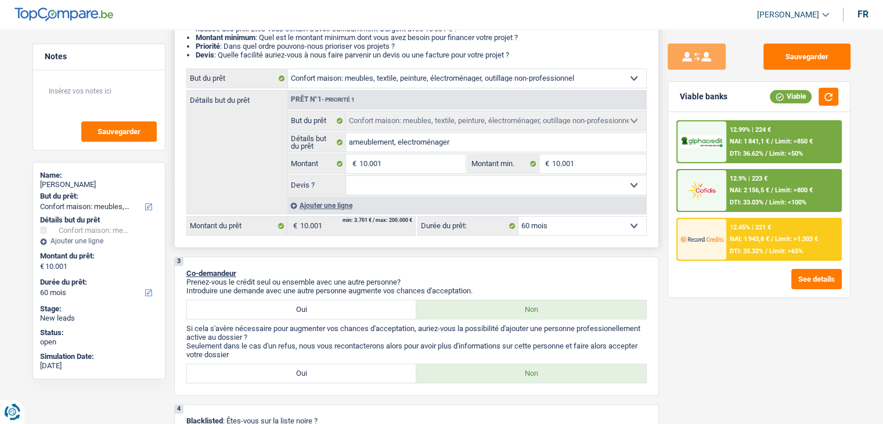
click at [346, 176] on select "Oui Non Non répondu Sélectionner une option" at bounding box center [496, 185] width 300 height 19
select select "not_answered"
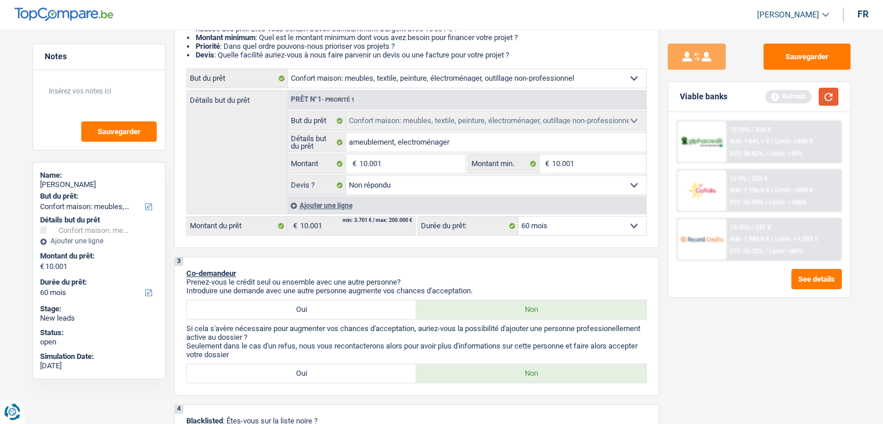
click at [823, 100] on button "button" at bounding box center [829, 97] width 20 height 18
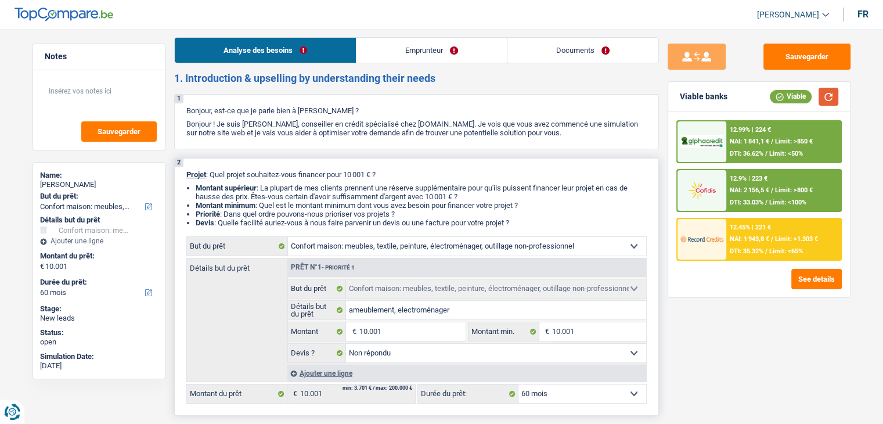
scroll to position [0, 0]
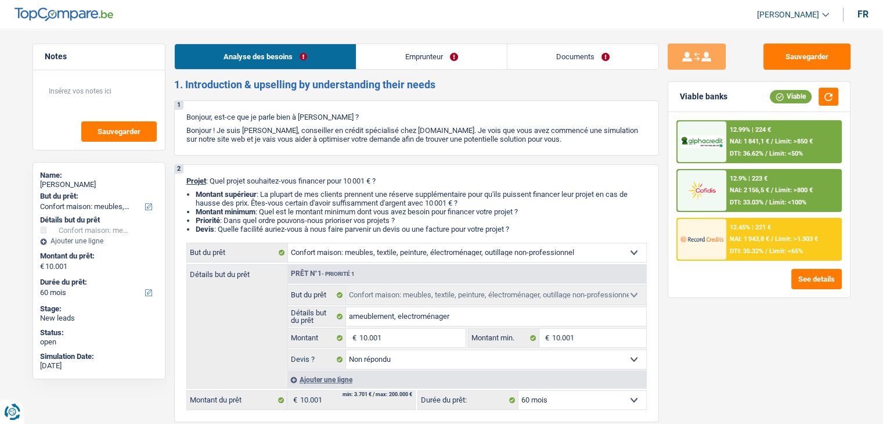
click at [742, 235] on span "NAI: 1 943,8 €" at bounding box center [749, 239] width 39 height 8
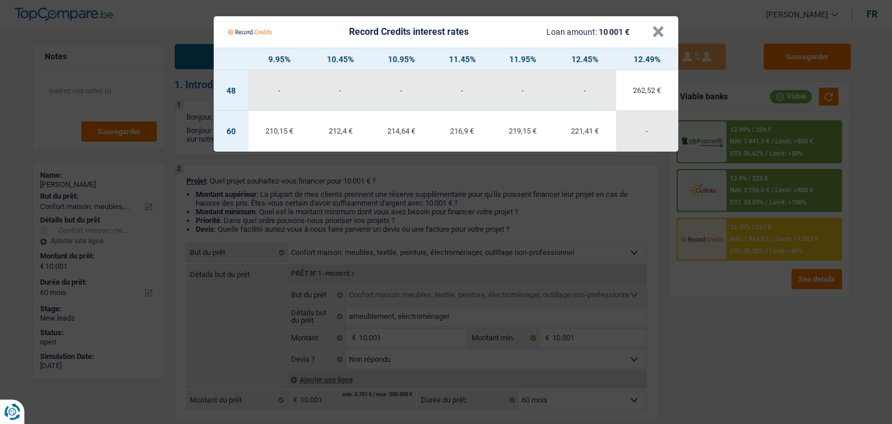
click at [743, 322] on Credits "Record Credits interest rates Loan amount: 10 001 € × 9.95% 10.45% 10.95% 11.45…" at bounding box center [446, 212] width 892 height 424
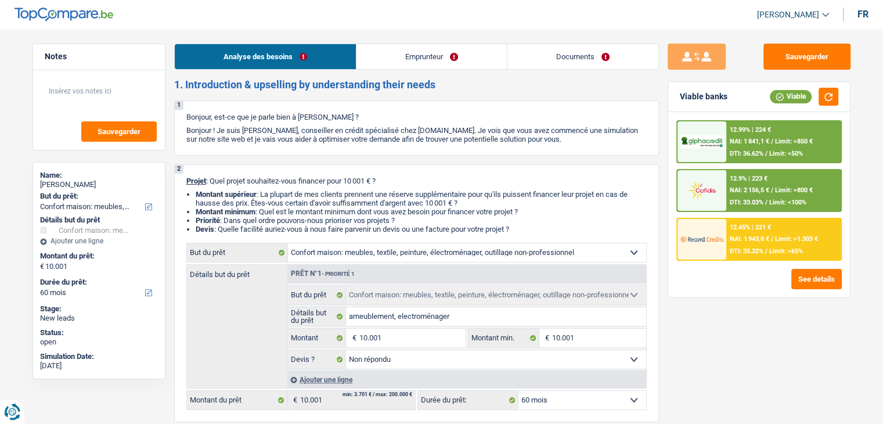
click at [732, 139] on span "NAI: 1 841,1 €" at bounding box center [749, 142] width 39 height 8
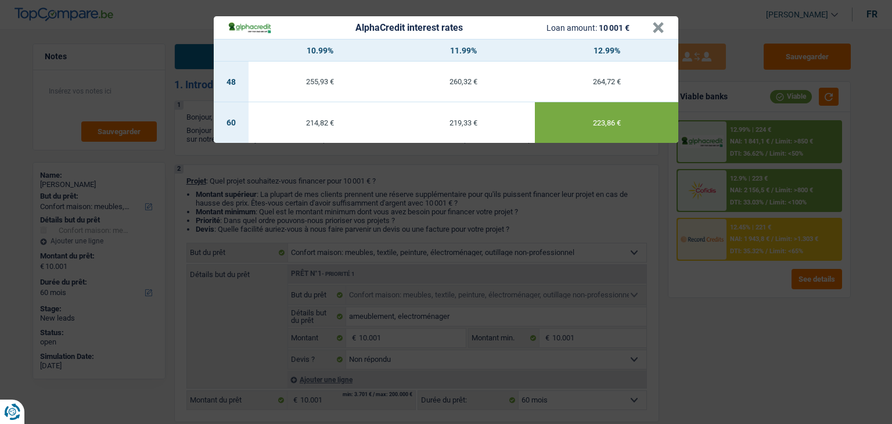
click at [491, 209] on div "AlphaCredit interest rates Loan amount: 10 001 € × 10.99% 11.99% 12.99% 48 255,…" at bounding box center [446, 212] width 892 height 424
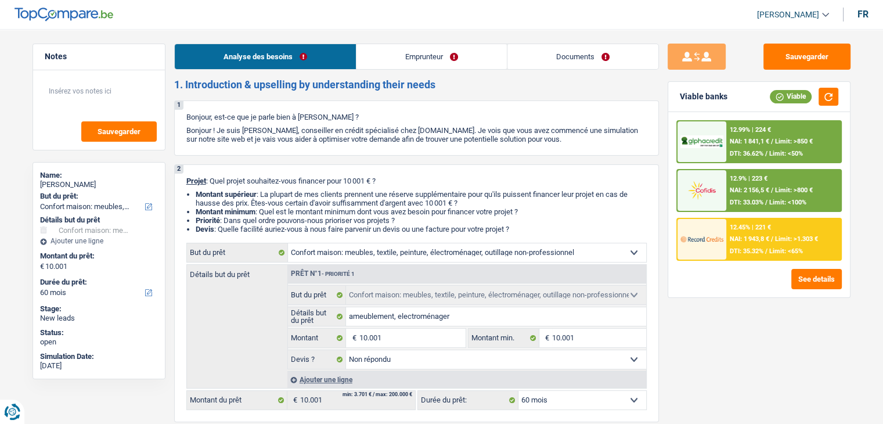
click at [685, 231] on img at bounding box center [702, 238] width 43 height 21
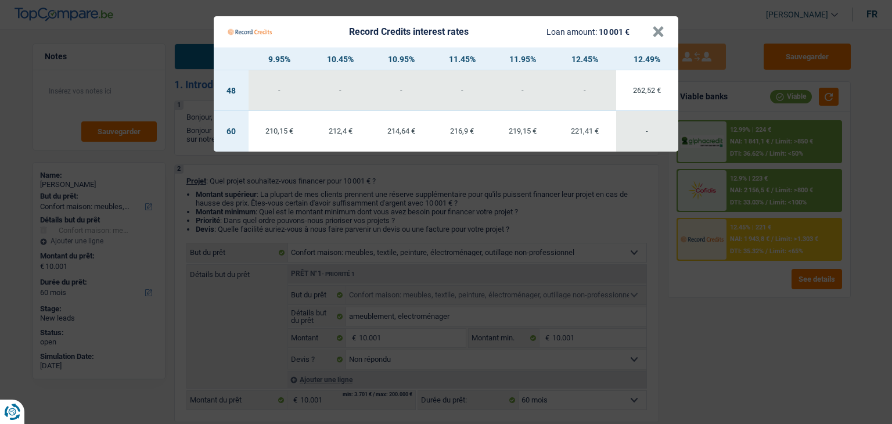
click at [432, 229] on Credits "Record Credits interest rates Loan amount: 10 001 € × 9.95% 10.45% 10.95% 11.45…" at bounding box center [446, 212] width 892 height 424
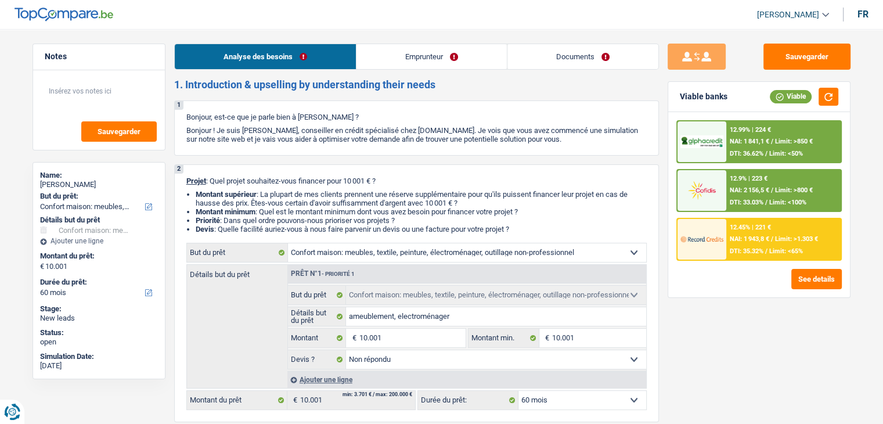
click at [757, 188] on span "NAI: 2 156,5 €" at bounding box center [749, 190] width 39 height 8
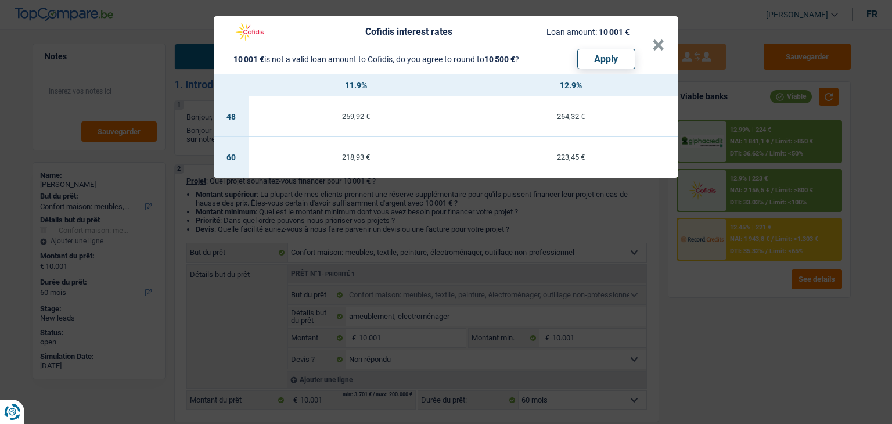
click at [580, 213] on div "Cofidis interest rates Loan amount: 10 001 € 10 001 € is not a valid loan amoun…" at bounding box center [446, 212] width 892 height 424
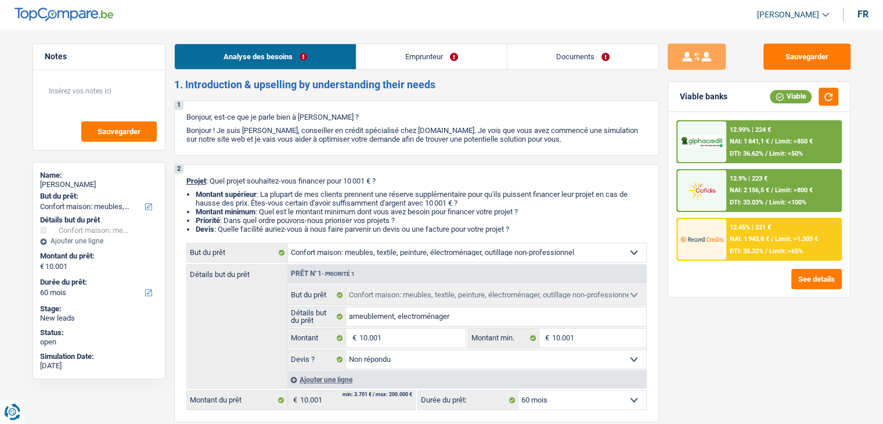
click at [755, 138] on span "NAI: 1 841,1 €" at bounding box center [749, 142] width 39 height 8
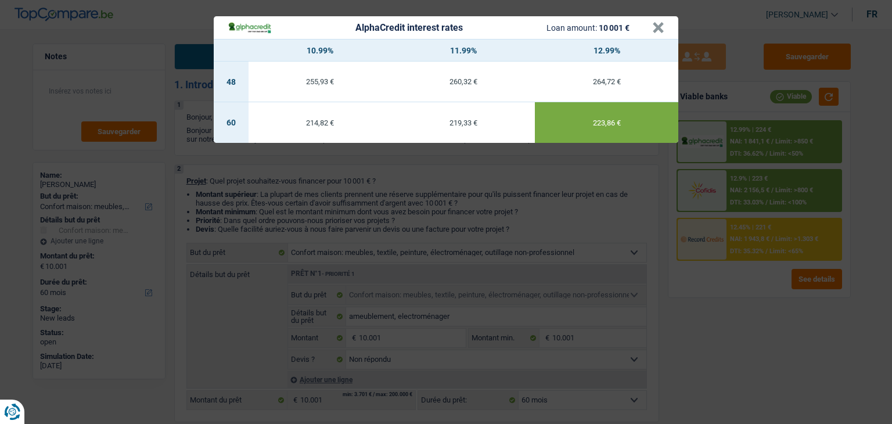
click at [437, 235] on div "AlphaCredit interest rates Loan amount: 10 001 € × 10.99% 11.99% 12.99% 48 255,…" at bounding box center [446, 212] width 892 height 424
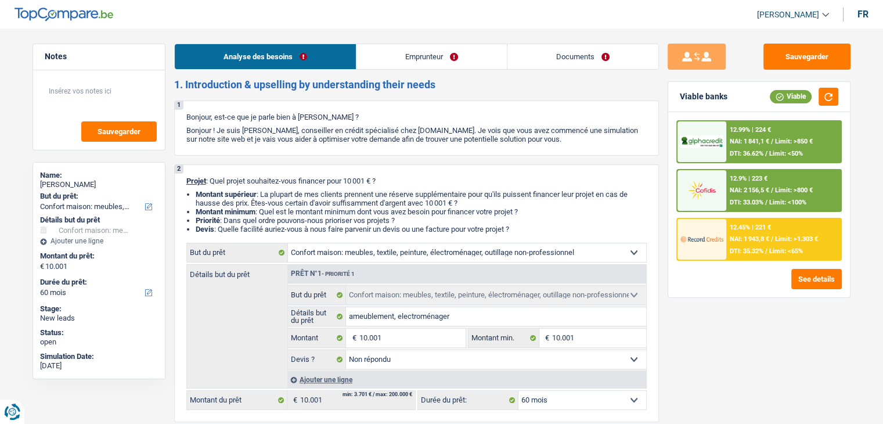
click at [745, 134] on div "12.99% | 224 € NAI: 1 841,1 € / Limit: >850 € DTI: 36.62% / Limit: <50%" at bounding box center [784, 141] width 114 height 41
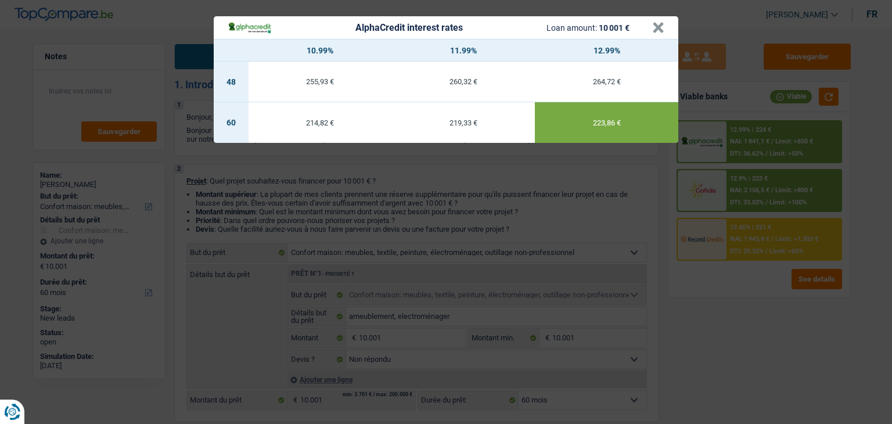
click at [468, 239] on div "AlphaCredit interest rates Loan amount: 10 001 € × 10.99% 11.99% 12.99% 48 255,…" at bounding box center [446, 212] width 892 height 424
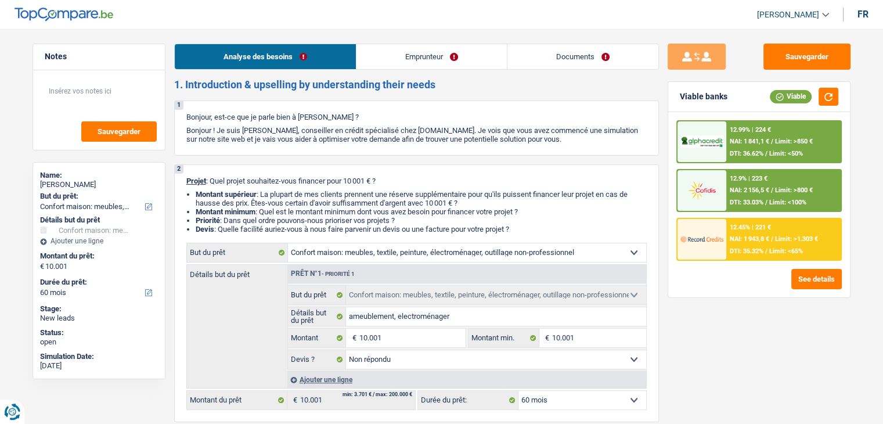
click at [720, 242] on img at bounding box center [702, 238] width 43 height 21
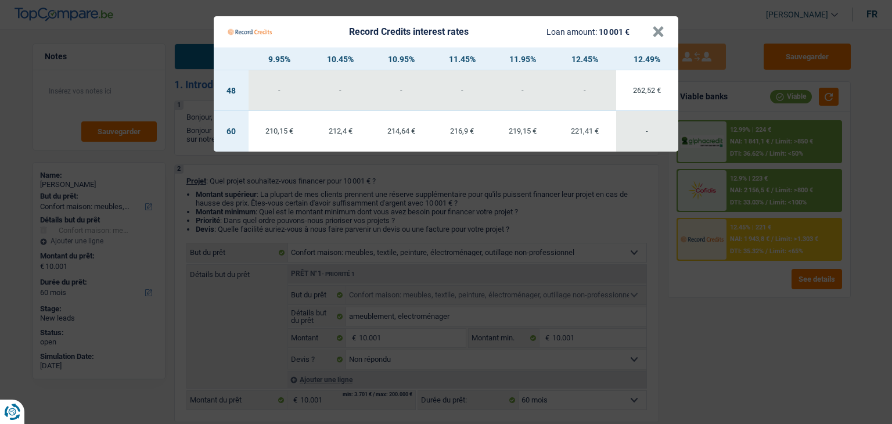
click at [534, 217] on Credits "Record Credits interest rates Loan amount: 10 001 € × 9.95% 10.45% 10.95% 11.45…" at bounding box center [446, 212] width 892 height 424
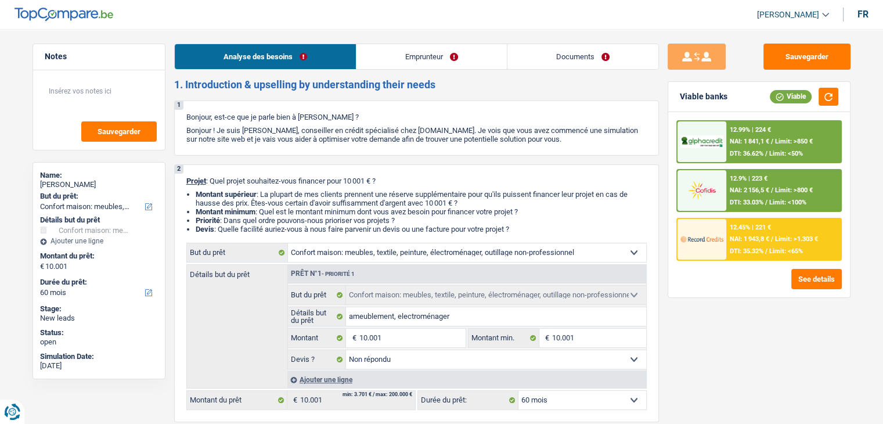
click at [743, 141] on span "NAI: 1 841,1 €" at bounding box center [749, 142] width 39 height 8
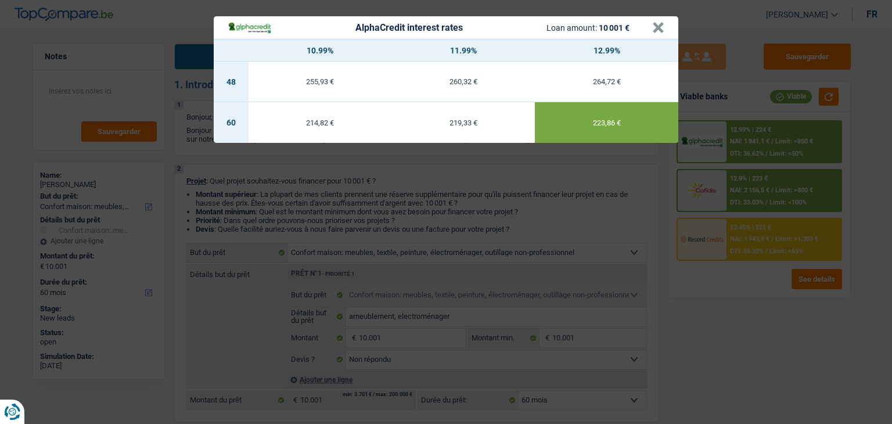
click at [573, 207] on div "AlphaCredit interest rates Loan amount: 10 001 € × 10.99% 11.99% 12.99% 48 255,…" at bounding box center [446, 212] width 892 height 424
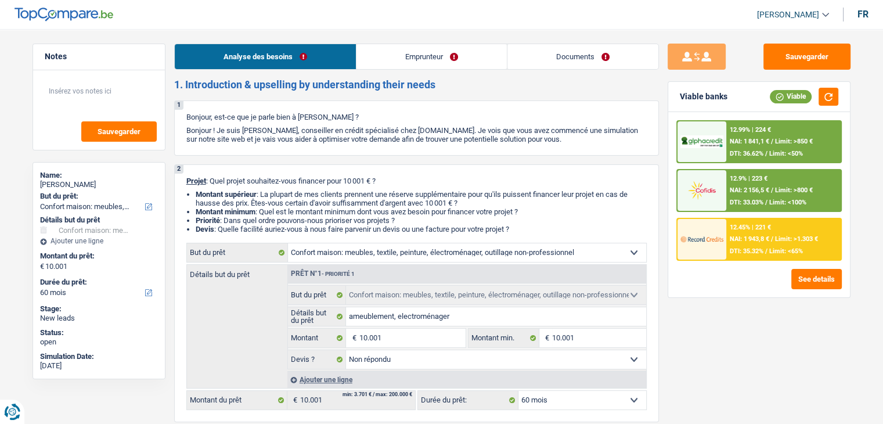
click at [764, 179] on div "12.9% | 223 €" at bounding box center [749, 179] width 38 height 8
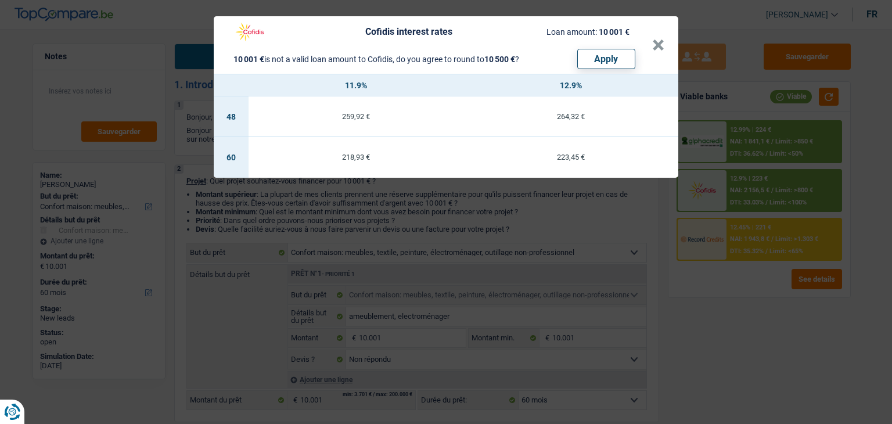
click at [585, 219] on div "Cofidis interest rates Loan amount: 10 001 € 10 001 € is not a valid loan amoun…" at bounding box center [446, 212] width 892 height 424
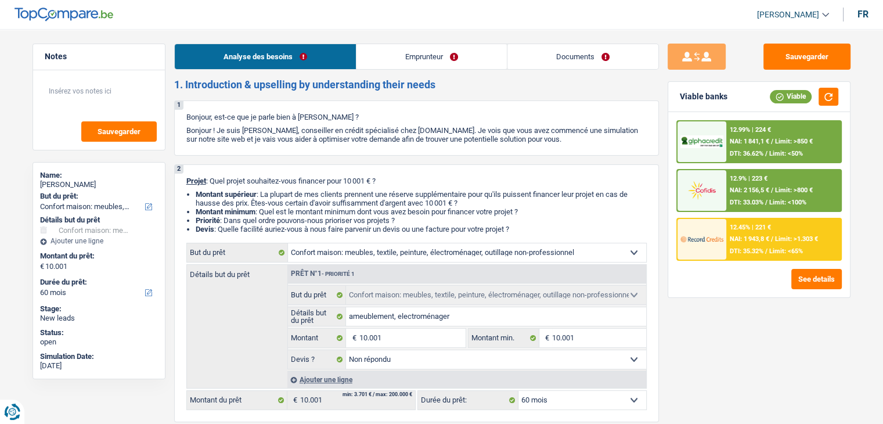
click at [754, 132] on div "12.99% | 224 €" at bounding box center [750, 130] width 41 height 8
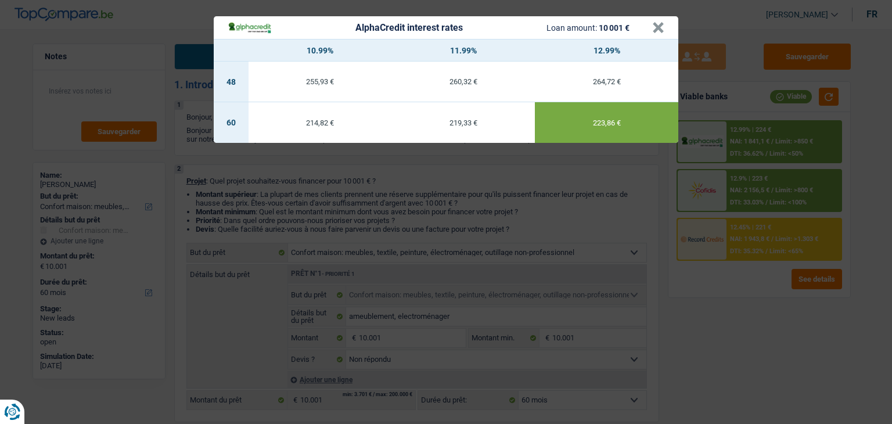
click at [587, 242] on div "AlphaCredit interest rates Loan amount: 10 001 € × 10.99% 11.99% 12.99% 48 255,…" at bounding box center [446, 212] width 892 height 424
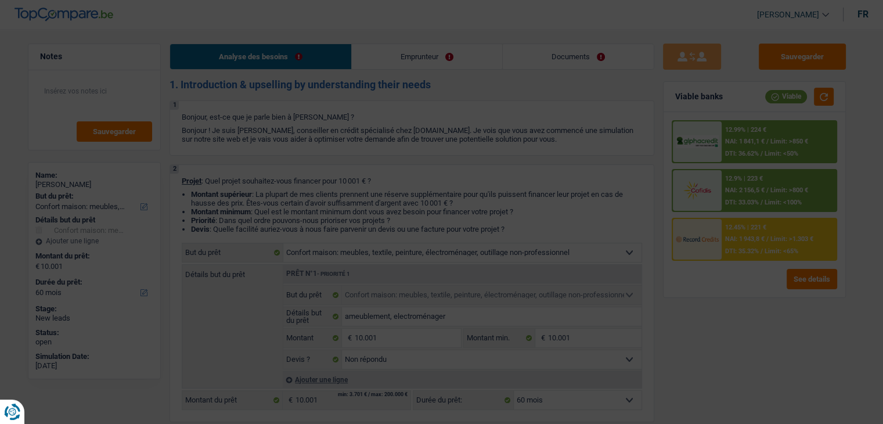
click at [713, 199] on img at bounding box center [697, 189] width 43 height 21
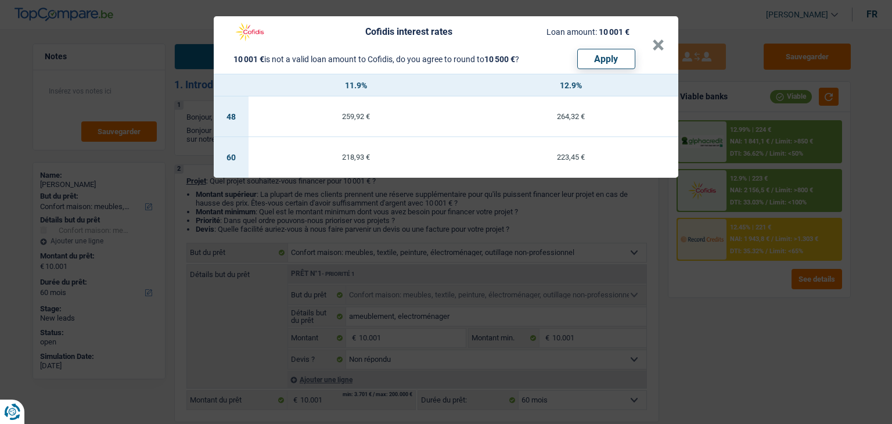
click at [515, 256] on div "Cofidis interest rates Loan amount: 10 001 € 10 001 € is not a valid loan amoun…" at bounding box center [446, 212] width 892 height 424
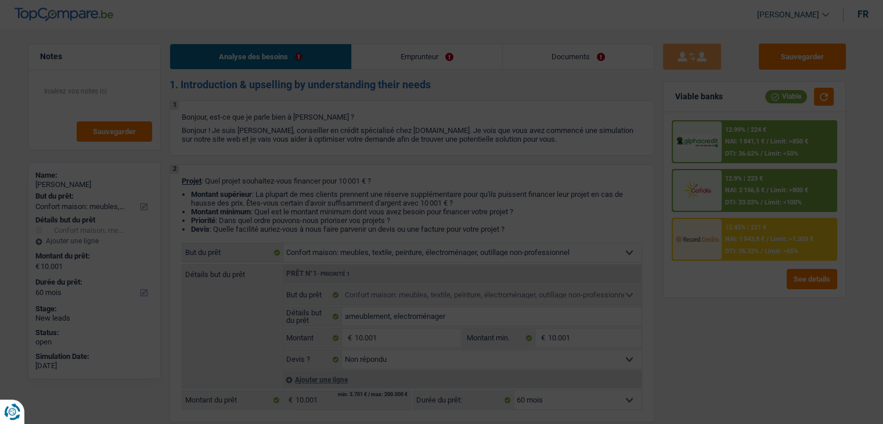
click at [728, 236] on div "12.45% | 221 € NAI: 1 943,8 € / Limit: >1.303 € DTI: 35.32% / Limit: <65%" at bounding box center [780, 239] width 114 height 41
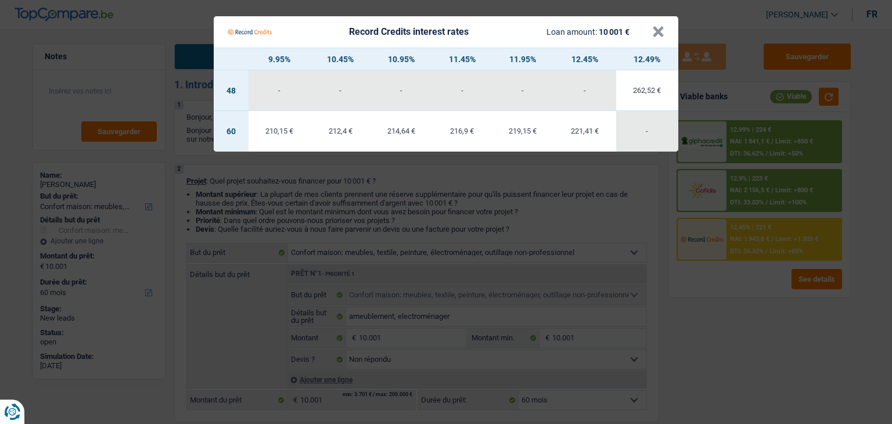
click at [536, 233] on Credits "Record Credits interest rates Loan amount: 10 001 € × 9.95% 10.45% 10.95% 11.45…" at bounding box center [446, 212] width 892 height 424
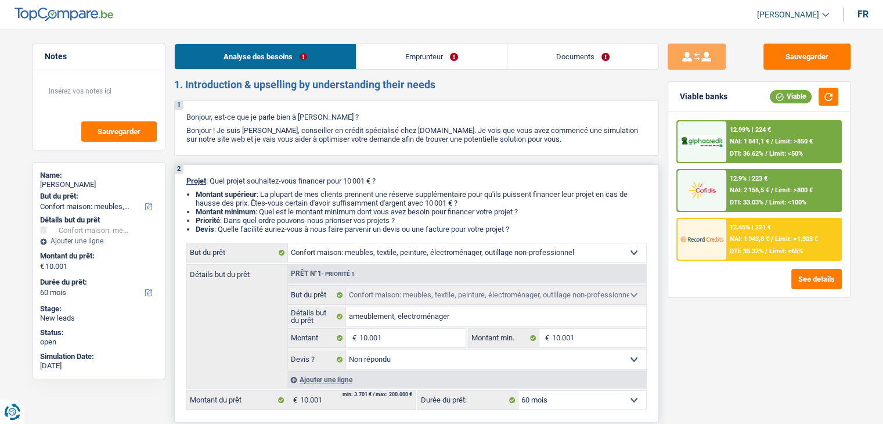
drag, startPoint x: 525, startPoint y: 231, endPoint x: 288, endPoint y: 197, distance: 239.4
click at [288, 197] on ul "Montant supérieur : La plupart de mes clients prennent une réserve supplémentai…" at bounding box center [416, 212] width 461 height 44
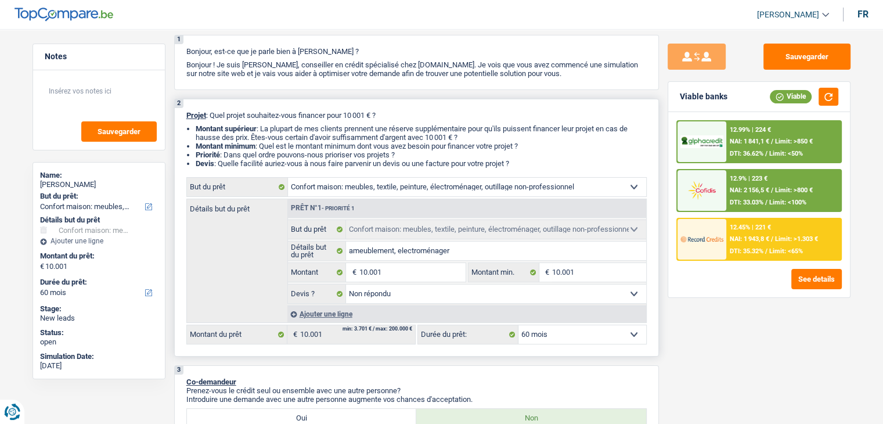
scroll to position [116, 0]
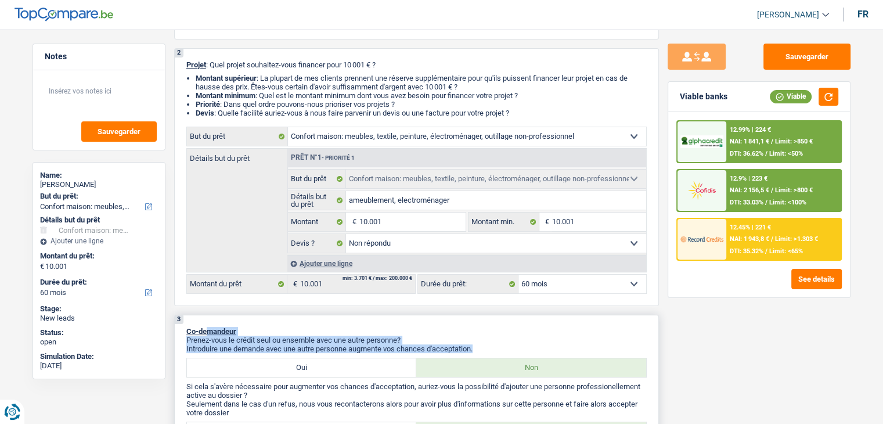
drag, startPoint x: 479, startPoint y: 351, endPoint x: 206, endPoint y: 333, distance: 273.6
click at [206, 333] on div "3 Co-demandeur Prenez-vous le crédit seul ou ensemble avec une autre personne? …" at bounding box center [416, 384] width 485 height 139
click at [532, 330] on p "Co-demandeur" at bounding box center [416, 331] width 461 height 9
click at [552, 279] on select "12 mois 18 mois 24 mois 30 mois 36 mois 42 mois 48 mois 60 mois Sélectionner un…" at bounding box center [583, 284] width 128 height 19
click at [448, 341] on p "Prenez-vous le crédit seul ou ensemble avec une autre personne?" at bounding box center [416, 340] width 461 height 9
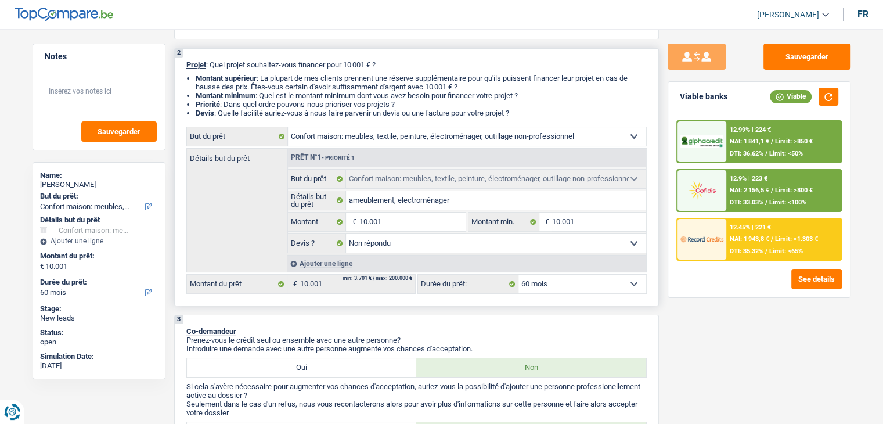
click at [574, 282] on select "12 mois 18 mois 24 mois 30 mois 36 mois 42 mois 48 mois 60 mois Sélectionner un…" at bounding box center [583, 284] width 128 height 19
click at [482, 340] on p "Prenez-vous le crédit seul ou ensemble avec une autre personne?" at bounding box center [416, 340] width 461 height 9
click at [547, 282] on select "12 mois 18 mois 24 mois 30 mois 36 mois 42 mois 48 mois 60 mois Sélectionner un…" at bounding box center [583, 284] width 128 height 19
select select "48"
click at [519, 275] on select "12 mois 18 mois 24 mois 30 mois 36 mois 42 mois 48 mois 60 mois Sélectionner un…" at bounding box center [583, 284] width 128 height 19
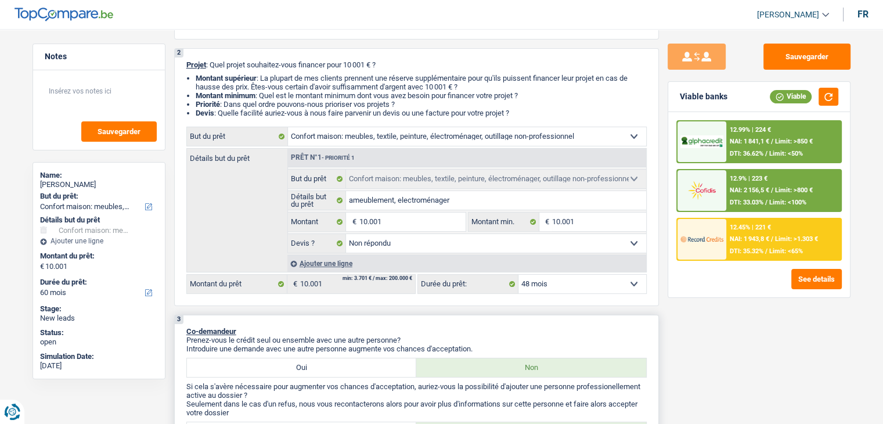
select select "48"
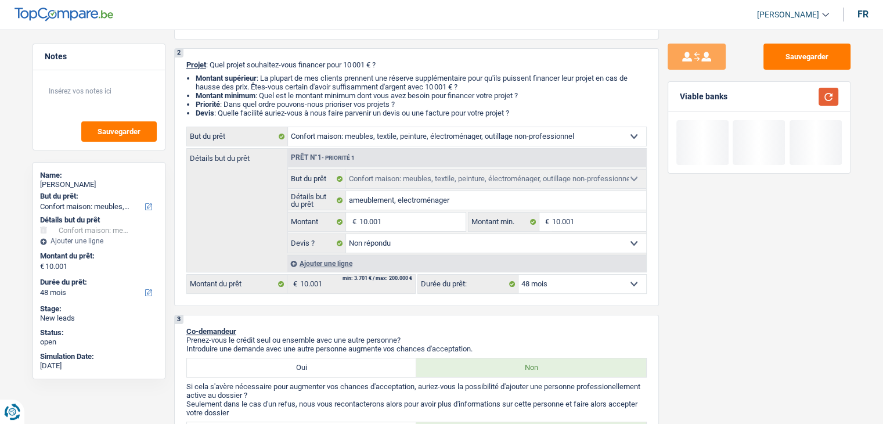
click at [832, 95] on button "button" at bounding box center [829, 97] width 20 height 18
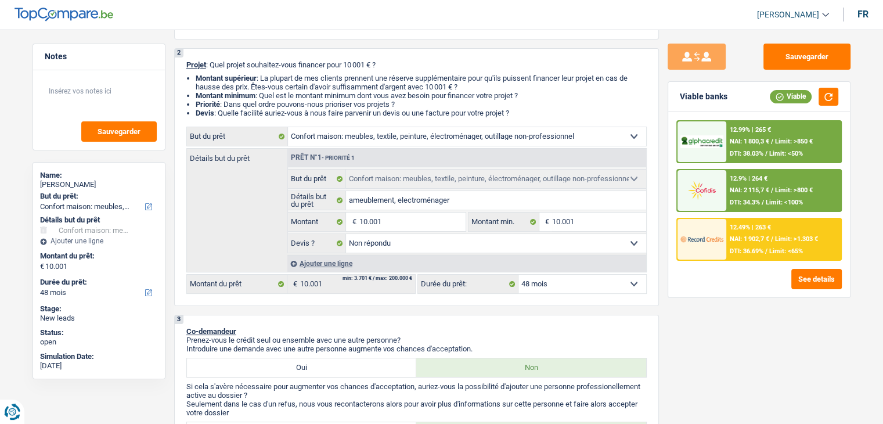
click at [751, 240] on span "NAI: 1 902,7 €" at bounding box center [749, 239] width 39 height 8
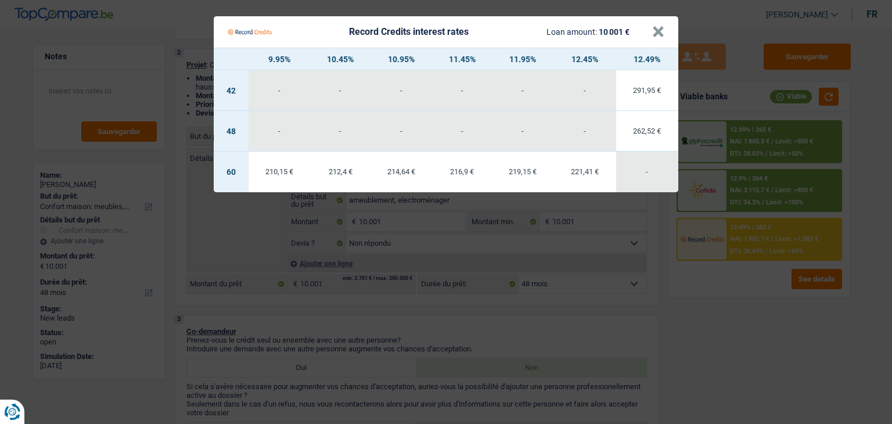
click at [623, 307] on Credits "Record Credits interest rates Loan amount: 10 001 € × 9.95% 10.45% 10.95% 11.45…" at bounding box center [446, 212] width 892 height 424
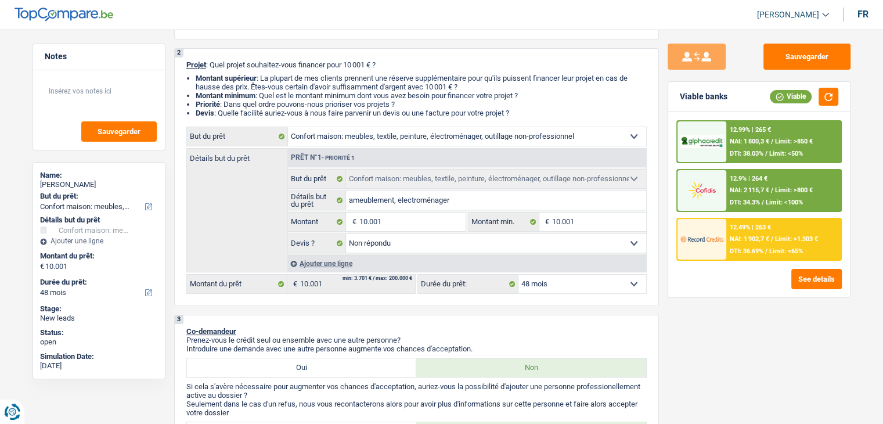
click at [740, 135] on div "12.99% | 265 € NAI: 1 800,3 € / Limit: >850 € DTI: 38.03% / Limit: <50%" at bounding box center [784, 141] width 114 height 41
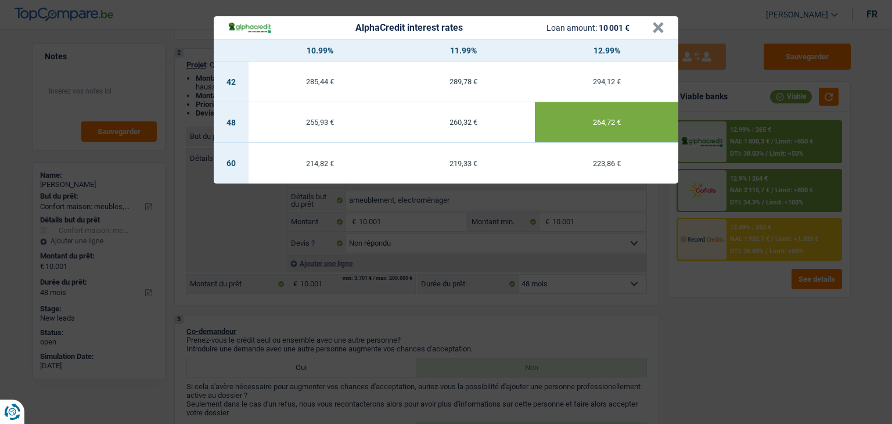
click at [699, 305] on div "AlphaCredit interest rates Loan amount: 10 001 € × 10.99% 11.99% 12.99% 42 285,…" at bounding box center [446, 212] width 892 height 424
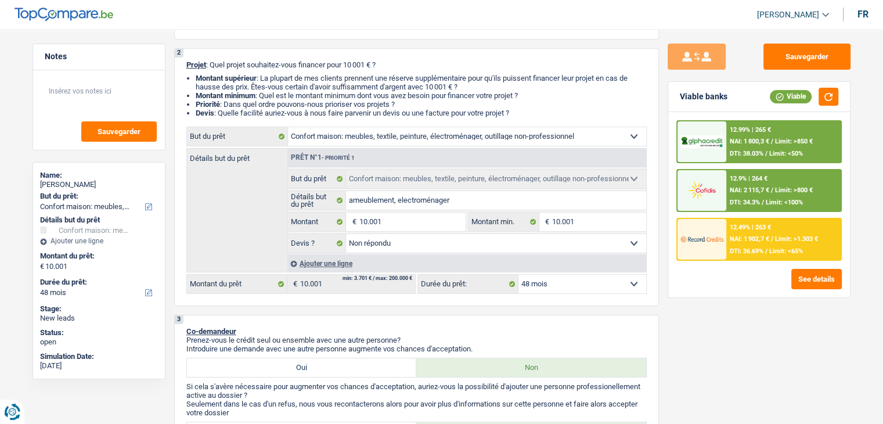
click at [779, 186] on span "Limit: >800 €" at bounding box center [794, 190] width 38 height 8
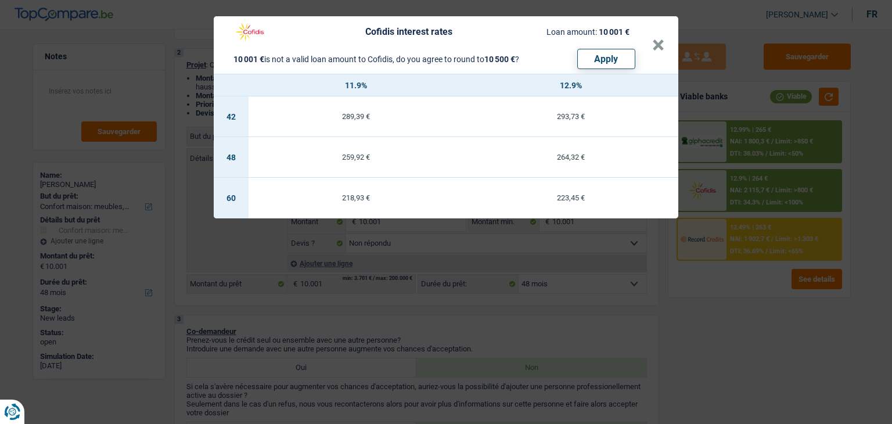
click at [741, 284] on div "Cofidis interest rates Loan amount: 10 001 € 10 001 € is not a valid loan amoun…" at bounding box center [446, 212] width 892 height 424
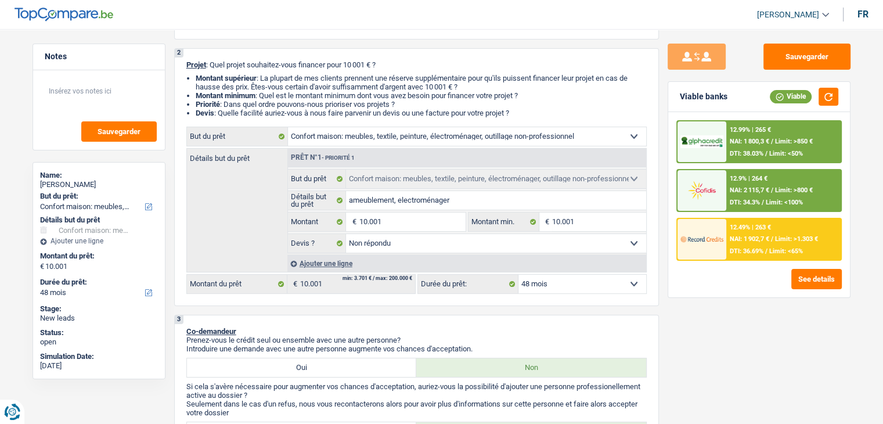
click at [749, 227] on div "12.49% | 263 €" at bounding box center [750, 228] width 41 height 8
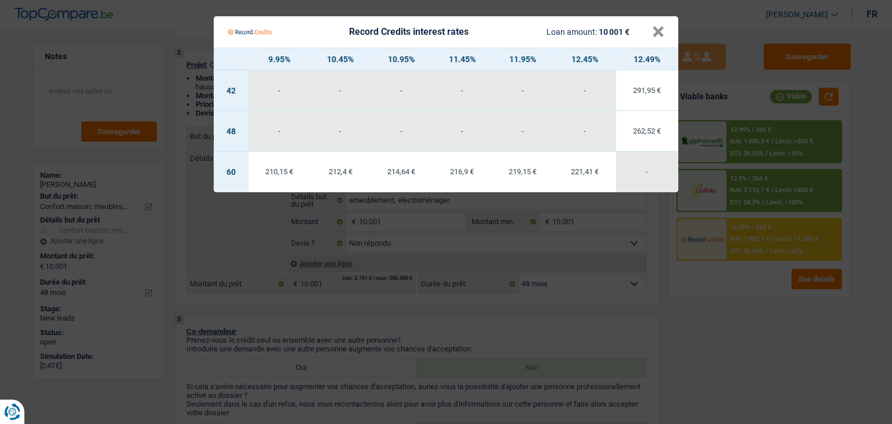
click at [745, 140] on Credits "Record Credits interest rates Loan amount: 10 001 € × 9.95% 10.45% 10.95% 11.45…" at bounding box center [446, 212] width 892 height 424
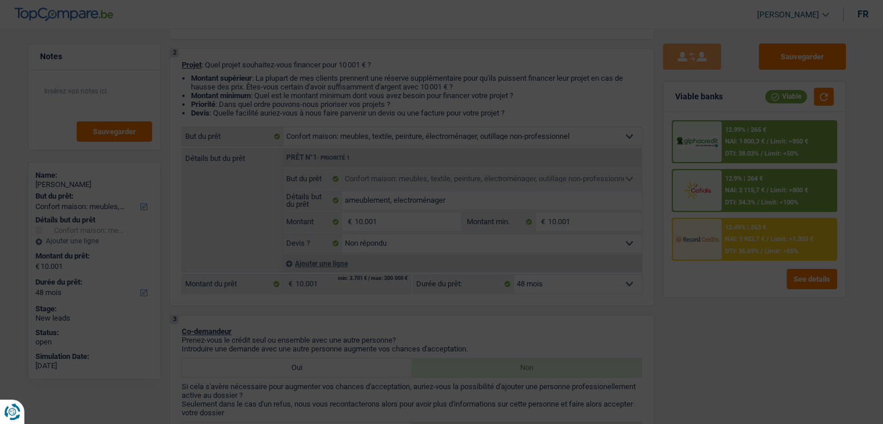
click at [745, 140] on span "NAI: 1 800,3 €" at bounding box center [745, 142] width 39 height 8
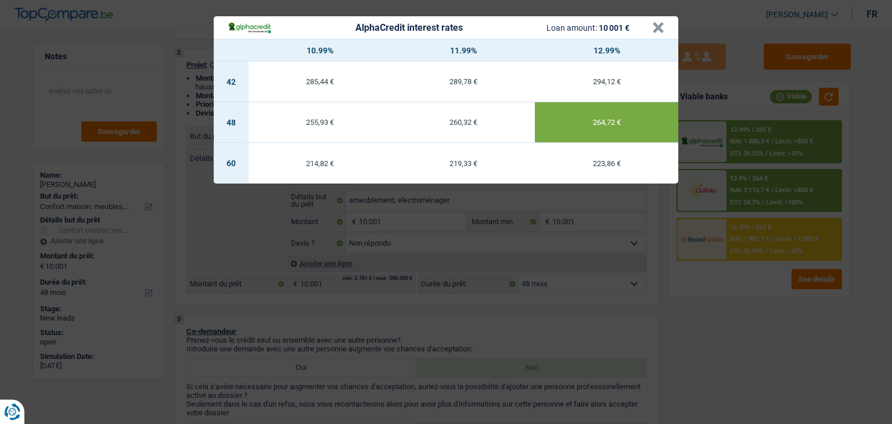
click at [727, 314] on div "AlphaCredit interest rates Loan amount: 10 001 € × 10.99% 11.99% 12.99% 42 285,…" at bounding box center [446, 212] width 892 height 424
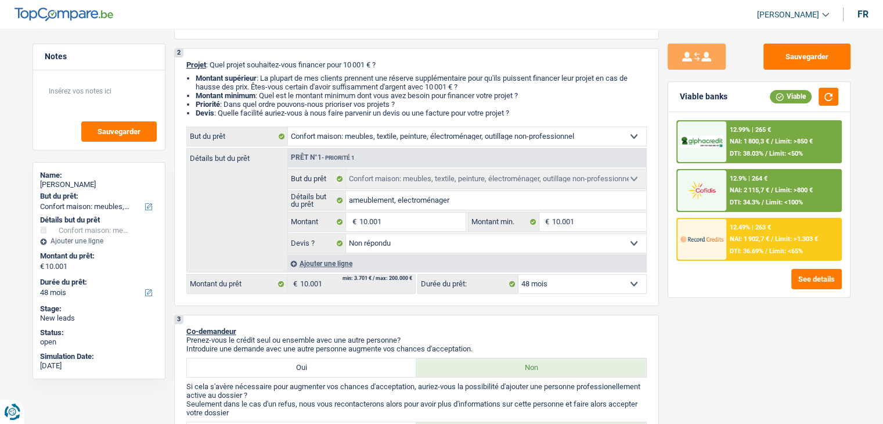
click at [743, 199] on span "DTI: 34.3%" at bounding box center [745, 203] width 30 height 8
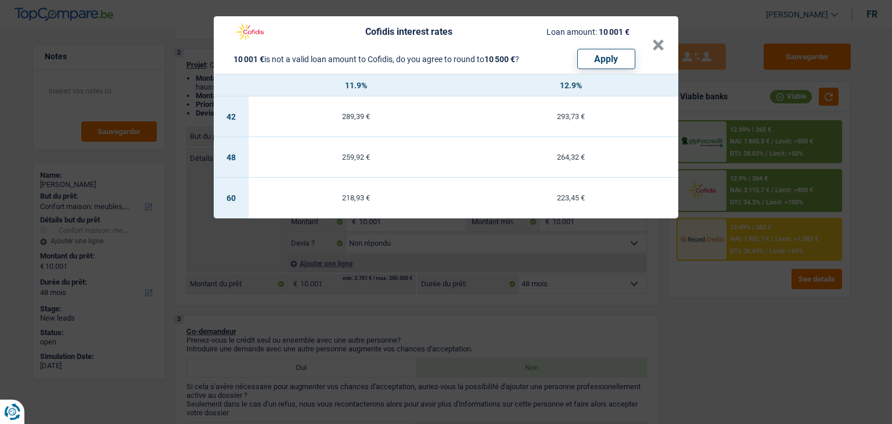
click at [743, 279] on div "Cofidis interest rates Loan amount: 10 001 € 10 001 € is not a valid loan amoun…" at bounding box center [446, 212] width 892 height 424
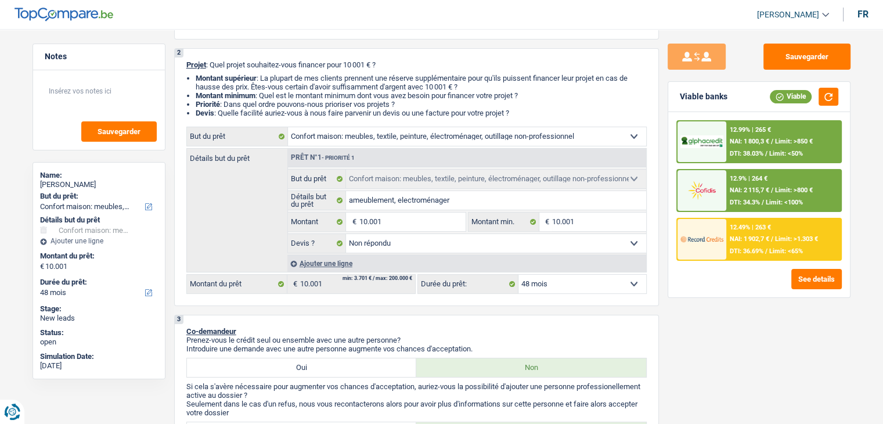
click at [742, 215] on div "12.99% | 265 € NAI: 1 800,3 € / Limit: >850 € DTI: 38.03% / Limit: <50% 12.9% |…" at bounding box center [760, 190] width 166 height 141
click at [742, 240] on span "NAI: 1 902,7 €" at bounding box center [749, 239] width 39 height 8
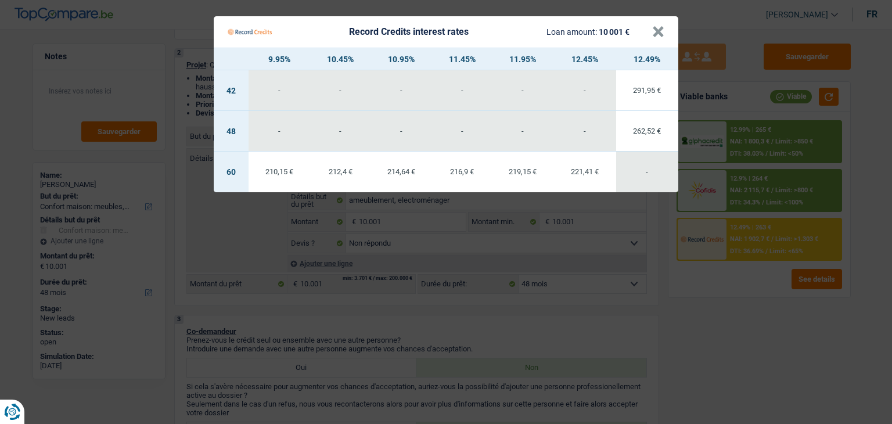
click at [745, 295] on Credits "Record Credits interest rates Loan amount: 10 001 € × 9.95% 10.45% 10.95% 11.45…" at bounding box center [446, 212] width 892 height 424
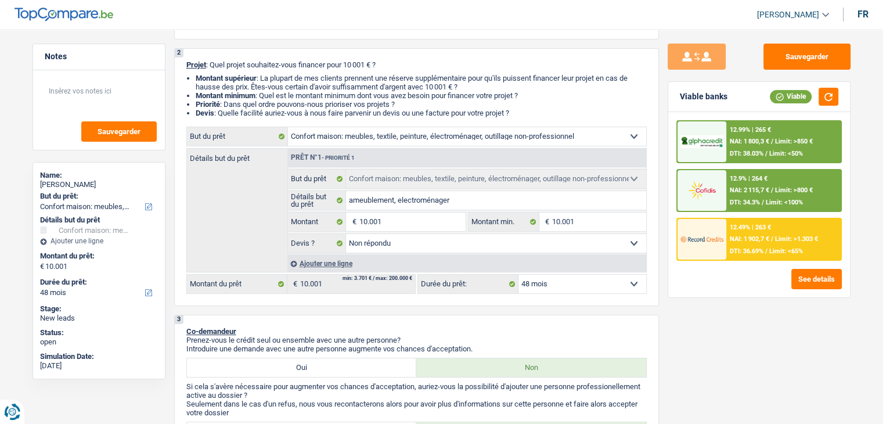
click at [754, 204] on span "DTI: 34.3%" at bounding box center [745, 203] width 30 height 8
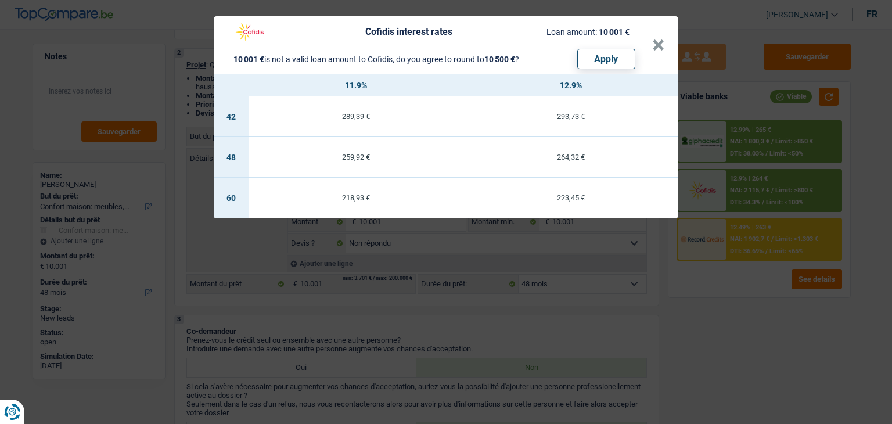
click at [751, 142] on div "Cofidis interest rates Loan amount: 10 001 € 10 001 € is not a valid loan amoun…" at bounding box center [446, 212] width 892 height 424
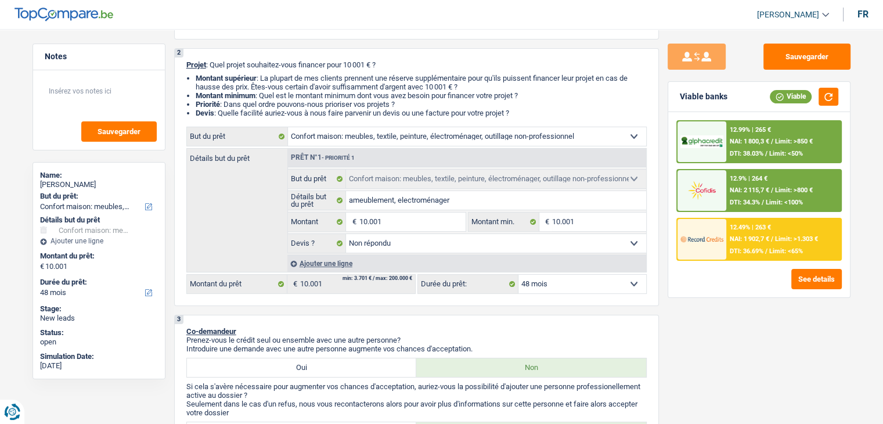
click at [748, 136] on div "12.99% | 265 € NAI: 1 800,3 € / Limit: >850 € DTI: 38.03% / Limit: <50%" at bounding box center [784, 141] width 114 height 41
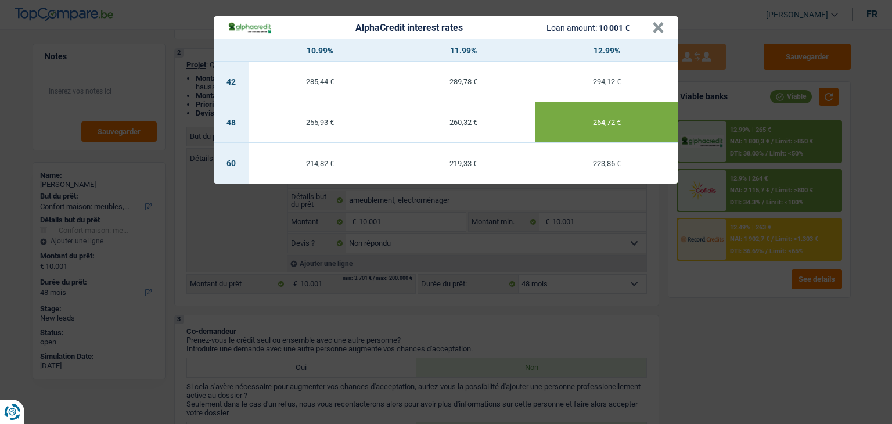
click at [670, 309] on div "AlphaCredit interest rates Loan amount: 10 001 € × 10.99% 11.99% 12.99% 42 285,…" at bounding box center [446, 212] width 892 height 424
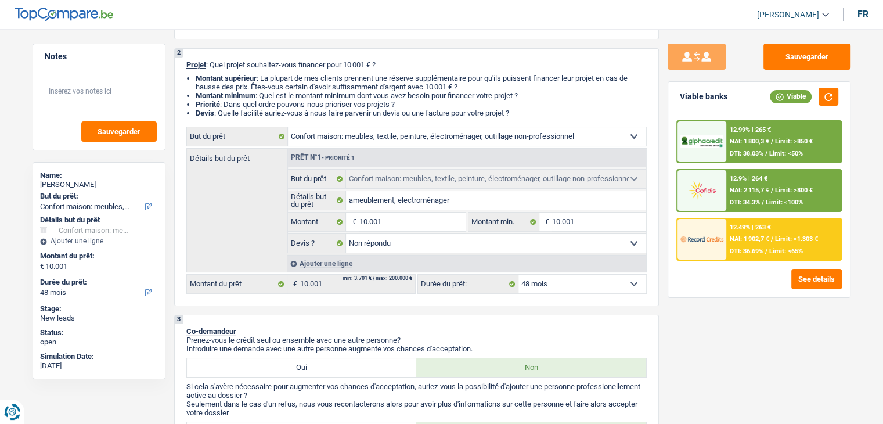
click at [692, 305] on div "Sauvegarder Viable banks Viable 12.99% | 265 € NAI: 1 800,3 € / Limit: >850 € D…" at bounding box center [759, 223] width 200 height 359
click at [460, 100] on li "Montant minimum : Quel est le montant minimum dont vous avez besoin pour financ…" at bounding box center [421, 95] width 451 height 9
click at [739, 249] on span "DTI: 36.69%" at bounding box center [747, 251] width 34 height 8
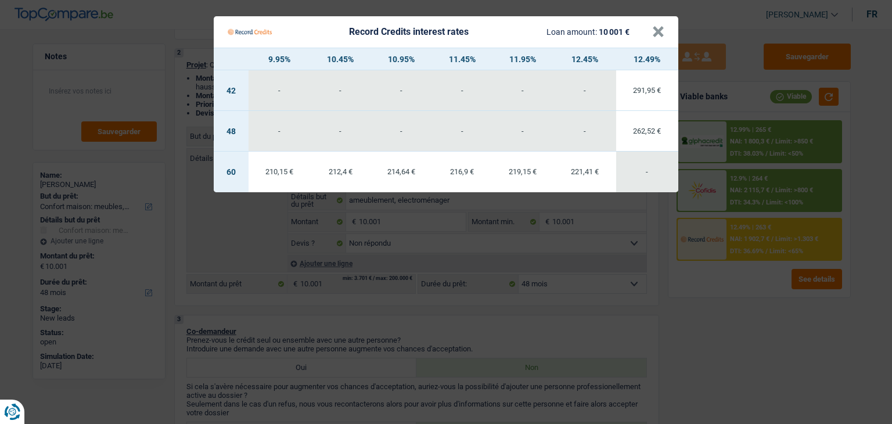
click at [720, 333] on Credits "Record Credits interest rates Loan amount: 10 001 € × 9.95% 10.45% 10.95% 11.45…" at bounding box center [446, 212] width 892 height 424
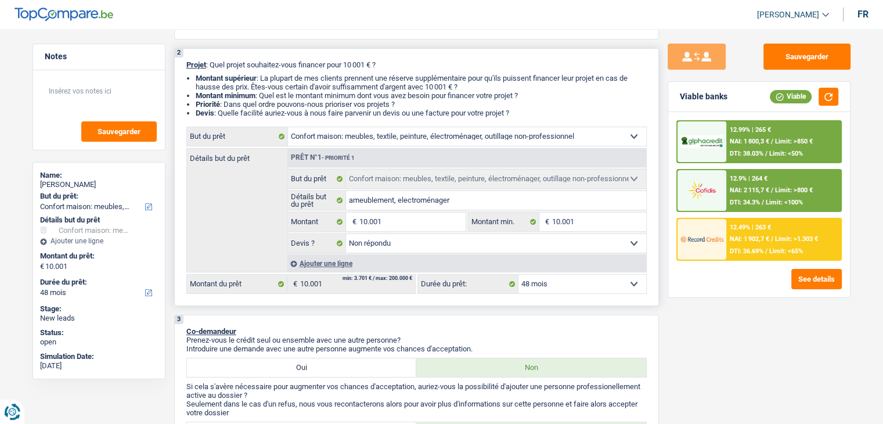
click at [484, 103] on li "Priorité : Dans quel ordre pouvons-nous prioriser vos projets ?" at bounding box center [421, 104] width 451 height 9
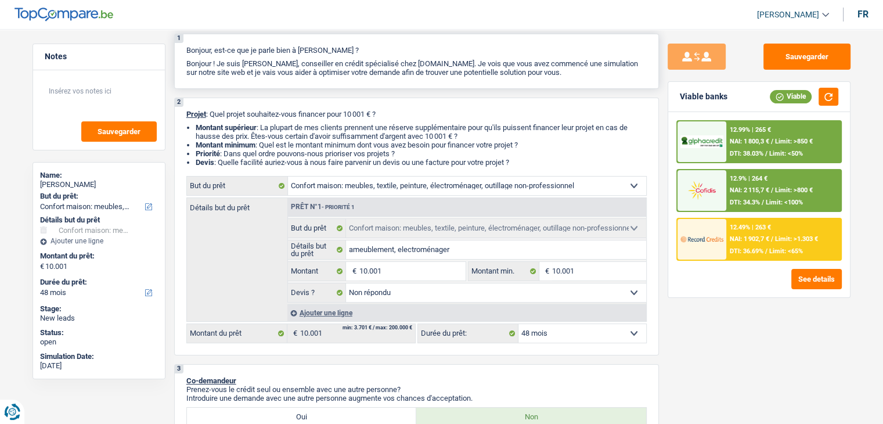
scroll to position [0, 0]
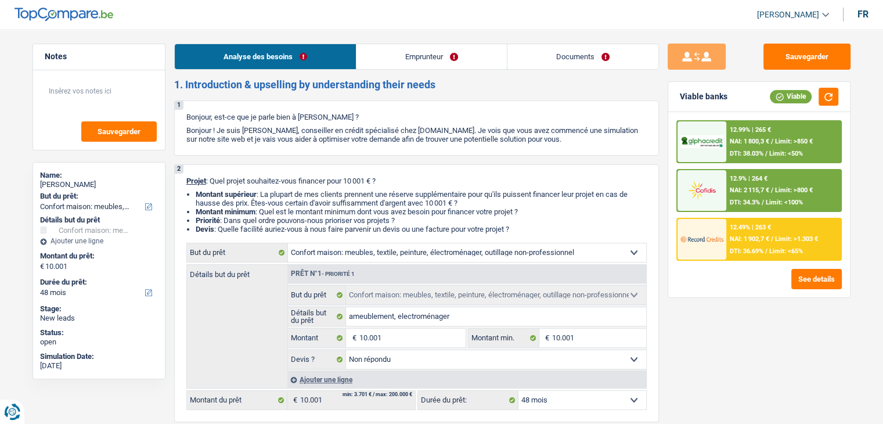
click at [555, 62] on link "Documents" at bounding box center [583, 56] width 151 height 25
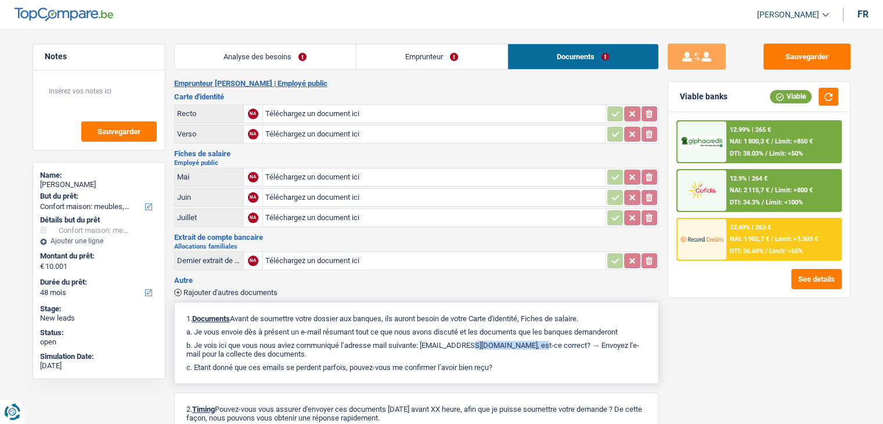
drag, startPoint x: 502, startPoint y: 342, endPoint x: 426, endPoint y: 337, distance: 76.3
click at [426, 341] on p "b. Je vois ici que vous nous aviez communiqué l’adresse mail suivante: [EMAIL_…" at bounding box center [416, 349] width 461 height 17
click at [787, 65] on button "Sauvegarder" at bounding box center [807, 57] width 87 height 26
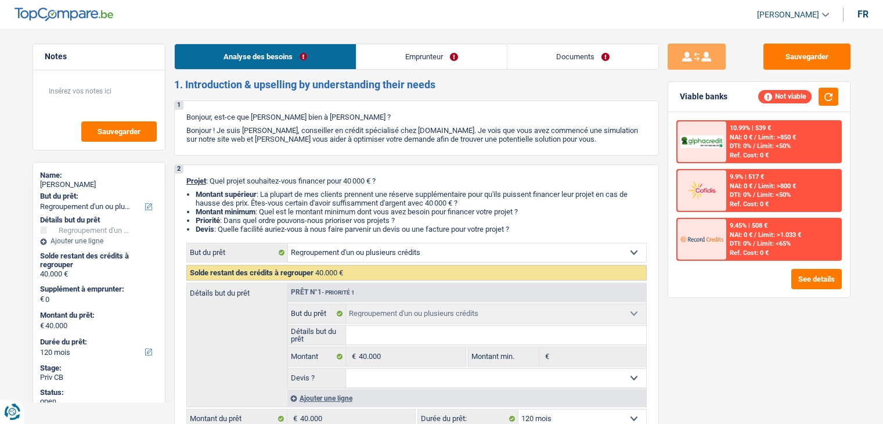
select select "refinancing"
select select "120"
select select "refinancing"
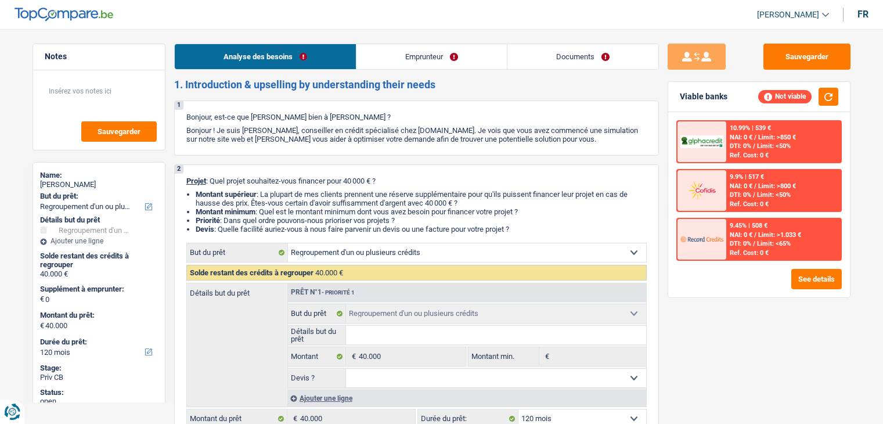
select select "120"
select select "worker"
select select "familyAllowances"
select select "netSalary"
select select "rents"
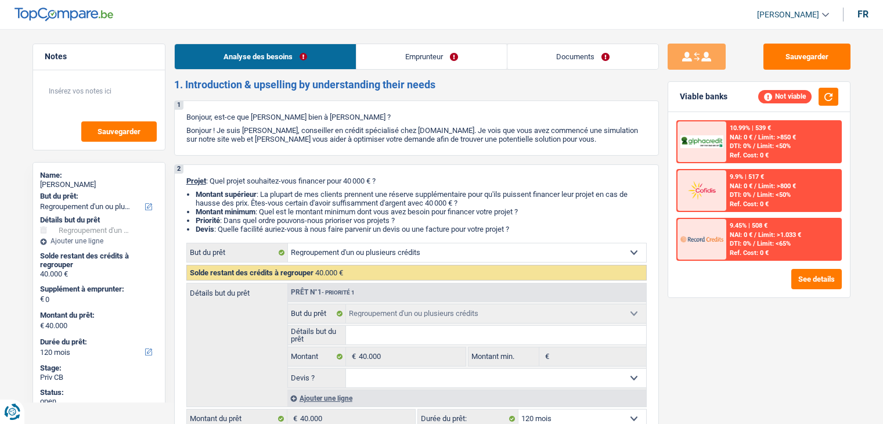
select select "refinancing"
select select "120"
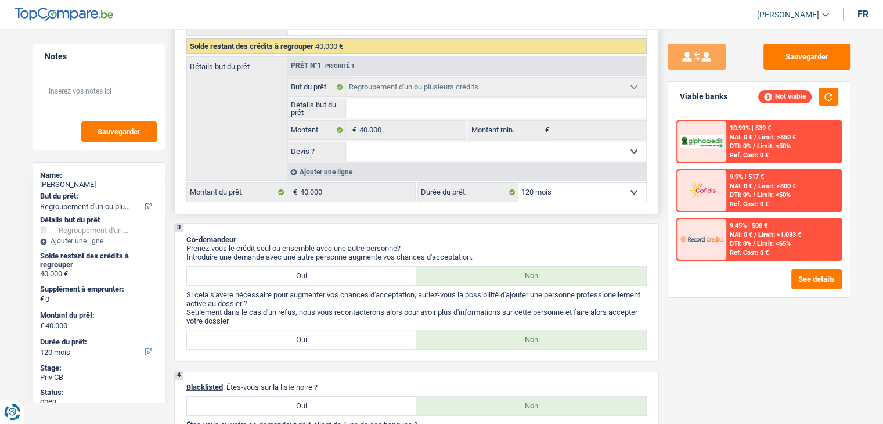
scroll to position [348, 0]
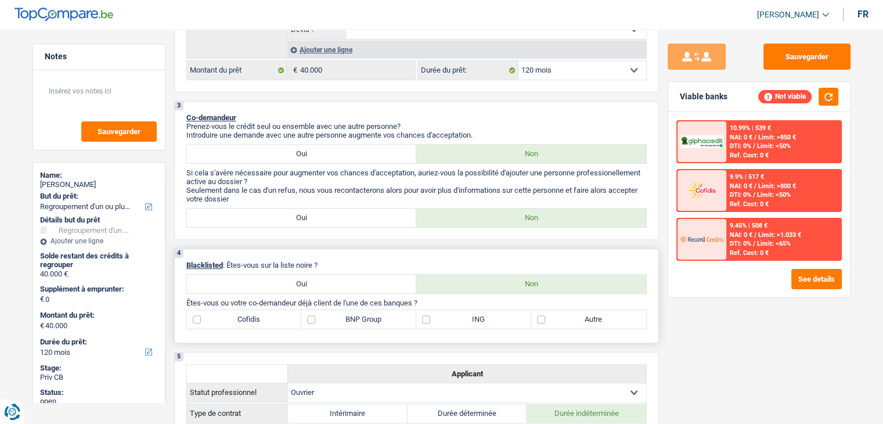
drag, startPoint x: 324, startPoint y: 264, endPoint x: 231, endPoint y: 261, distance: 93.0
click at [231, 261] on p "Blacklisted : Êtes-vous sur la liste noire ?" at bounding box center [416, 265] width 461 height 9
drag, startPoint x: 231, startPoint y: 260, endPoint x: 327, endPoint y: 258, distance: 95.8
click at [327, 261] on p "Blacklisted : Êtes-vous sur la liste noire ?" at bounding box center [416, 265] width 461 height 9
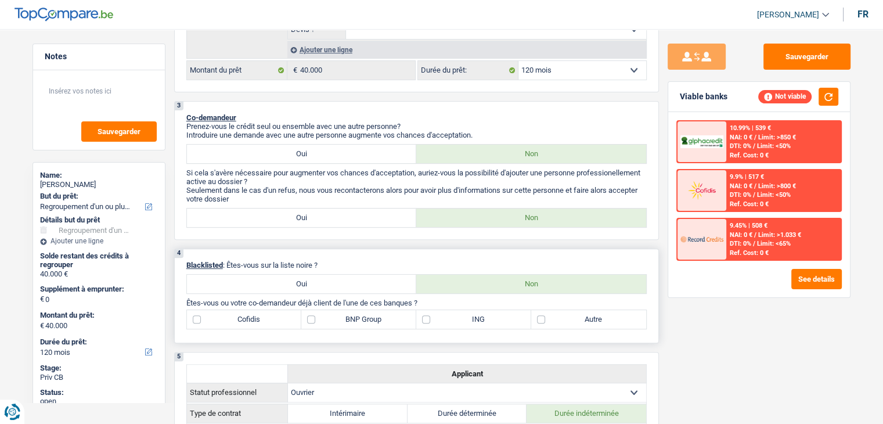
click at [327, 261] on p "Blacklisted : Êtes-vous sur la liste noire ?" at bounding box center [416, 265] width 461 height 9
click at [762, 228] on div "9.45% | 508 €" at bounding box center [749, 226] width 38 height 8
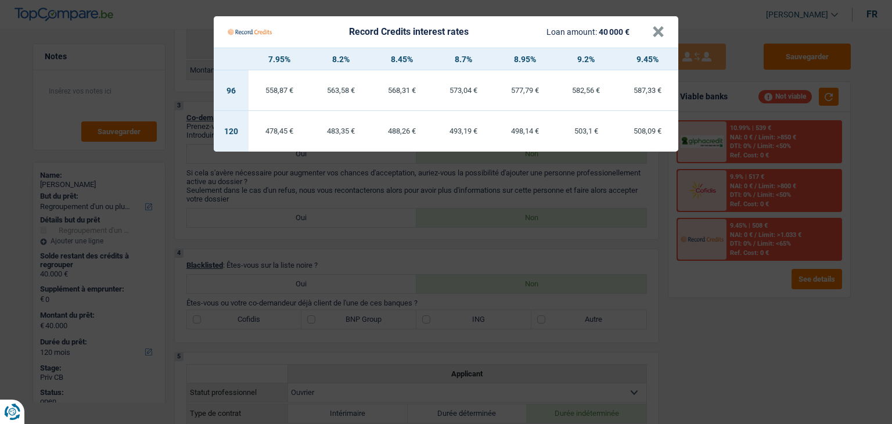
click at [749, 301] on Credits "Record Credits interest rates Loan amount: 40 000 € × 7.95% 8.2% 8.45% 8.7% 8.9…" at bounding box center [446, 212] width 892 height 424
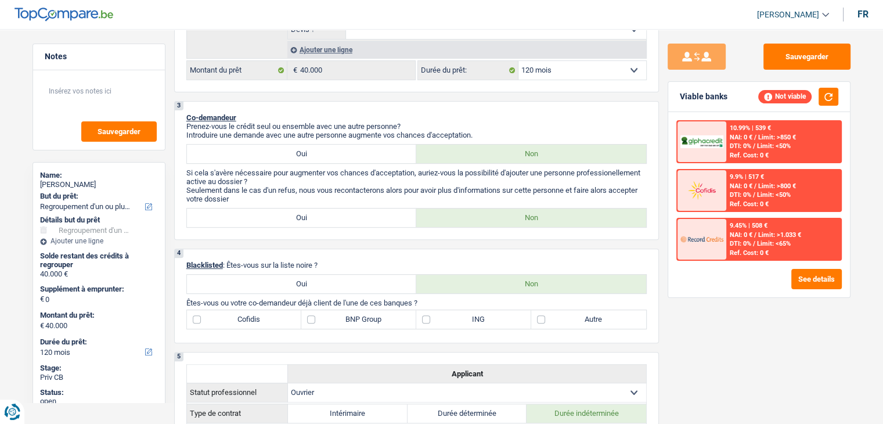
click at [761, 200] on div "Ref. Cost: 0 €" at bounding box center [749, 204] width 39 height 8
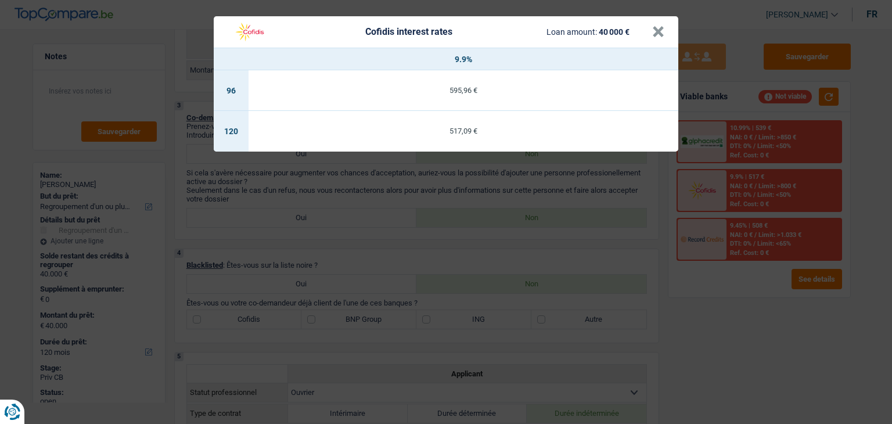
click at [509, 254] on div "Cofidis interest rates Loan amount: 40 000 € × 9.9% 96 595,96 € 120 517,09 €" at bounding box center [446, 212] width 892 height 424
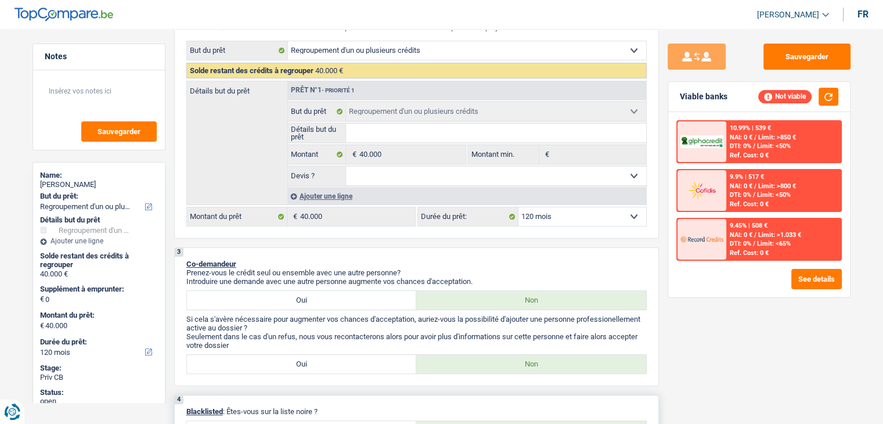
scroll to position [58, 0]
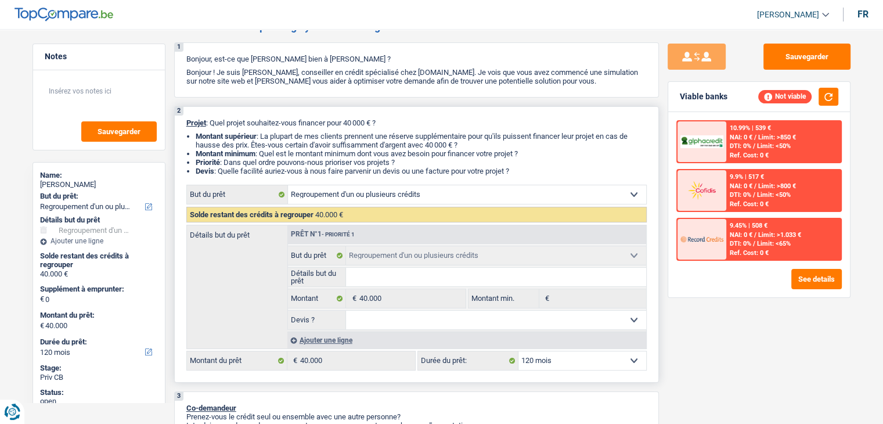
click at [516, 168] on li "Devis : Quelle facilité auriez-vous à nous faire parvenir un devis ou une factu…" at bounding box center [421, 171] width 451 height 9
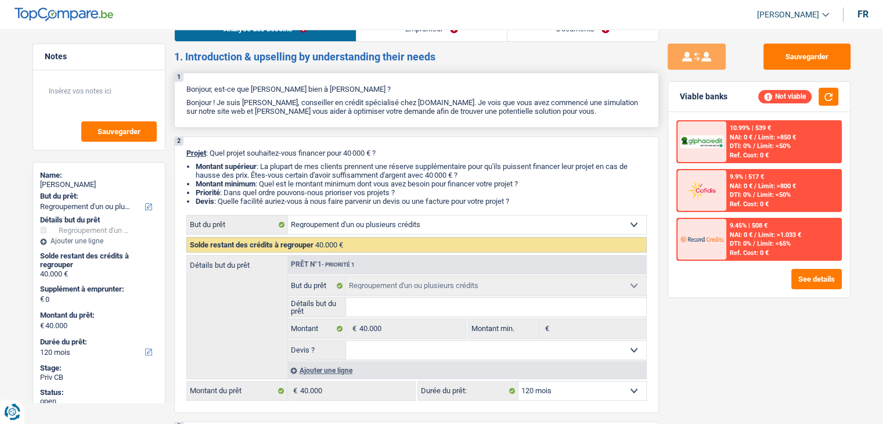
scroll to position [0, 0]
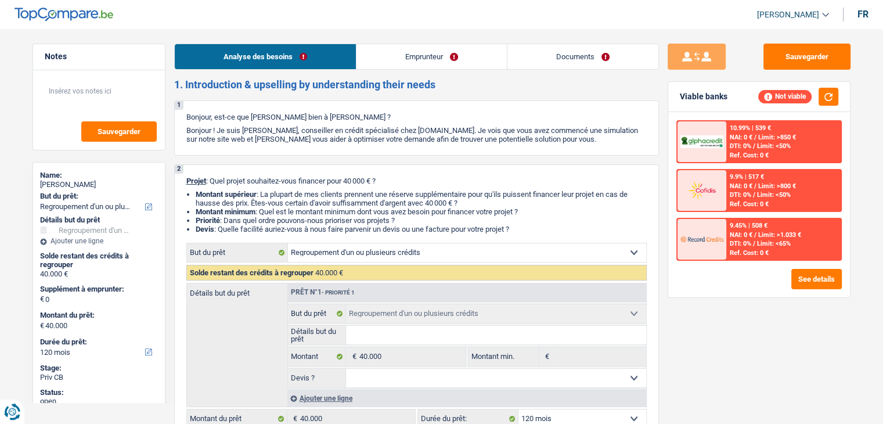
click at [556, 53] on link "Documents" at bounding box center [583, 56] width 151 height 25
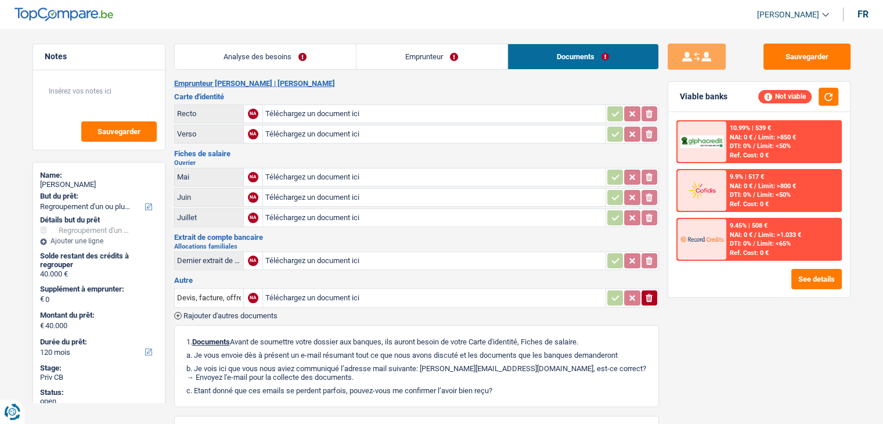
click at [423, 82] on h2 "Emprunteur [PERSON_NAME] | [PERSON_NAME]" at bounding box center [416, 83] width 485 height 9
click at [829, 55] on button "Sauvegarder" at bounding box center [807, 57] width 87 height 26
click at [323, 49] on link "Analyse des besoins" at bounding box center [265, 56] width 181 height 25
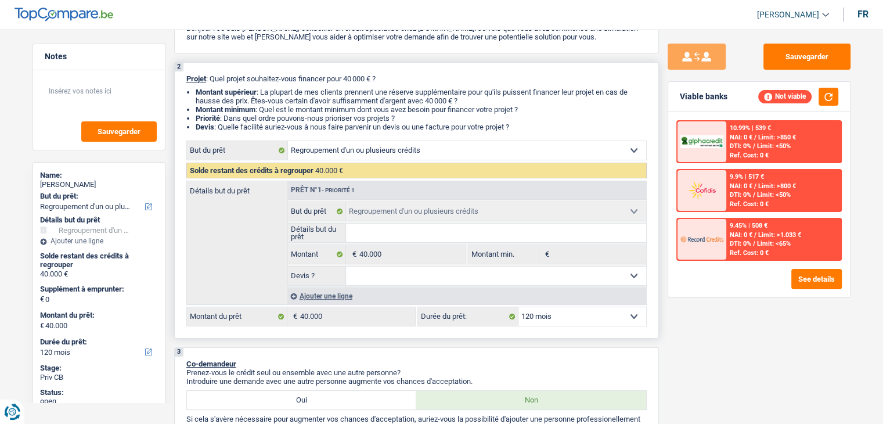
scroll to position [232, 0]
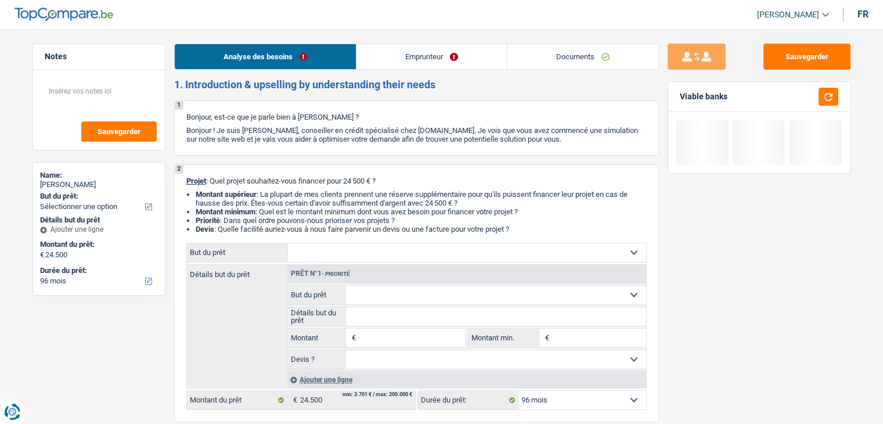
select select "96"
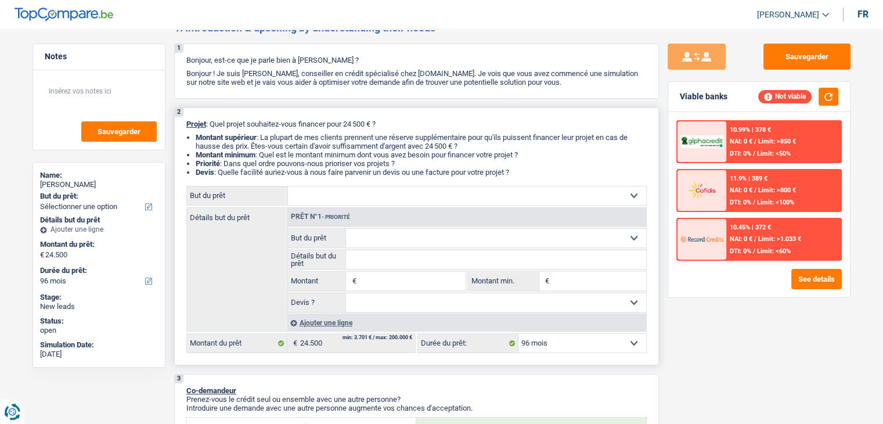
scroll to position [116, 0]
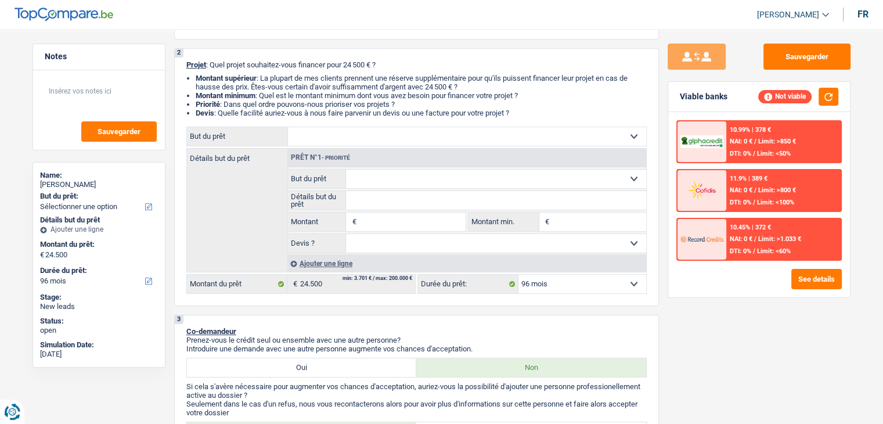
click at [738, 235] on span "NAI: 0 €" at bounding box center [741, 239] width 23 height 8
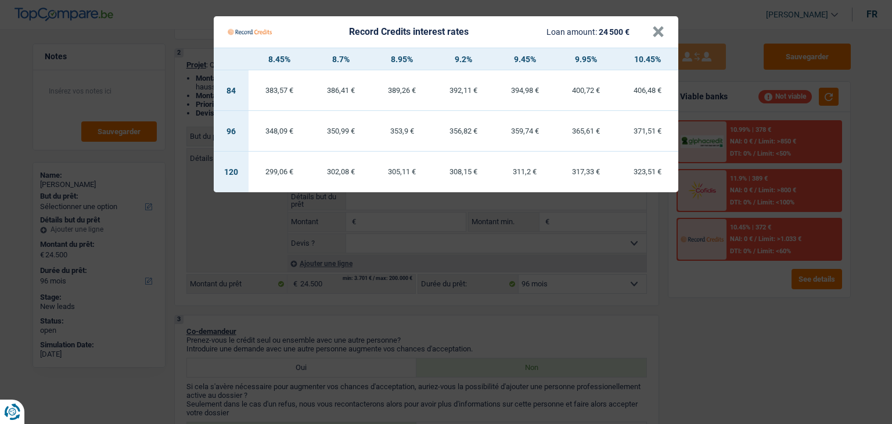
click at [705, 335] on Credits "Record Credits interest rates Loan amount: 24 500 € × 8.45% 8.7% 8.95% 9.2% 9.4…" at bounding box center [446, 212] width 892 height 424
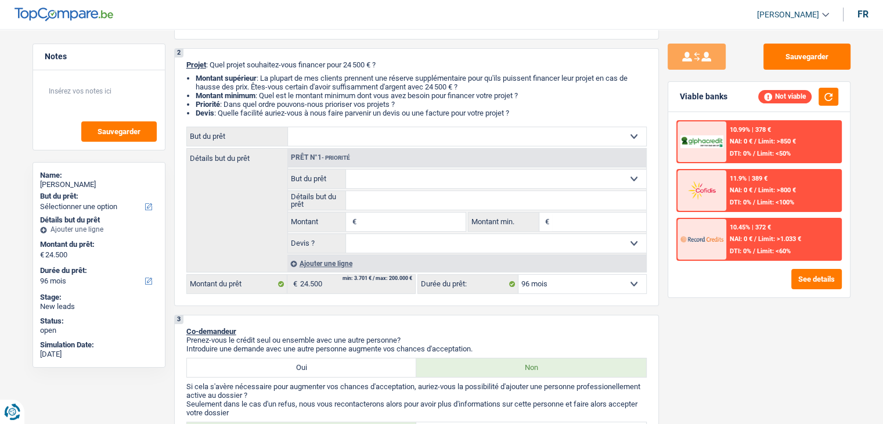
click at [743, 239] on span "NAI: 0 €" at bounding box center [741, 239] width 23 height 8
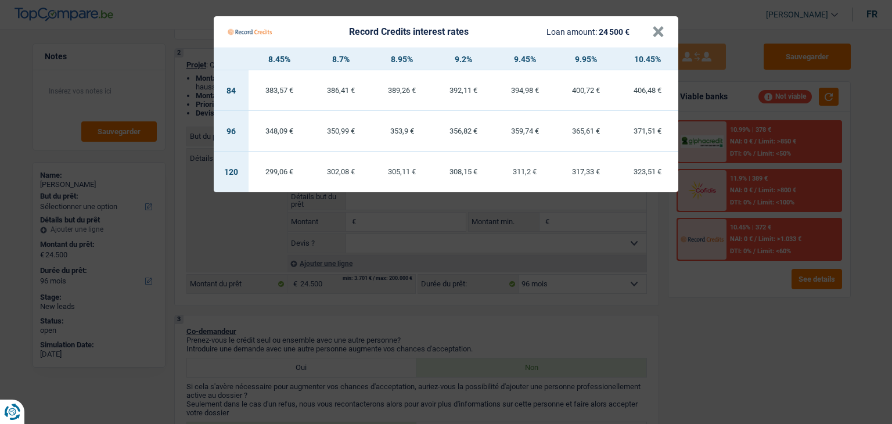
click at [683, 305] on Credits "Record Credits interest rates Loan amount: 24 500 € × 8.45% 8.7% 8.95% 9.2% 9.4…" at bounding box center [446, 212] width 892 height 424
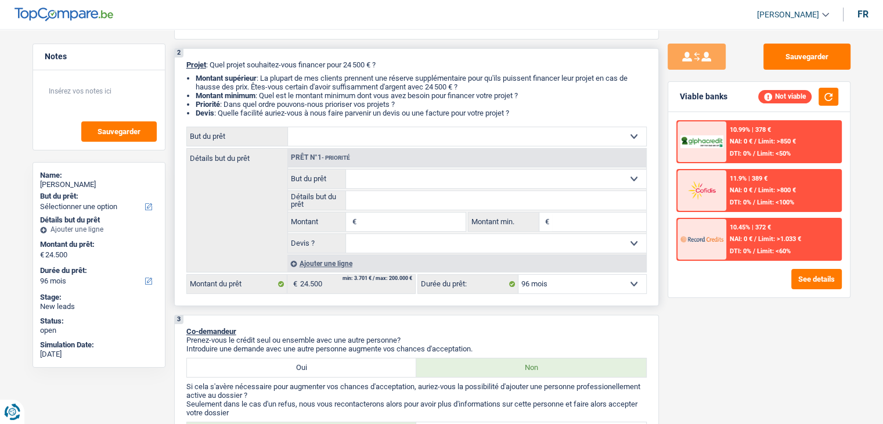
click at [602, 285] on select "12 mois 18 mois 24 mois 30 mois 36 mois 42 mois 48 mois 60 mois 72 mois 84 mois…" at bounding box center [583, 284] width 128 height 19
select select "84"
click at [519, 275] on select "12 mois 18 mois 24 mois 30 mois 36 mois 42 mois 48 mois 60 mois 72 mois 84 mois…" at bounding box center [583, 284] width 128 height 19
select select "84"
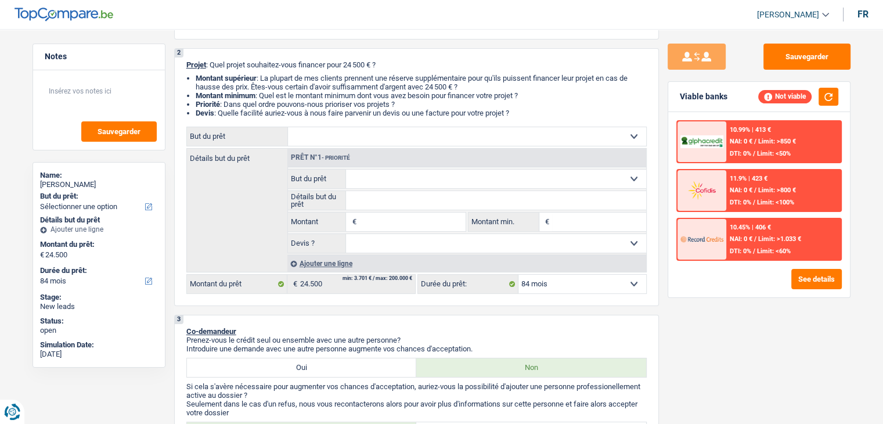
click at [746, 250] on span "DTI: 0%" at bounding box center [740, 251] width 21 height 8
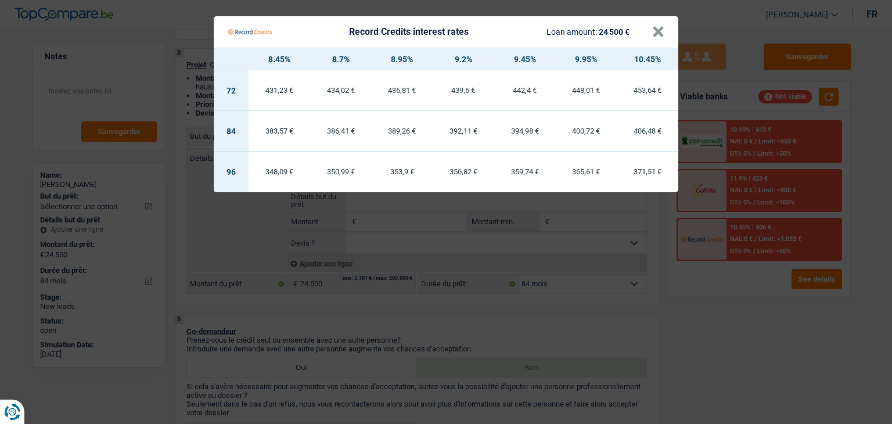
click at [720, 294] on Credits "Record Credits interest rates Loan amount: 24 500 € × 8.45% 8.7% 8.95% 9.2% 9.4…" at bounding box center [446, 212] width 892 height 424
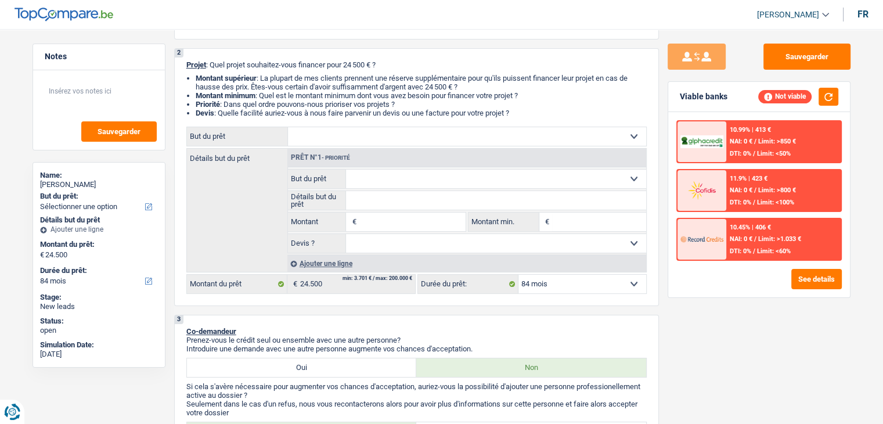
click at [730, 190] on div "11.9% | 423 € NAI: 0 € / Limit: >800 € DTI: 0% / Limit: <100%" at bounding box center [784, 190] width 114 height 41
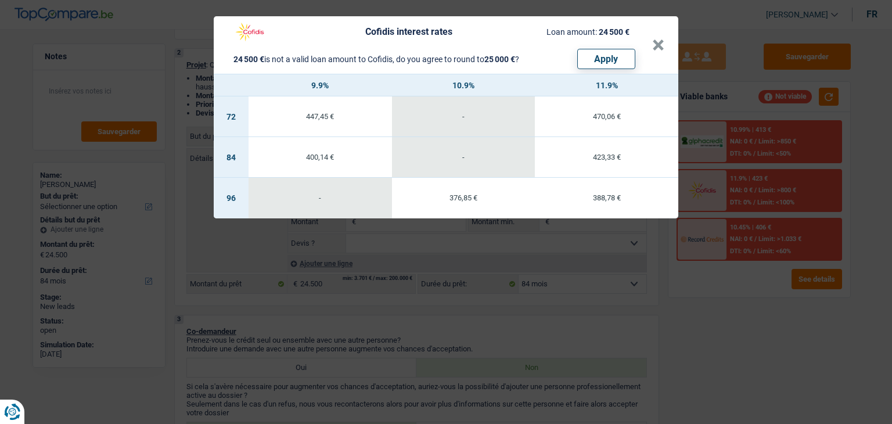
click at [730, 179] on div "Cofidis interest rates Loan amount: 24 500 € 24 500 € is not a valid loan amoun…" at bounding box center [446, 212] width 892 height 424
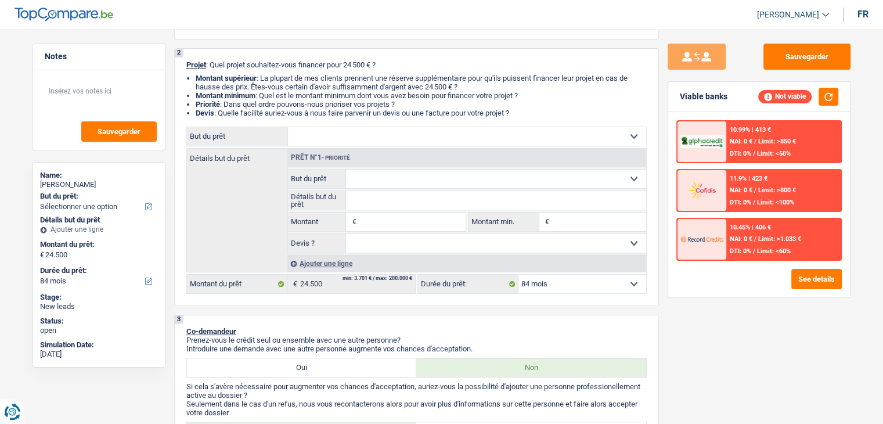
click at [737, 118] on div "10.99% | 413 € NAI: 0 € / Limit: >850 € DTI: 0% / Limit: <50% 11.9% | 423 € NAI…" at bounding box center [760, 204] width 182 height 185
click at [734, 134] on div "10.99% | 413 € NAI: 0 € / Limit: >850 € DTI: 0% / Limit: <50%" at bounding box center [784, 141] width 114 height 41
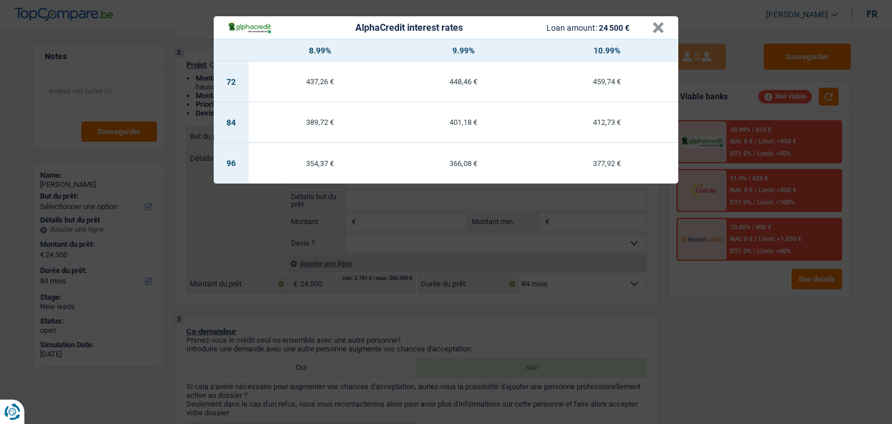
click at [637, 281] on div "AlphaCredit interest rates Loan amount: 24 500 € × 8.99% 9.99% 10.99% 72 437,26…" at bounding box center [446, 212] width 892 height 424
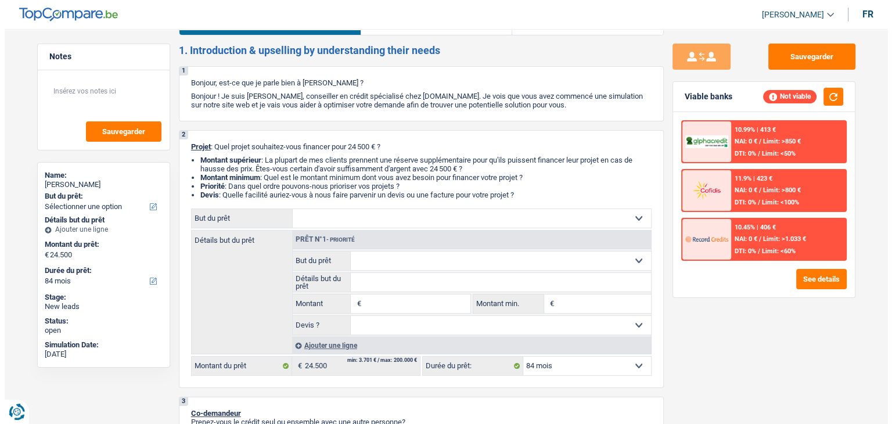
scroll to position [0, 0]
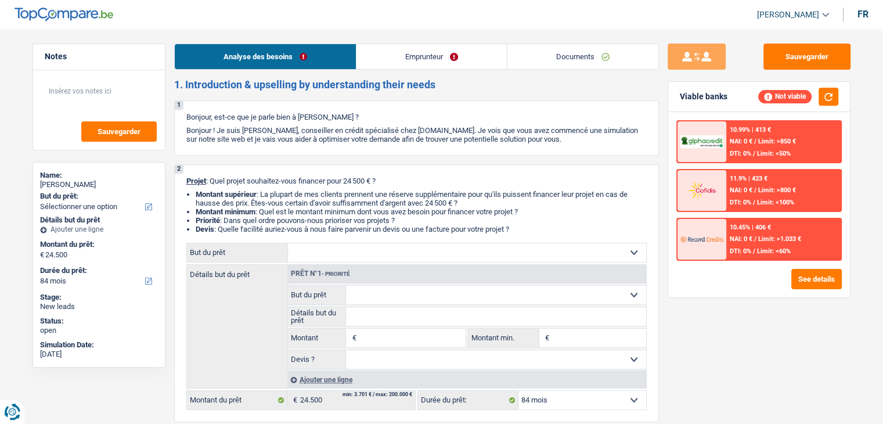
click at [404, 45] on link "Emprunteur" at bounding box center [432, 56] width 150 height 25
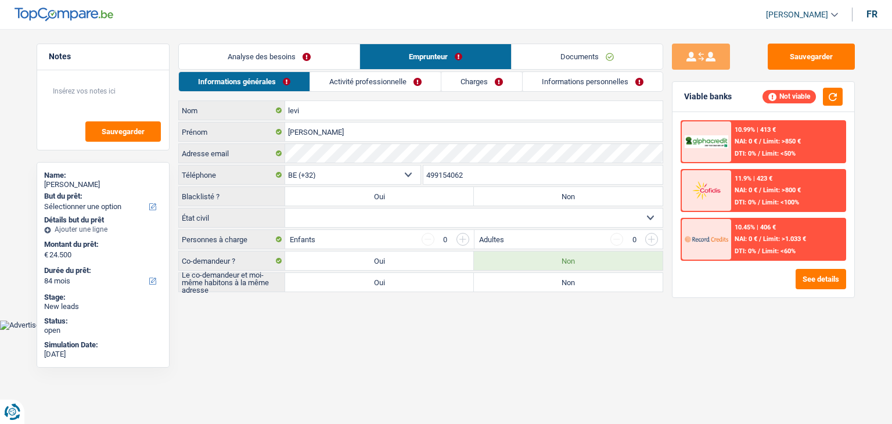
click at [402, 77] on link "Activité professionnelle" at bounding box center [375, 81] width 131 height 19
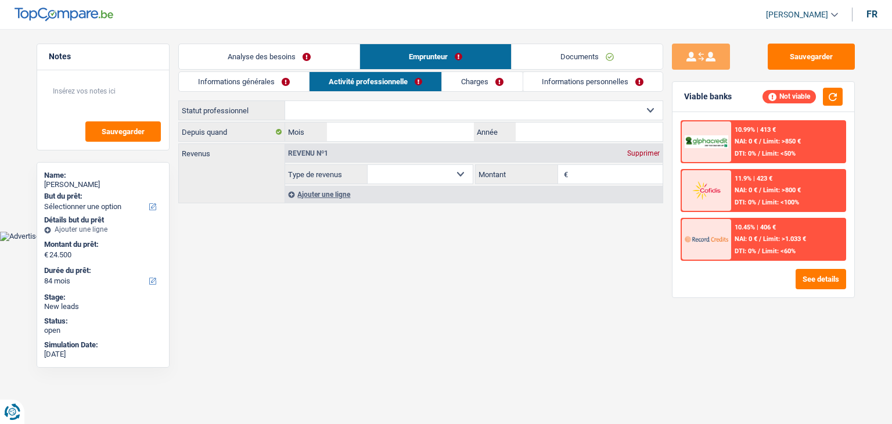
click at [469, 80] on link "Charges" at bounding box center [482, 81] width 81 height 19
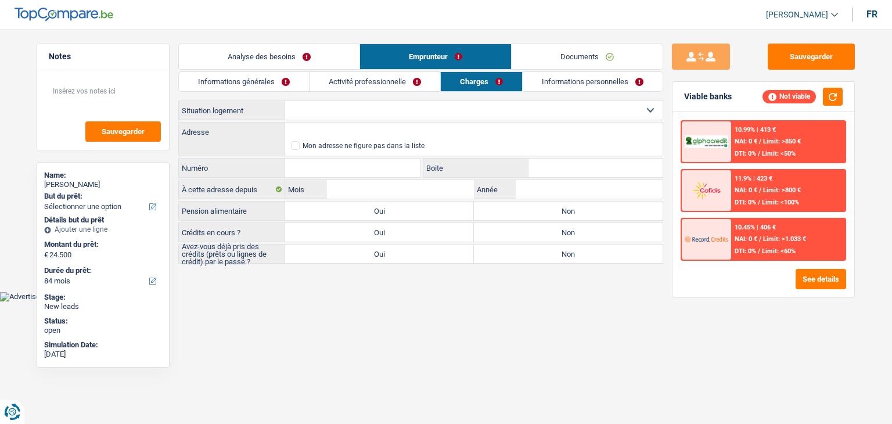
click at [539, 82] on link "Informations personnelles" at bounding box center [593, 81] width 140 height 19
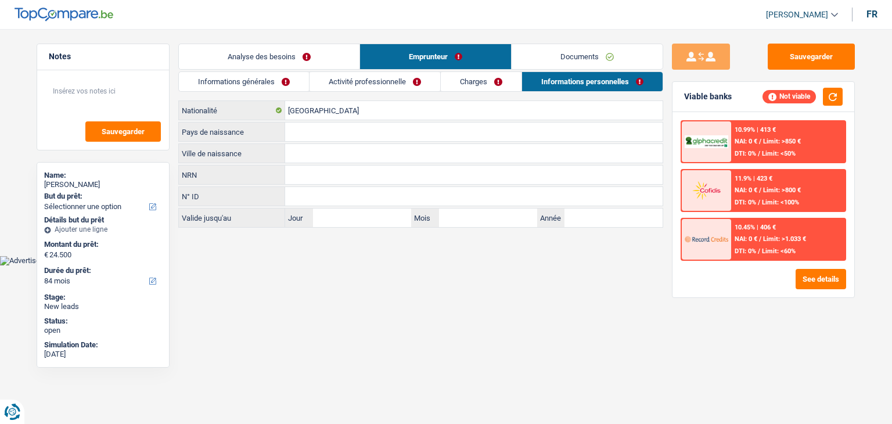
click at [511, 85] on link "Charges" at bounding box center [481, 81] width 81 height 19
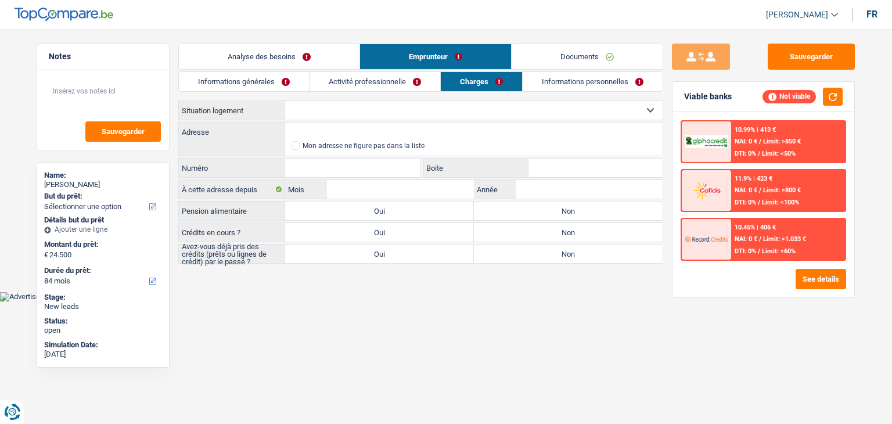
click at [360, 94] on div "Informations générales Activité professionnelle Charges Informations personnell…" at bounding box center [420, 167] width 485 height 192
click at [339, 80] on link "Activité professionnelle" at bounding box center [375, 81] width 131 height 19
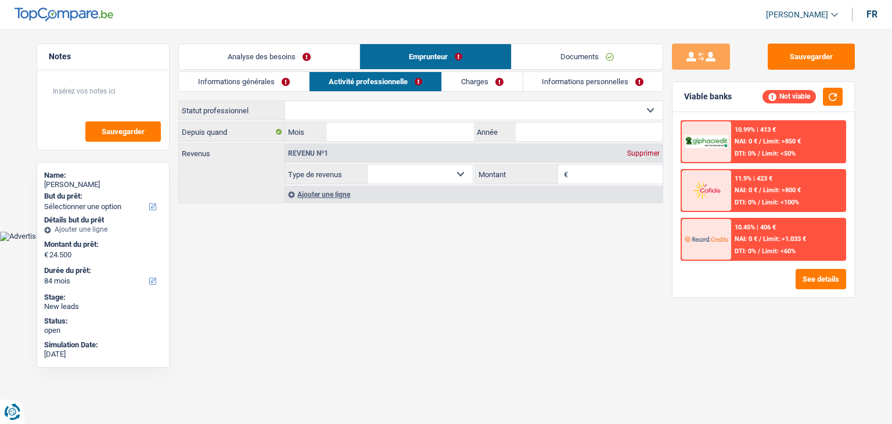
click at [265, 81] on link "Informations générales" at bounding box center [244, 81] width 130 height 19
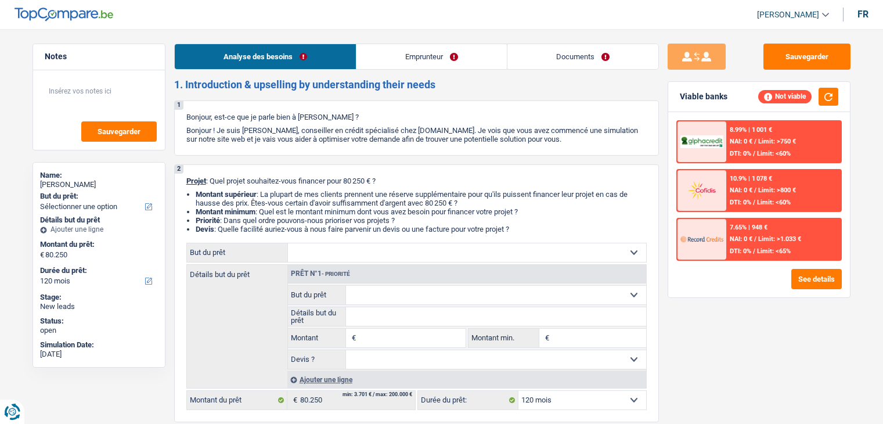
select select "120"
select select "publicEmployee"
select select "netSalary"
select select "mealVouchers"
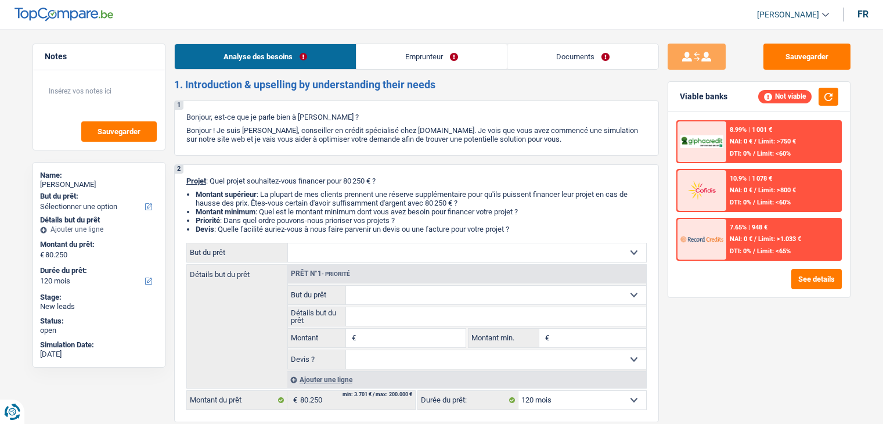
select select "ownerWithMortgage"
select select "mortgage"
select select "120"
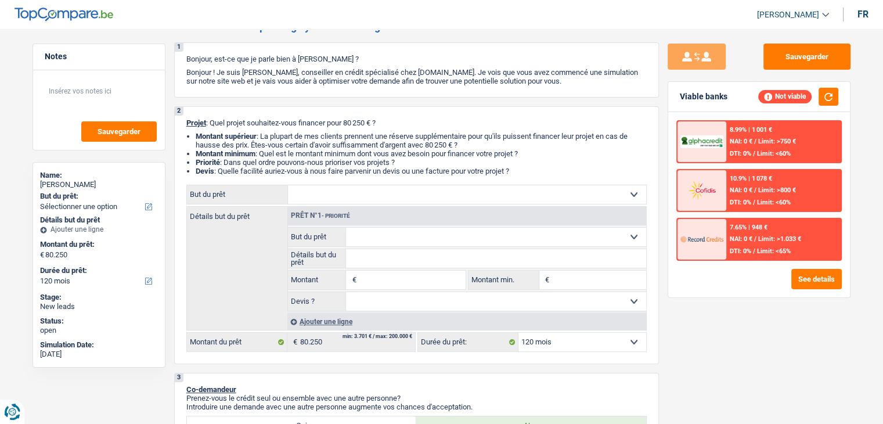
scroll to position [116, 0]
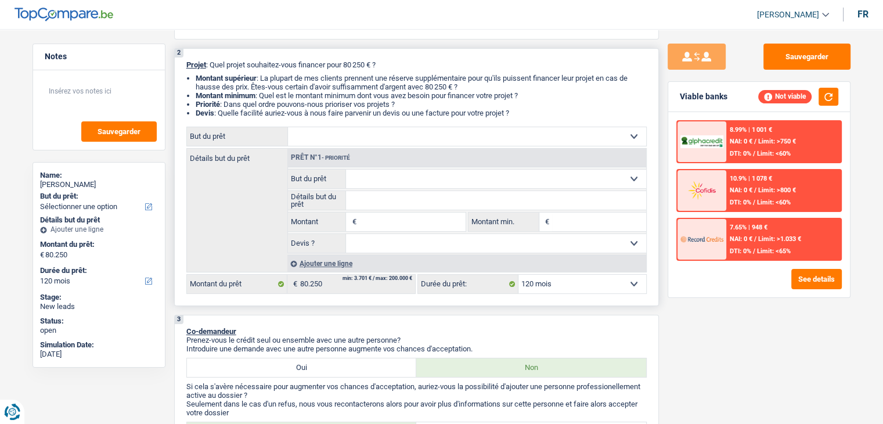
drag, startPoint x: 520, startPoint y: 117, endPoint x: 321, endPoint y: 107, distance: 199.5
click at [321, 107] on ul "Montant supérieur : La plupart de mes clients prennent une réserve supplémentai…" at bounding box center [416, 96] width 461 height 44
click at [432, 107] on li "Priorité : Dans quel ordre pouvons-nous prioriser vos projets ?" at bounding box center [421, 104] width 451 height 9
drag, startPoint x: 520, startPoint y: 114, endPoint x: 268, endPoint y: 85, distance: 253.1
click at [295, 87] on ul "Montant supérieur : La plupart de mes clients prennent une réserve supplémentai…" at bounding box center [416, 96] width 461 height 44
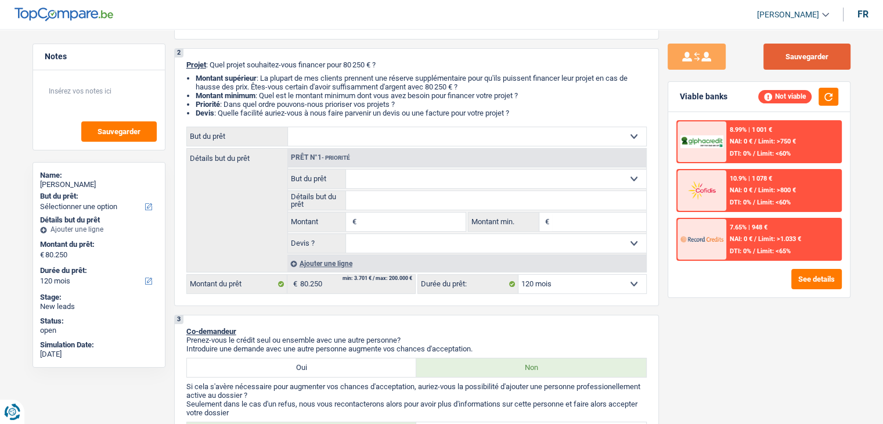
click at [822, 56] on button "Sauvegarder" at bounding box center [807, 57] width 87 height 26
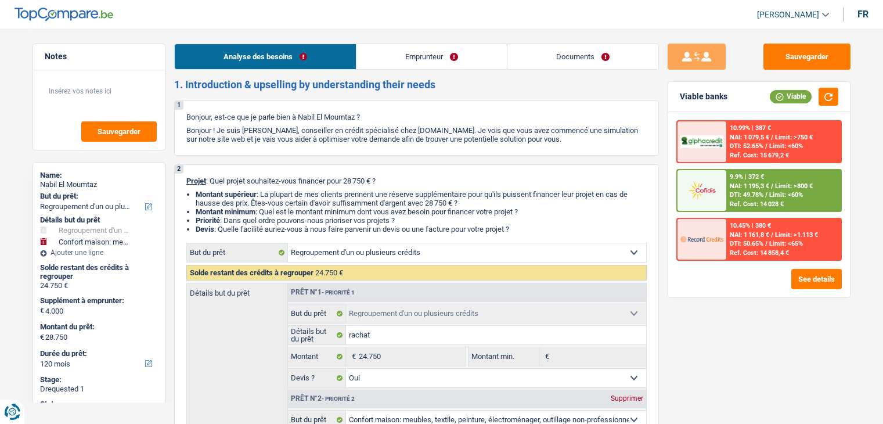
select select "refinancing"
select select "household"
select select "120"
select select "refinancing"
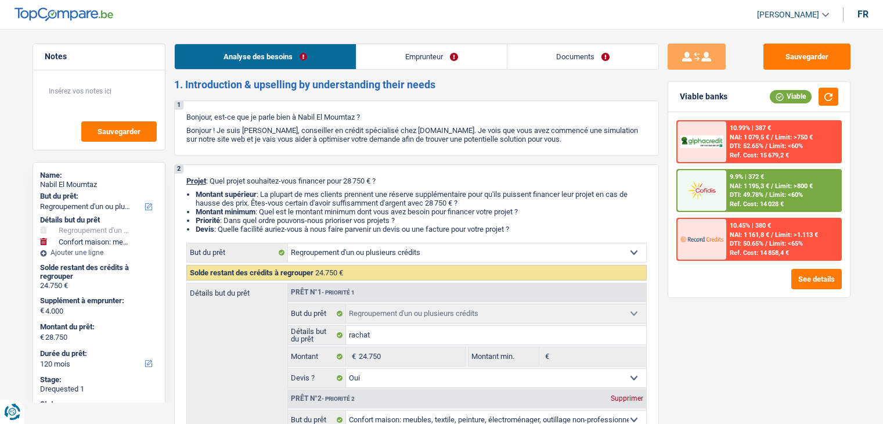
select select "refinancing"
select select "yes"
select select "household"
select select "not_answered"
select select "120"
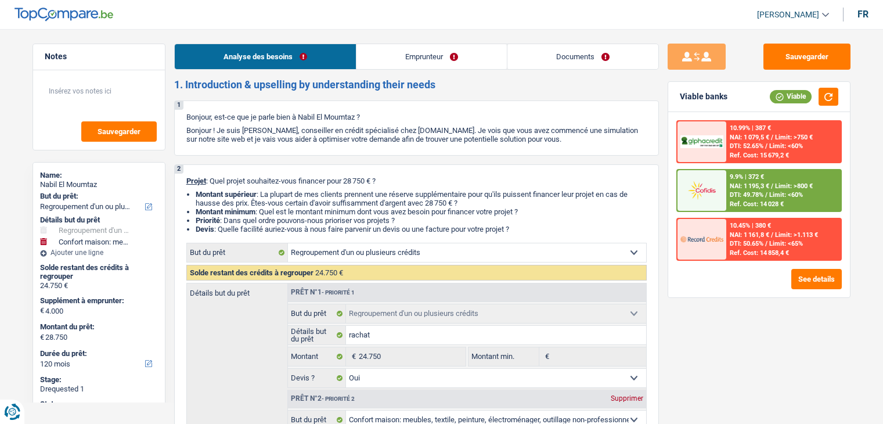
select select "worker"
select select "familyAllowances"
select select "netSalary"
select select "rents"
select select "personalLoan"
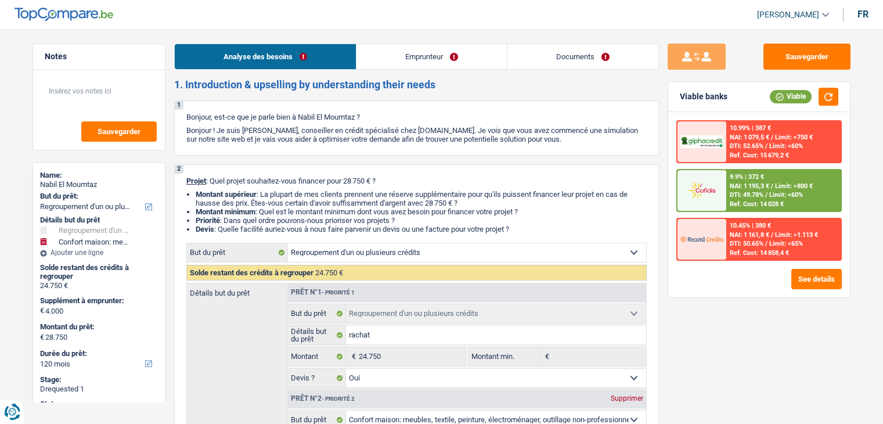
select select "homeFurnishingOrRelocation"
select select "120"
select select "personalLoan"
select select "other"
select select "36"
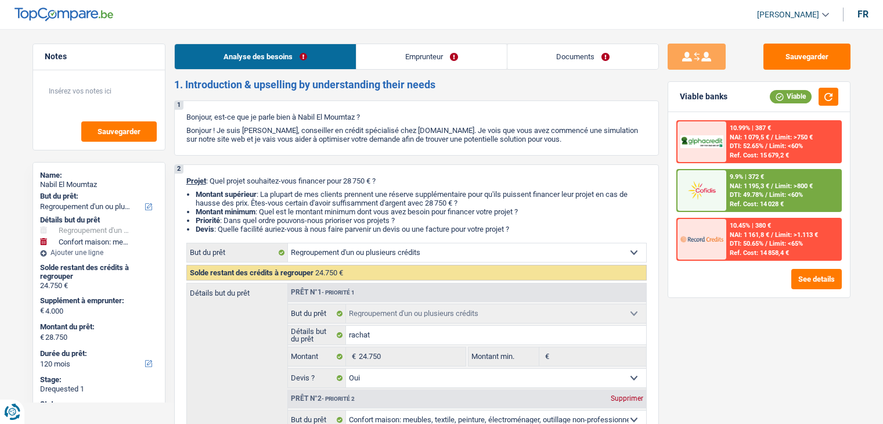
select select "personalLoan"
select select "smallWorks"
select select "36"
select select "cardOrCredit"
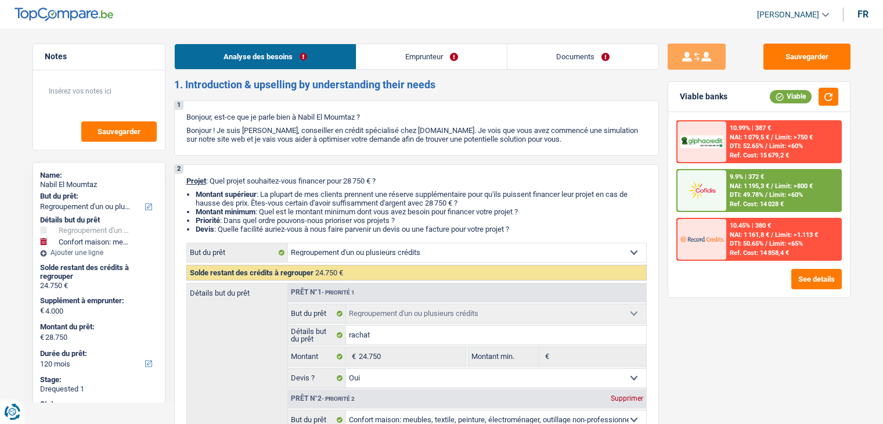
select select "refinancing"
select select "yes"
select select "household"
select select "not_answered"
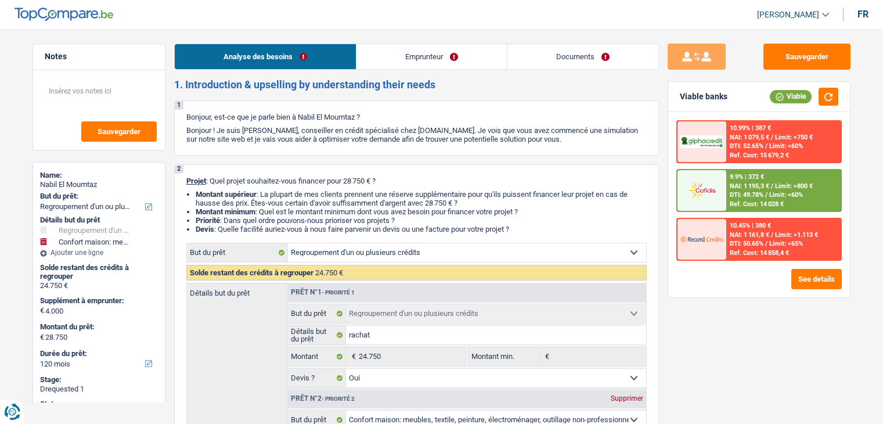
select select "120"
click at [393, 56] on link "Emprunteur" at bounding box center [432, 56] width 150 height 25
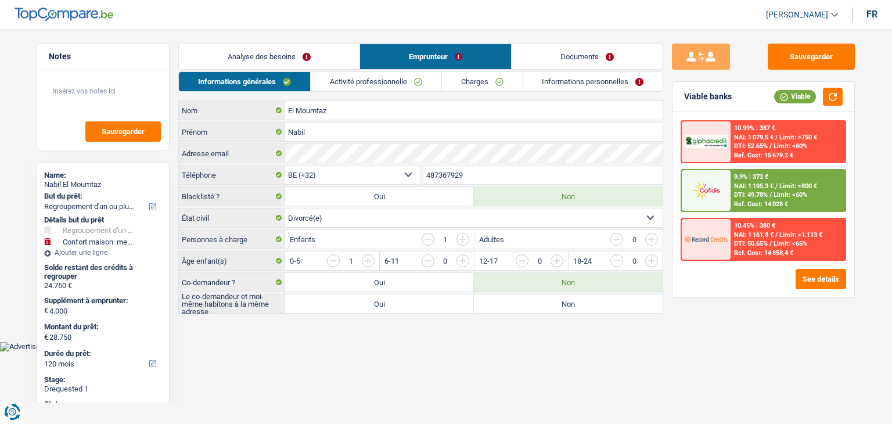
click at [566, 56] on link "Documents" at bounding box center [587, 56] width 151 height 25
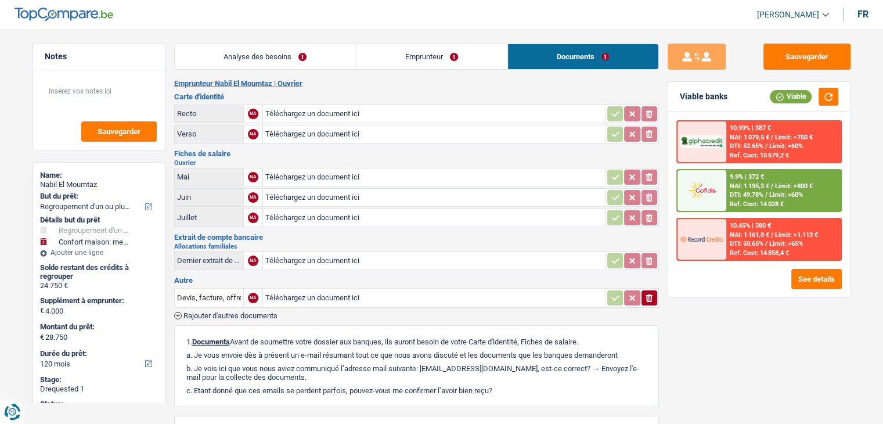
click at [353, 67] on link "Analyse des besoins" at bounding box center [265, 56] width 181 height 25
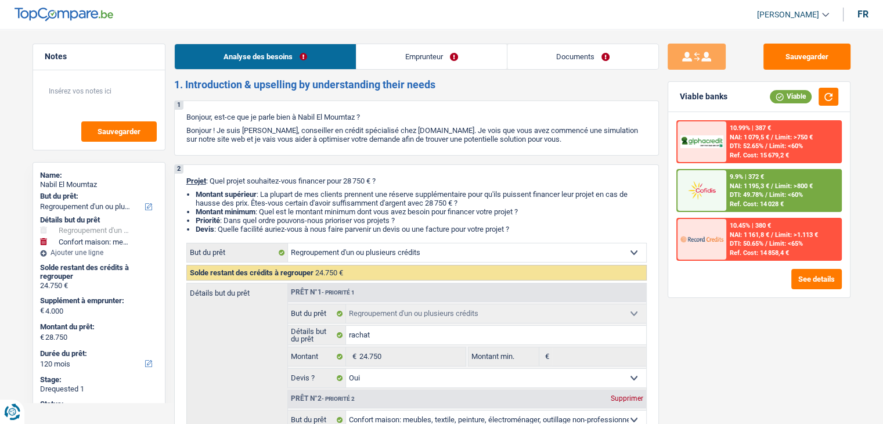
click at [360, 58] on link "Emprunteur" at bounding box center [432, 56] width 150 height 25
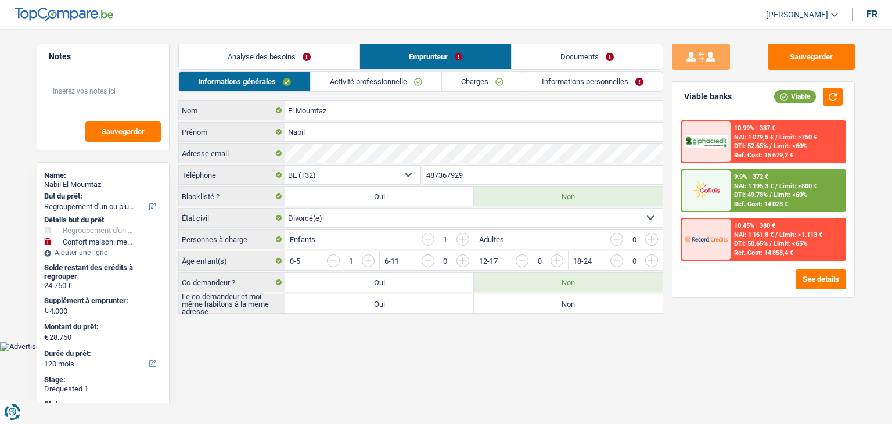
click at [306, 63] on link "Analyse des besoins" at bounding box center [269, 56] width 181 height 25
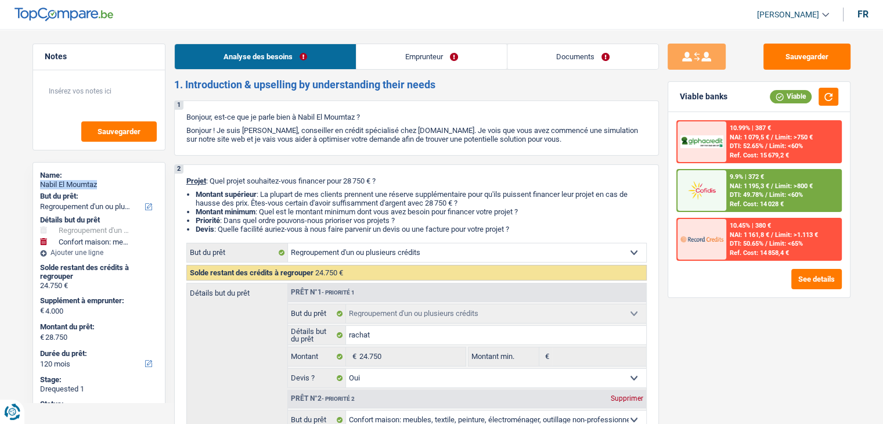
drag, startPoint x: 102, startPoint y: 191, endPoint x: 40, endPoint y: 189, distance: 62.2
click at [40, 189] on div "Name: Nabil El Moumtaz But du prêt: Confort maison: meubles, textile, peinture,…" at bounding box center [99, 306] width 133 height 288
copy div "Nabil El Moumtaz"
click at [799, 58] on button "Sauvegarder" at bounding box center [807, 57] width 87 height 26
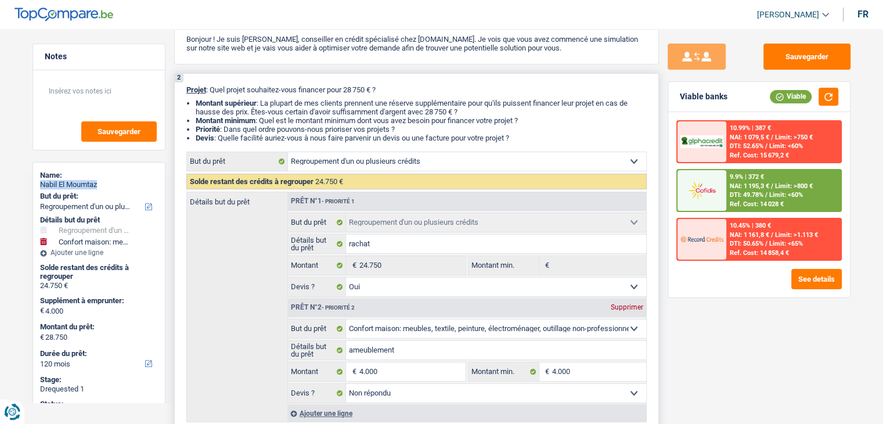
scroll to position [174, 0]
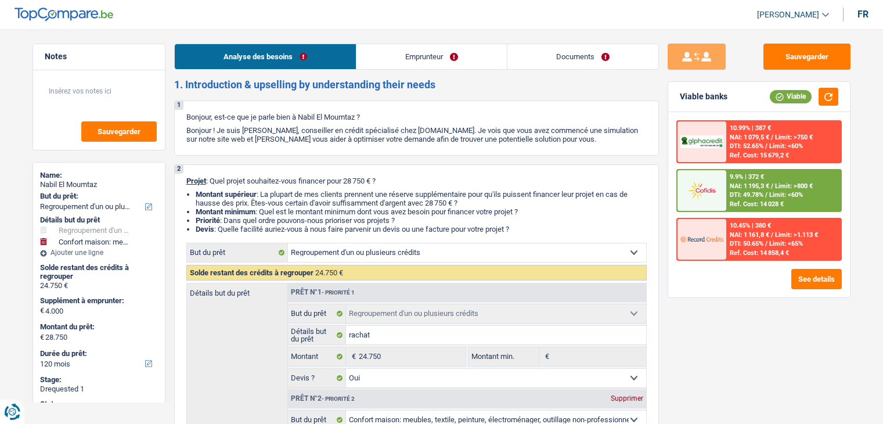
select select "refinancing"
select select "household"
select select "120"
select select "refinancing"
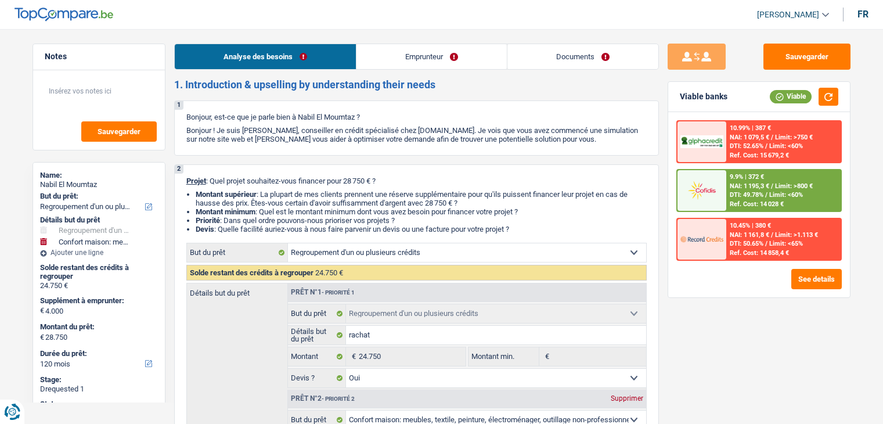
select select "refinancing"
select select "yes"
select select "household"
select select "not_answered"
select select "120"
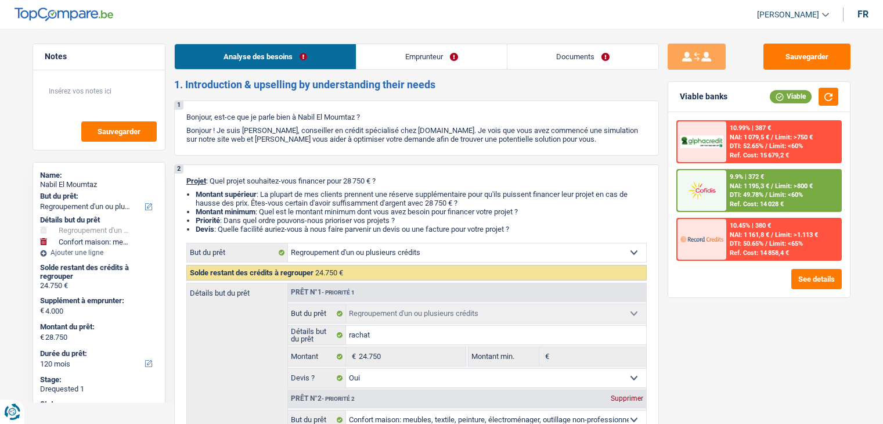
select select "worker"
select select "familyAllowances"
select select "netSalary"
select select "rents"
select select "personalLoan"
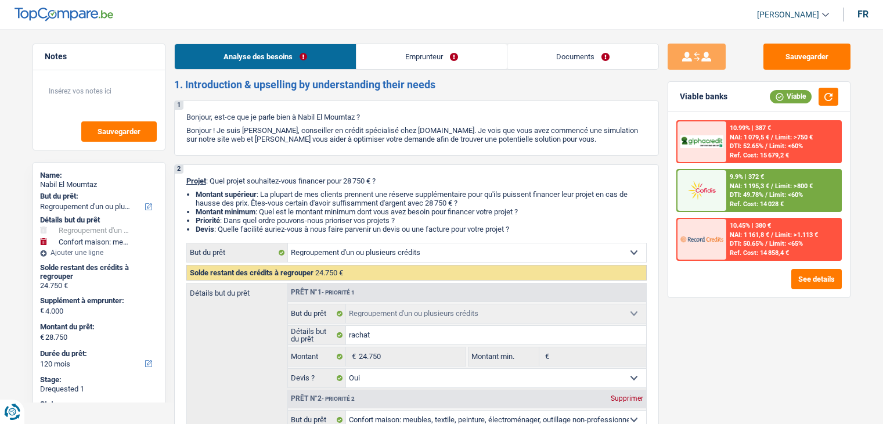
select select "homeFurnishingOrRelocation"
select select "120"
select select "personalLoan"
select select "other"
select select "36"
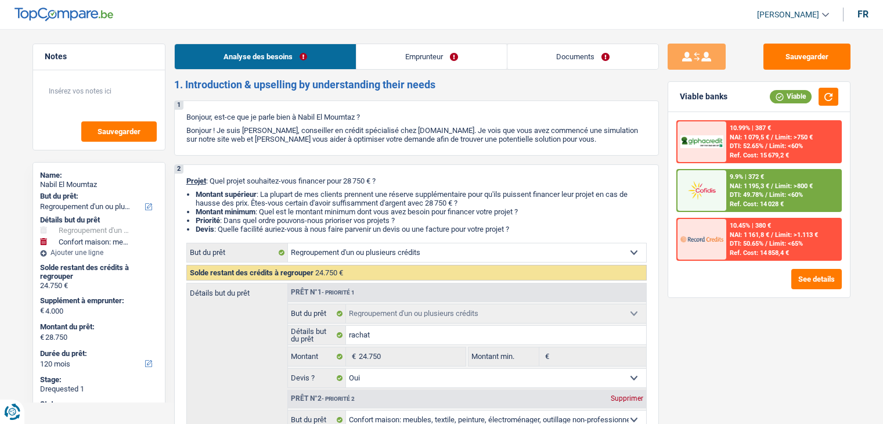
select select "personalLoan"
select select "smallWorks"
select select "36"
select select "cardOrCredit"
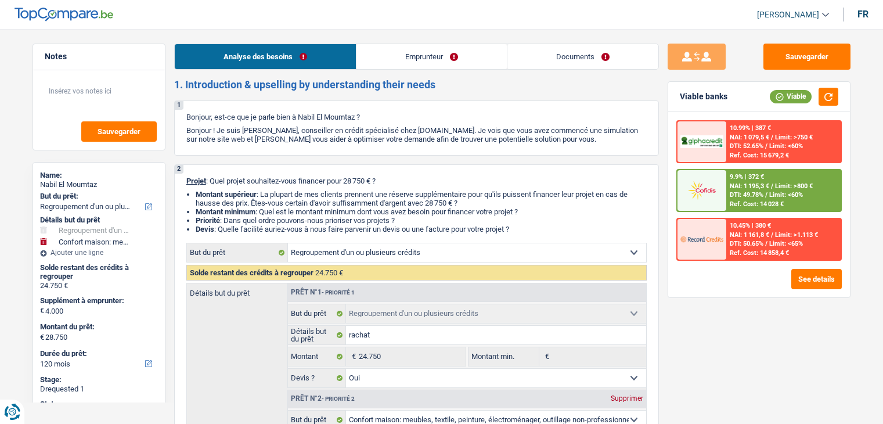
select select "refinancing"
select select "yes"
select select "household"
select select "not_answered"
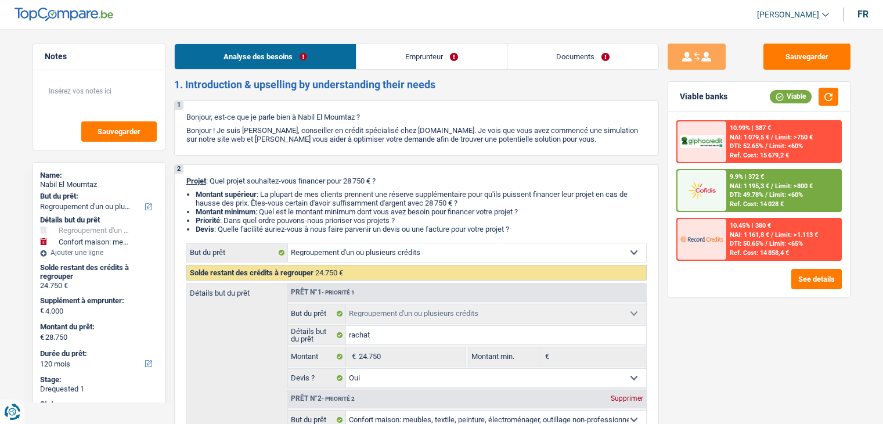
select select "120"
drag, startPoint x: 519, startPoint y: 228, endPoint x: 239, endPoint y: 188, distance: 282.7
click at [239, 188] on div "2 Projet : Quel projet souhaitez-vous financer pour 28 750 € ? Montant supérieu…" at bounding box center [416, 355] width 485 height 383
click at [285, 185] on div "2 Projet : Quel projet souhaitez-vous financer pour 28 750 € ? Montant supérieu…" at bounding box center [416, 355] width 485 height 383
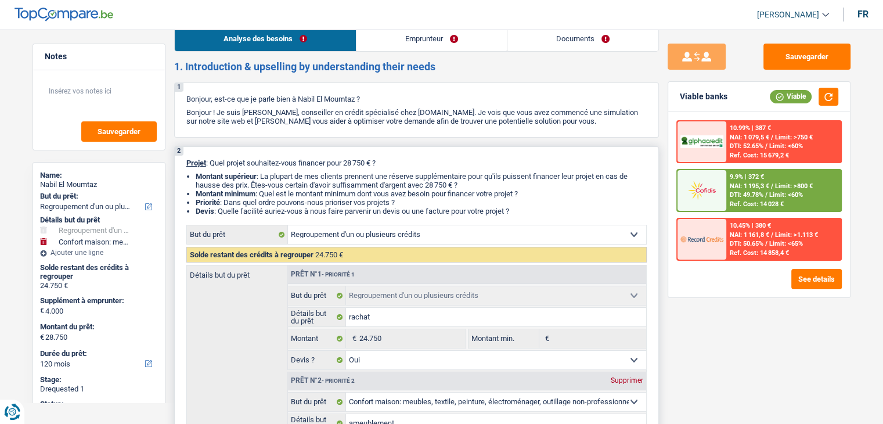
scroll to position [232, 0]
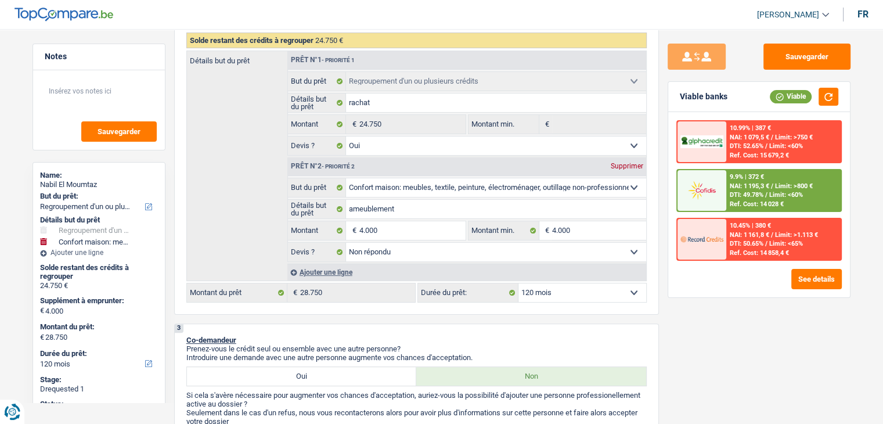
click at [659, 307] on div "Sauvegarder Viable banks Viable 10.99% | 387 € NAI: 1 079,5 € / Limit: >750 € D…" at bounding box center [759, 223] width 200 height 359
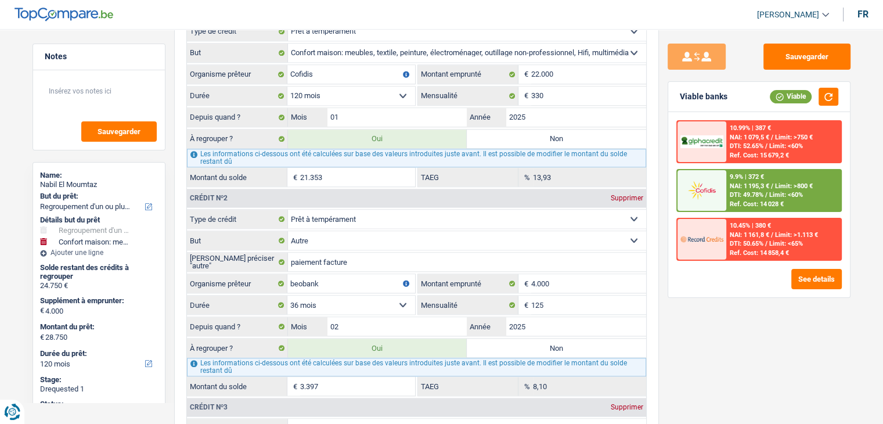
scroll to position [1162, 0]
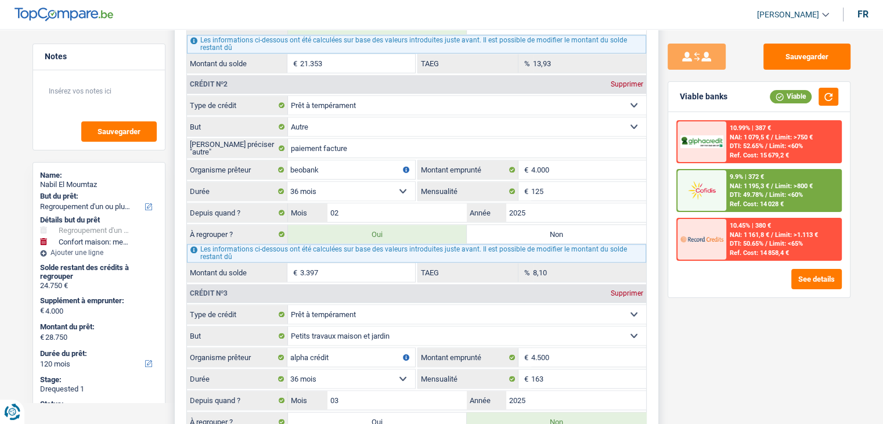
scroll to position [1452, 0]
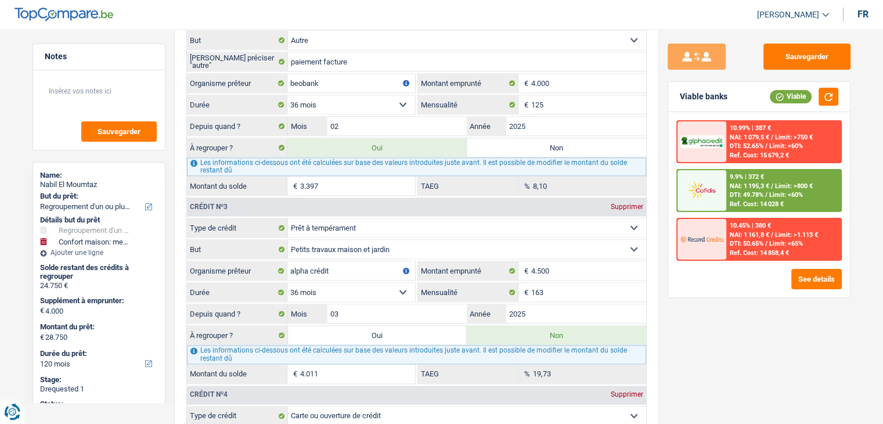
click at [678, 306] on div "Sauvegarder Viable banks Viable 10.99% | 387 € NAI: 1 079,5 € / Limit: >750 € D…" at bounding box center [759, 223] width 200 height 359
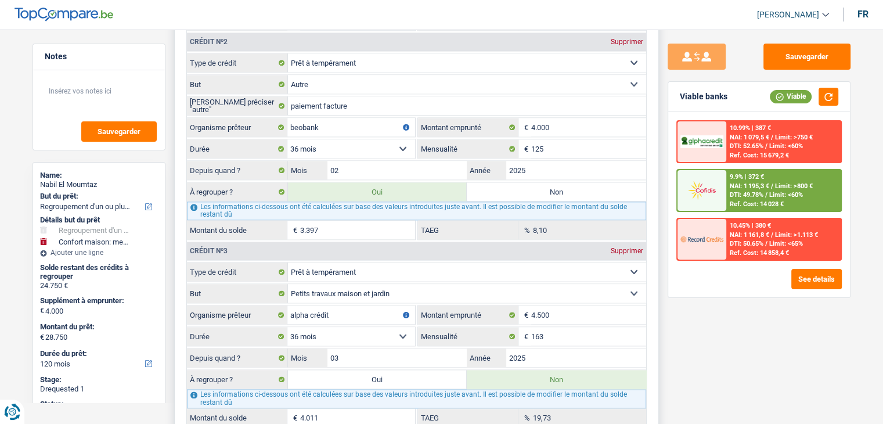
scroll to position [1336, 0]
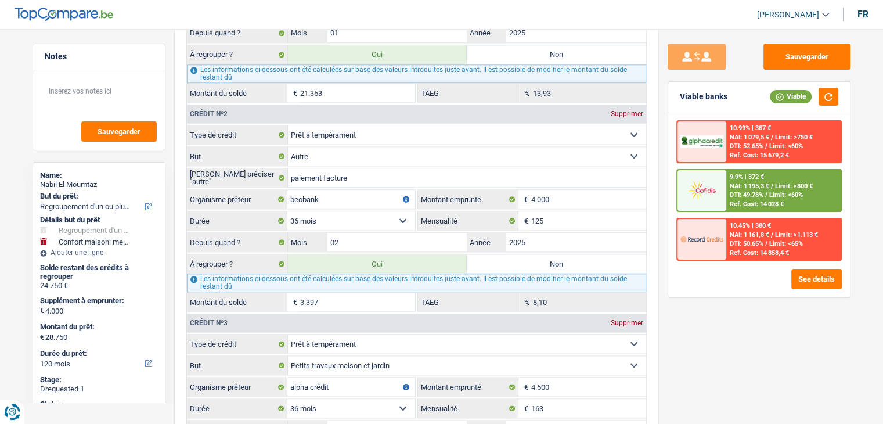
click at [694, 292] on div "10.99% | 387 € NAI: 1 079,5 € / Limit: >750 € DTI: 52.65% / Limit: <60% Ref. Co…" at bounding box center [760, 204] width 182 height 185
click at [723, 300] on div "Sauvegarder Viable banks Viable 10.99% | 387 € NAI: 1 079,5 € / Limit: >750 € D…" at bounding box center [759, 223] width 200 height 359
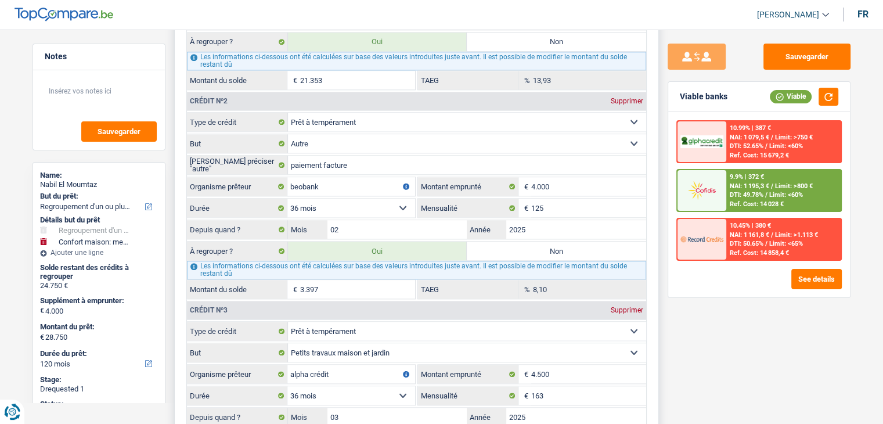
scroll to position [1394, 0]
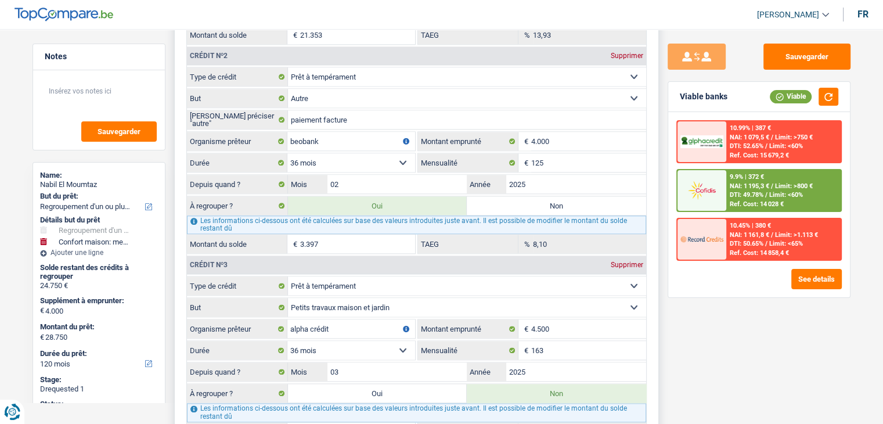
click at [523, 201] on label "Non" at bounding box center [556, 205] width 179 height 19
click at [523, 201] on input "Non" at bounding box center [556, 205] width 179 height 19
radio input "true"
type input "25.353"
type input "21.353"
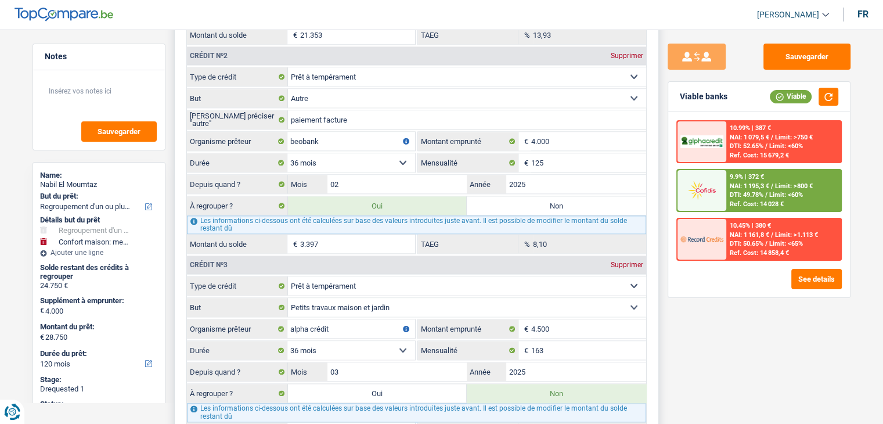
type input "25.353"
radio input "false"
type input "21.353"
type input "25.353"
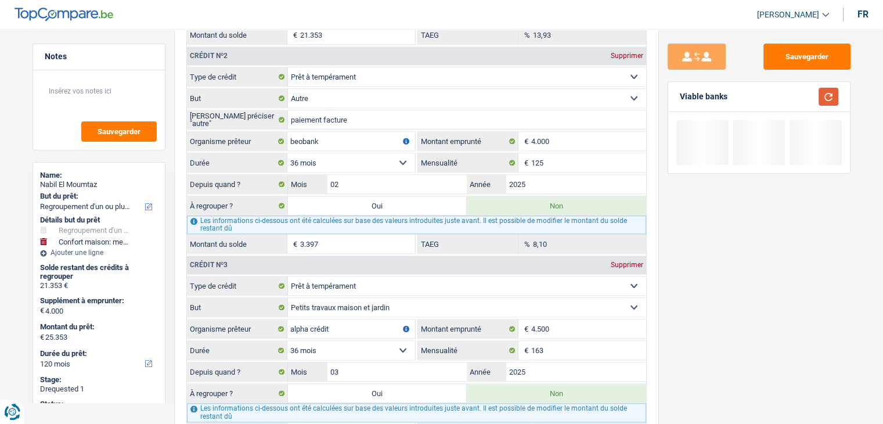
click at [837, 100] on button "button" at bounding box center [829, 97] width 20 height 18
click at [831, 100] on button "button" at bounding box center [829, 97] width 20 height 18
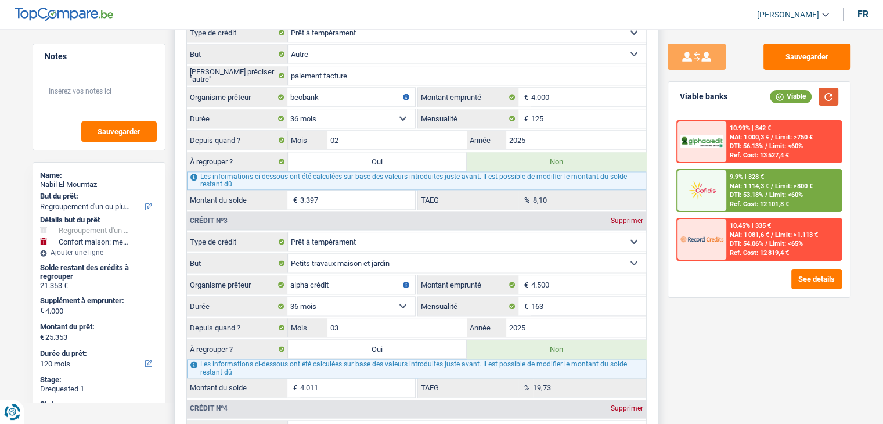
scroll to position [1510, 0]
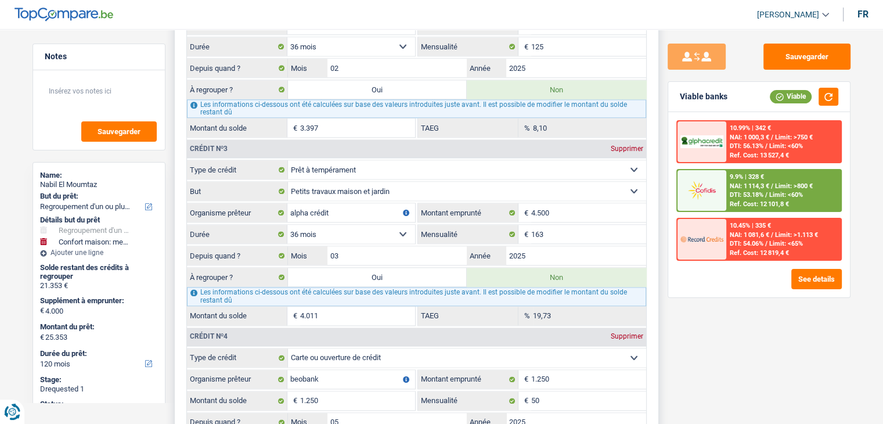
click at [327, 80] on label "Oui" at bounding box center [377, 89] width 179 height 19
click at [327, 80] on input "Oui" at bounding box center [377, 89] width 179 height 19
radio input "true"
type input "28.750"
type input "24.750"
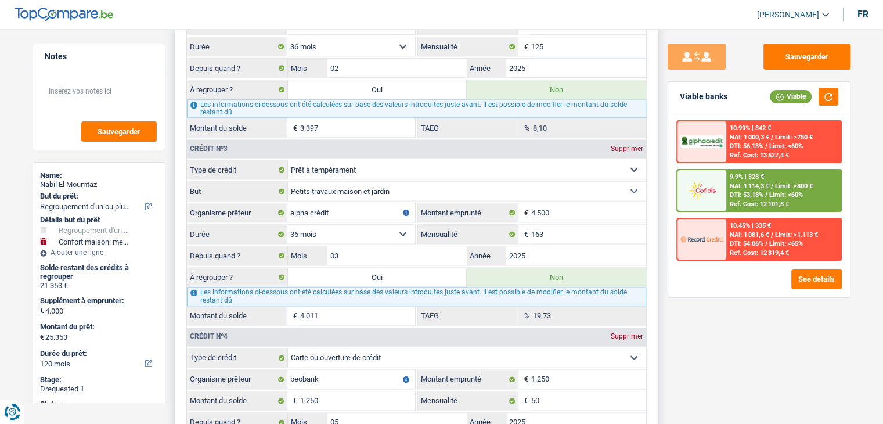
type input "28.750"
radio input "false"
type input "24.750"
type input "28.750"
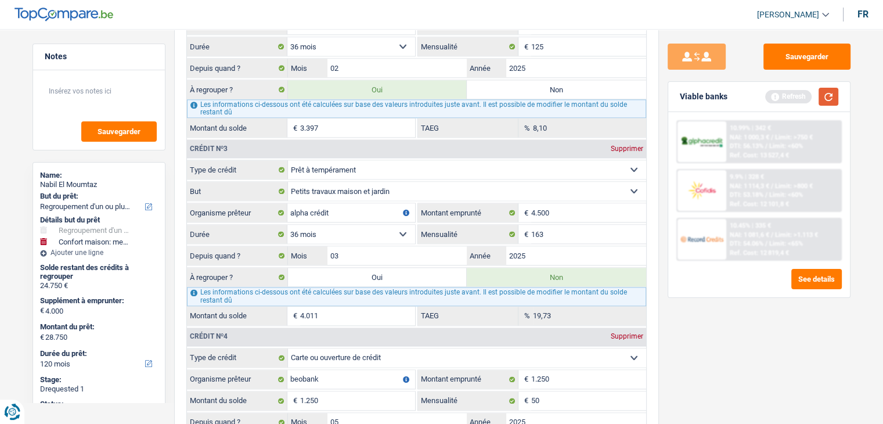
click at [827, 100] on button "button" at bounding box center [829, 97] width 20 height 18
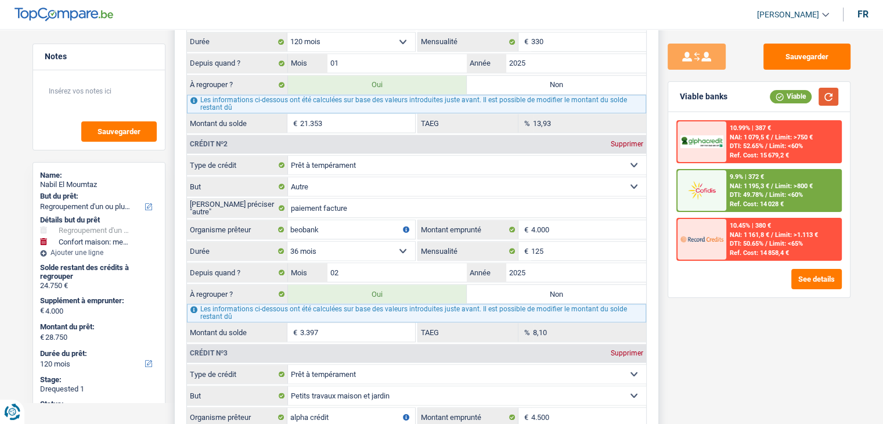
scroll to position [1278, 0]
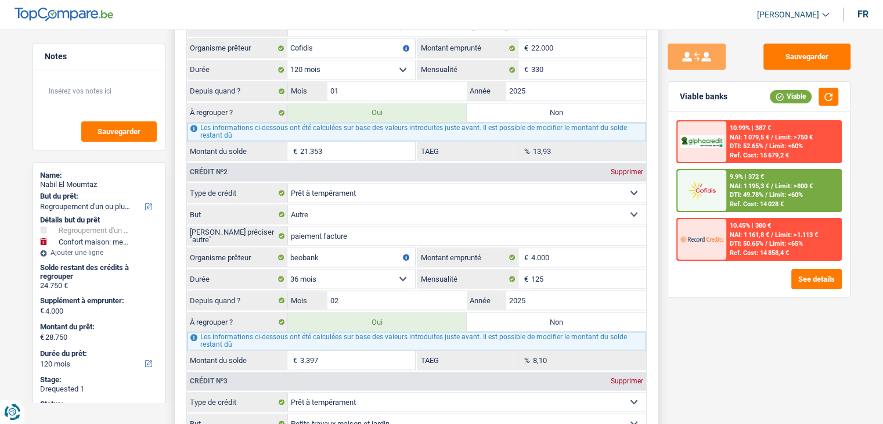
click at [651, 209] on div "6 Ancien : Avez-vous des prêts ou des cartes de crédit en cours ? Oui Non Dans …" at bounding box center [416, 368] width 485 height 965
click at [660, 249] on div "Sauvegarder Viable banks Viable 10.99% | 387 € NAI: 1 079,5 € / Limit: >750 € D…" at bounding box center [759, 223] width 200 height 359
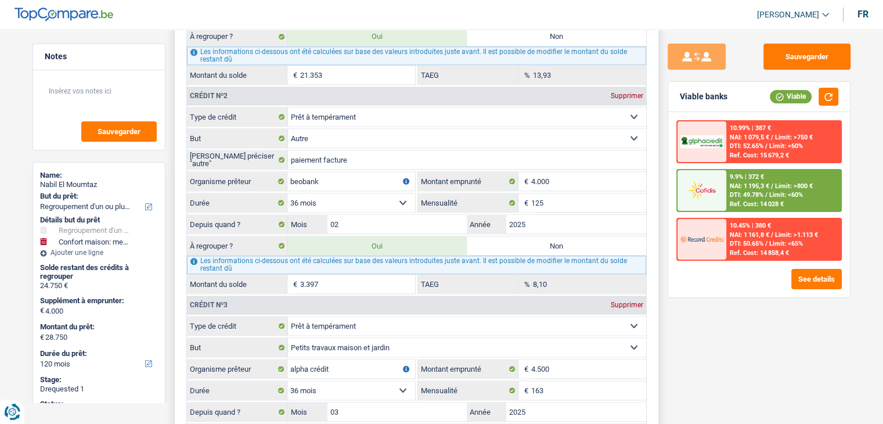
scroll to position [1394, 0]
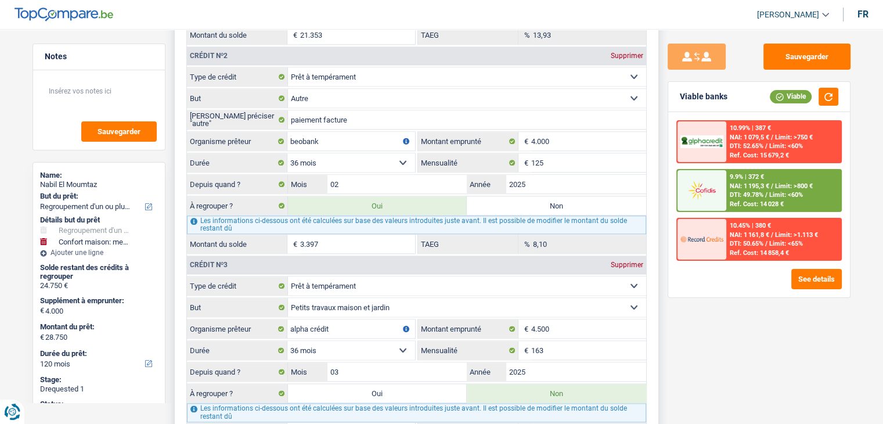
click at [657, 225] on div "6 Ancien : Avez-vous des prêts ou des cartes de crédit en cours ? Oui Non Dans …" at bounding box center [416, 251] width 485 height 965
click at [795, 52] on button "Sauvegarder" at bounding box center [807, 57] width 87 height 26
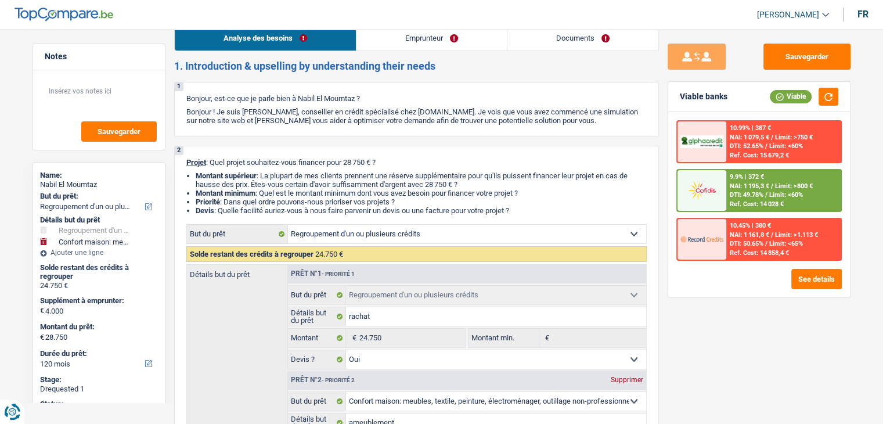
scroll to position [0, 0]
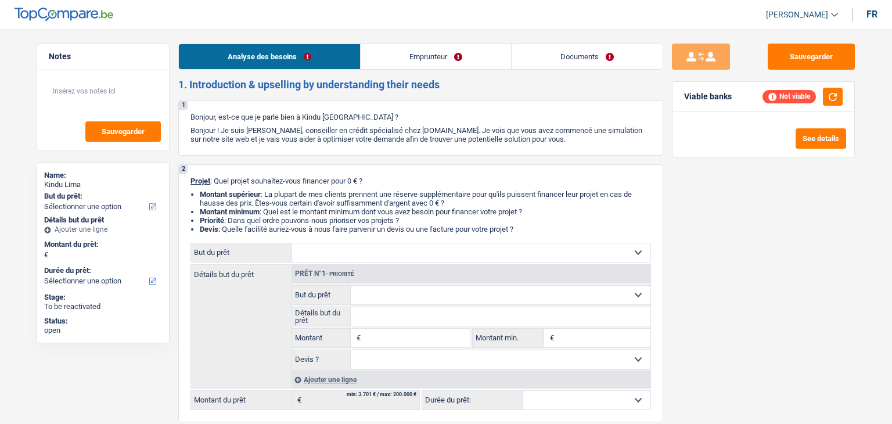
select select "publicEmployee"
select select "familyAllowances"
select select "netSalary"
select select "mealVouchers"
select select "rents"
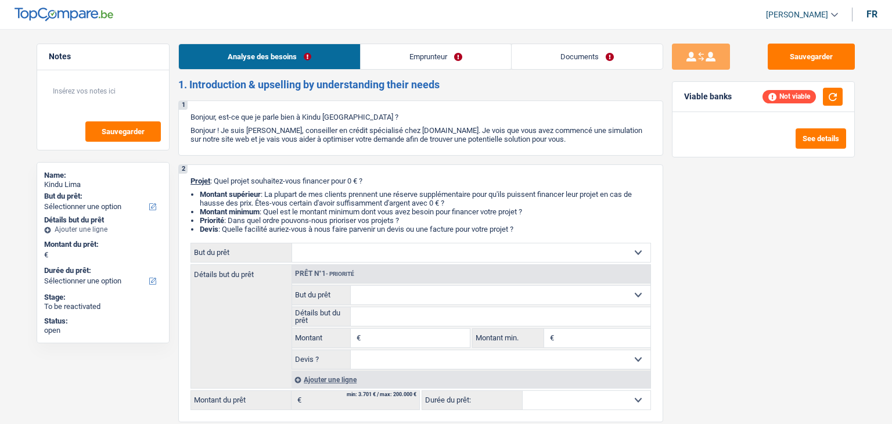
select select "cardOrCredit"
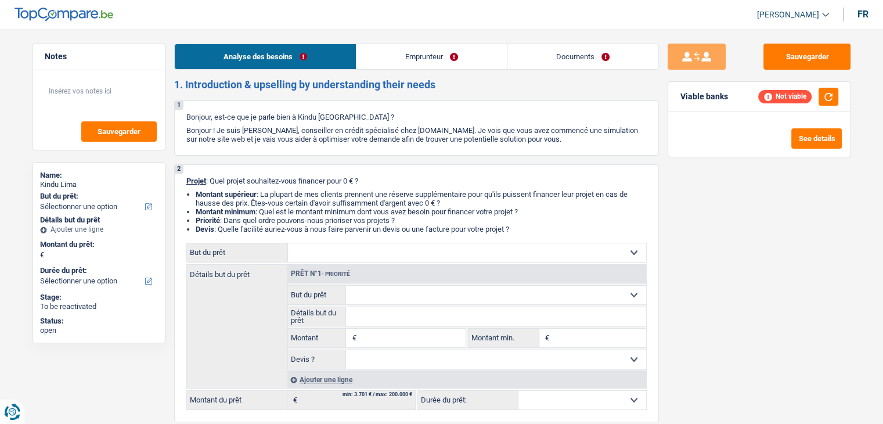
click at [461, 56] on link "Emprunteur" at bounding box center [432, 56] width 150 height 25
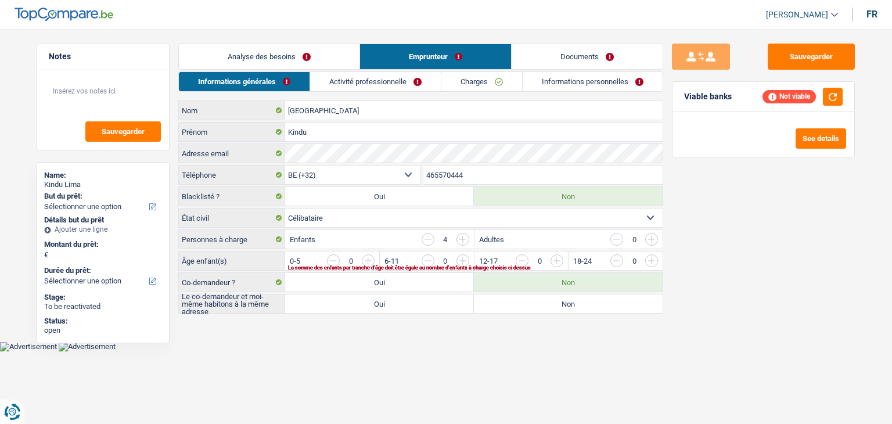
click at [402, 74] on link "Activité professionnelle" at bounding box center [375, 81] width 131 height 19
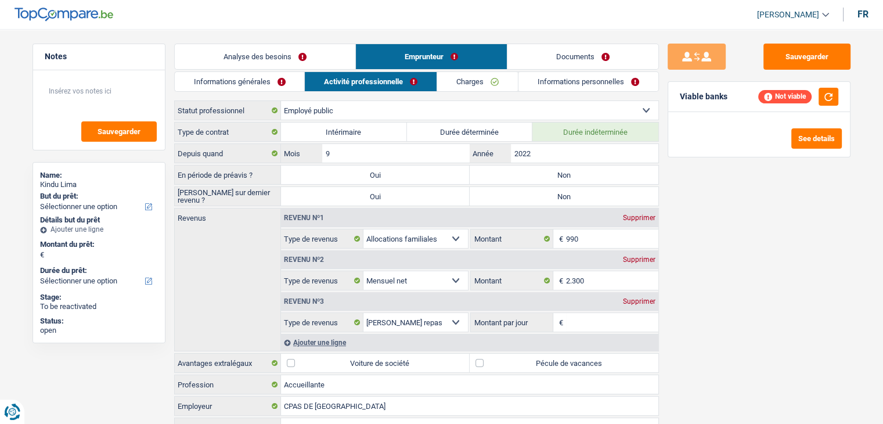
click at [470, 80] on link "Charges" at bounding box center [477, 81] width 81 height 19
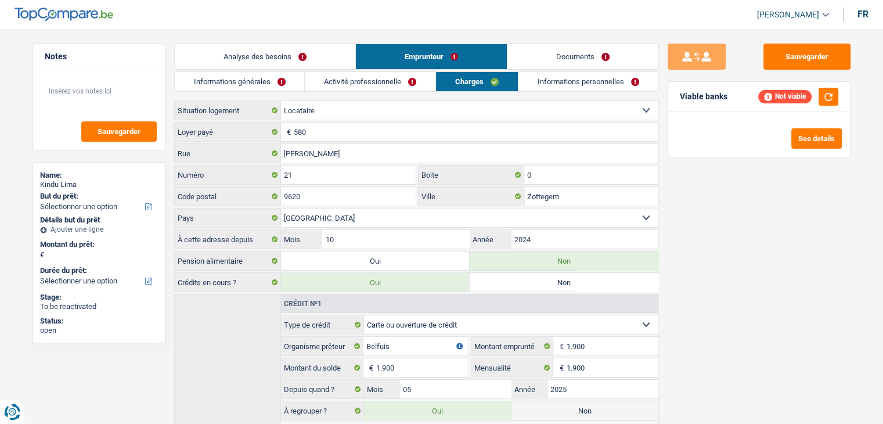
click at [559, 80] on link "Informations personnelles" at bounding box center [589, 81] width 140 height 19
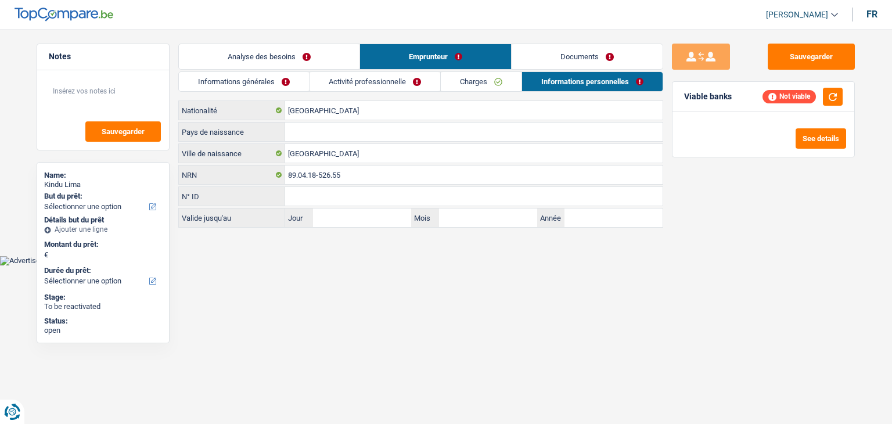
click at [552, 54] on link "Documents" at bounding box center [587, 56] width 151 height 25
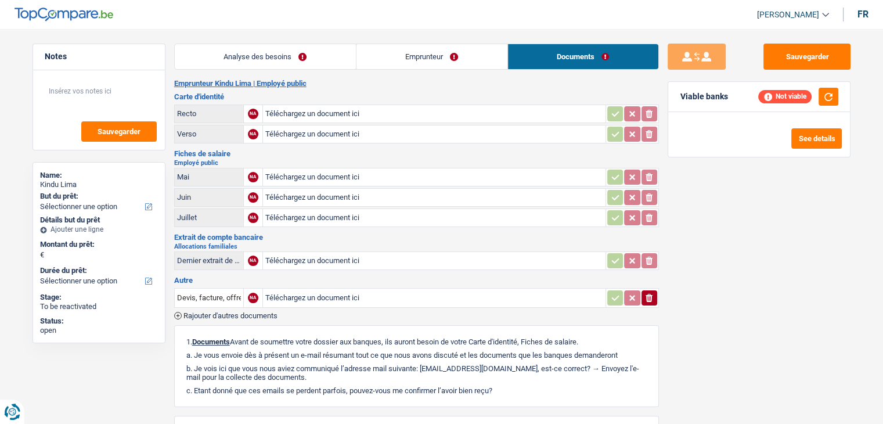
click at [443, 53] on link "Emprunteur" at bounding box center [432, 56] width 151 height 25
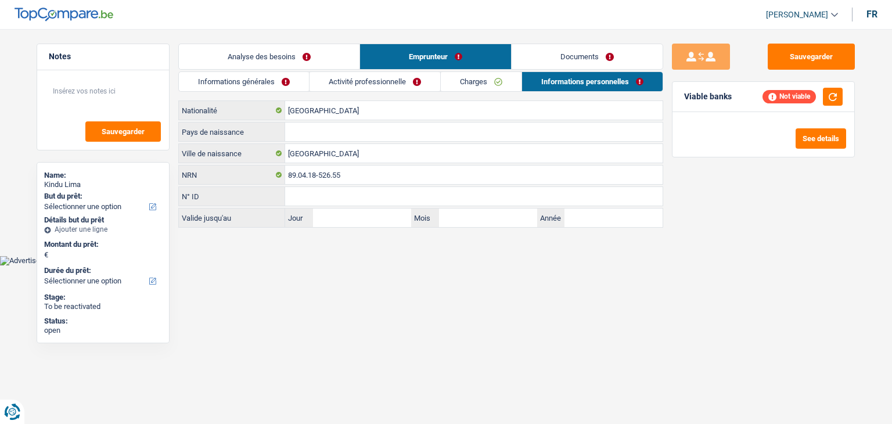
click at [322, 70] on div "Analyse des besoins Emprunteur Documents 1. Introduction & upselling by underst…" at bounding box center [420, 136] width 485 height 184
click at [286, 60] on link "Analyse des besoins" at bounding box center [269, 56] width 181 height 25
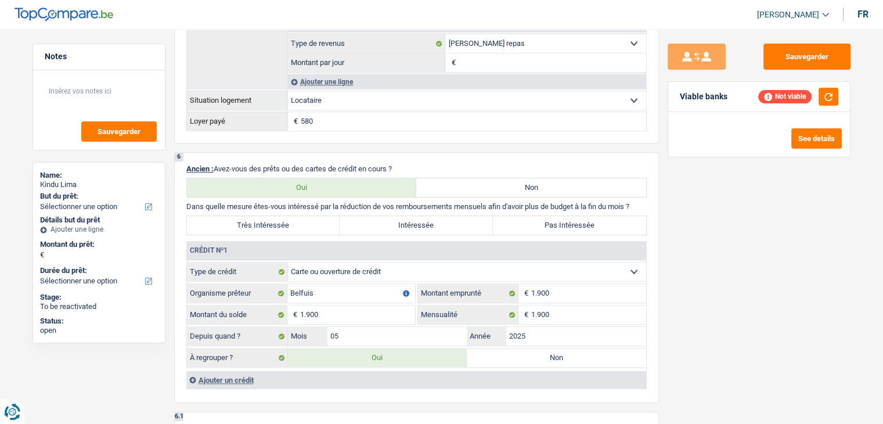
scroll to position [987, 0]
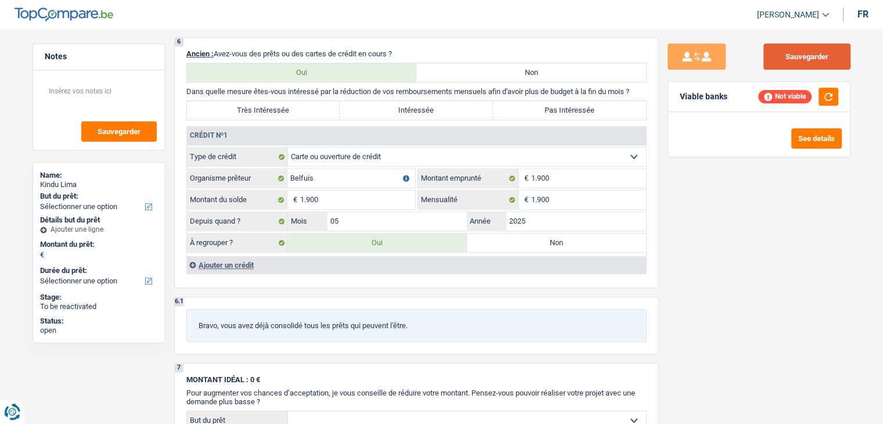
click at [825, 55] on button "Sauvegarder" at bounding box center [807, 57] width 87 height 26
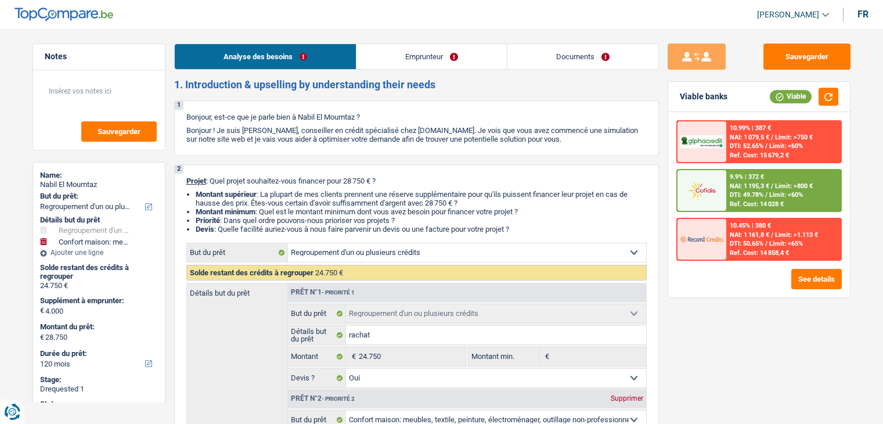
select select "refinancing"
select select "household"
select select "120"
select select "refinancing"
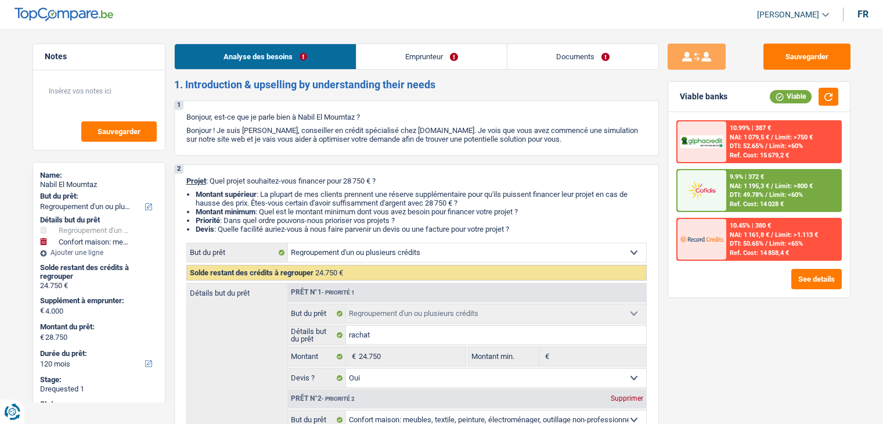
select select "refinancing"
select select "yes"
select select "household"
select select "not_answered"
select select "120"
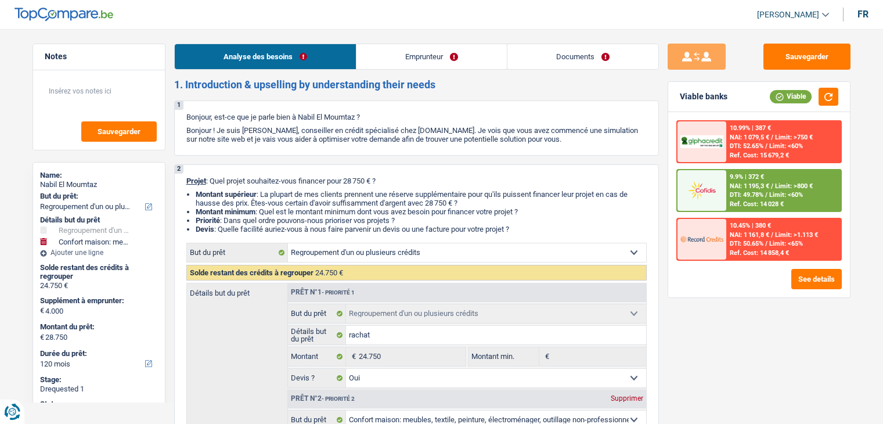
select select "worker"
select select "familyAllowances"
select select "netSalary"
select select "rents"
select select "personalLoan"
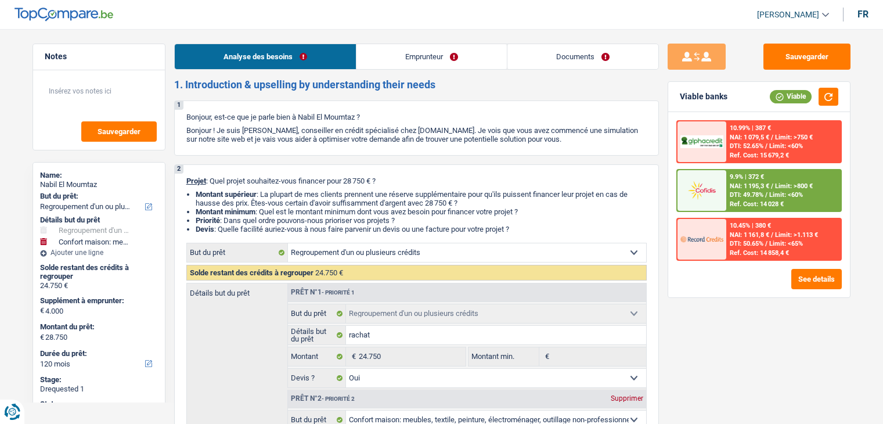
select select "homeFurnishingOrRelocation"
select select "120"
select select "personalLoan"
select select "other"
select select "36"
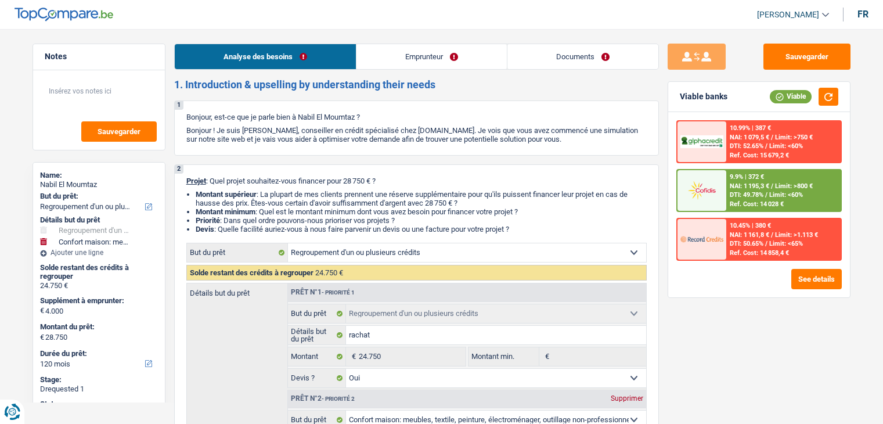
select select "personalLoan"
select select "smallWorks"
select select "36"
select select "cardOrCredit"
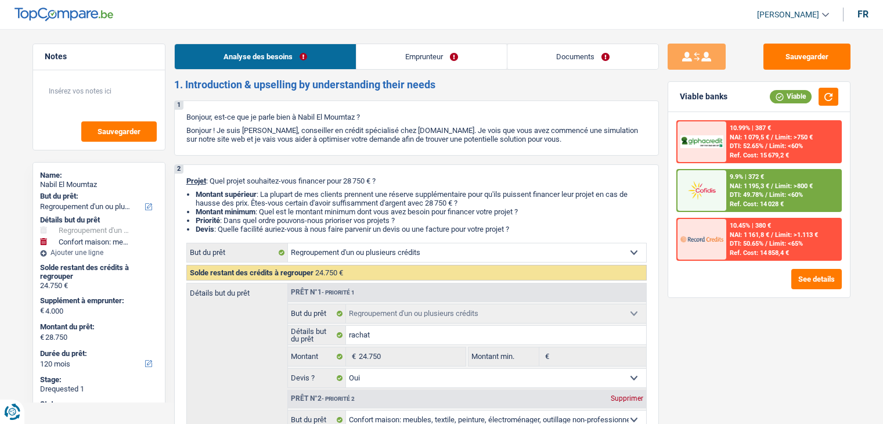
select select "refinancing"
select select "yes"
select select "household"
select select "not_answered"
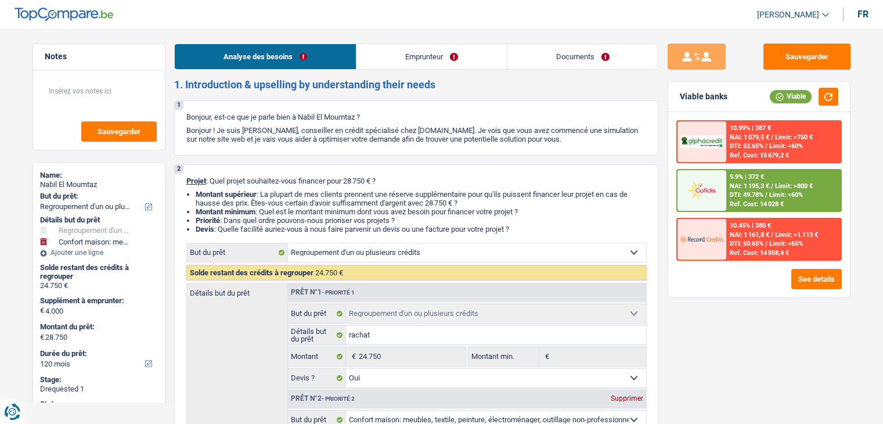
select select "120"
click at [350, 134] on p "Bonjour ! Je suis [PERSON_NAME], conseiller en crédit spécialisé chez [DOMAIN_N…" at bounding box center [416, 134] width 461 height 17
select select "refinancing"
select select "household"
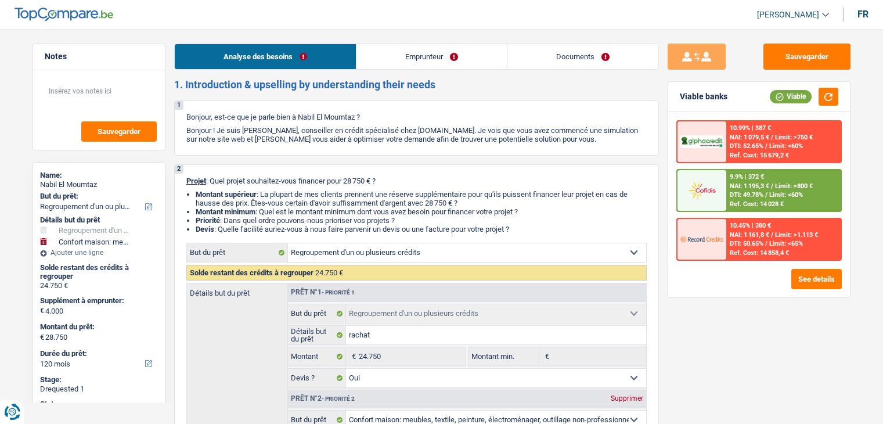
select select "120"
select select "refinancing"
select select "yes"
select select "household"
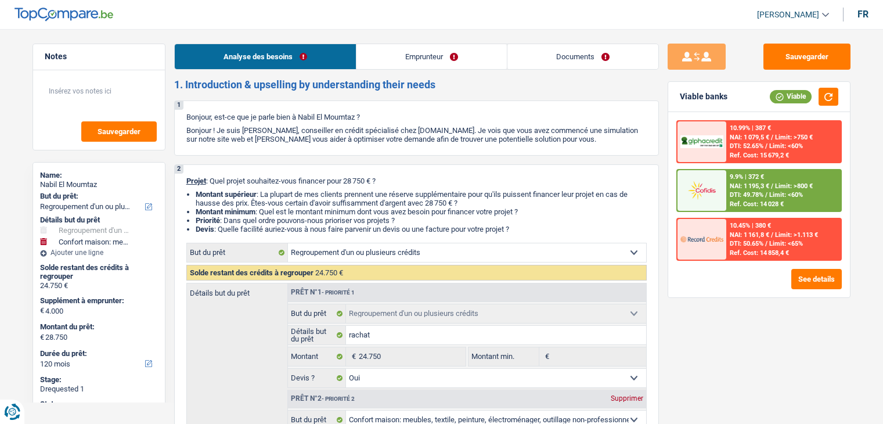
select select "not_answered"
select select "120"
select select "worker"
select select "familyAllowances"
select select "netSalary"
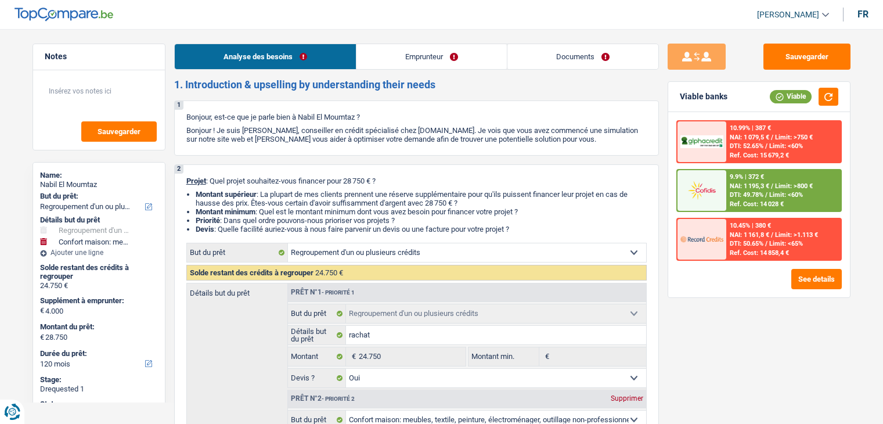
select select "rents"
select select "personalLoan"
select select "homeFurnishingOrRelocation"
select select "120"
select select "personalLoan"
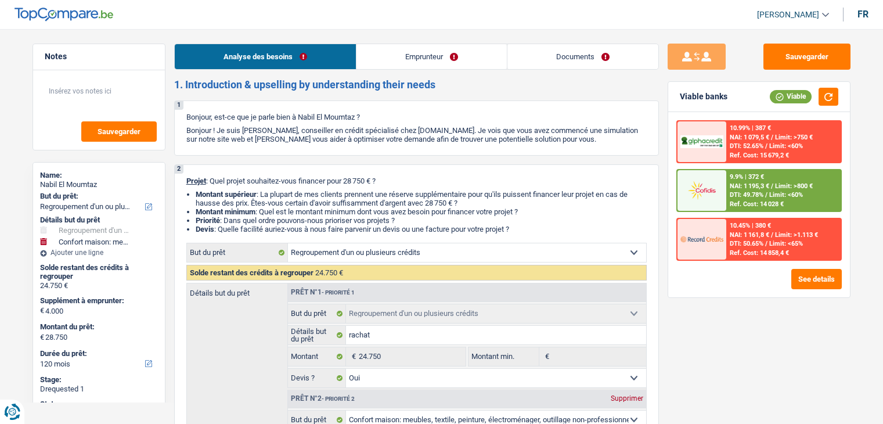
select select "other"
select select "36"
select select "personalLoan"
select select "smallWorks"
select select "36"
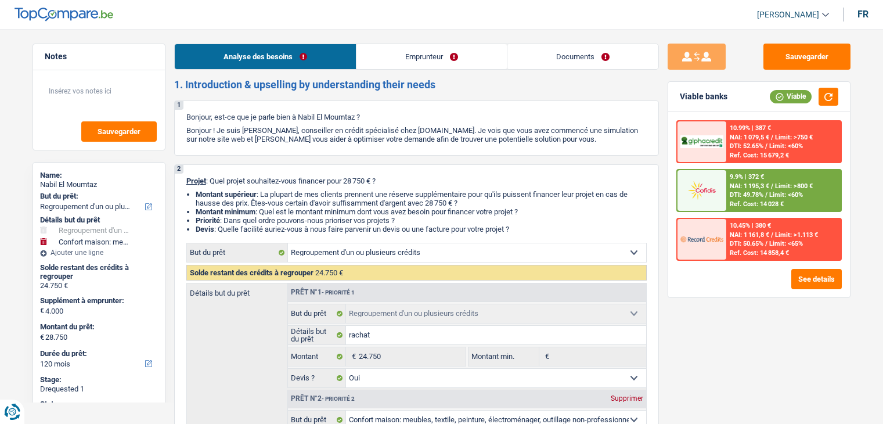
select select "cardOrCredit"
select select "refinancing"
select select "yes"
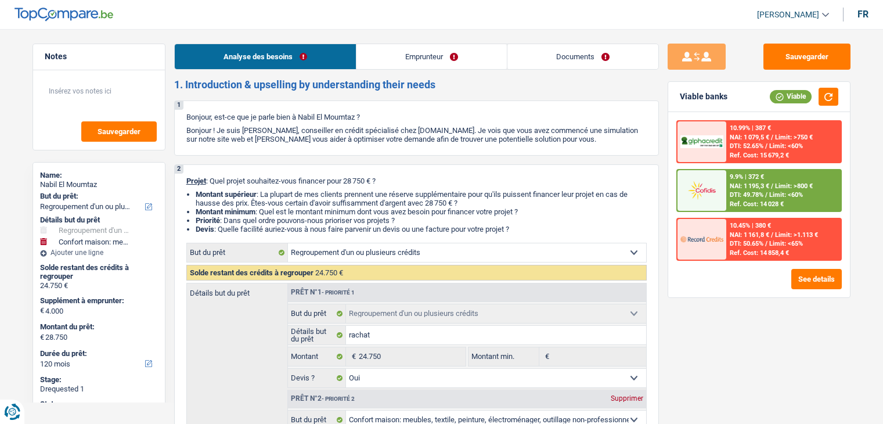
select select "household"
select select "not_answered"
select select "120"
drag, startPoint x: 524, startPoint y: 228, endPoint x: 452, endPoint y: 222, distance: 72.9
click at [452, 222] on ul "Montant supérieur : La plupart de mes clients prennent une réserve supplémentai…" at bounding box center [416, 212] width 461 height 44
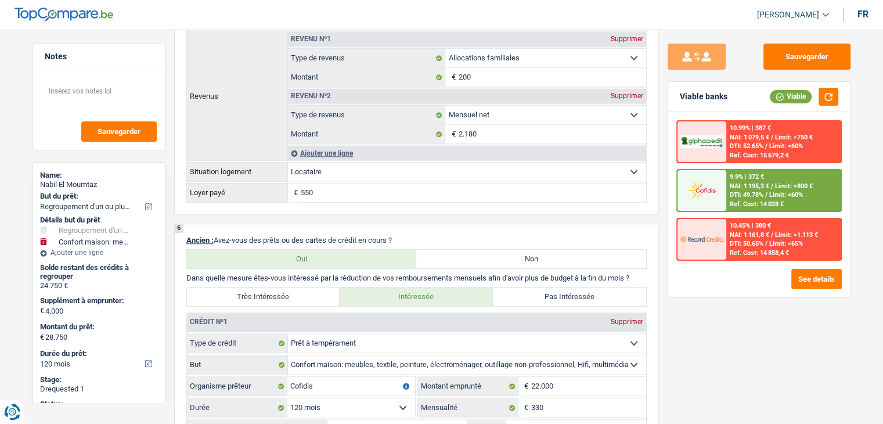
scroll to position [1045, 0]
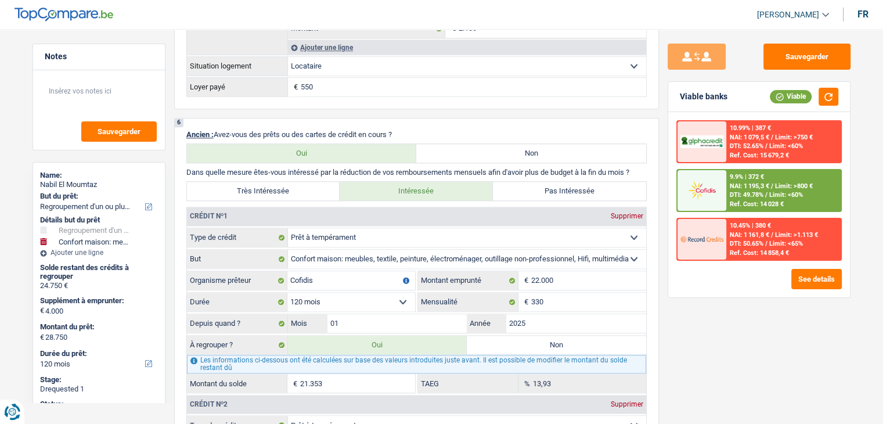
click at [661, 303] on div "Sauvegarder Viable banks Viable 10.99% | 387 € NAI: 1 079,5 € / Limit: >750 € D…" at bounding box center [759, 223] width 200 height 359
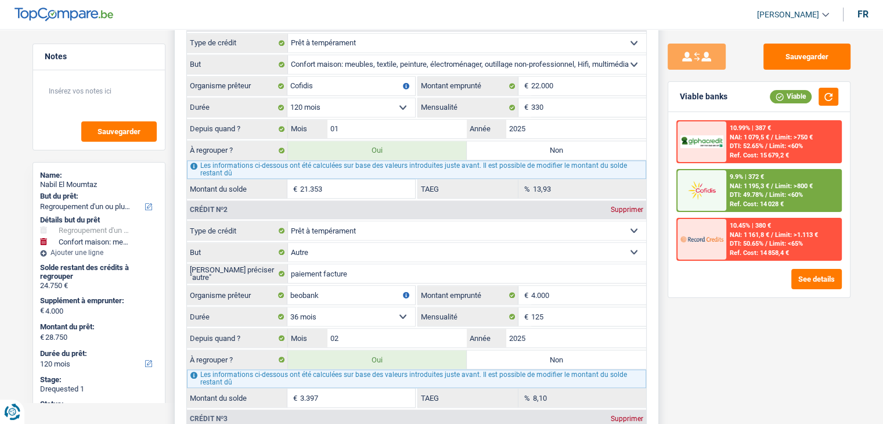
scroll to position [1220, 0]
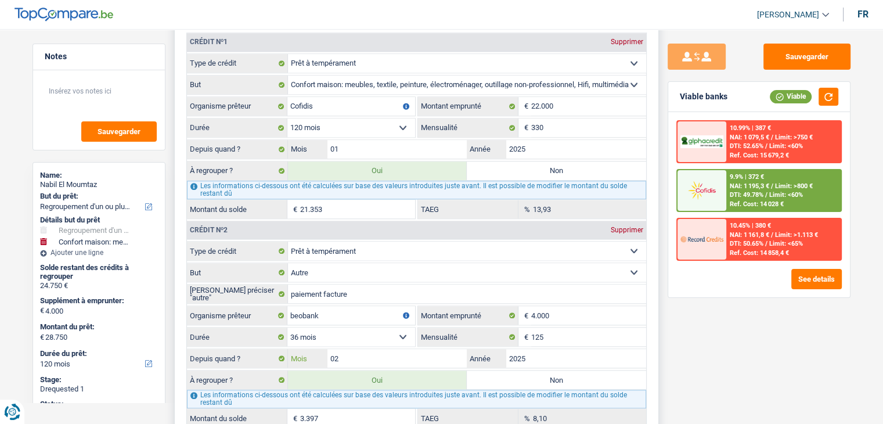
click at [385, 351] on input "02" at bounding box center [398, 358] width 140 height 19
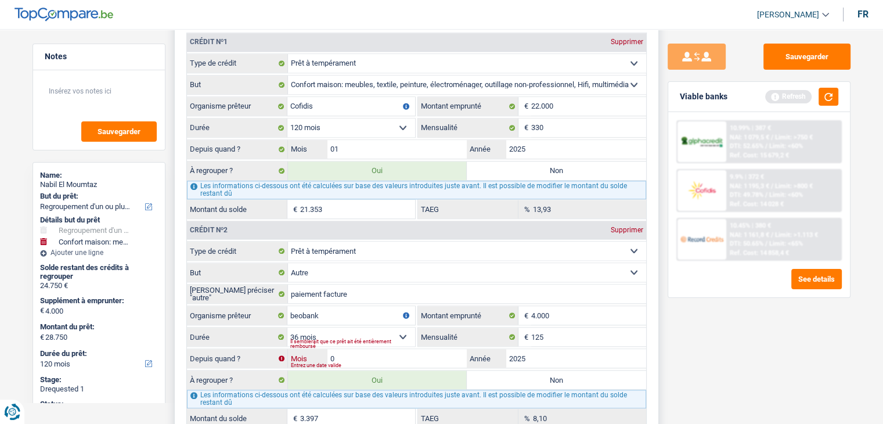
type input "03"
type input "28.852"
type input "24.852"
type input "28.852"
type input "3.499"
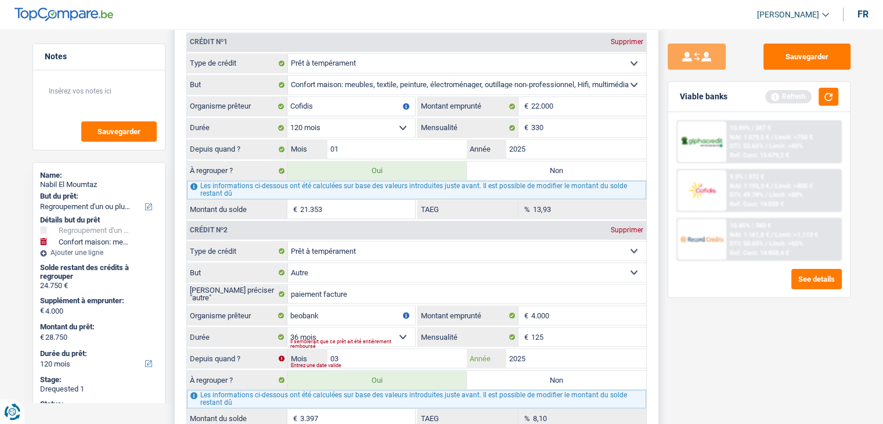
type input "24.852"
type input "28.852"
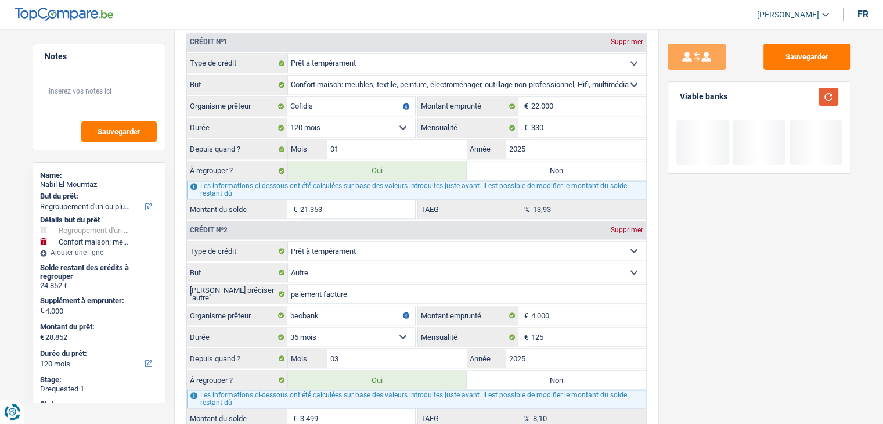
click at [830, 98] on button "button" at bounding box center [829, 97] width 20 height 18
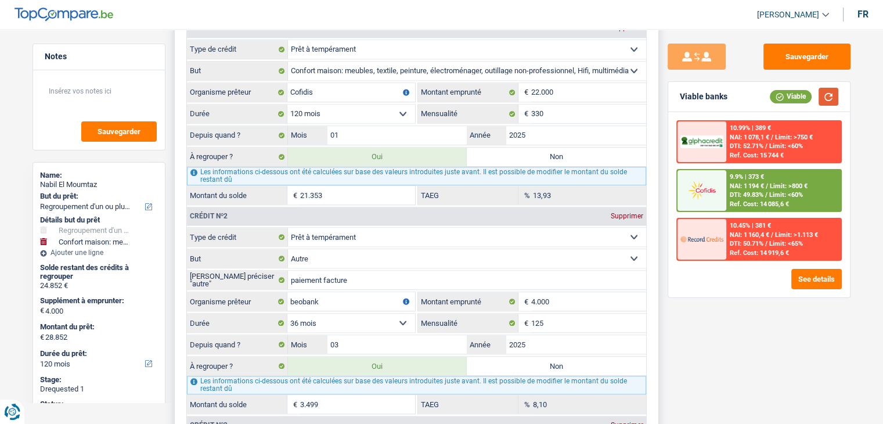
scroll to position [1336, 0]
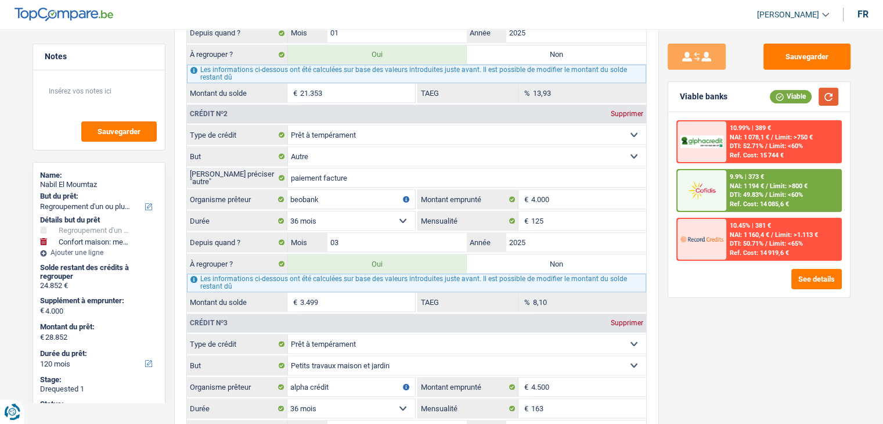
click at [829, 89] on button "button" at bounding box center [829, 97] width 20 height 18
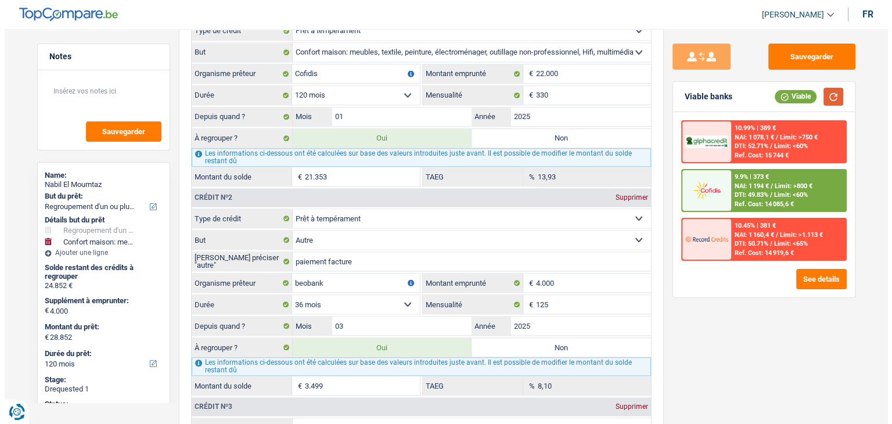
scroll to position [1104, 0]
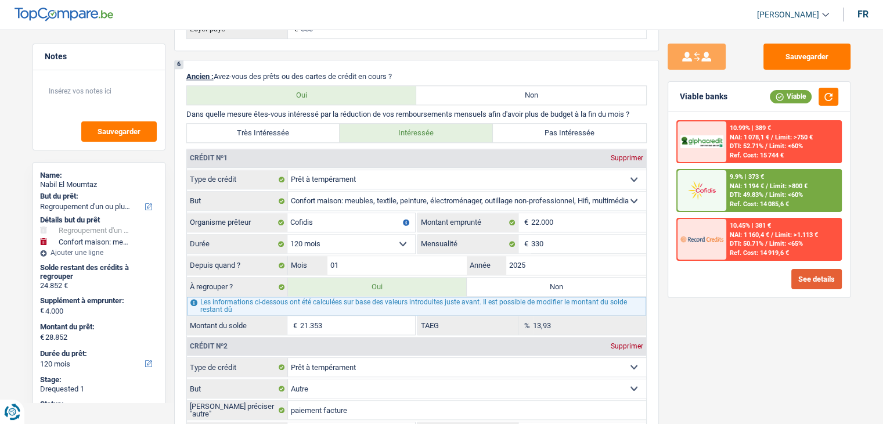
click at [831, 279] on button "See details" at bounding box center [817, 279] width 51 height 20
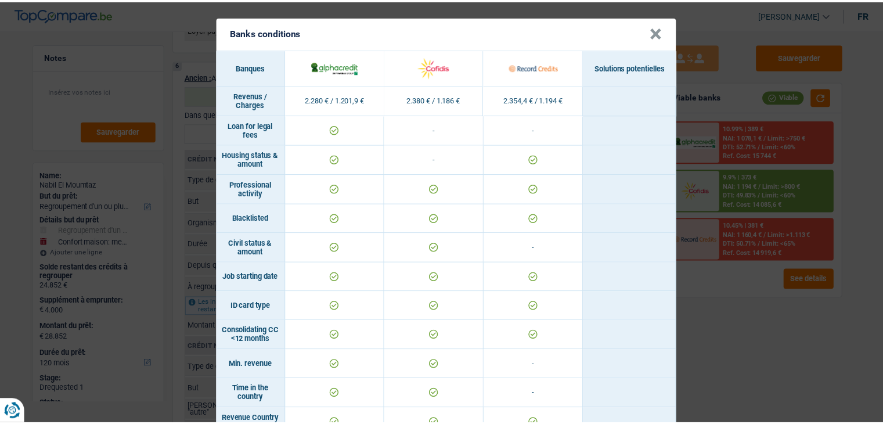
scroll to position [407, 0]
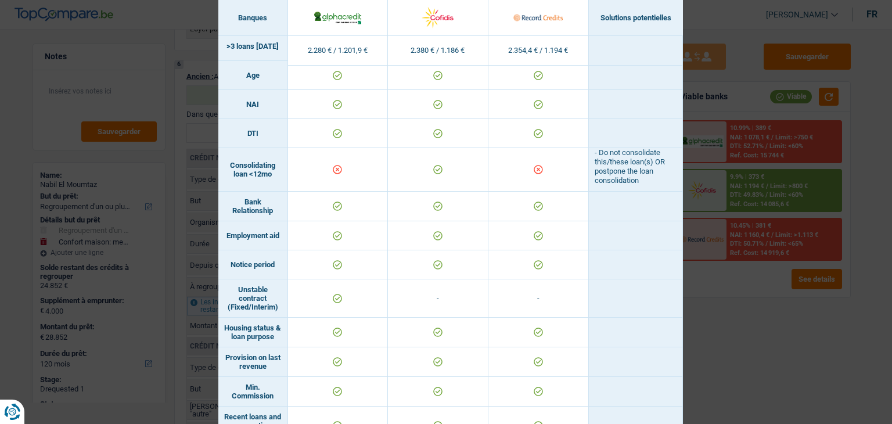
click at [708, 305] on div "Banks conditions × Banques Solutions potentielles Revenus / Charges 2.280 € / 1…" at bounding box center [446, 212] width 892 height 424
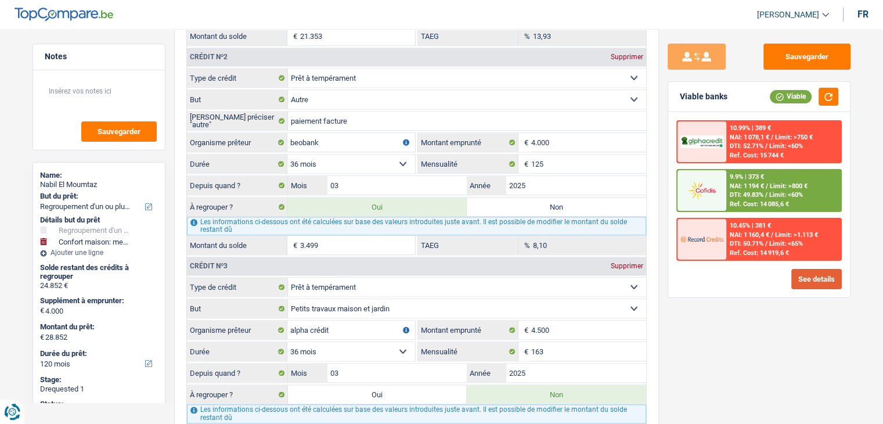
scroll to position [1394, 0]
click at [725, 336] on div "Sauvegarder Viable banks Viable 10.99% | 389 € NAI: 1 078,1 € / Limit: >750 € D…" at bounding box center [759, 223] width 200 height 359
click at [676, 296] on div "Sauvegarder Viable banks Viable 10.99% | 389 € NAI: 1 078,1 € / Limit: >750 € D…" at bounding box center [759, 223] width 200 height 359
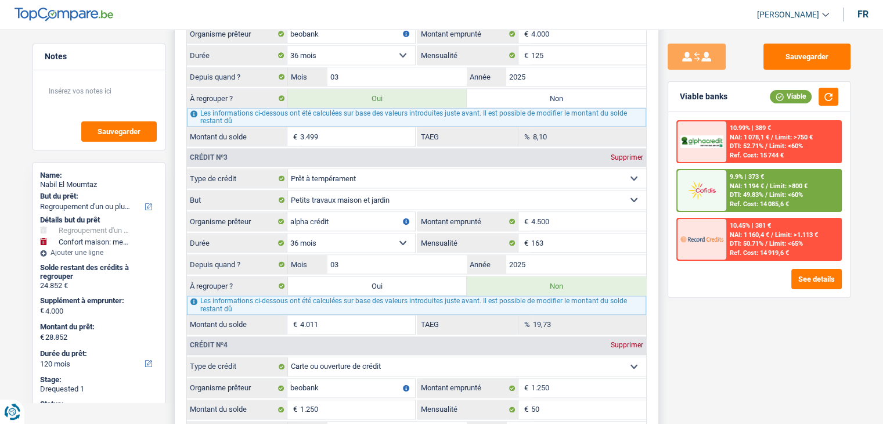
scroll to position [1510, 0]
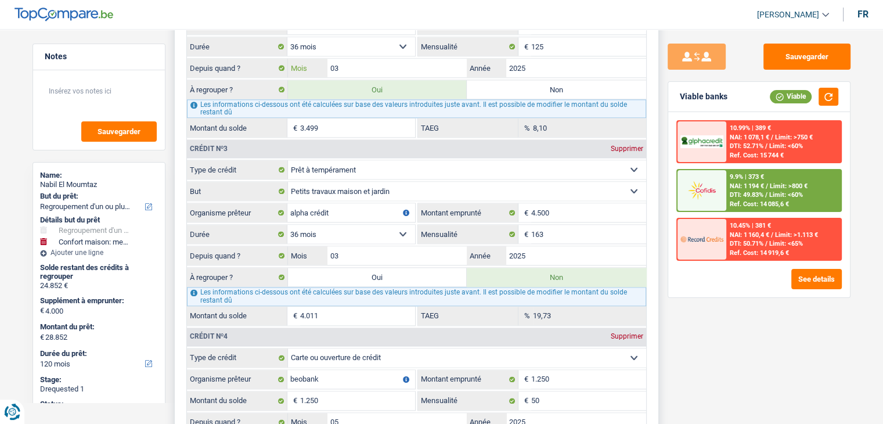
click at [360, 61] on input "03" at bounding box center [398, 68] width 140 height 19
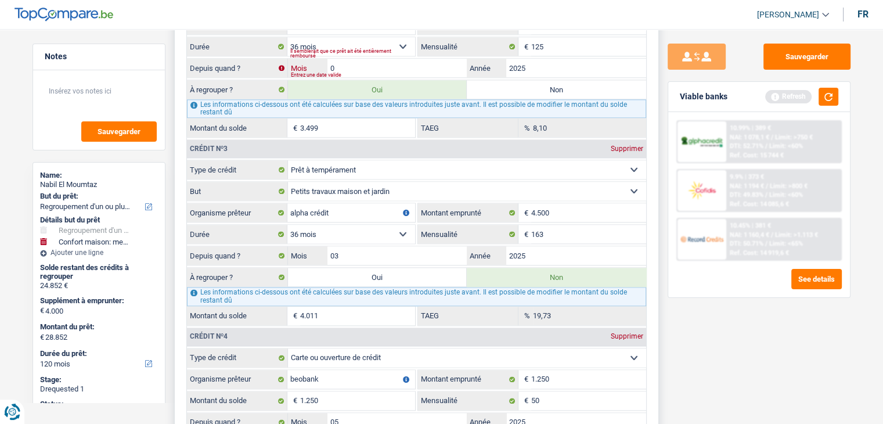
type input "04"
type input "28.954"
type input "24.954"
type input "28.954"
type input "3.601"
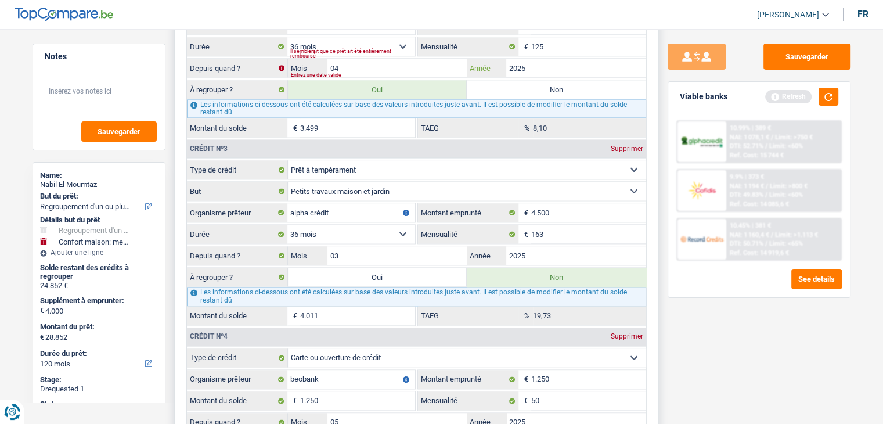
type input "24.954"
type input "28.954"
click at [815, 95] on div "Refresh" at bounding box center [802, 97] width 73 height 18
click at [824, 94] on button "button" at bounding box center [829, 97] width 20 height 18
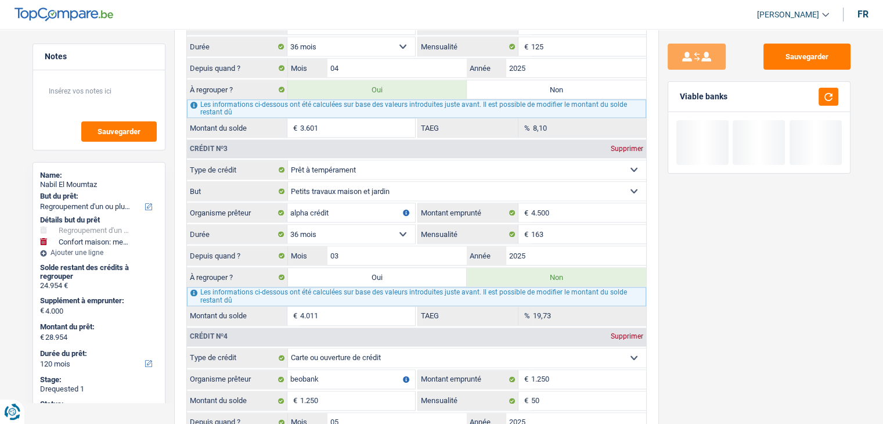
drag, startPoint x: 738, startPoint y: 96, endPoint x: 695, endPoint y: 93, distance: 42.5
click at [695, 93] on div "Viable banks" at bounding box center [760, 97] width 182 height 30
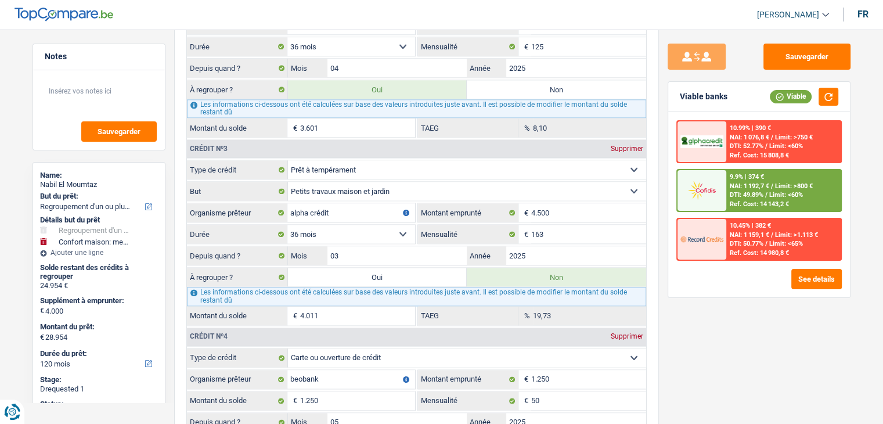
click at [715, 347] on div "Sauvegarder Viable banks Viable 10.99% | 390 € NAI: 1 076,8 € / Limit: >750 € D…" at bounding box center [759, 223] width 200 height 359
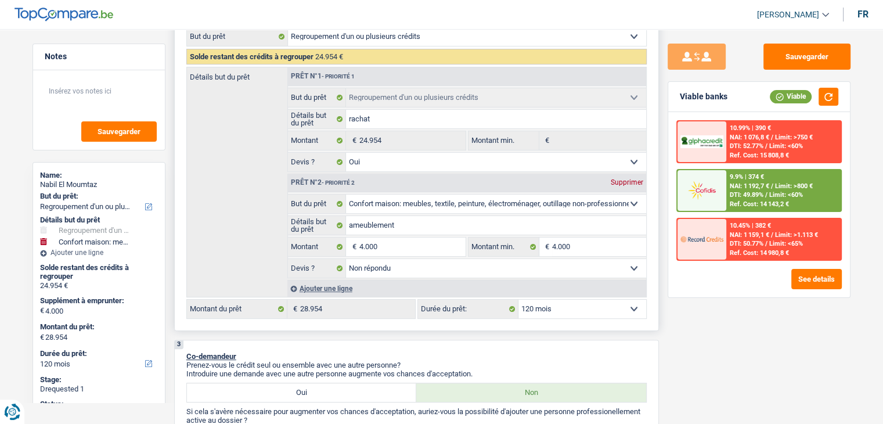
scroll to position [348, 0]
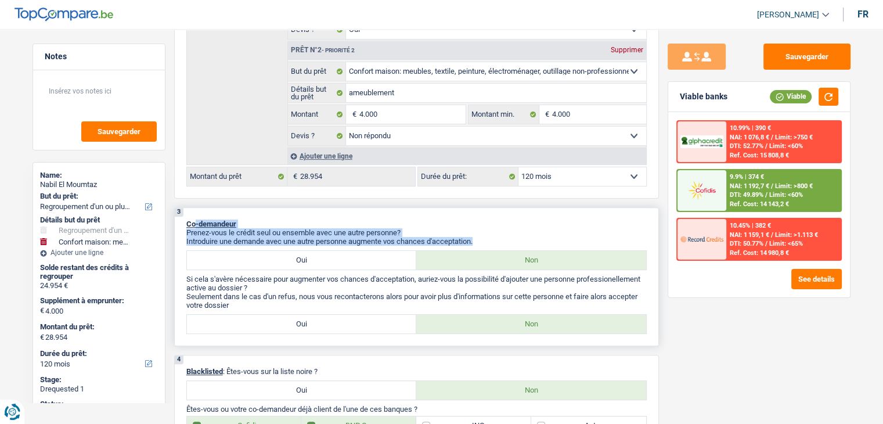
drag, startPoint x: 484, startPoint y: 236, endPoint x: 196, endPoint y: 207, distance: 289.5
click at [196, 207] on div "3 Co-demandeur Prenez-vous le crédit seul ou ensemble avec une autre personne? …" at bounding box center [416, 276] width 485 height 139
drag, startPoint x: 184, startPoint y: 220, endPoint x: 479, endPoint y: 233, distance: 295.4
click at [479, 233] on div "3 Co-demandeur Prenez-vous le crédit seul ou ensemble avec une autre personne? …" at bounding box center [416, 276] width 485 height 139
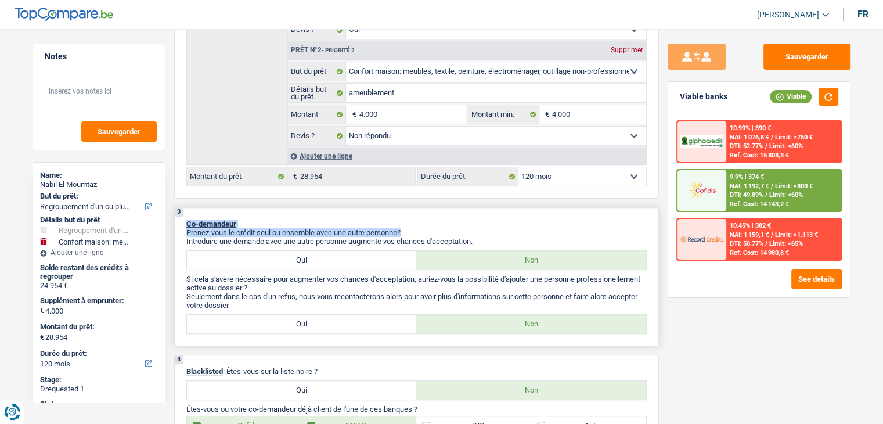
click at [479, 233] on p "Prenez-vous le crédit seul ou ensemble avec une autre personne?" at bounding box center [416, 232] width 461 height 9
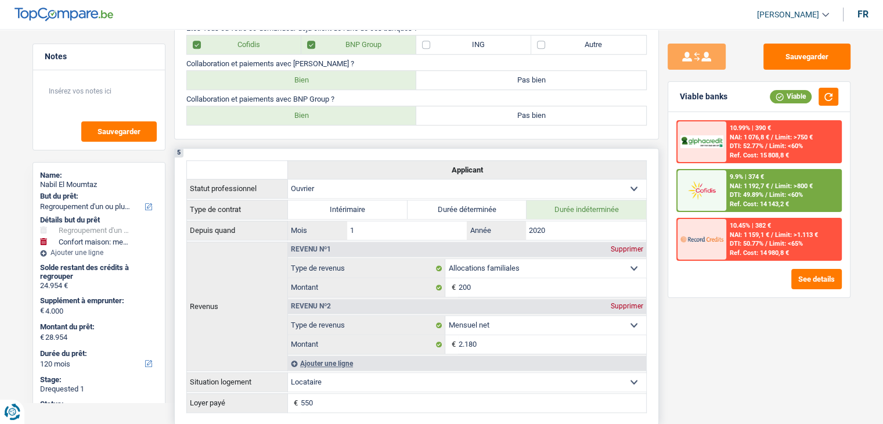
scroll to position [813, 0]
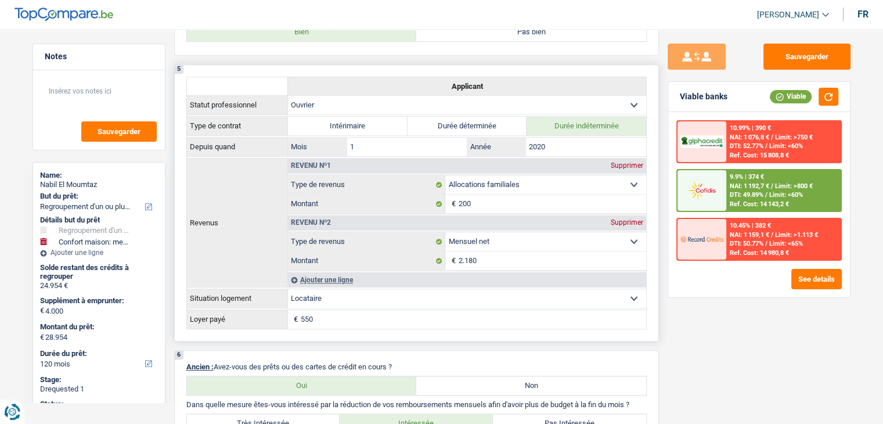
click at [656, 327] on div "5 Applicant Statut professionnel Ouvrier Employé privé Employé public Invalide …" at bounding box center [416, 202] width 485 height 277
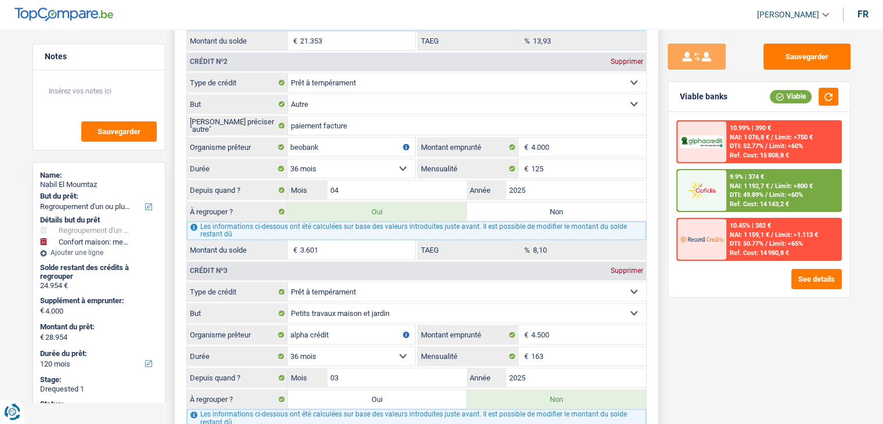
scroll to position [1394, 0]
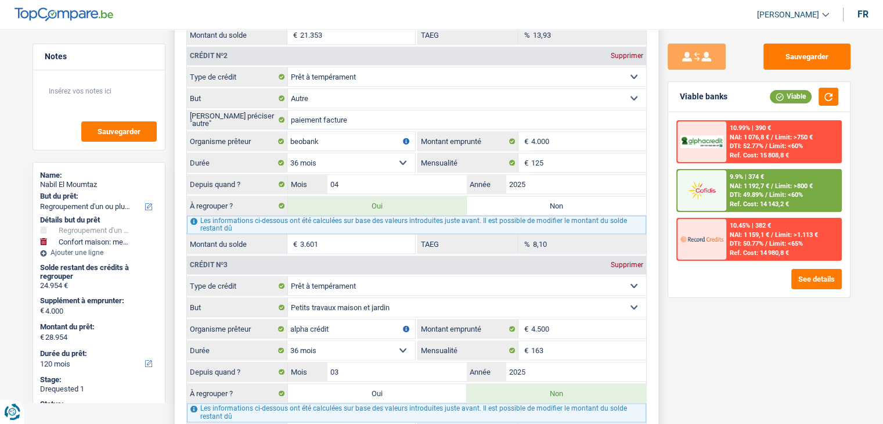
click at [502, 199] on label "Non" at bounding box center [556, 205] width 179 height 19
click at [502, 199] on input "Non" at bounding box center [556, 205] width 179 height 19
radio input "true"
type input "25.353"
type input "21.353"
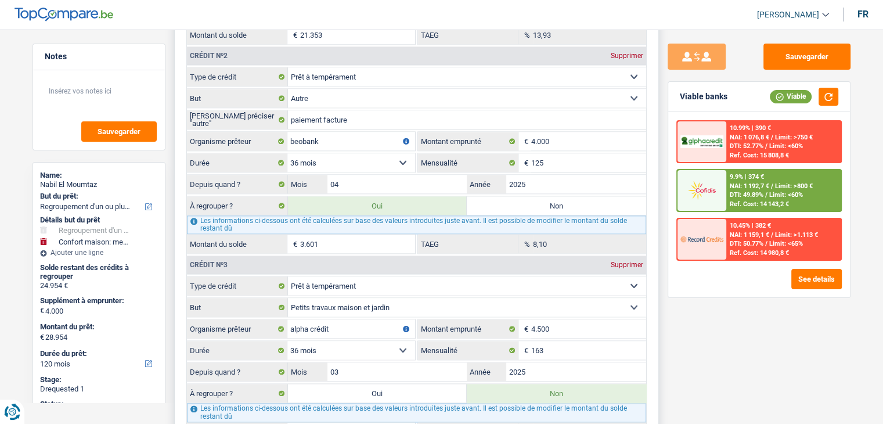
type input "25.353"
radio input "false"
type input "21.353"
type input "25.353"
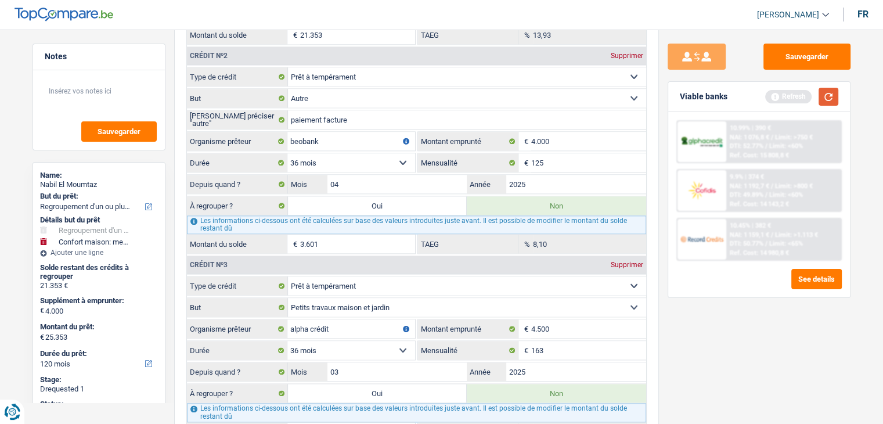
click at [826, 98] on button "button" at bounding box center [829, 97] width 20 height 18
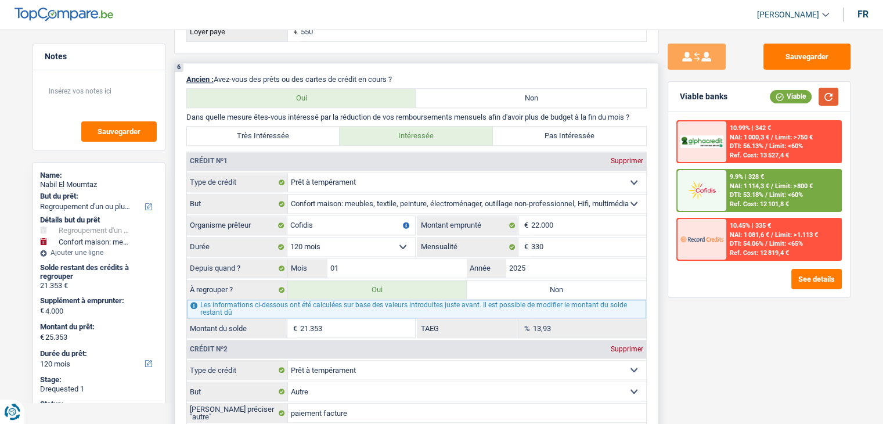
scroll to position [1104, 0]
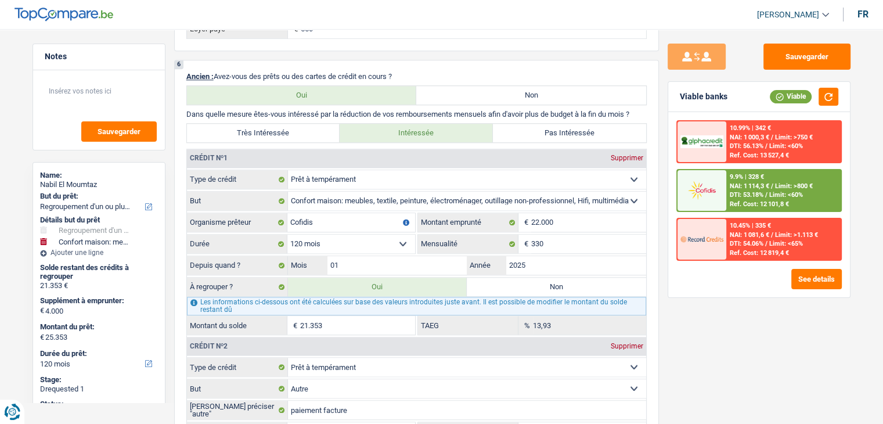
click at [724, 178] on div at bounding box center [702, 190] width 49 height 41
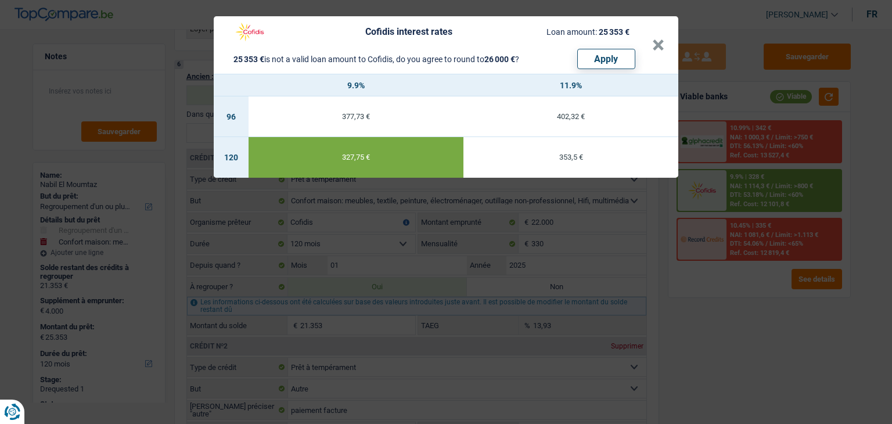
click at [689, 296] on div "Cofidis interest rates Loan amount: 25 353 € 25 353 € is not a valid loan amoun…" at bounding box center [446, 212] width 892 height 424
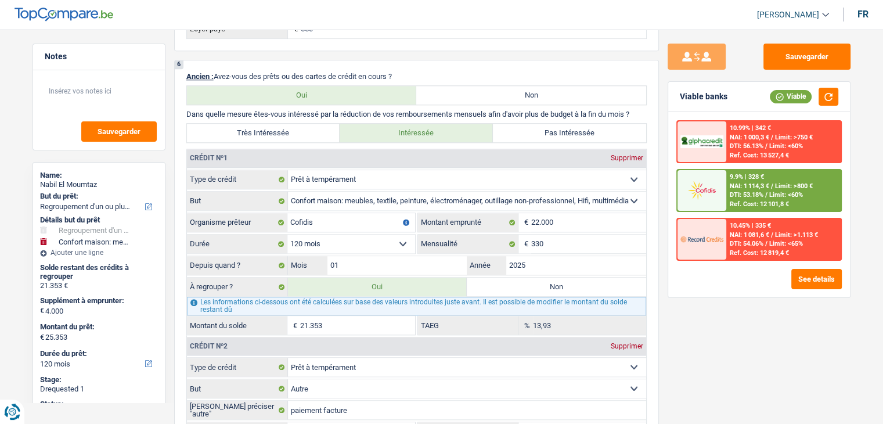
click at [697, 361] on div "Sauvegarder Viable banks Viable 10.99% | 342 € NAI: 1 000,3 € / Limit: >750 € D…" at bounding box center [759, 223] width 200 height 359
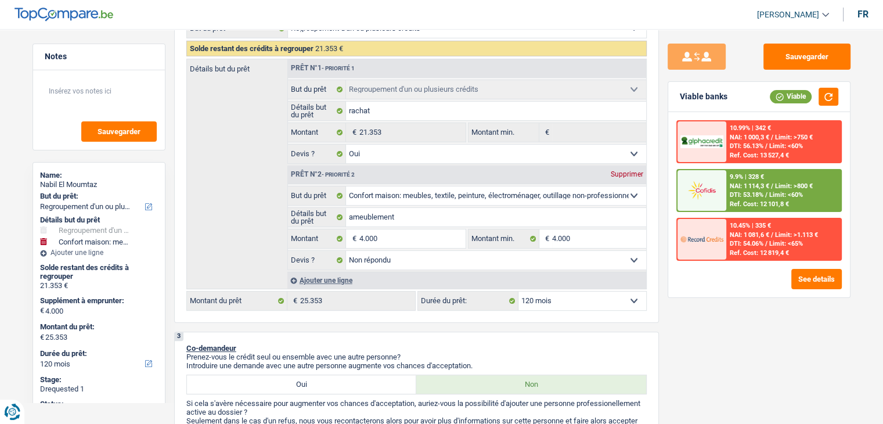
scroll to position [290, 0]
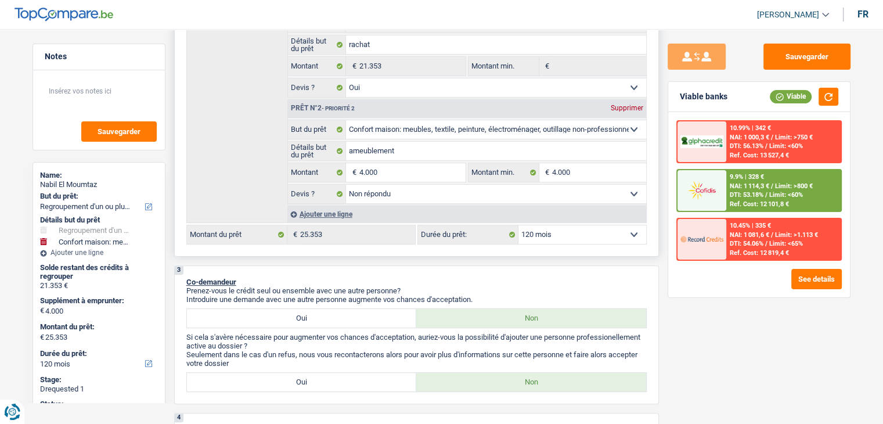
click at [548, 235] on select "12 mois 18 mois 24 mois 30 mois 36 mois 42 mois 48 mois 60 mois 72 mois 84 mois…" at bounding box center [583, 234] width 128 height 19
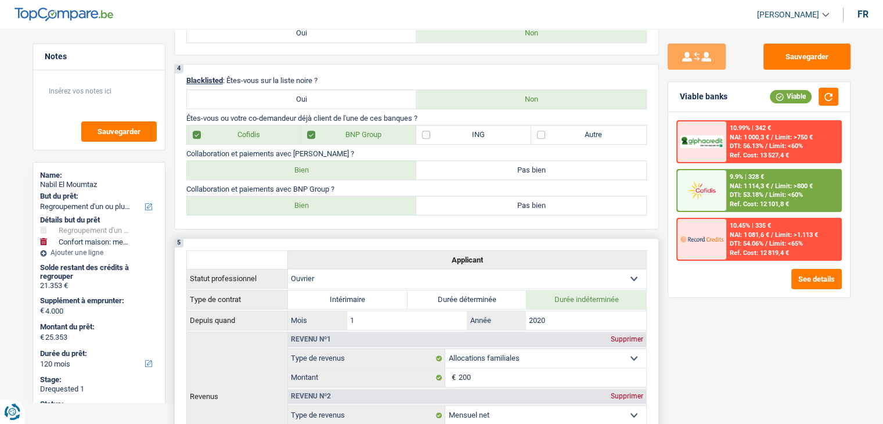
scroll to position [523, 0]
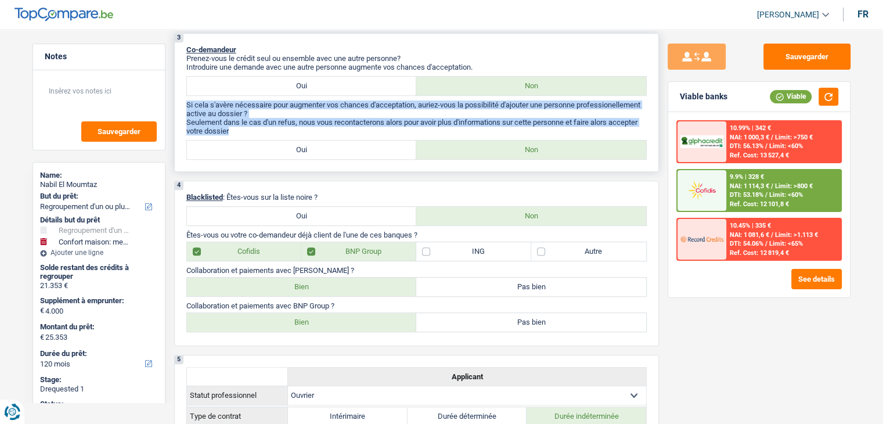
drag, startPoint x: 243, startPoint y: 130, endPoint x: 181, endPoint y: 103, distance: 67.6
click at [181, 103] on div "3 Co-demandeur Prenez-vous le crédit seul ou ensemble avec une autre personne? …" at bounding box center [416, 102] width 485 height 139
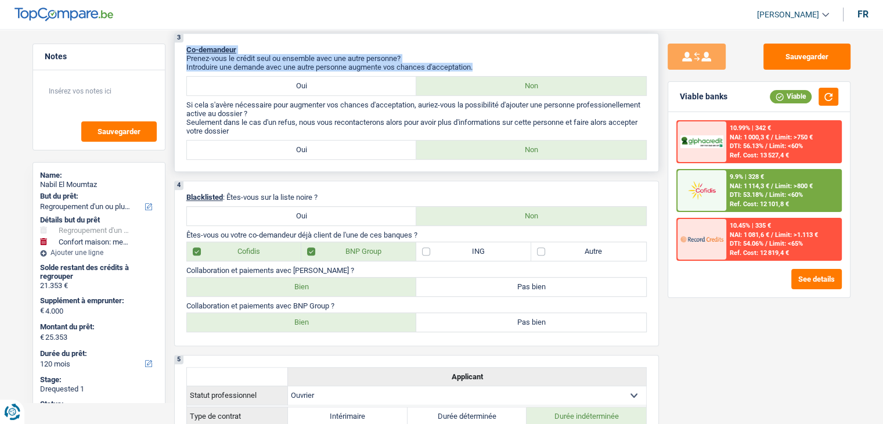
drag, startPoint x: 186, startPoint y: 46, endPoint x: 480, endPoint y: 60, distance: 294.8
click at [480, 60] on div "3 Co-demandeur Prenez-vous le crédit seul ou ensemble avec une autre personne? …" at bounding box center [416, 102] width 485 height 139
click at [480, 63] on p "Introduire une demande avec une autre personne augmente vos chances d'acceptati…" at bounding box center [416, 67] width 461 height 9
drag, startPoint x: 479, startPoint y: 63, endPoint x: 186, endPoint y: 50, distance: 292.5
click at [186, 50] on div "3 Co-demandeur Prenez-vous le crédit seul ou ensemble avec une autre personne? …" at bounding box center [416, 102] width 485 height 139
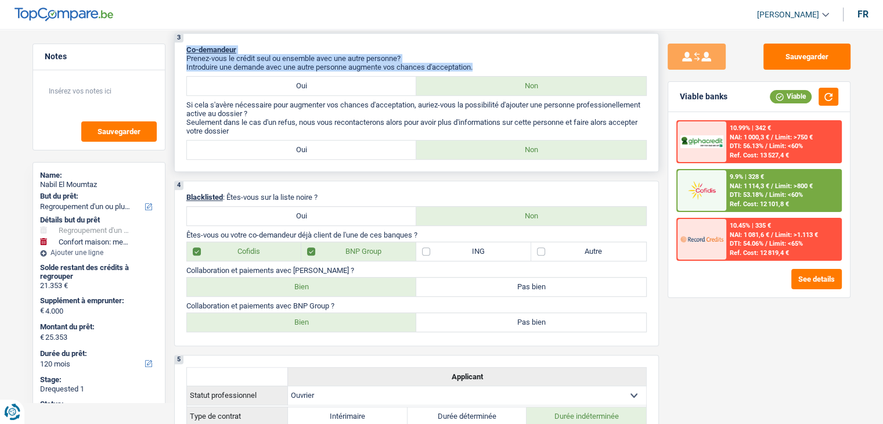
click at [186, 50] on span "Co-demandeur" at bounding box center [211, 49] width 50 height 9
drag, startPoint x: 184, startPoint y: 49, endPoint x: 481, endPoint y: 62, distance: 297.7
click at [481, 62] on div "3 Co-demandeur Prenez-vous le crédit seul ou ensemble avec une autre personne? …" at bounding box center [416, 102] width 485 height 139
click at [481, 63] on p "Introduire une demande avec une autre personne augmente vos chances d'acceptati…" at bounding box center [416, 67] width 461 height 9
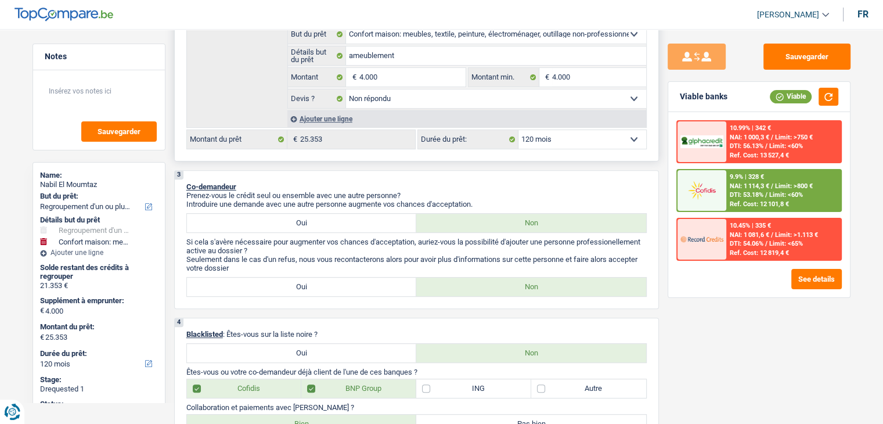
scroll to position [290, 0]
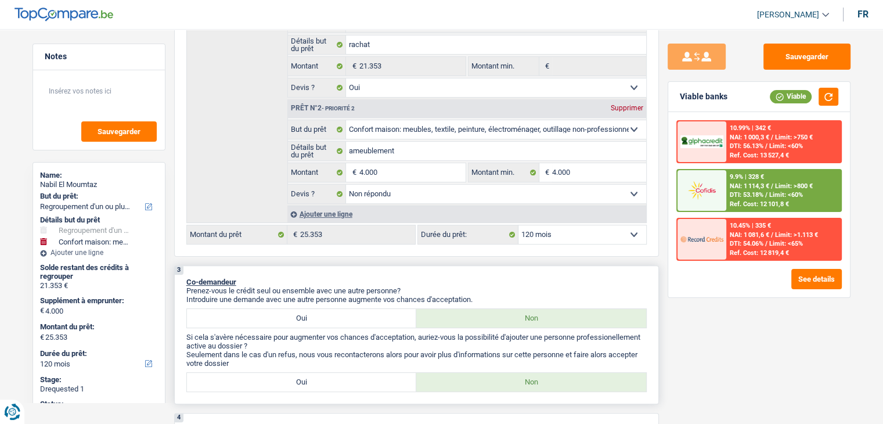
click at [486, 292] on p "Prenez-vous le crédit seul ou ensemble avec une autre personne?" at bounding box center [416, 290] width 461 height 9
click at [562, 236] on select "12 mois 18 mois 24 mois 30 mois 36 mois 42 mois 48 mois 60 mois 72 mois 84 mois…" at bounding box center [583, 234] width 128 height 19
drag, startPoint x: 481, startPoint y: 297, endPoint x: 186, endPoint y: 274, distance: 296.0
click at [186, 274] on div "3 Co-demandeur Prenez-vous le crédit seul ou ensemble avec une autre personne? …" at bounding box center [416, 334] width 485 height 139
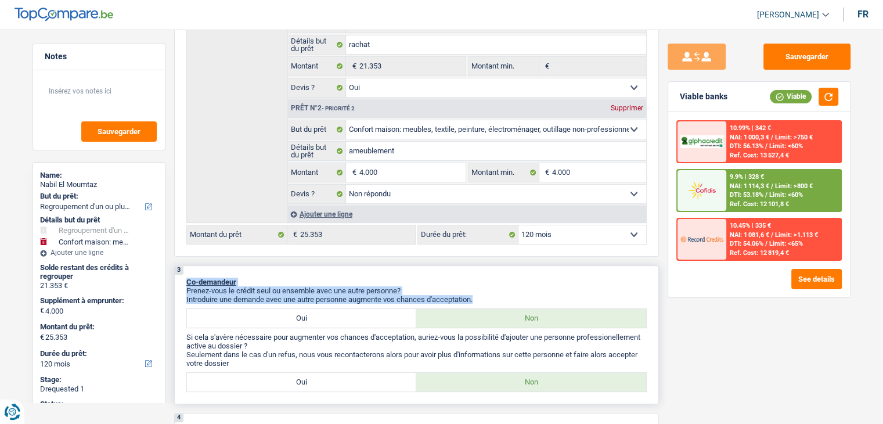
click at [201, 270] on div "3 Co-demandeur Prenez-vous le crédit seul ou ensemble avec une autre personne? …" at bounding box center [416, 334] width 485 height 139
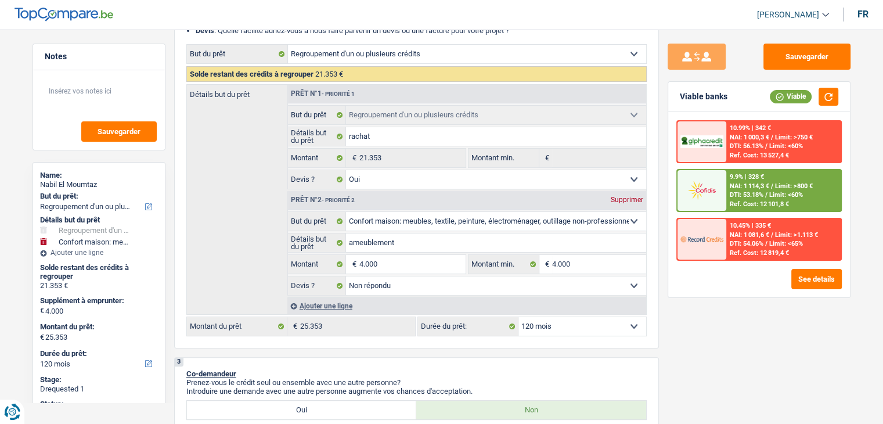
scroll to position [0, 0]
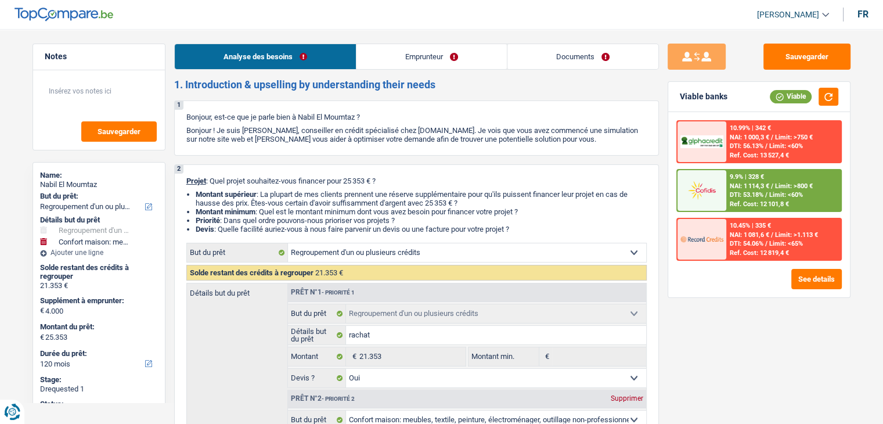
click at [432, 56] on link "Emprunteur" at bounding box center [432, 56] width 150 height 25
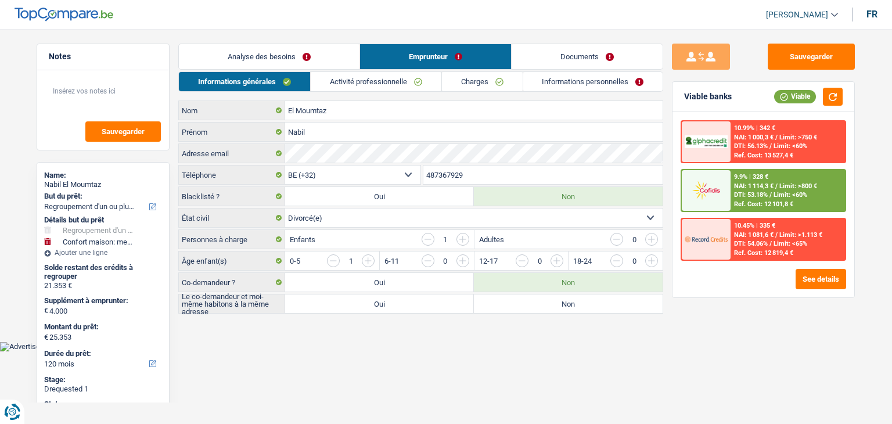
click at [383, 82] on link "Activité professionnelle" at bounding box center [376, 81] width 131 height 19
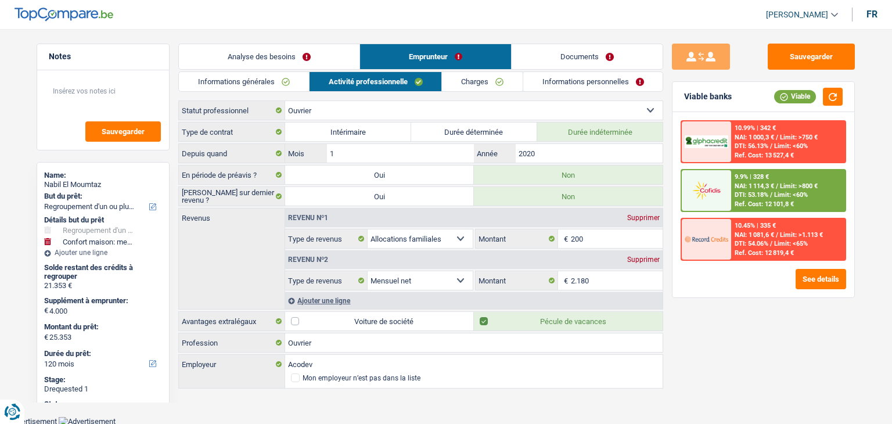
click at [276, 78] on link "Informations générales" at bounding box center [244, 81] width 130 height 19
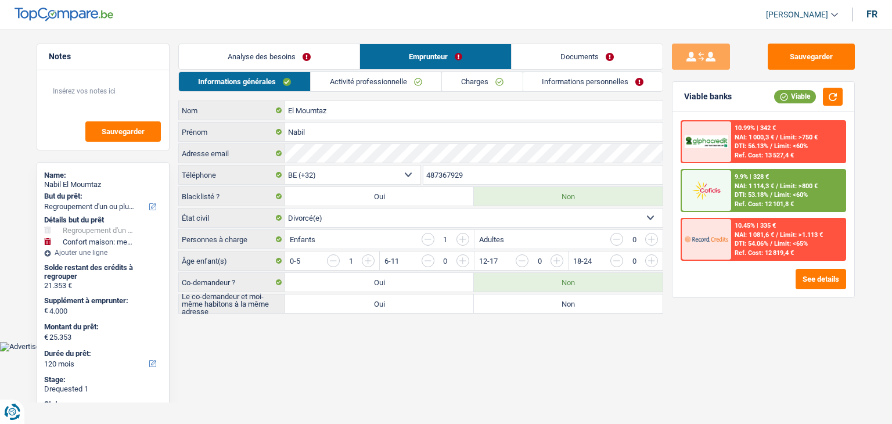
click at [265, 52] on link "Analyse des besoins" at bounding box center [269, 56] width 181 height 25
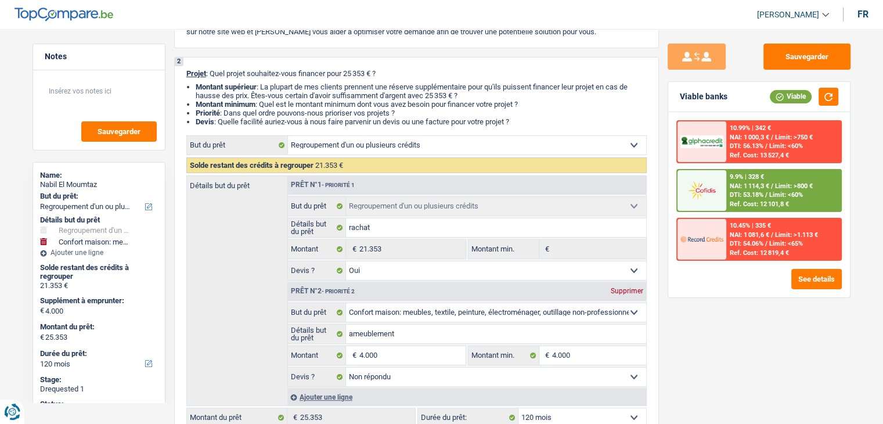
scroll to position [232, 0]
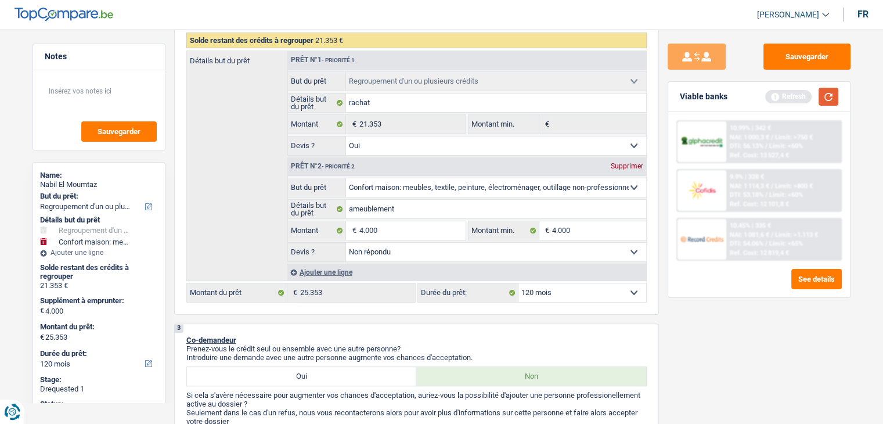
click at [822, 96] on button "button" at bounding box center [829, 97] width 20 height 18
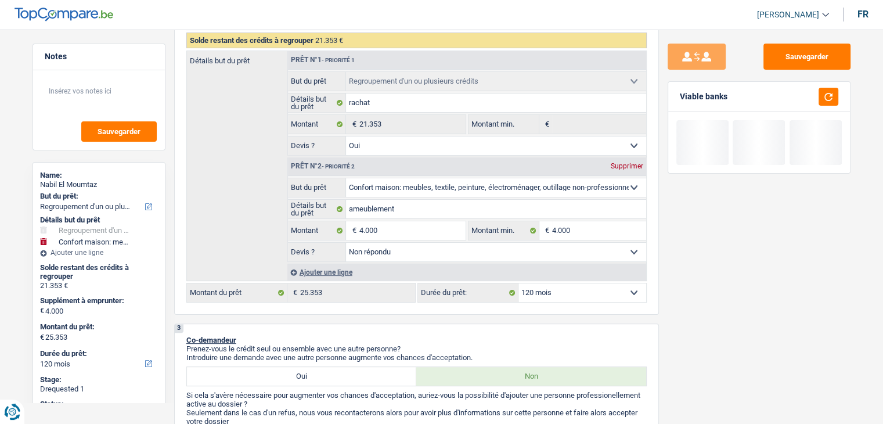
drag, startPoint x: 730, startPoint y: 98, endPoint x: 676, endPoint y: 97, distance: 53.4
click at [676, 97] on div "Viable banks" at bounding box center [760, 97] width 182 height 30
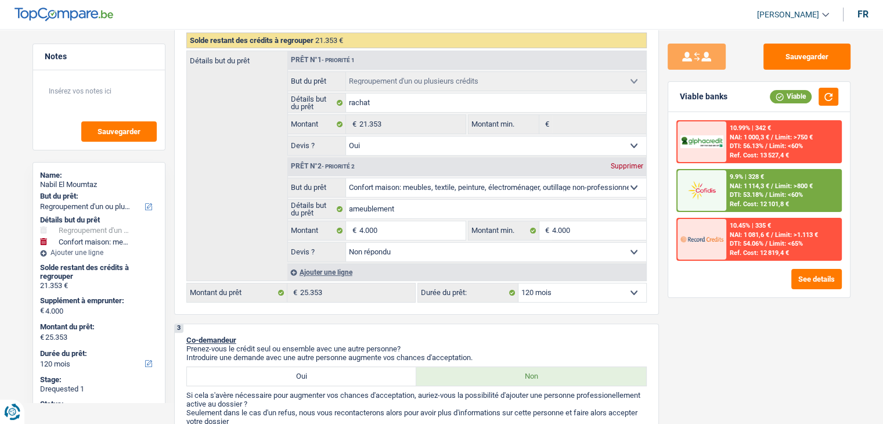
drag, startPoint x: 681, startPoint y: 96, endPoint x: 730, endPoint y: 100, distance: 49.0
click at [730, 100] on div "Viable banks Viable" at bounding box center [760, 97] width 182 height 30
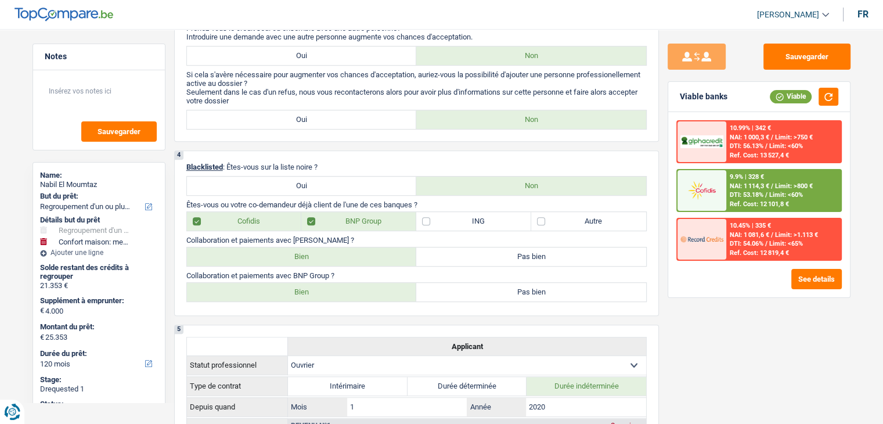
scroll to position [639, 0]
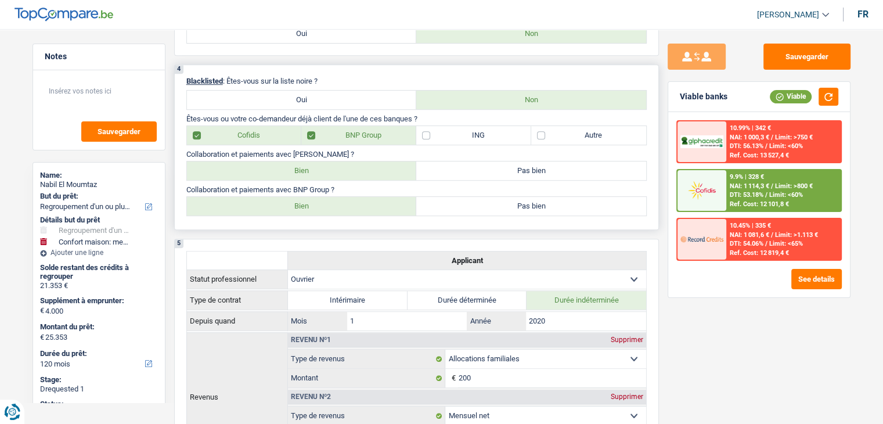
drag, startPoint x: 344, startPoint y: 181, endPoint x: 187, endPoint y: 190, distance: 157.6
click at [187, 190] on p "Collaboration et paiements avec BNP Group ?" at bounding box center [416, 189] width 461 height 9
drag, startPoint x: 193, startPoint y: 145, endPoint x: 330, endPoint y: 147, distance: 137.1
click at [330, 147] on div "4 Blacklisted : Êtes-vous sur la liste noire ? Oui Non Êtes-vous ou votre co-de…" at bounding box center [416, 147] width 485 height 166
click at [330, 150] on p "Collaboration et paiements avec [PERSON_NAME] ?" at bounding box center [416, 154] width 461 height 9
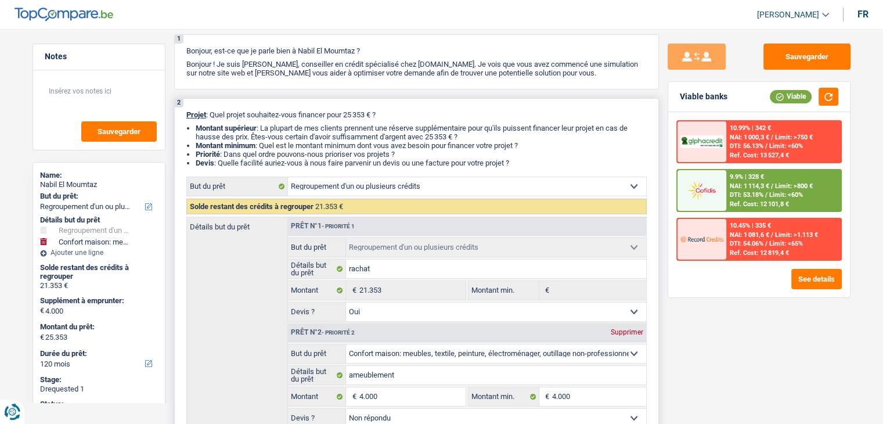
scroll to position [174, 0]
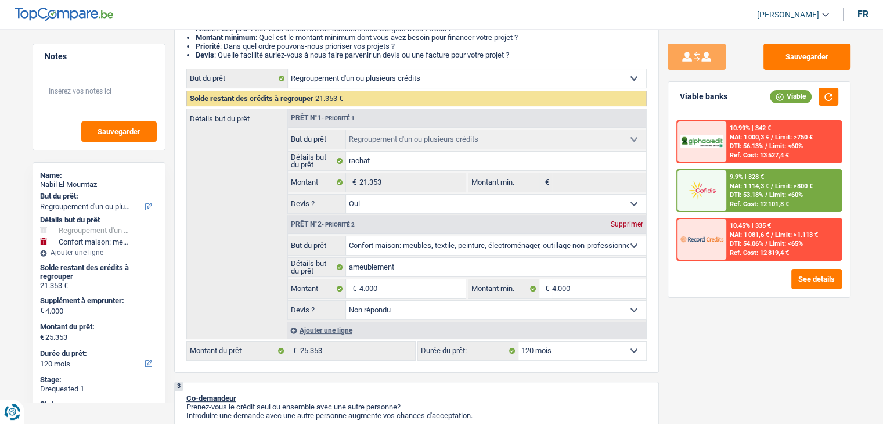
click at [746, 357] on div "Sauvegarder Viable banks Viable 10.99% | 342 € NAI: 1 000,3 € / Limit: >750 € D…" at bounding box center [759, 223] width 200 height 359
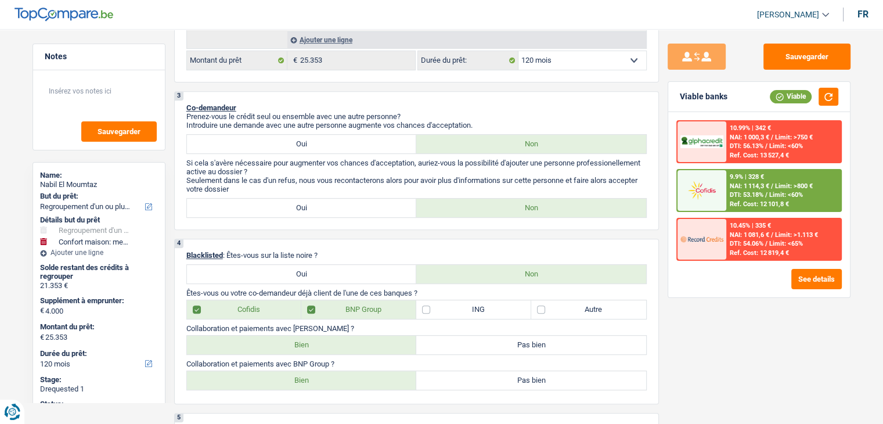
scroll to position [232, 0]
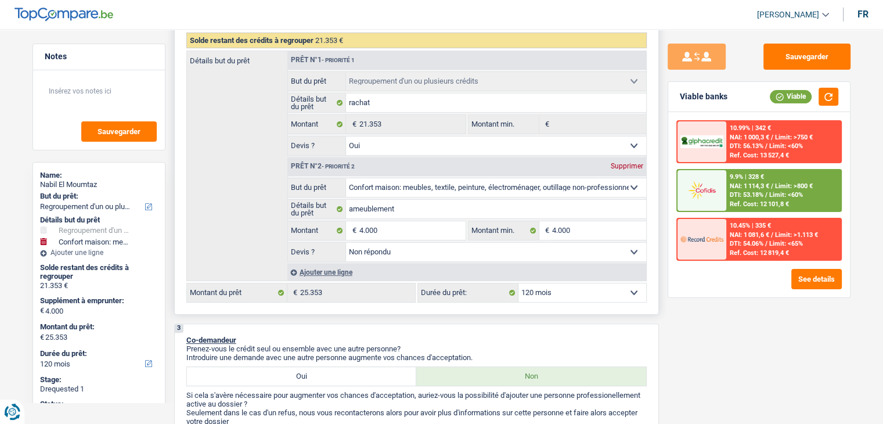
click at [569, 296] on select "12 mois 18 mois 24 mois 30 mois 36 mois 42 mois 48 mois 60 mois 72 mois 84 mois…" at bounding box center [583, 292] width 128 height 19
click at [567, 292] on select "12 mois 18 mois 24 mois 30 mois 36 mois 42 mois 48 mois 60 mois 72 mois 84 mois…" at bounding box center [583, 292] width 128 height 19
click at [754, 189] on span "NAI: 1 114,3 €" at bounding box center [749, 186] width 39 height 8
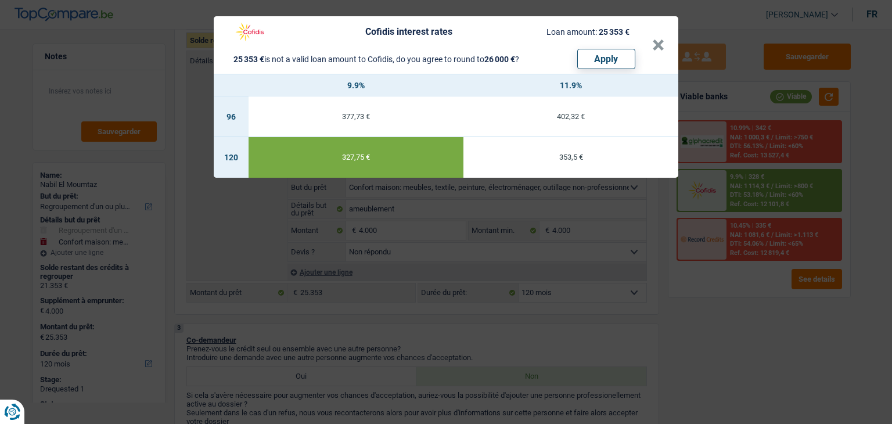
click at [727, 272] on div "Cofidis interest rates Loan amount: 25 353 € 25 353 € is not a valid loan amoun…" at bounding box center [446, 212] width 892 height 424
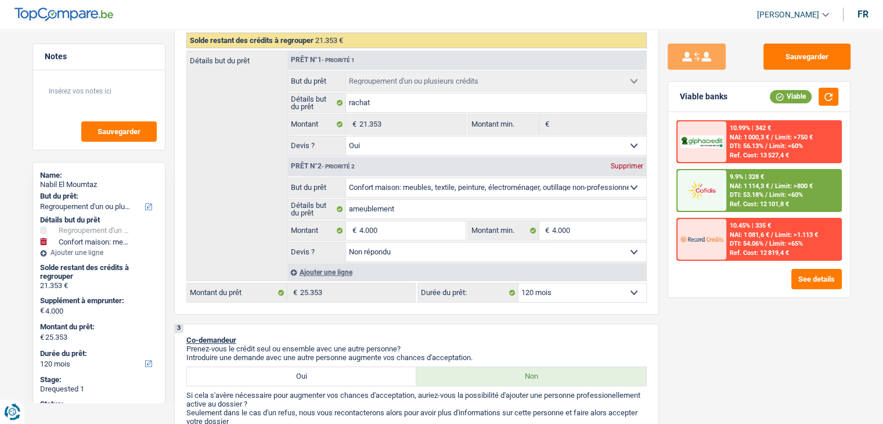
click at [706, 191] on img at bounding box center [702, 189] width 43 height 21
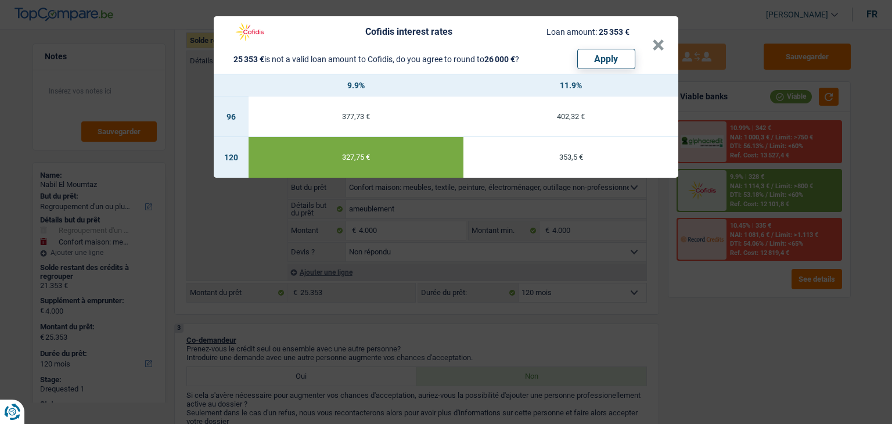
click at [627, 338] on div "Cofidis interest rates Loan amount: 25 353 € 25 353 € is not a valid loan amoun…" at bounding box center [446, 212] width 892 height 424
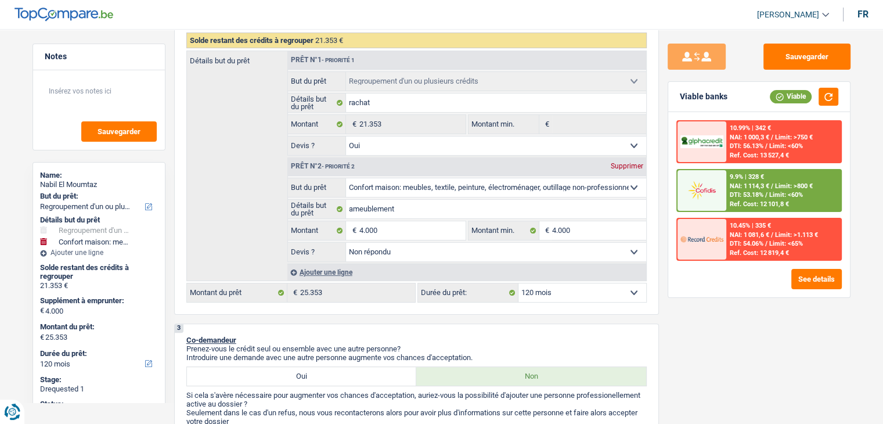
click at [735, 200] on div "Ref. Cost: 12 101,8 €" at bounding box center [759, 204] width 59 height 8
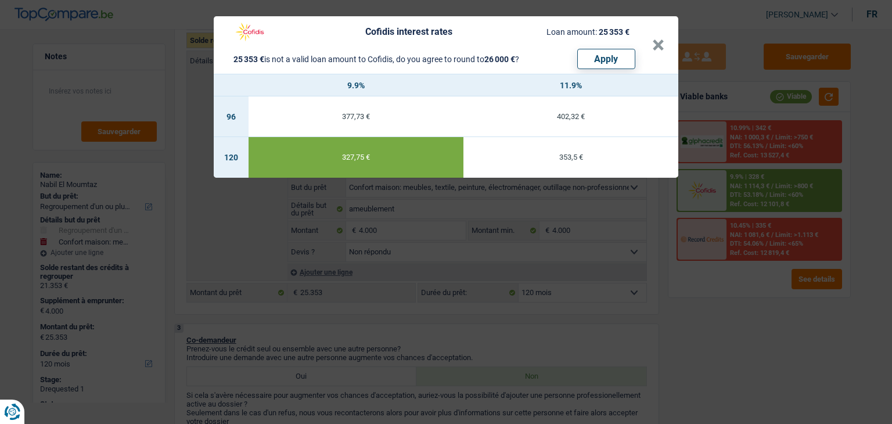
click at [515, 310] on div "Cofidis interest rates Loan amount: 25 353 € 25 353 € is not a valid loan amoun…" at bounding box center [446, 212] width 892 height 424
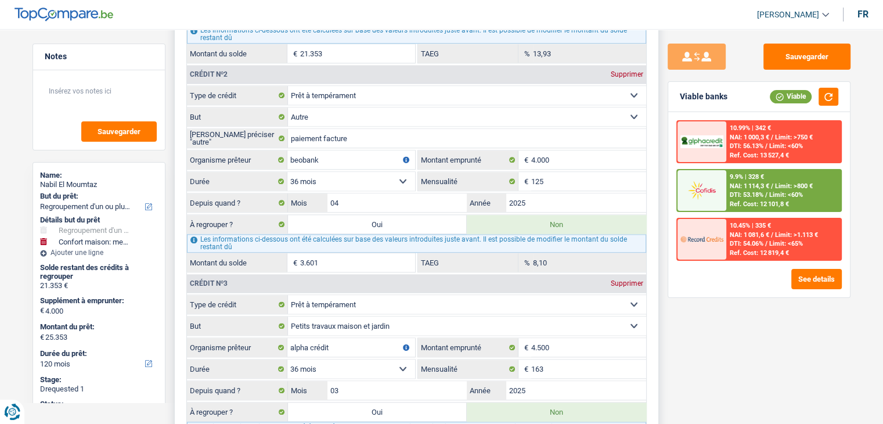
scroll to position [1452, 0]
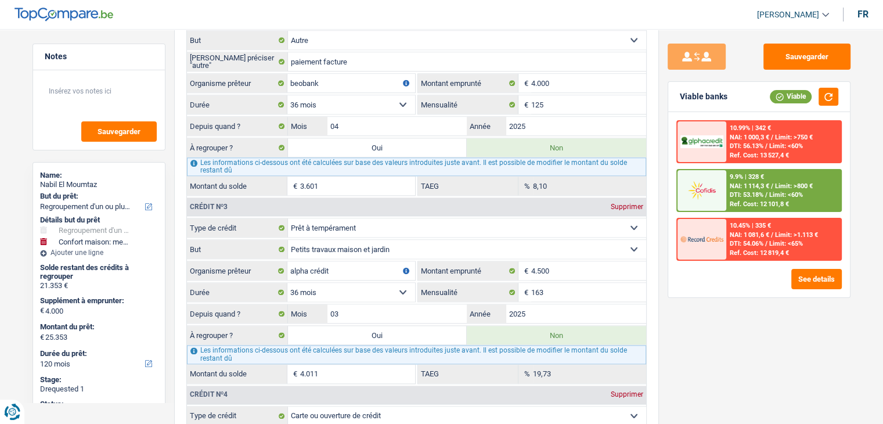
click at [717, 324] on div "Sauvegarder Viable banks Viable 10.99% | 342 € NAI: 1 000,3 € / Limit: >750 € D…" at bounding box center [759, 223] width 200 height 359
click at [385, 305] on input "03" at bounding box center [398, 313] width 140 height 19
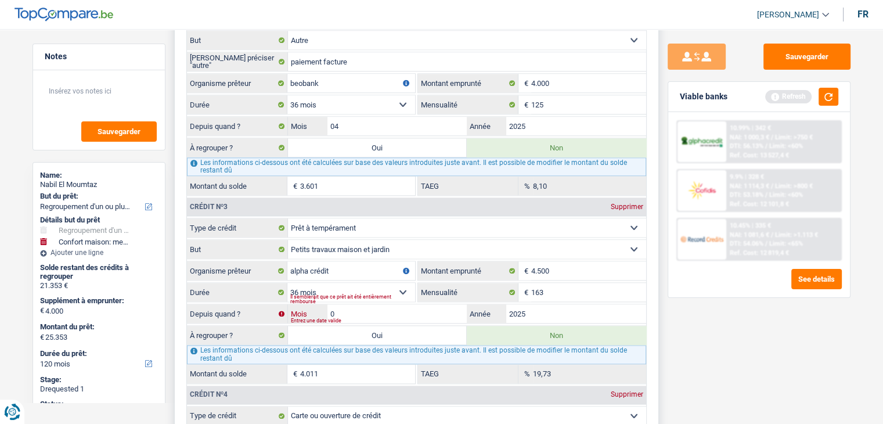
type input "05"
type input "4.211"
click at [820, 105] on button "button" at bounding box center [829, 97] width 20 height 18
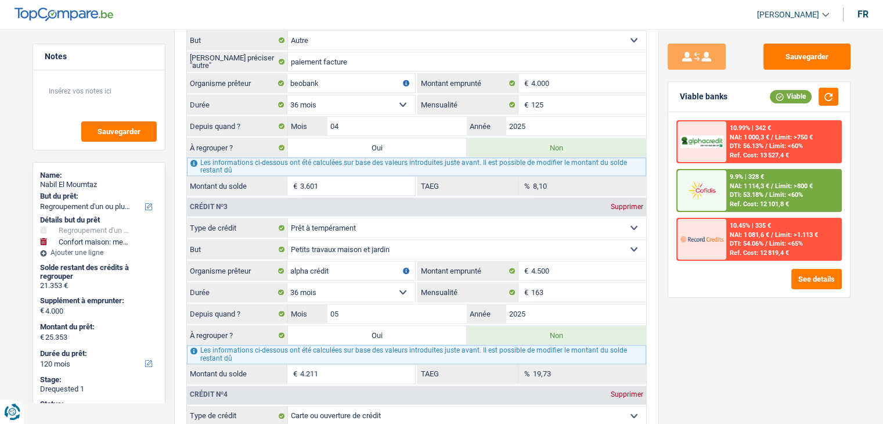
click at [662, 337] on div "Sauvegarder Viable banks Viable 10.99% | 342 € NAI: 1 000,3 € / Limit: >750 € D…" at bounding box center [759, 223] width 200 height 359
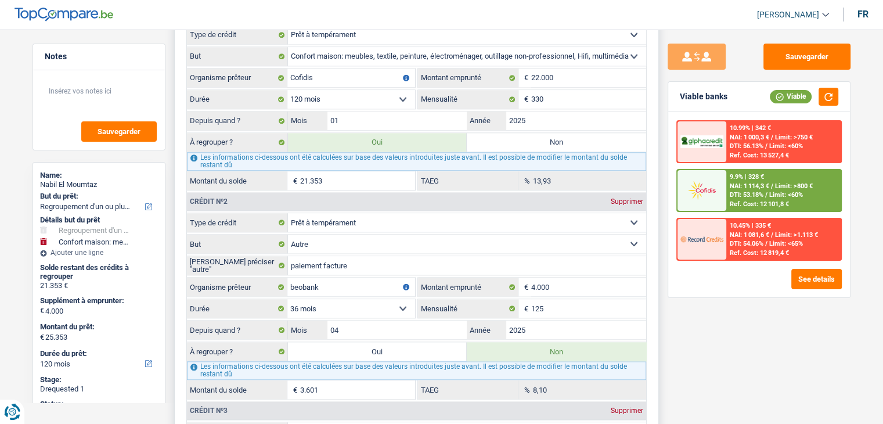
scroll to position [1162, 0]
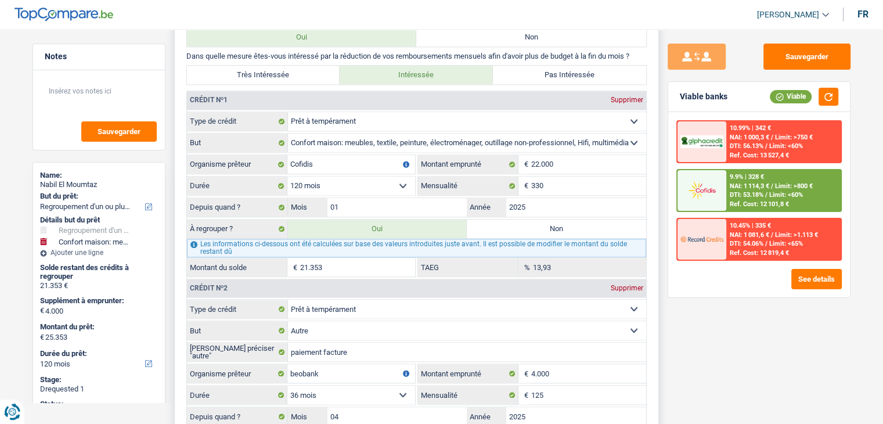
click at [558, 226] on label "Non" at bounding box center [556, 229] width 179 height 19
click at [558, 226] on input "Non" at bounding box center [556, 229] width 179 height 19
radio input "true"
select select "household"
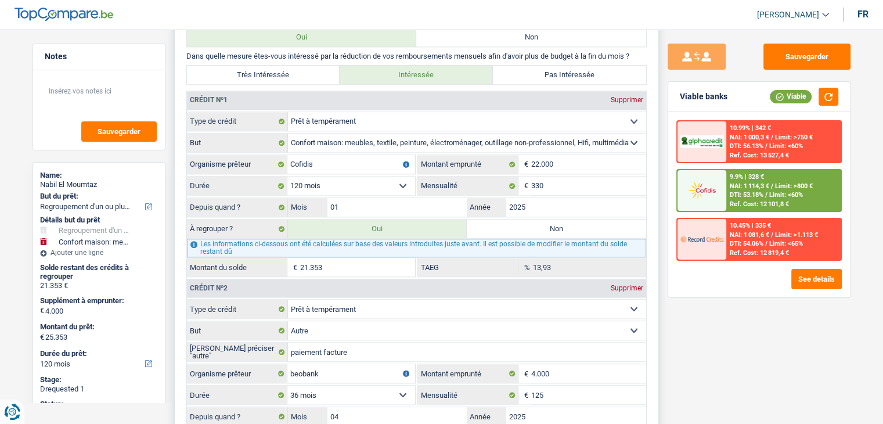
select select "36"
select select "household"
type input "ameublement"
type input "4.000"
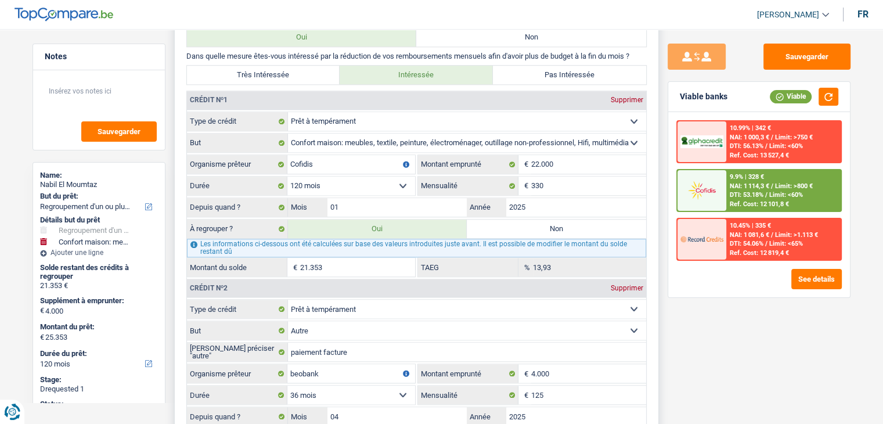
type input "4.000"
select select "not_answered"
type input "32.750"
select select "36"
radio input "false"
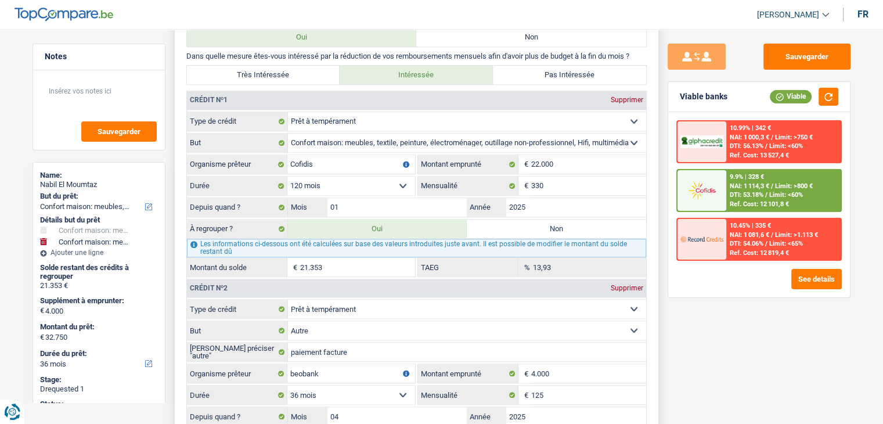
select select "household"
type input "ameublement"
type input "4.000"
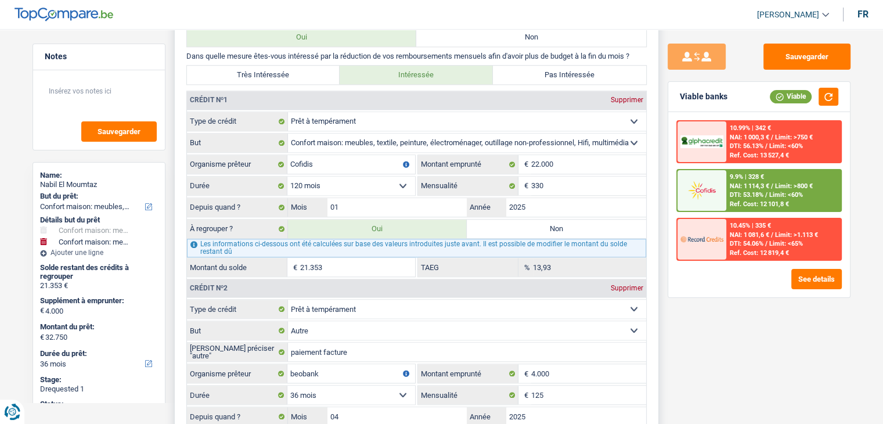
select select "not_answered"
type input "32.750"
select select "36"
select select "yes"
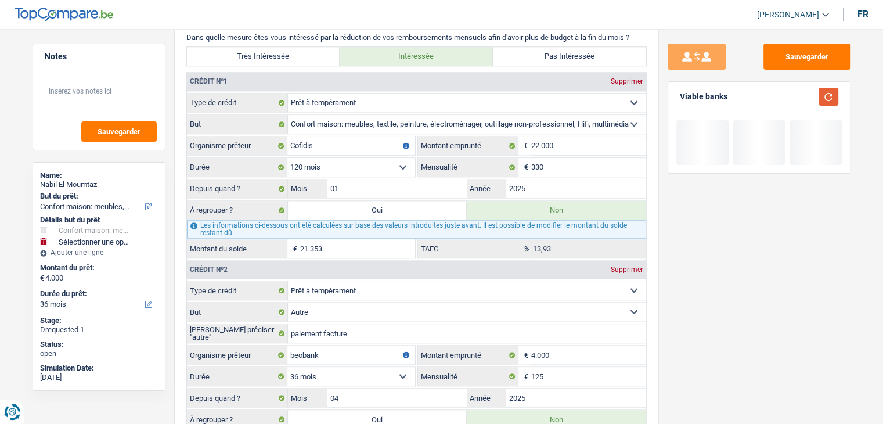
click at [832, 92] on button "button" at bounding box center [829, 97] width 20 height 18
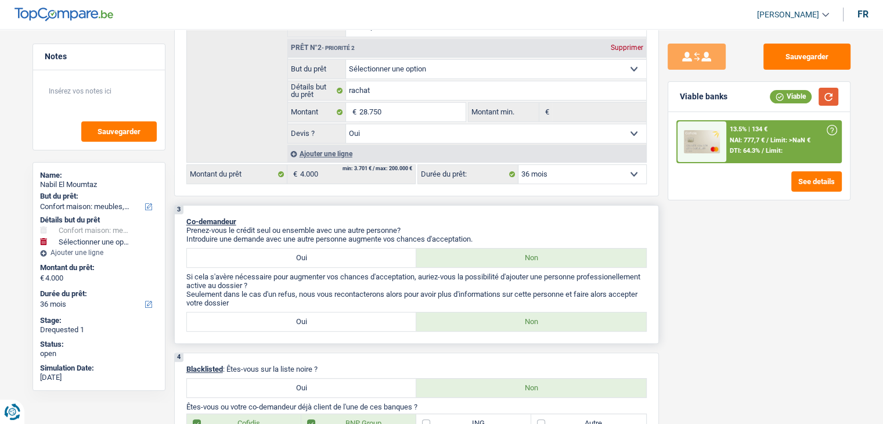
scroll to position [232, 0]
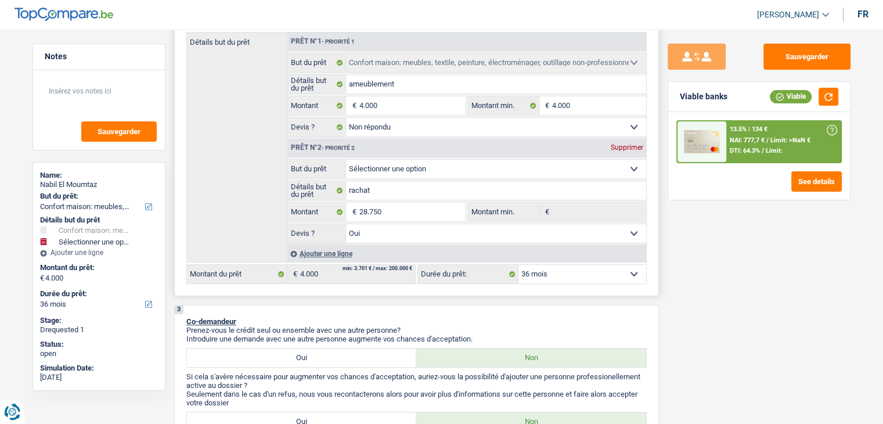
click at [618, 149] on div "Supprimer" at bounding box center [627, 147] width 38 height 7
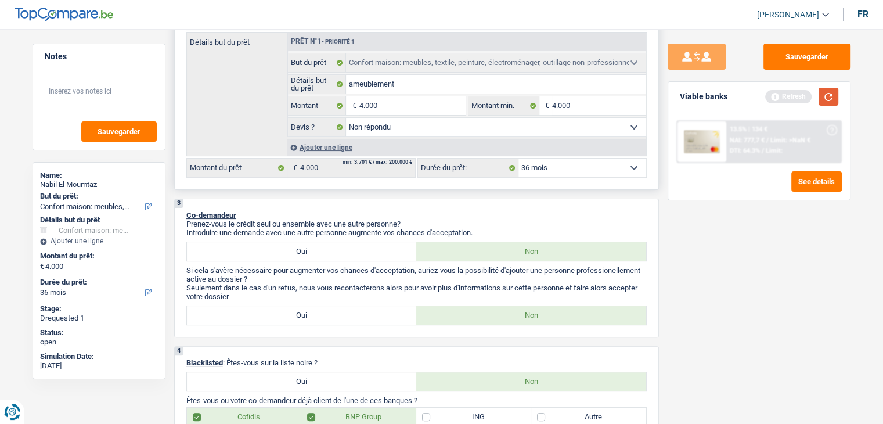
click at [825, 98] on button "button" at bounding box center [829, 97] width 20 height 18
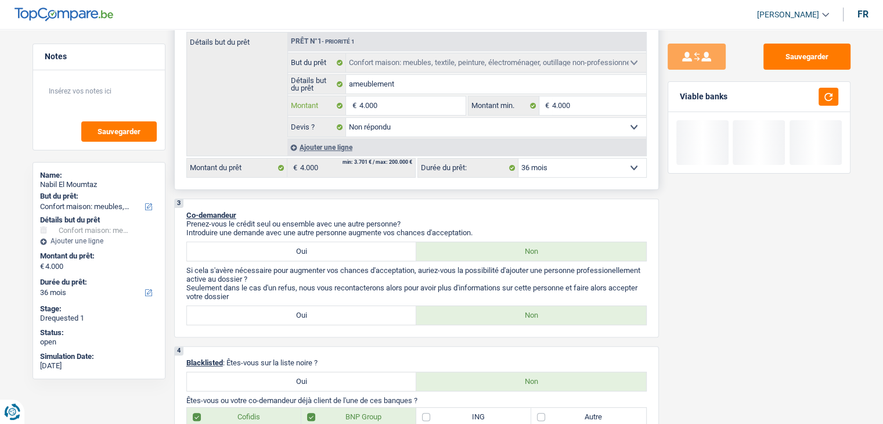
click at [391, 105] on input "4.000" at bounding box center [412, 105] width 106 height 19
type input "400"
type input "40"
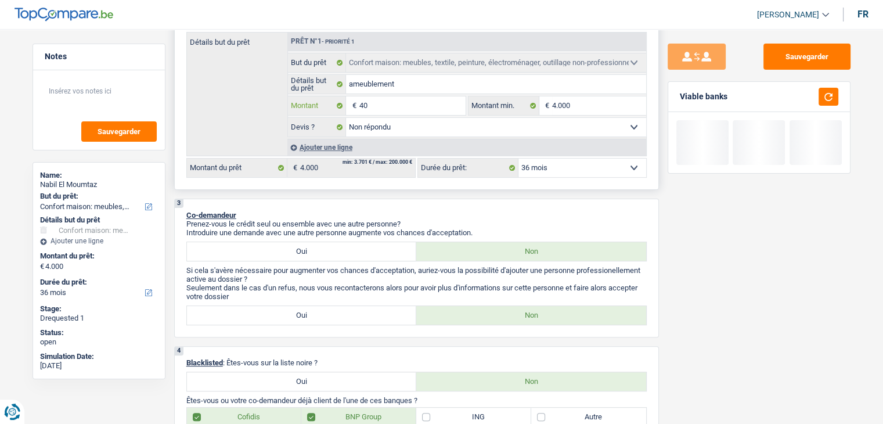
type input "4"
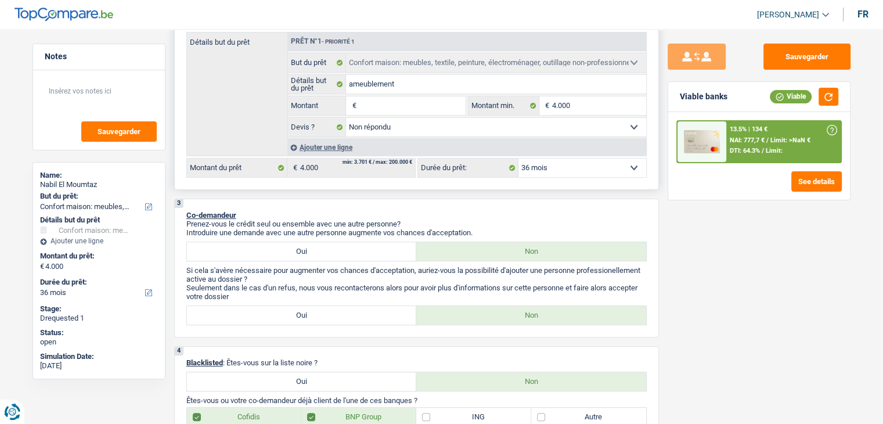
type input "5"
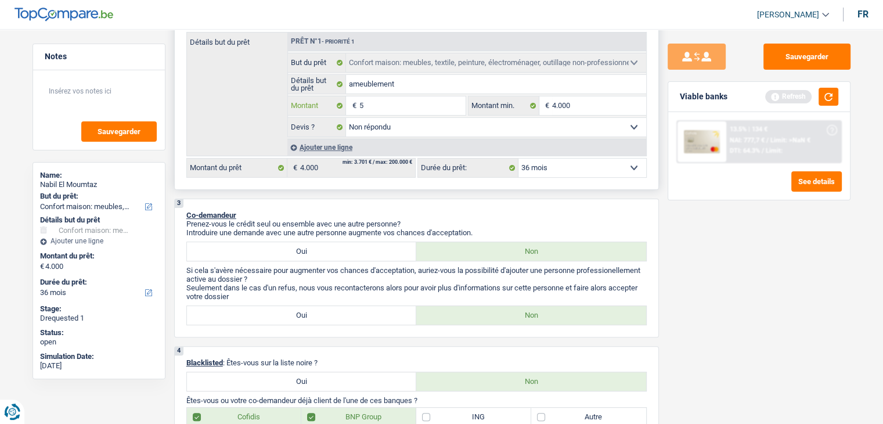
type input "50"
type input "500"
type input "5.001"
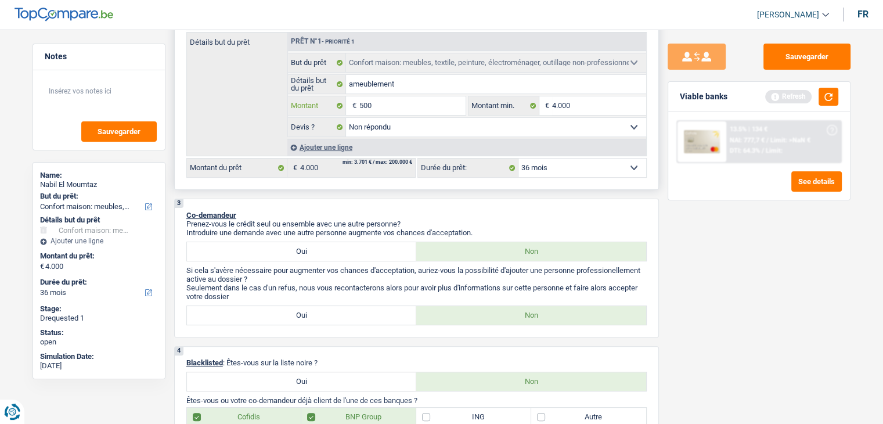
type input "5.001"
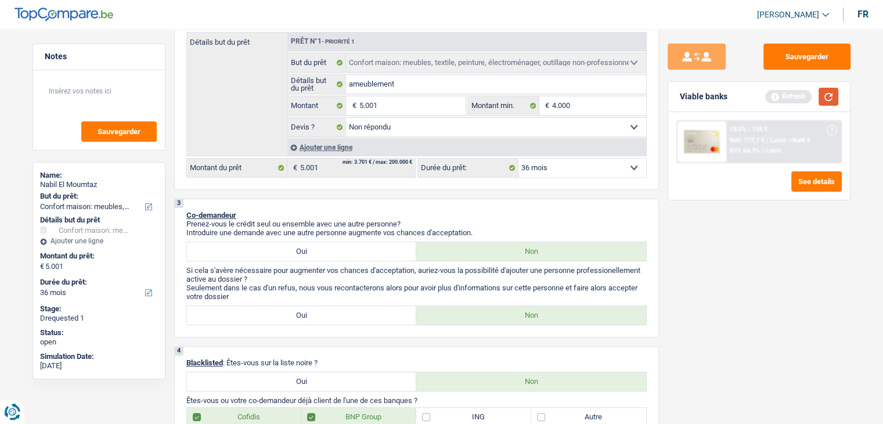
click at [829, 93] on button "button" at bounding box center [829, 97] width 20 height 18
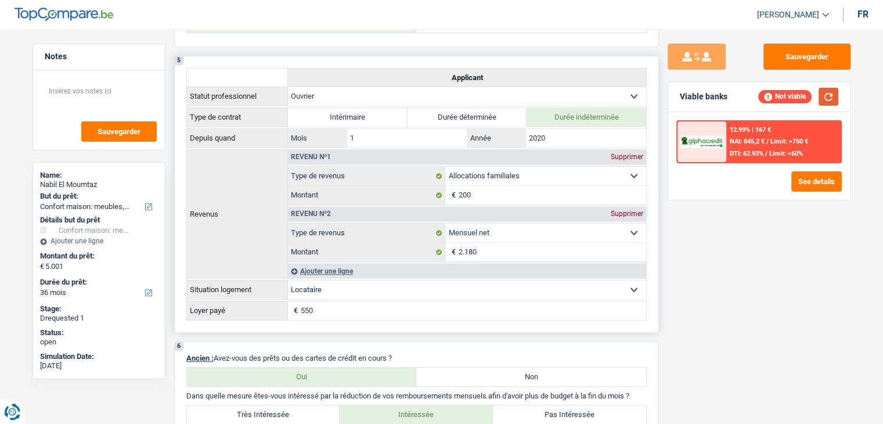
scroll to position [929, 0]
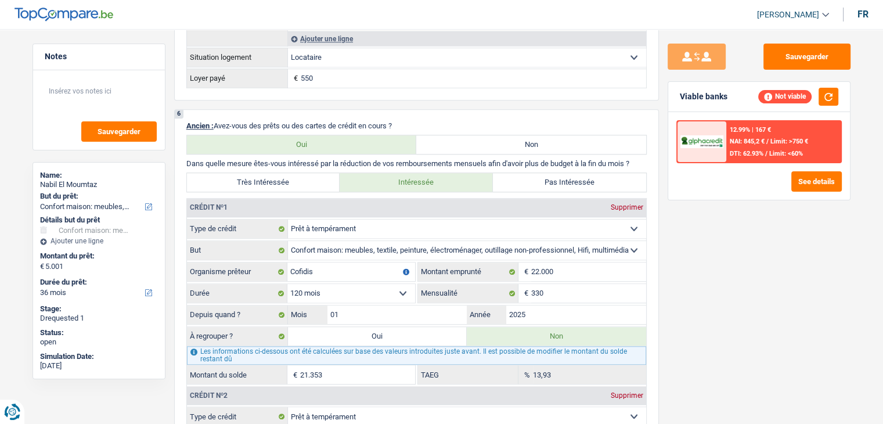
click at [697, 293] on div "Sauvegarder Viable banks Not viable 12.99% | 167 € NAI: 845,2 € / Limit: >750 €…" at bounding box center [759, 223] width 200 height 359
click at [681, 265] on div "Sauvegarder Viable banks Not viable 12.99% | 167 € NAI: 845,2 € / Limit: >750 €…" at bounding box center [759, 223] width 200 height 359
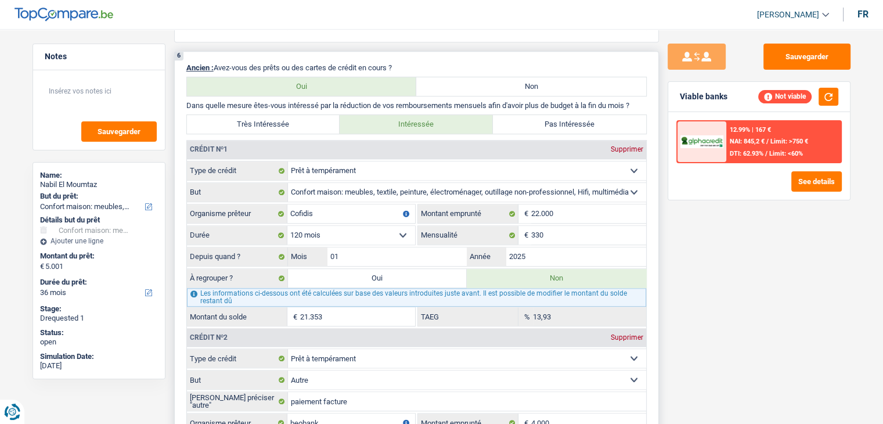
click at [369, 271] on label "Oui" at bounding box center [377, 278] width 179 height 19
click at [369, 271] on input "Oui" at bounding box center [377, 278] width 179 height 19
radio input "true"
select select "household"
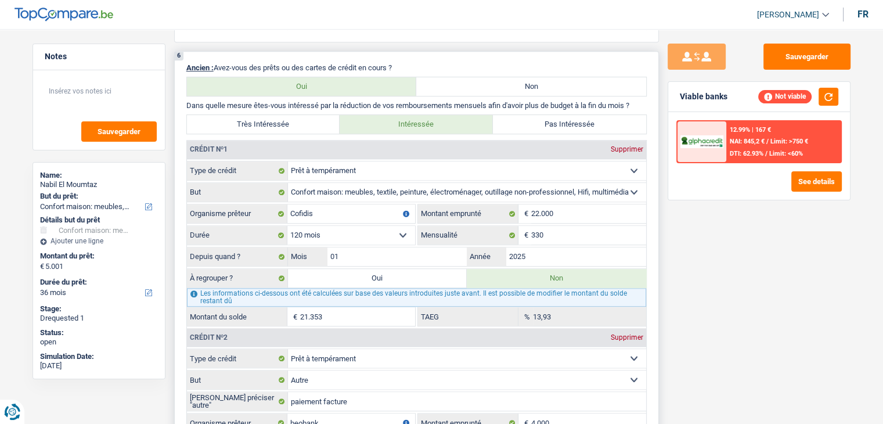
select select "not_answered"
select select "household"
select select "not_answered"
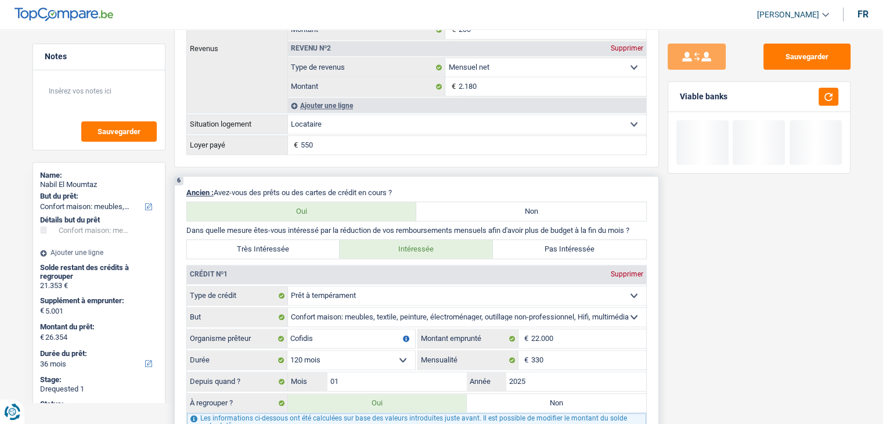
select select "refinancing"
select select "120"
select select "refinancing"
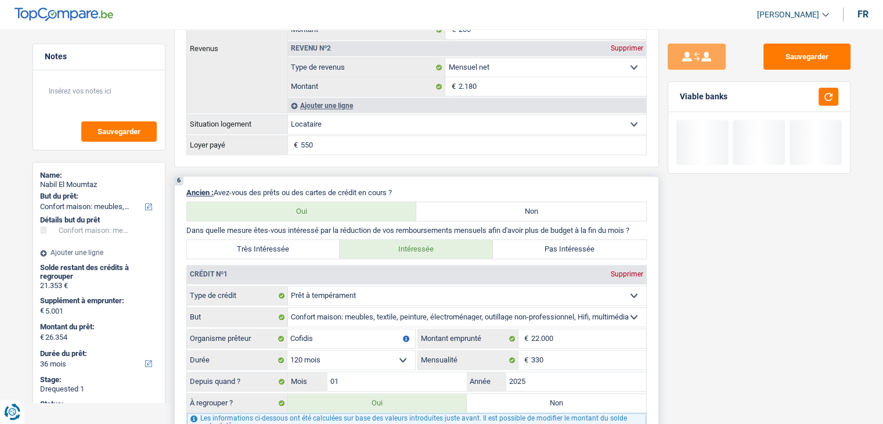
type input "21.353"
select select
select select "120"
radio input "false"
select select "refinancing"
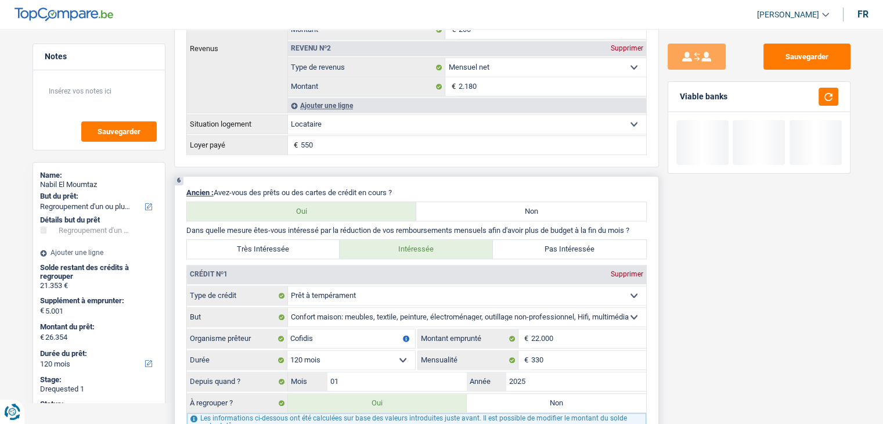
select select "refinancing"
type input "21.353"
select select
select select "120"
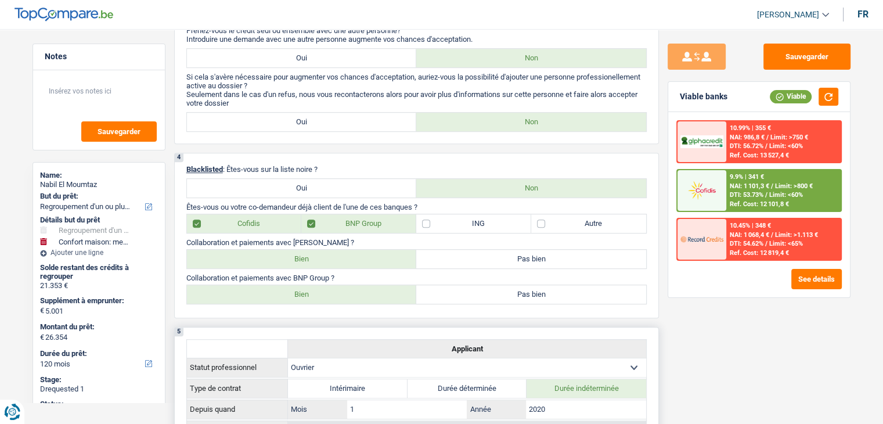
scroll to position [290, 0]
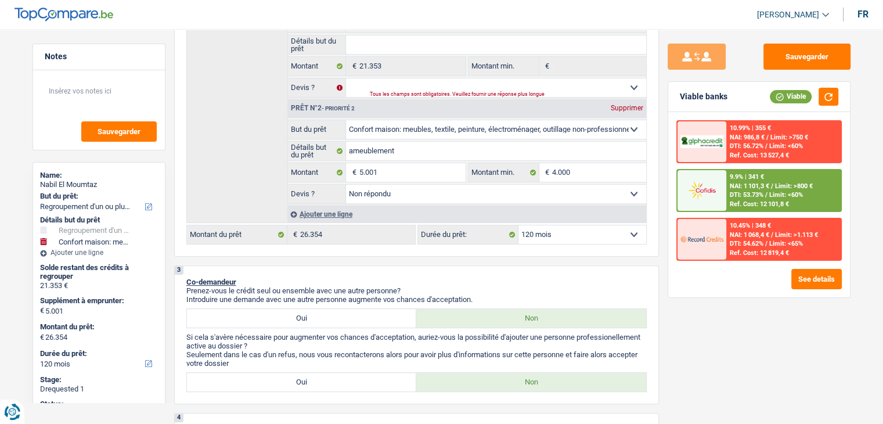
click at [719, 207] on div at bounding box center [702, 190] width 49 height 41
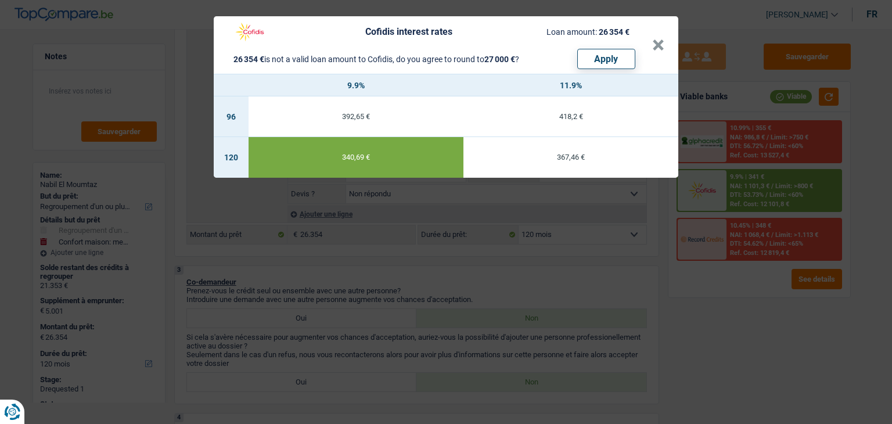
click at [706, 300] on div "Cofidis interest rates Loan amount: 26 354 € 26 354 € is not a valid loan amoun…" at bounding box center [446, 212] width 892 height 424
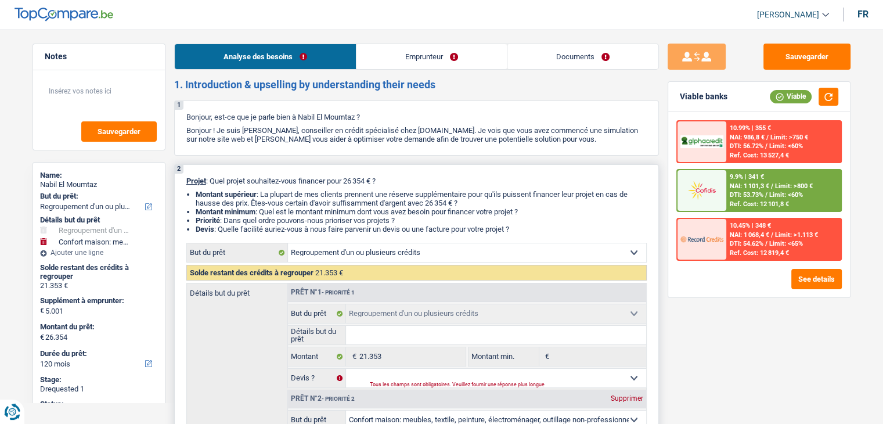
scroll to position [232, 0]
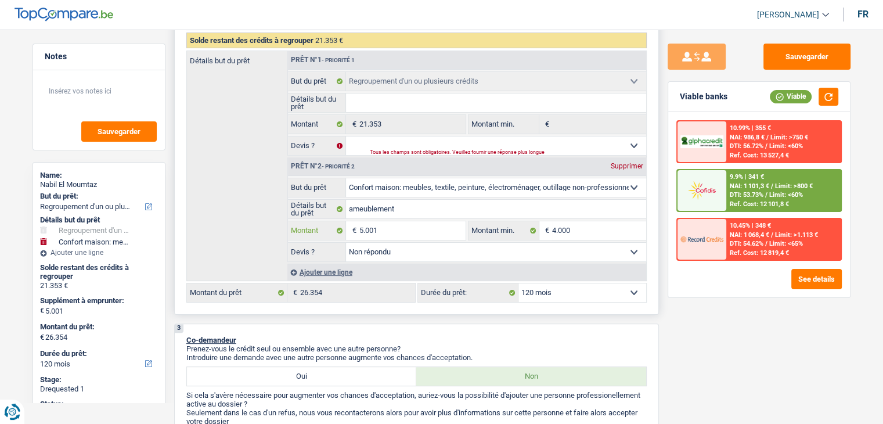
click at [376, 228] on input "5.001" at bounding box center [412, 230] width 106 height 19
click at [384, 228] on input "5.001" at bounding box center [412, 230] width 106 height 19
type input "500"
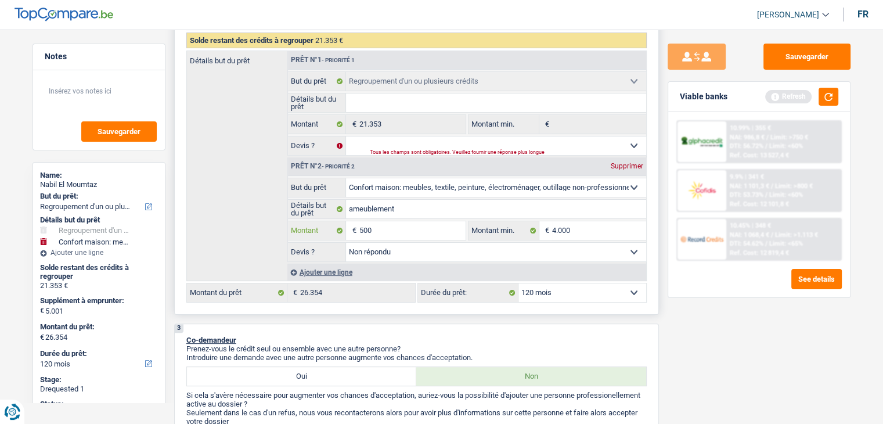
type input "50"
type input "5"
type input "4"
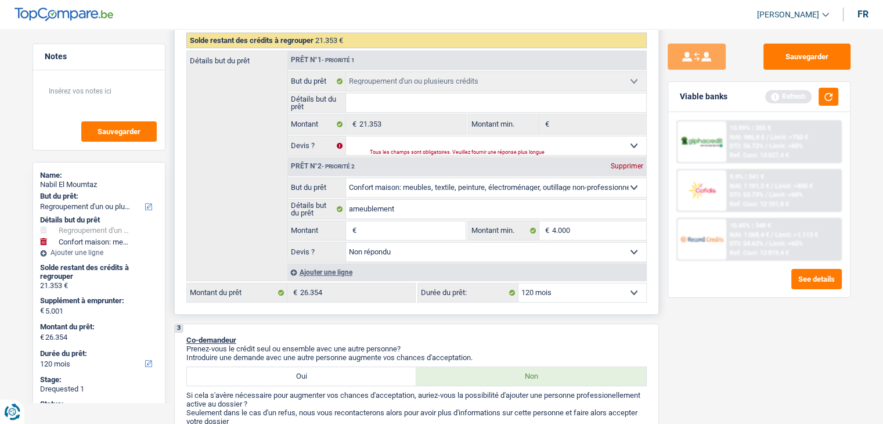
type input "4"
type input "40"
type input "400"
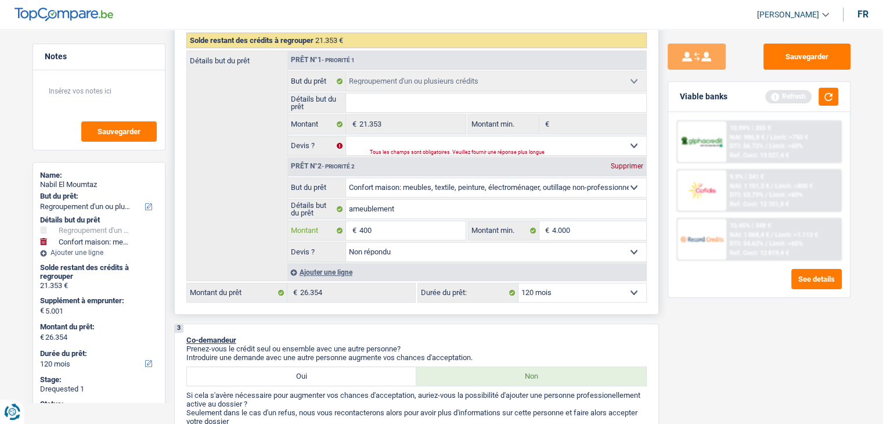
type input "4.000"
type input "25.353"
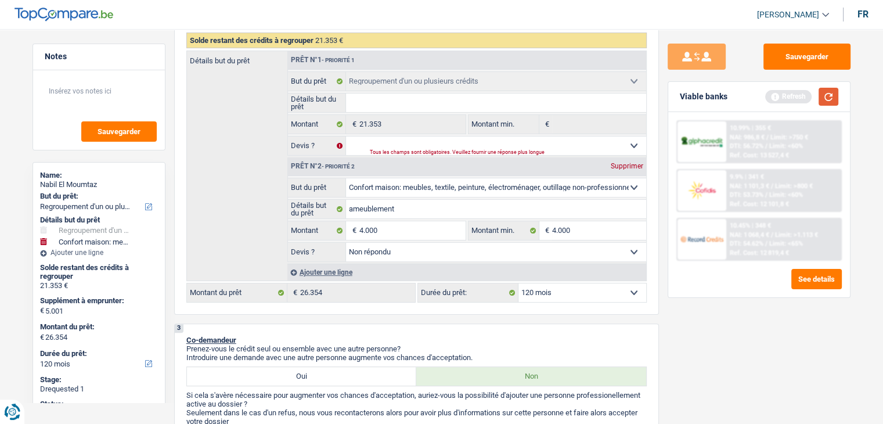
type input "25.353"
click at [825, 95] on button "button" at bounding box center [829, 97] width 20 height 18
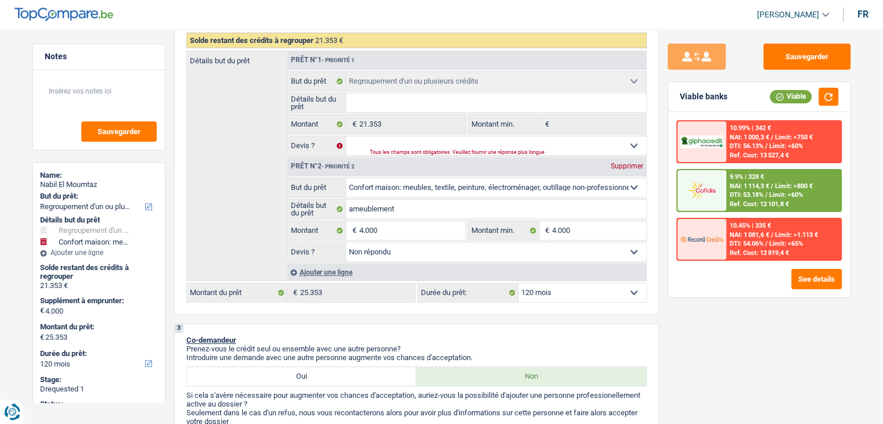
click at [746, 197] on span "DTI: 53.18%" at bounding box center [747, 195] width 34 height 8
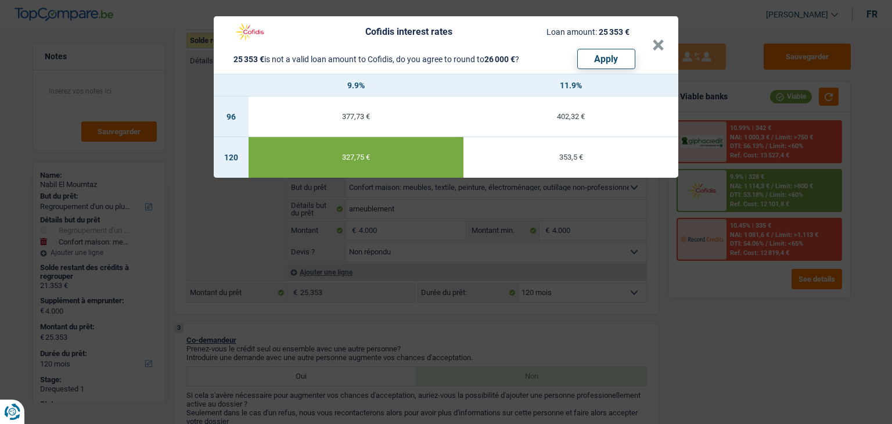
click at [731, 317] on div "Cofidis interest rates Loan amount: 25 353 € 25 353 € is not a valid loan amoun…" at bounding box center [446, 212] width 892 height 424
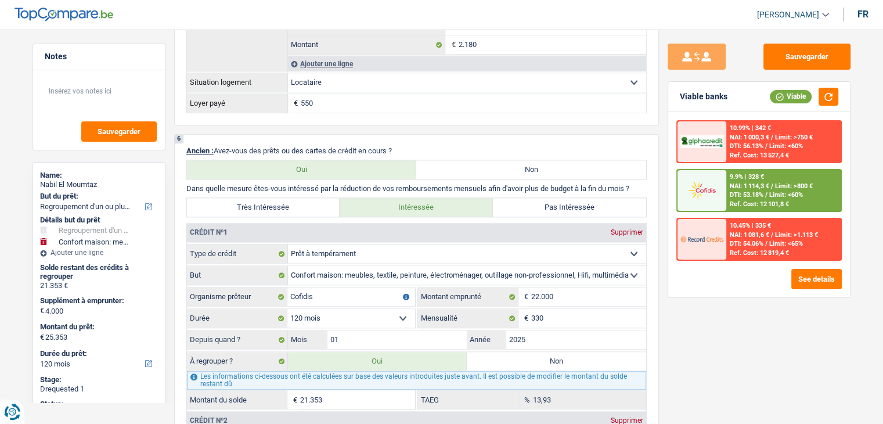
scroll to position [1104, 0]
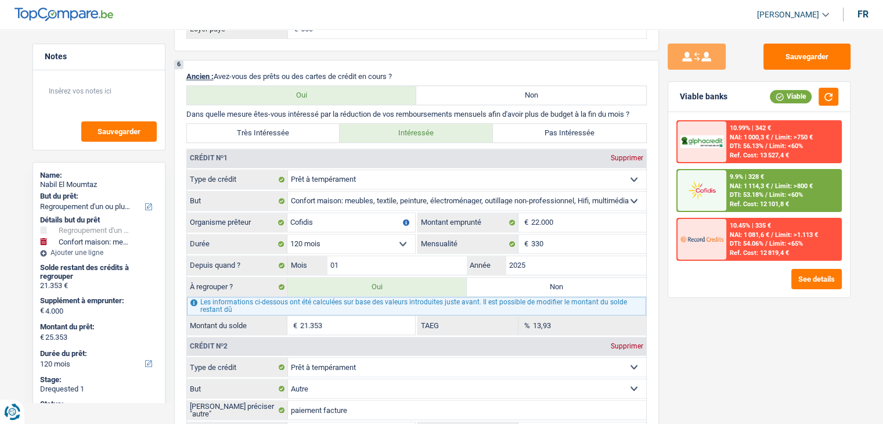
click at [742, 192] on span "DTI: 53.18%" at bounding box center [747, 195] width 34 height 8
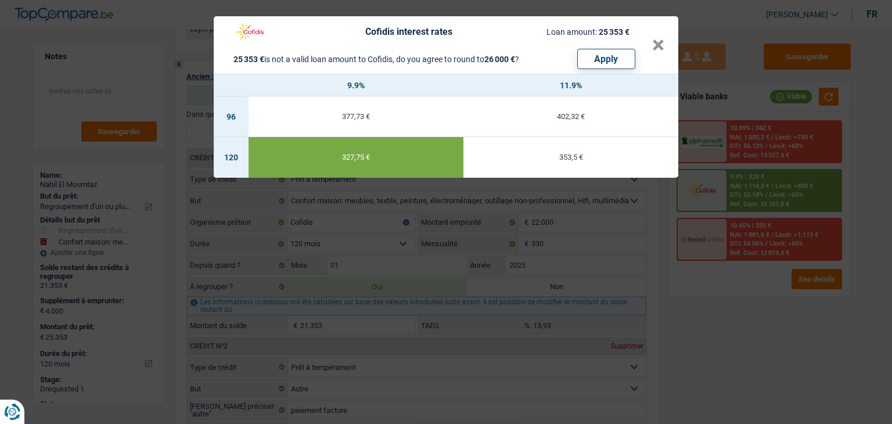
click at [724, 311] on div "Cofidis interest rates Loan amount: 25 353 € 25 353 € is not a valid loan amoun…" at bounding box center [446, 212] width 892 height 424
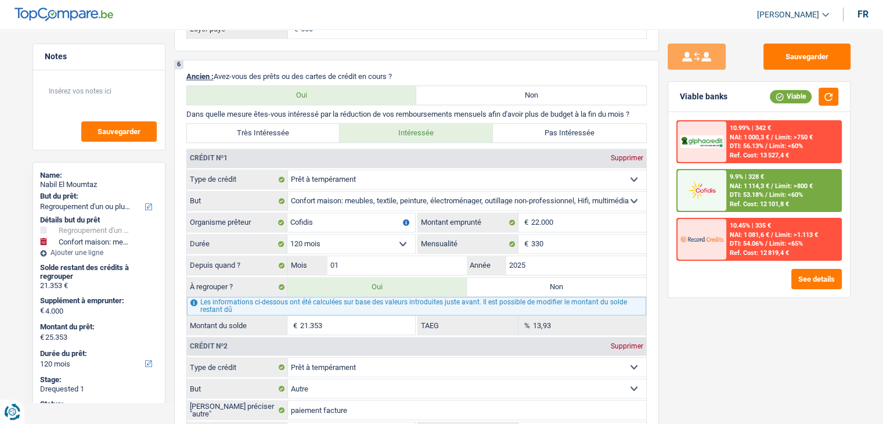
click at [757, 200] on div "Ref. Cost: 12 101,8 €" at bounding box center [759, 204] width 59 height 8
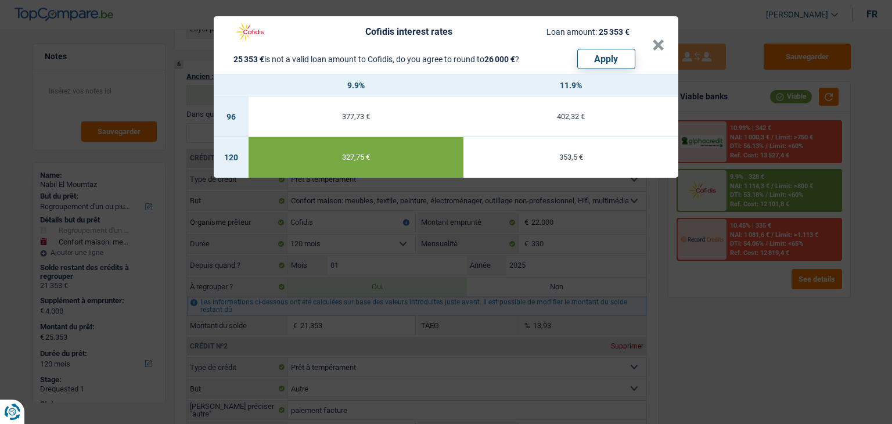
click at [717, 304] on div "Cofidis interest rates Loan amount: 25 353 € 25 353 € is not a valid loan amoun…" at bounding box center [446, 212] width 892 height 424
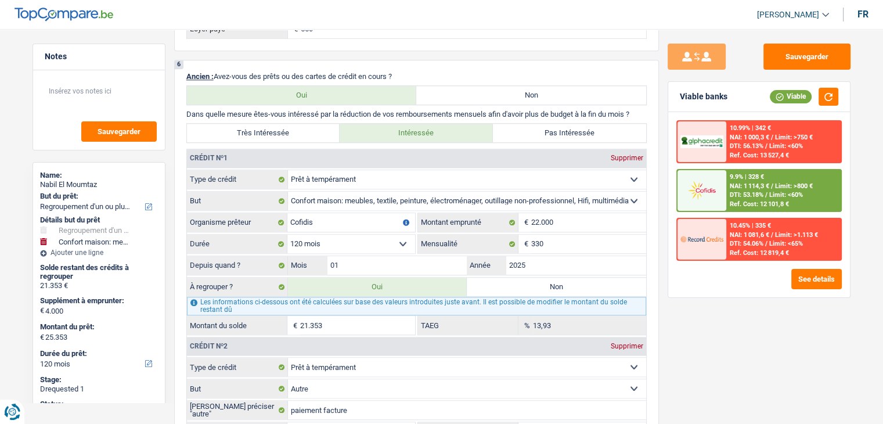
click at [736, 191] on span "DTI: 53.18%" at bounding box center [747, 195] width 34 height 8
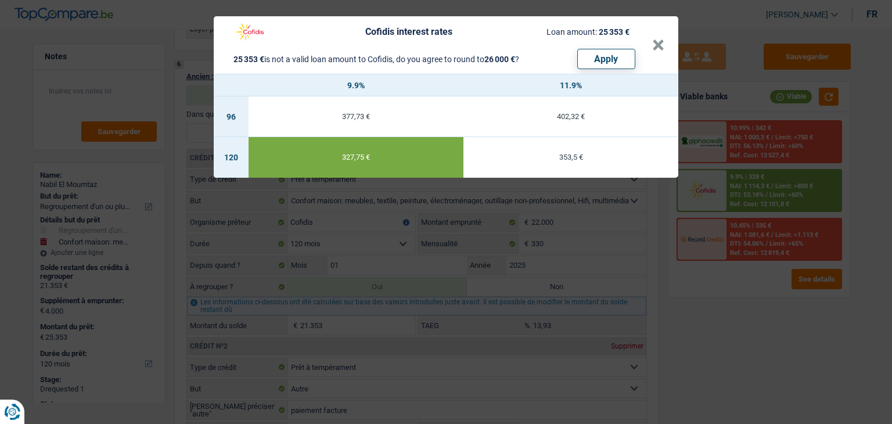
click at [723, 331] on div "Cofidis interest rates Loan amount: 25 353 € 25 353 € is not a valid loan amoun…" at bounding box center [446, 212] width 892 height 424
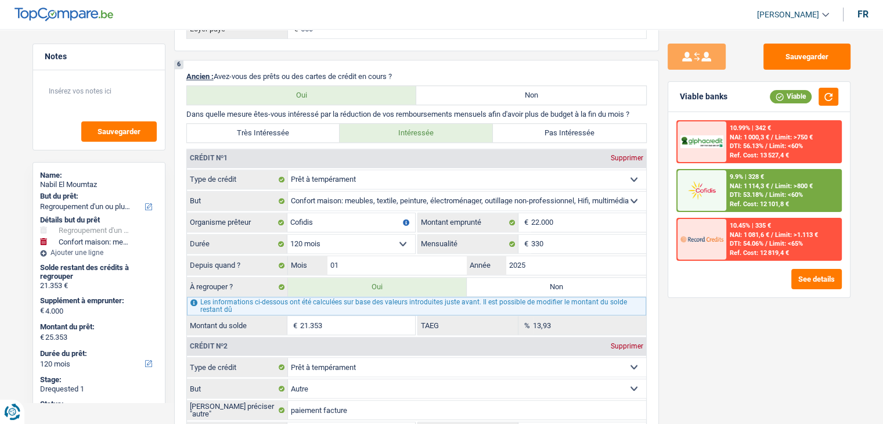
click at [739, 189] on span "NAI: 1 114,3 €" at bounding box center [749, 186] width 39 height 8
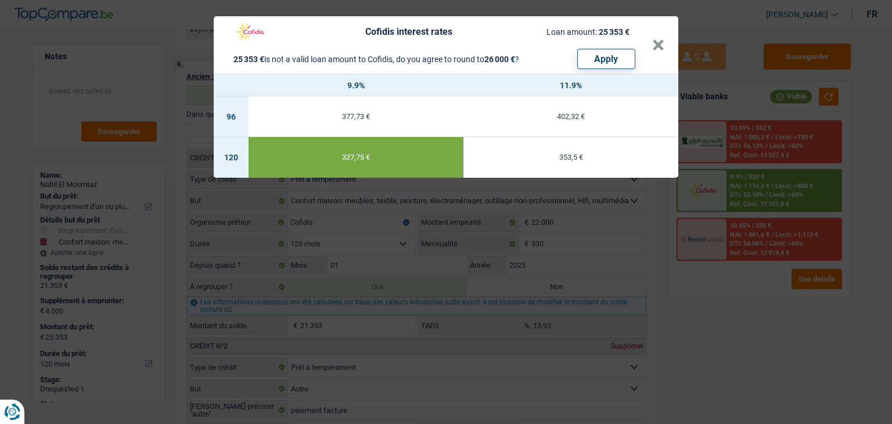
click at [718, 301] on div "Cofidis interest rates Loan amount: 25 353 € 25 353 € is not a valid loan amoun…" at bounding box center [446, 212] width 892 height 424
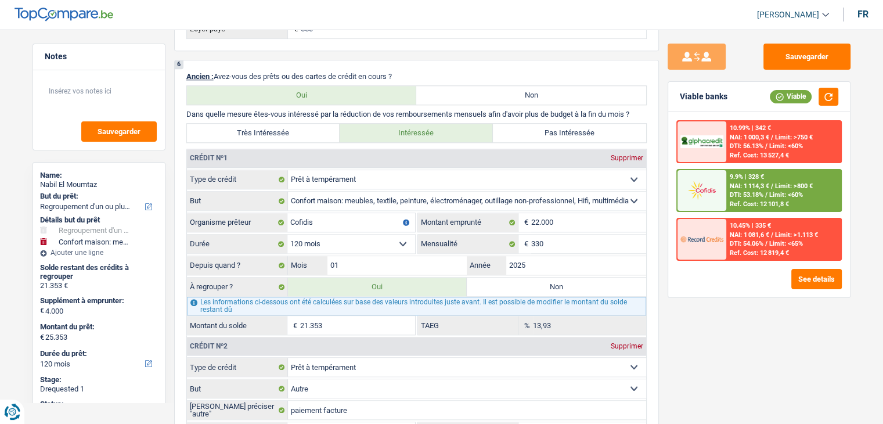
click at [732, 182] on span "NAI: 1 114,3 €" at bounding box center [749, 186] width 39 height 8
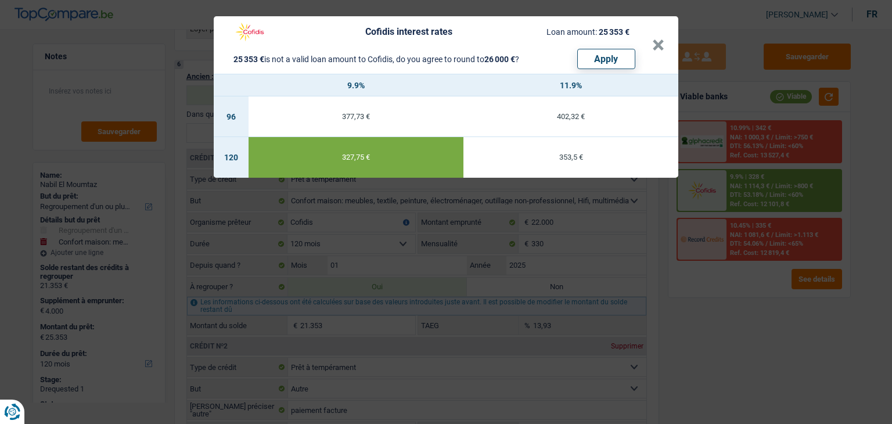
click at [720, 321] on div "Cofidis interest rates Loan amount: 25 353 € 25 353 € is not a valid loan amoun…" at bounding box center [446, 212] width 892 height 424
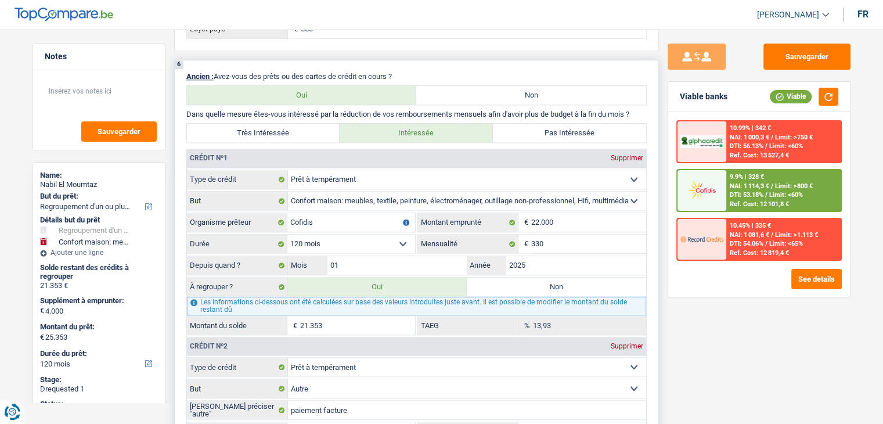
click at [637, 110] on p "Dans quelle mesure êtes-vous intéressé par la réduction de vos remboursements m…" at bounding box center [416, 114] width 461 height 9
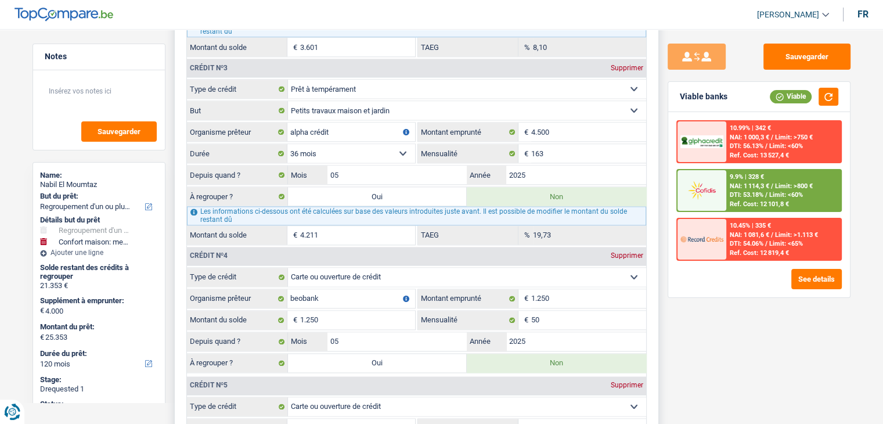
scroll to position [1684, 0]
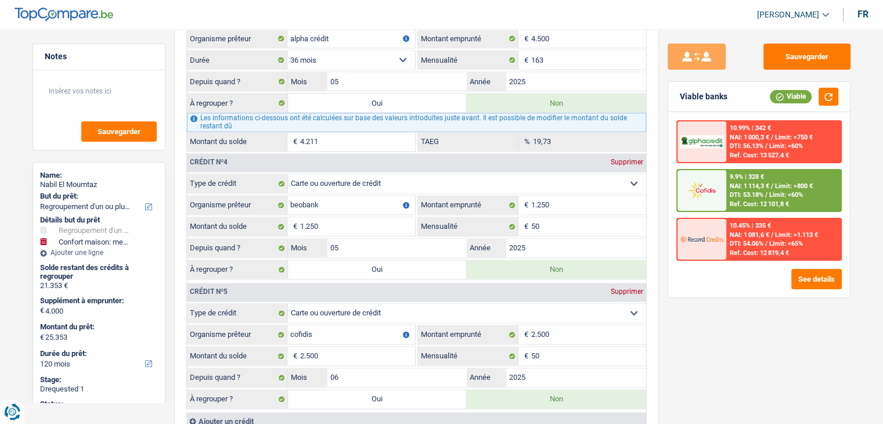
click at [693, 343] on div "Sauvegarder Viable banks Viable 10.99% | 342 € NAI: 1 000,3 € / Limit: >750 € D…" at bounding box center [759, 223] width 200 height 359
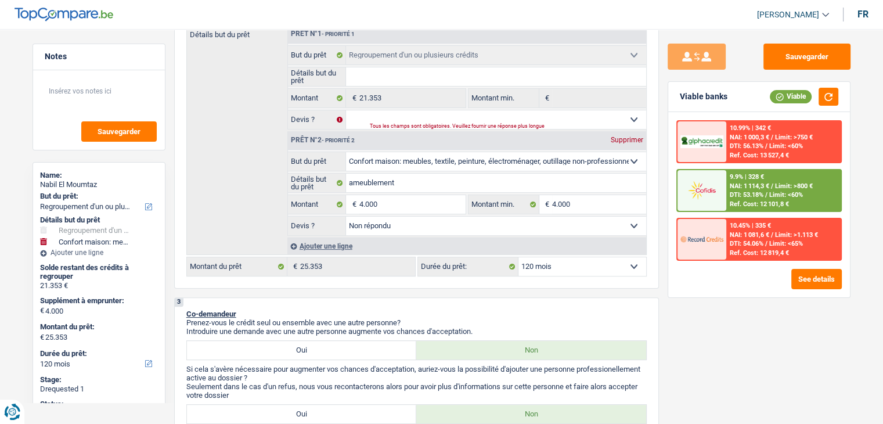
scroll to position [116, 0]
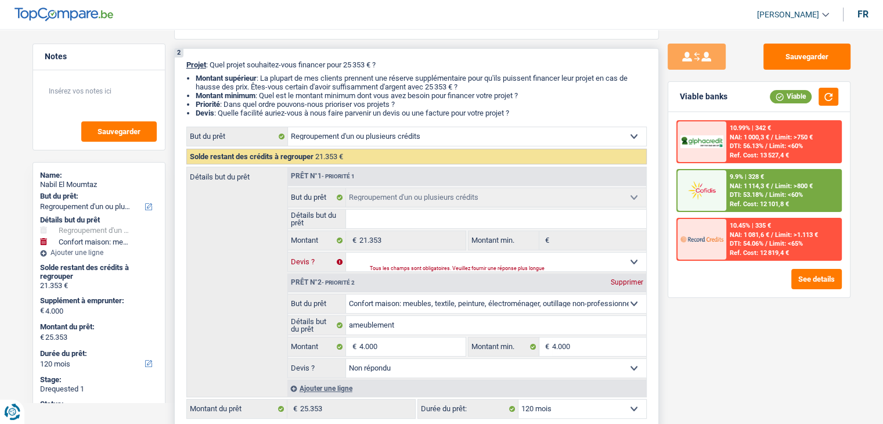
click at [400, 259] on select "Oui Non Non répondu Sélectionner une option" at bounding box center [496, 262] width 300 height 19
select select "yes"
click at [346, 253] on select "Oui Non Non répondu Sélectionner une option" at bounding box center [496, 262] width 300 height 19
select select "yes"
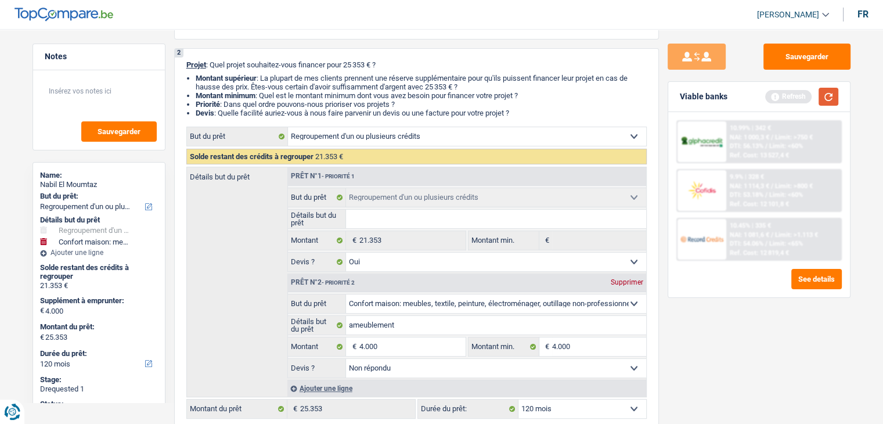
click at [823, 91] on button "button" at bounding box center [829, 97] width 20 height 18
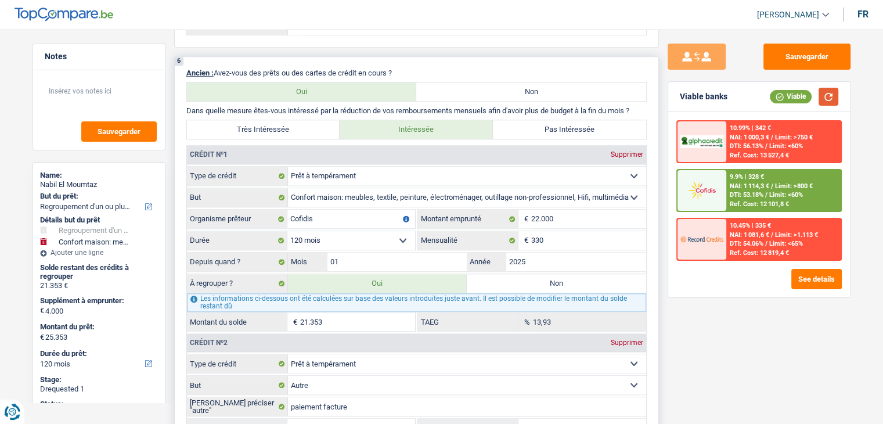
scroll to position [1104, 0]
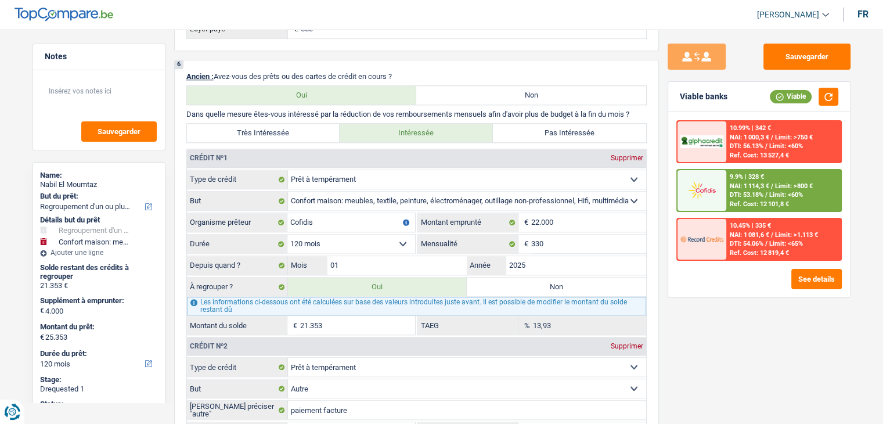
click at [710, 375] on div "Sauvegarder Viable banks Viable 10.99% | 342 € NAI: 1 000,3 € / Limit: >750 € D…" at bounding box center [759, 223] width 200 height 359
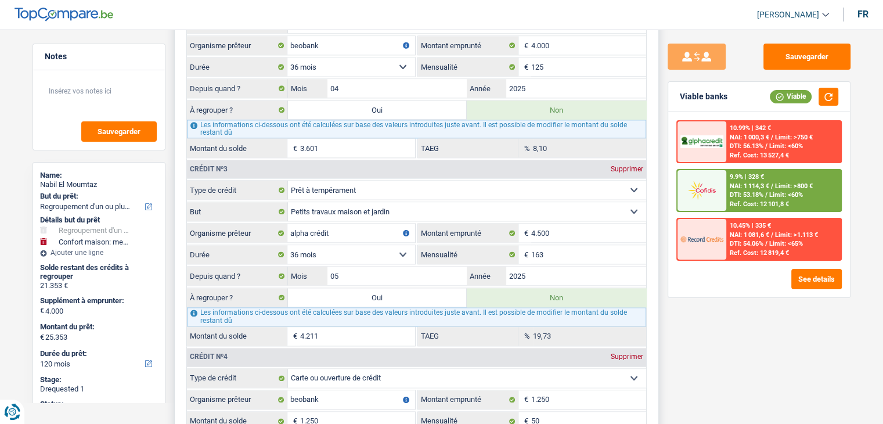
scroll to position [1568, 0]
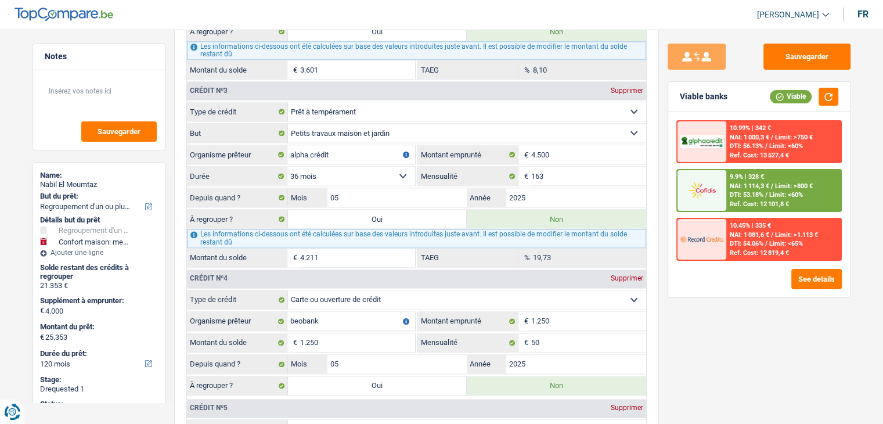
click at [748, 88] on div "Viable banks Viable" at bounding box center [760, 97] width 182 height 30
click at [778, 58] on button "Sauvegarder" at bounding box center [807, 57] width 87 height 26
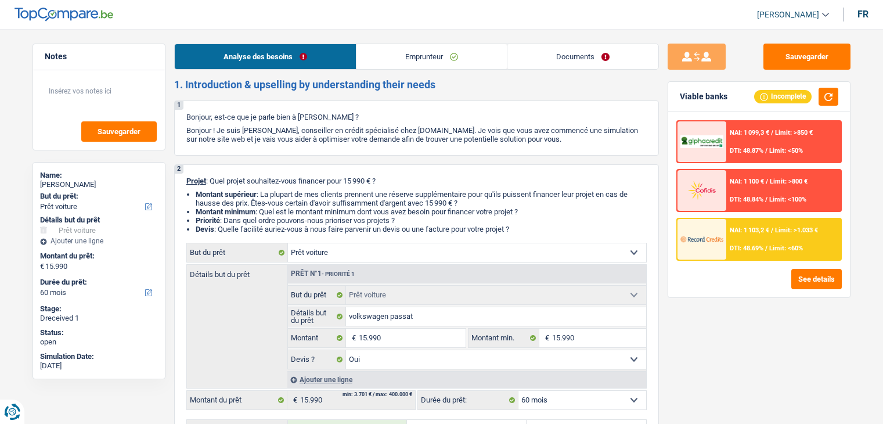
select select "car"
select select "60"
select select "car"
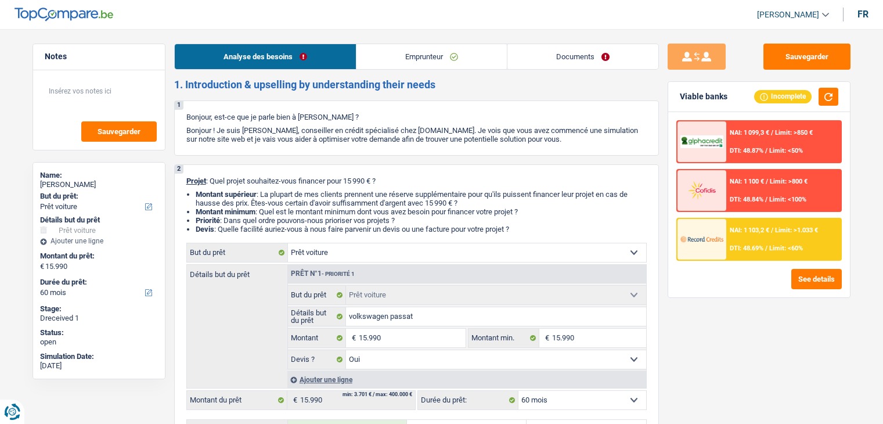
select select "yes"
select select "60"
select select "worker"
select select "netSalary"
select select "rents"
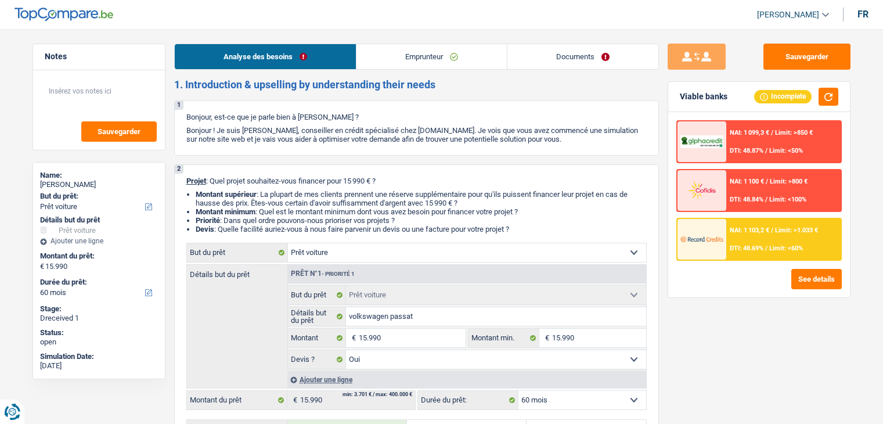
select select "car"
select select "yes"
select select "60"
click at [475, 49] on link "Emprunteur" at bounding box center [432, 56] width 150 height 25
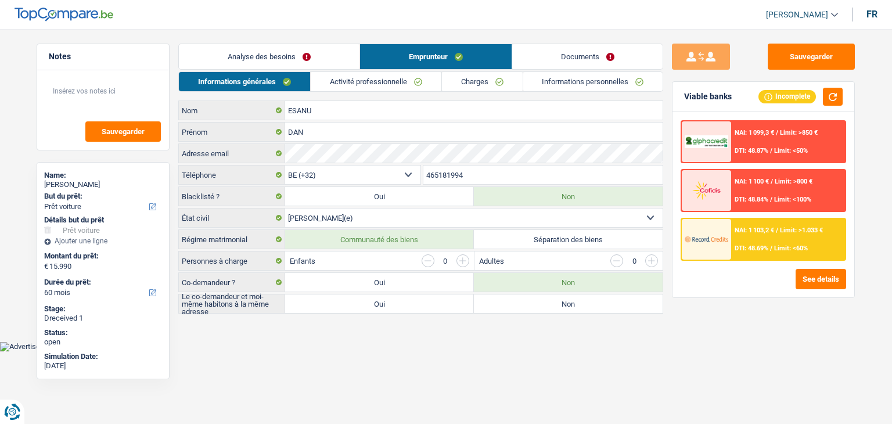
click at [538, 59] on link "Documents" at bounding box center [587, 56] width 151 height 25
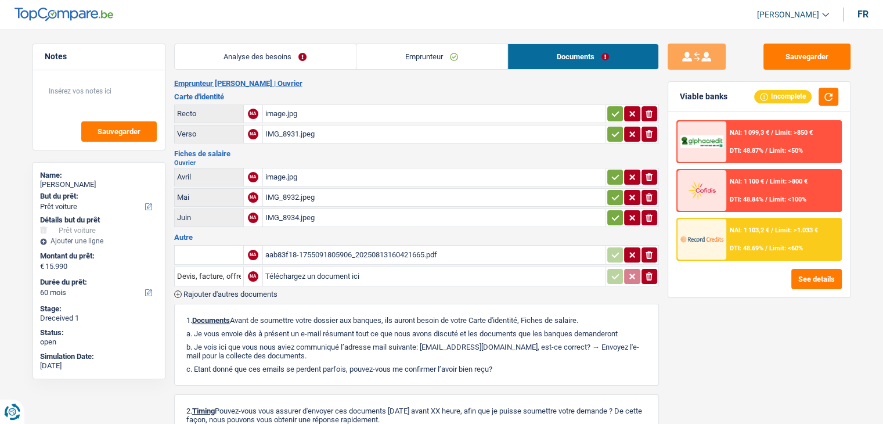
click at [425, 49] on link "Emprunteur" at bounding box center [432, 56] width 151 height 25
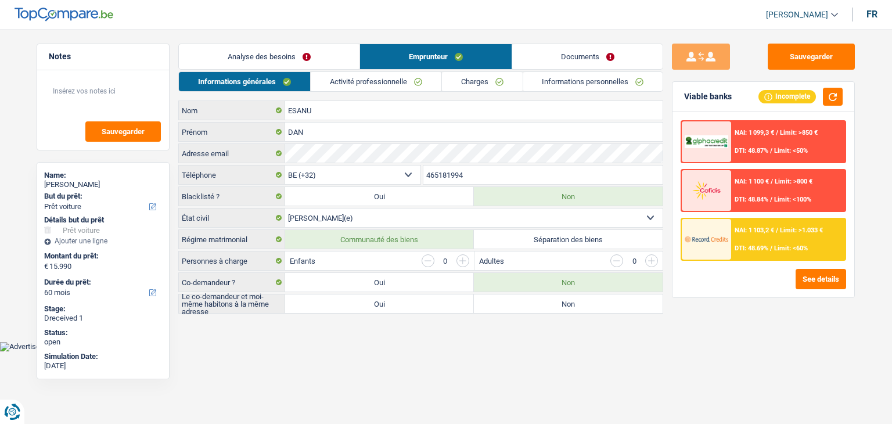
click at [557, 81] on link "Informations personnelles" at bounding box center [593, 81] width 140 height 19
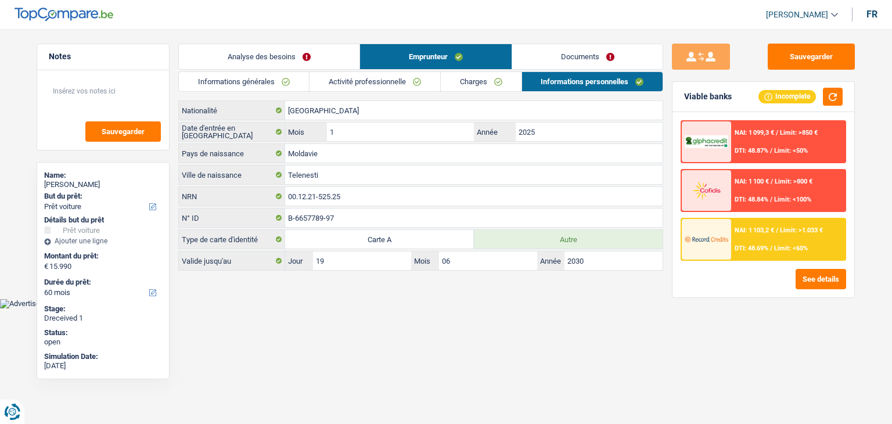
click at [241, 80] on link "Informations générales" at bounding box center [244, 81] width 130 height 19
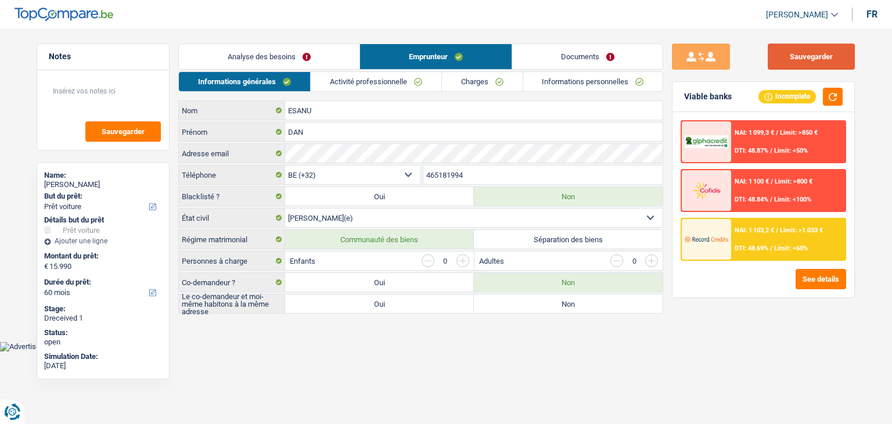
click at [781, 45] on button "Sauvegarder" at bounding box center [811, 57] width 87 height 26
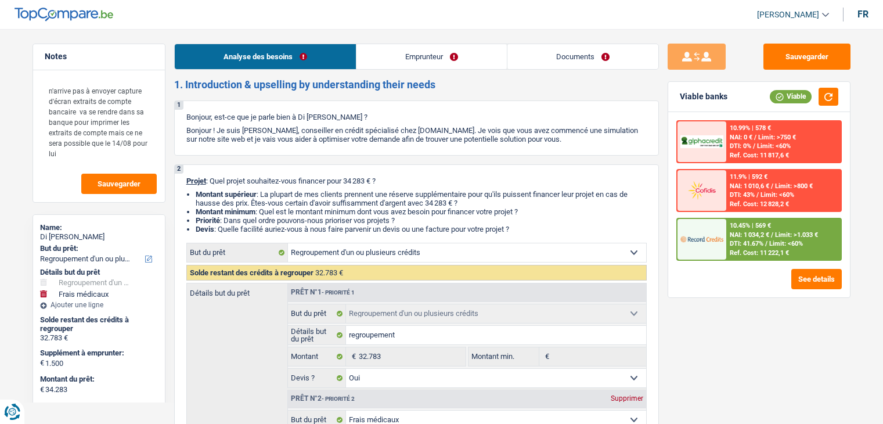
select select "refinancing"
select select "medical"
select select "84"
select select "refinancing"
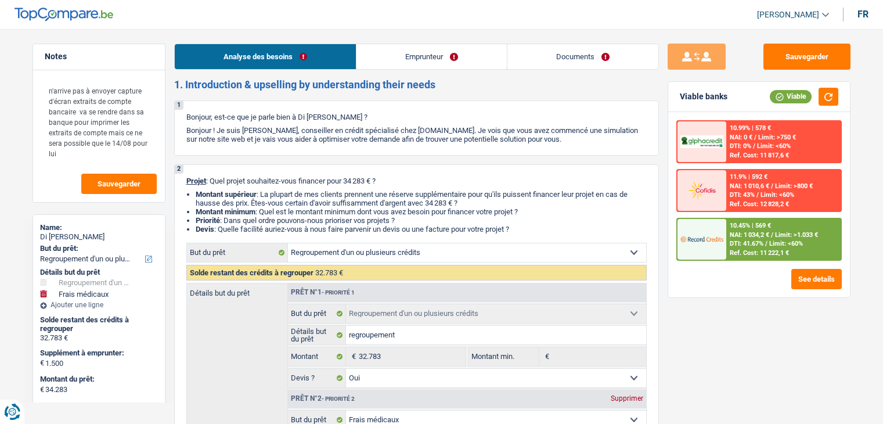
select select "refinancing"
select select "yes"
select select "medical"
select select "not_answered"
select select "84"
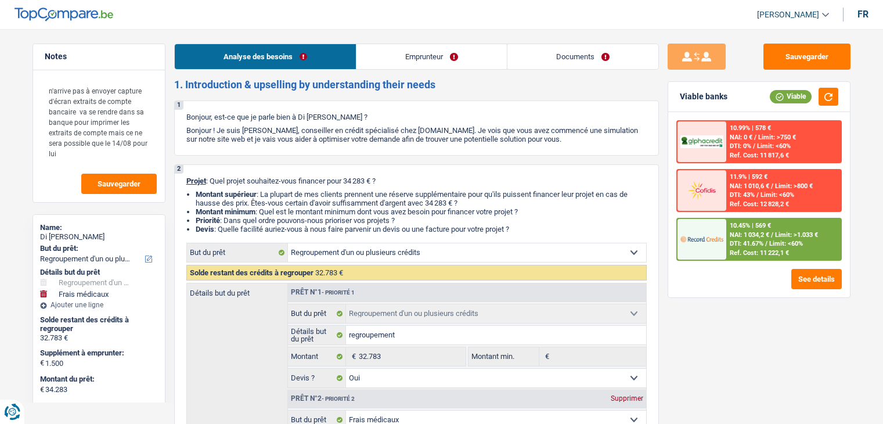
select select "retired"
select select "pension"
select select "rents"
select select "creditConsolidation"
select select "120"
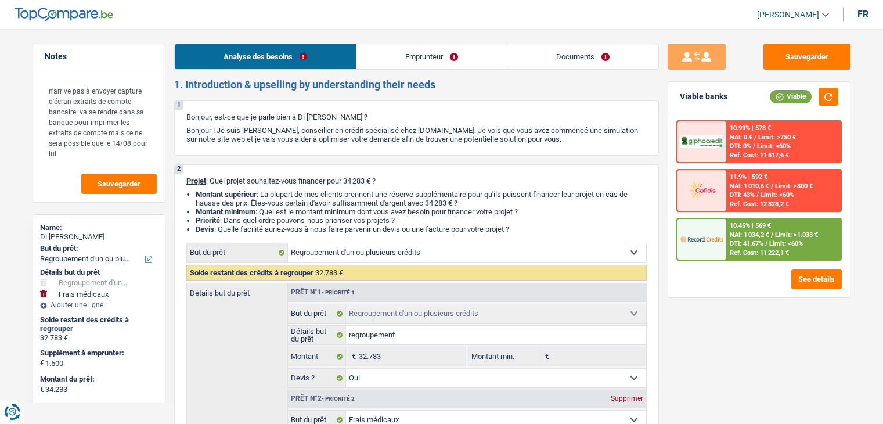
select select "personalLoan"
select select "homeFurnishingOrRelocation"
select select "60"
select select "cardOrCredit"
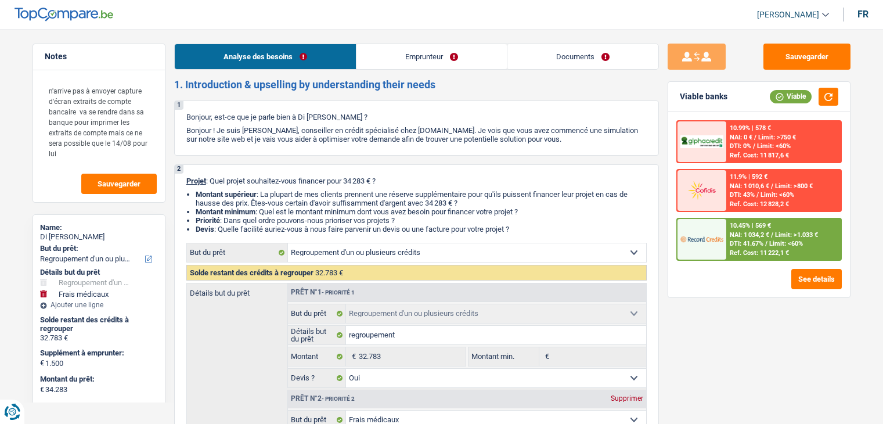
select select "refinancing"
select select "yes"
select select "medical"
select select "not_answered"
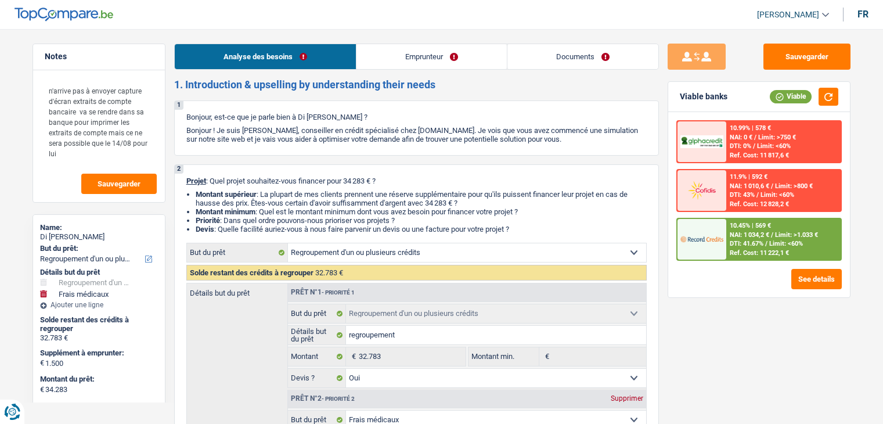
select select "84"
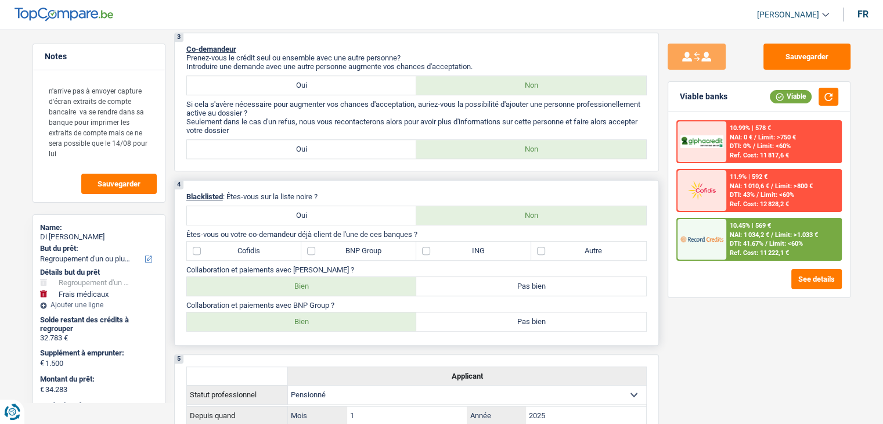
scroll to position [581, 0]
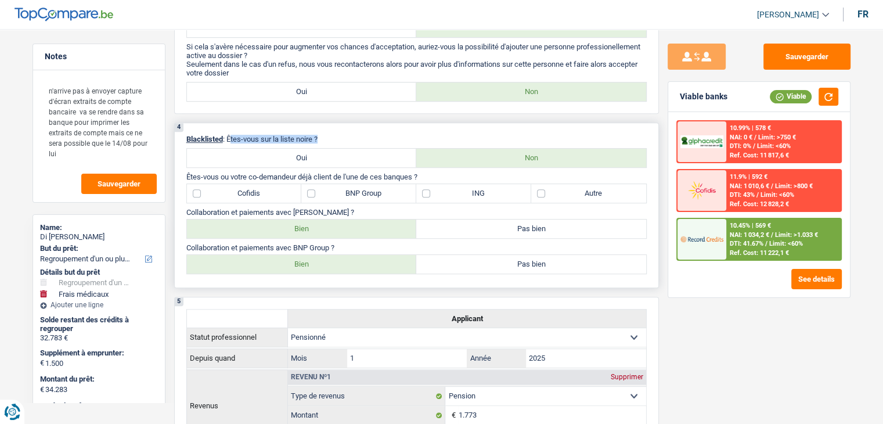
drag, startPoint x: 320, startPoint y: 137, endPoint x: 231, endPoint y: 130, distance: 89.8
click at [231, 130] on div "4 Blacklisted : Êtes-vous sur la liste noire ? Oui Non Êtes-vous ou votre co-de…" at bounding box center [416, 206] width 485 height 166
click at [231, 124] on div "4 Blacklisted : Êtes-vous sur la liste noire ? Oui Non Êtes-vous ou votre co-de…" at bounding box center [416, 206] width 485 height 166
drag, startPoint x: 230, startPoint y: 133, endPoint x: 332, endPoint y: 139, distance: 101.8
click at [332, 139] on p "Blacklisted : Êtes-vous sur la liste noire ?" at bounding box center [416, 139] width 461 height 9
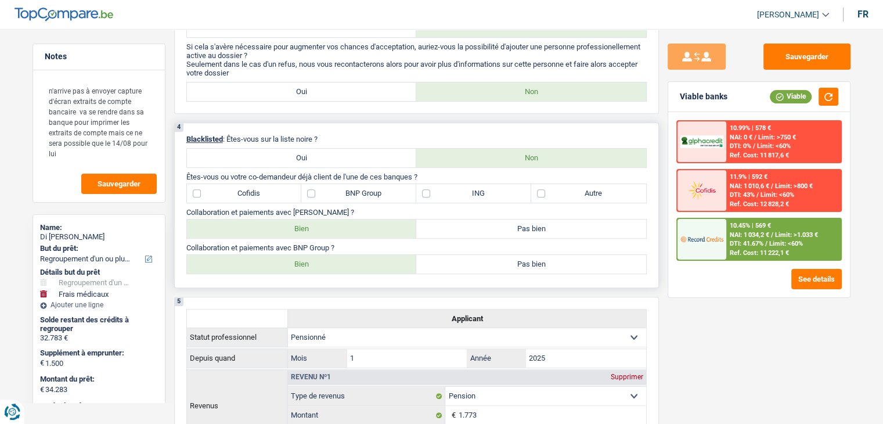
click at [332, 136] on p "Blacklisted : Êtes-vous sur la liste noire ?" at bounding box center [416, 139] width 461 height 9
drag, startPoint x: 325, startPoint y: 138, endPoint x: 230, endPoint y: 131, distance: 95.5
click at [230, 131] on div "4 Blacklisted : Êtes-vous sur la liste noire ? Oui Non Êtes-vous ou votre co-de…" at bounding box center [416, 206] width 485 height 166
click at [782, 46] on button "Sauvegarder" at bounding box center [807, 57] width 87 height 26
click at [810, 50] on button "Sauvegarder" at bounding box center [807, 57] width 87 height 26
